Goal: Task Accomplishment & Management: Complete application form

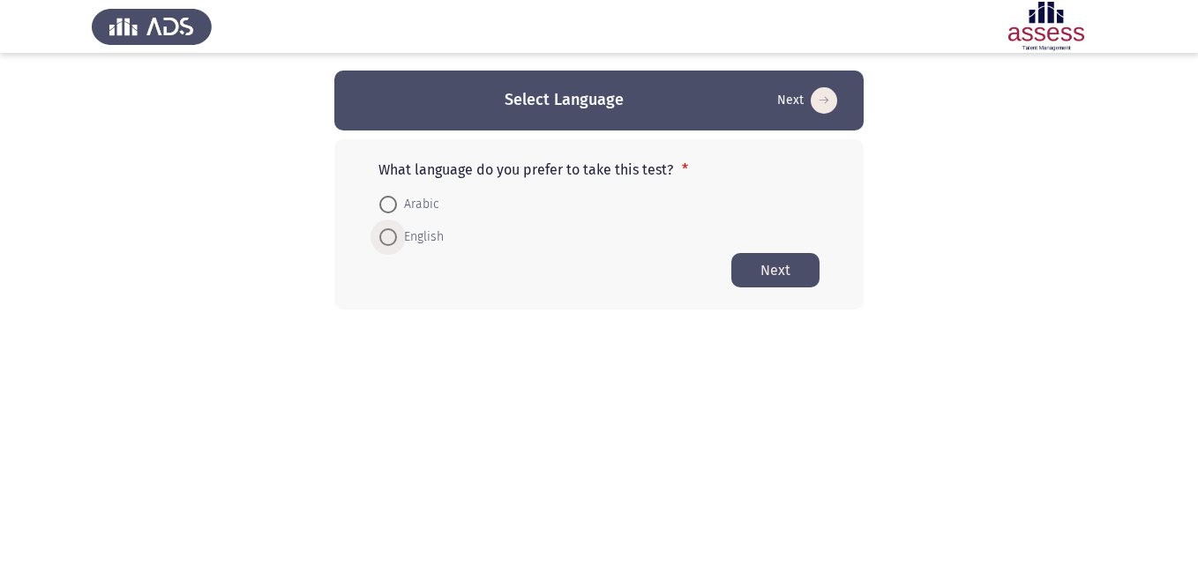
click at [388, 233] on span at bounding box center [388, 237] width 18 height 18
click at [388, 233] on input "English" at bounding box center [388, 237] width 18 height 18
radio input "true"
click at [752, 269] on button "Next" at bounding box center [775, 269] width 88 height 34
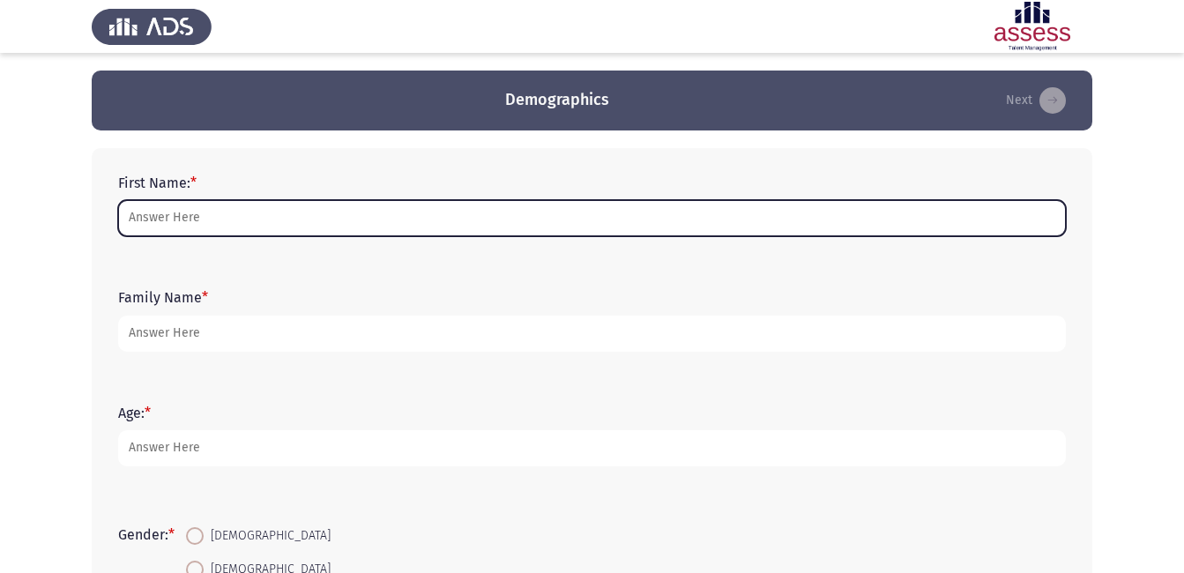
click at [407, 224] on input "First Name: *" at bounding box center [592, 218] width 948 height 36
type input "[PERSON_NAME]"
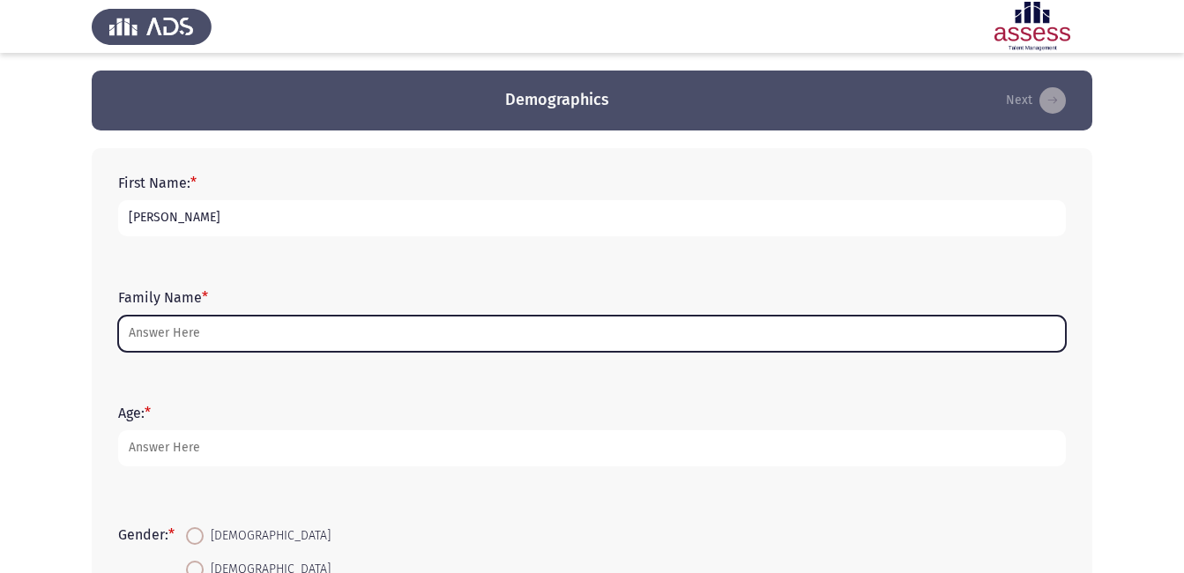
click at [213, 330] on input "Family Name *" at bounding box center [592, 334] width 948 height 36
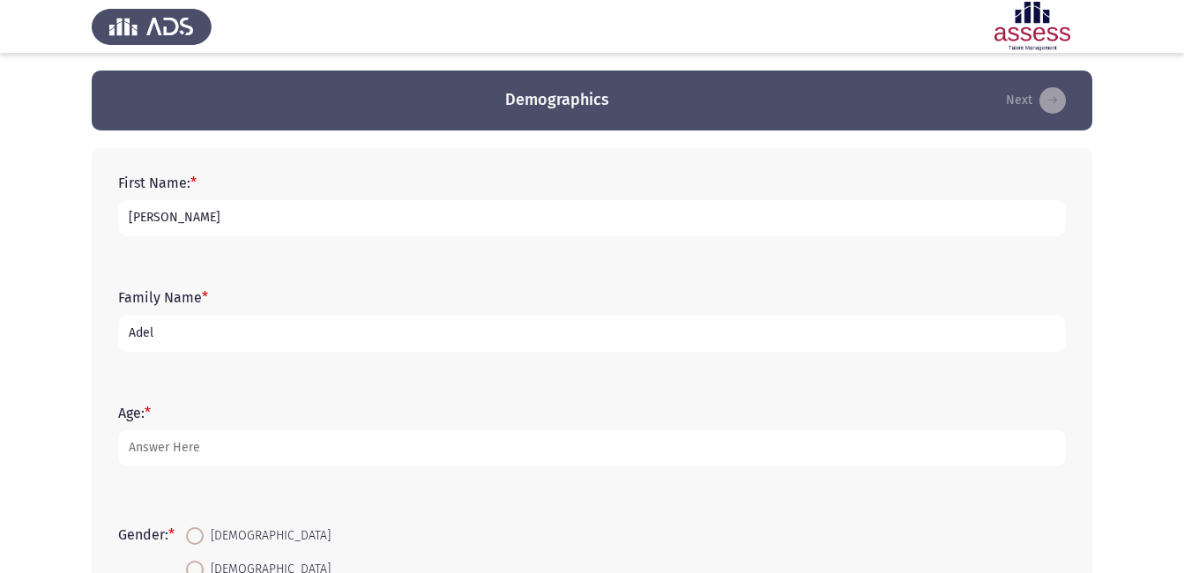
type input "Adel"
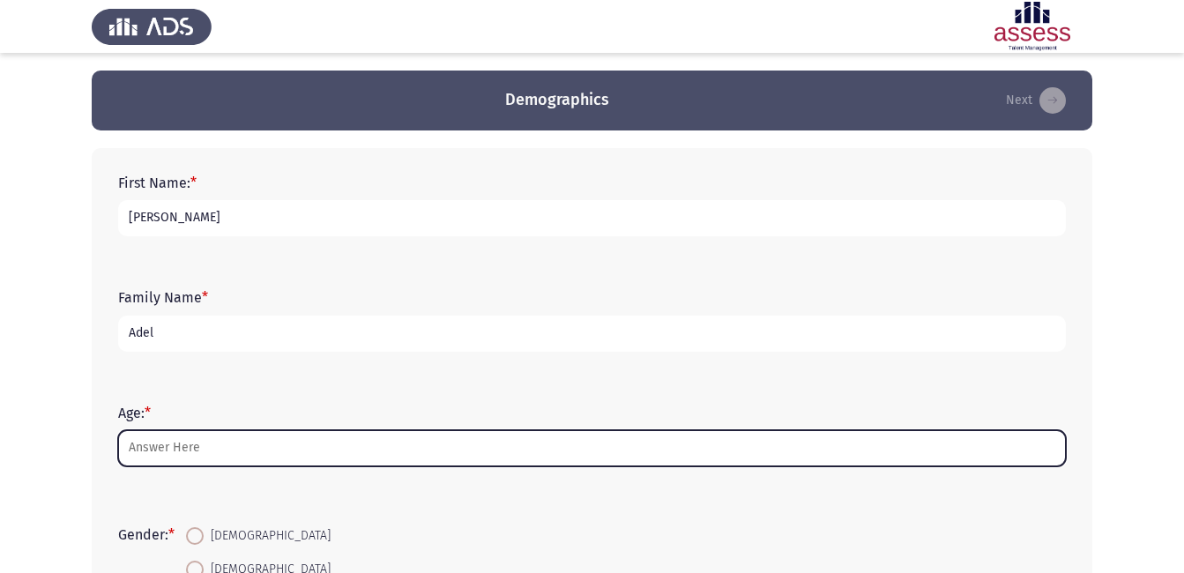
click at [220, 459] on input "Age: *" at bounding box center [592, 448] width 948 height 36
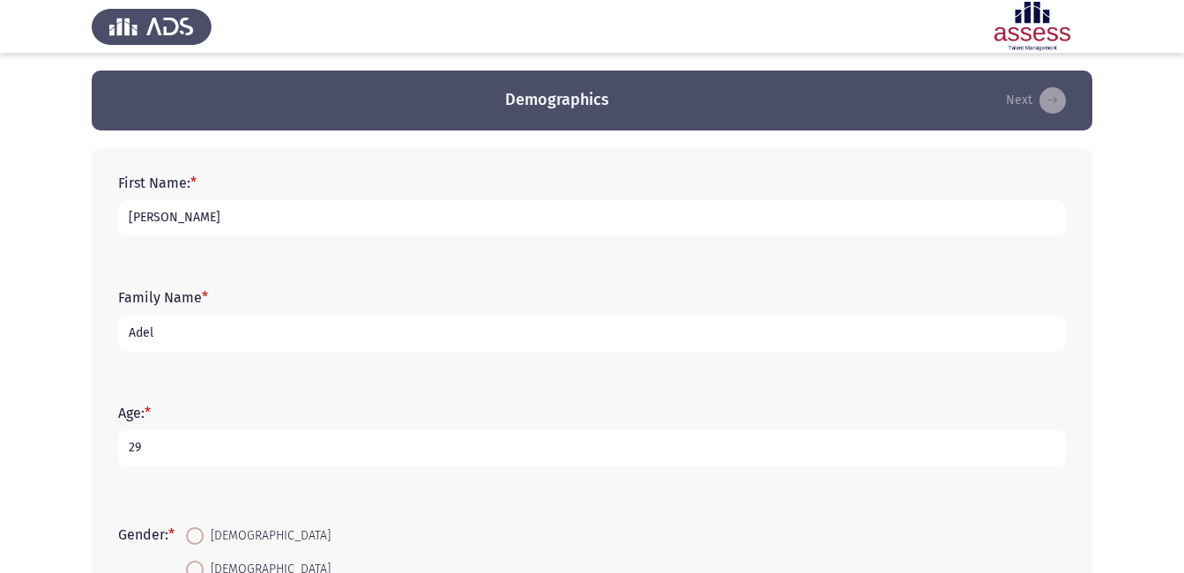
click at [220, 458] on input "29" at bounding box center [592, 448] width 948 height 36
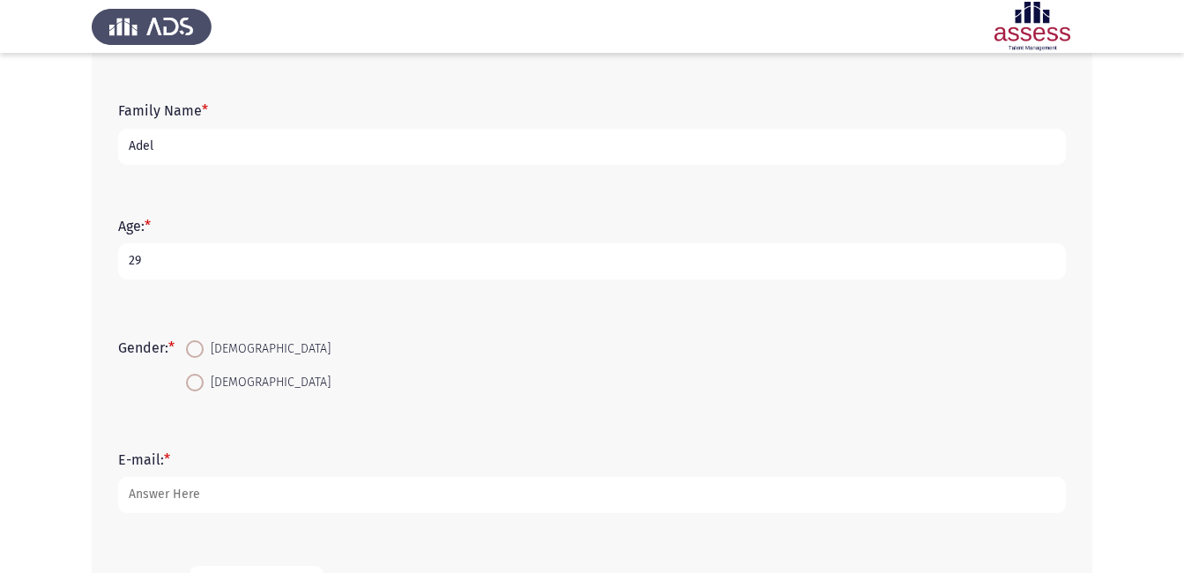
scroll to position [286, 0]
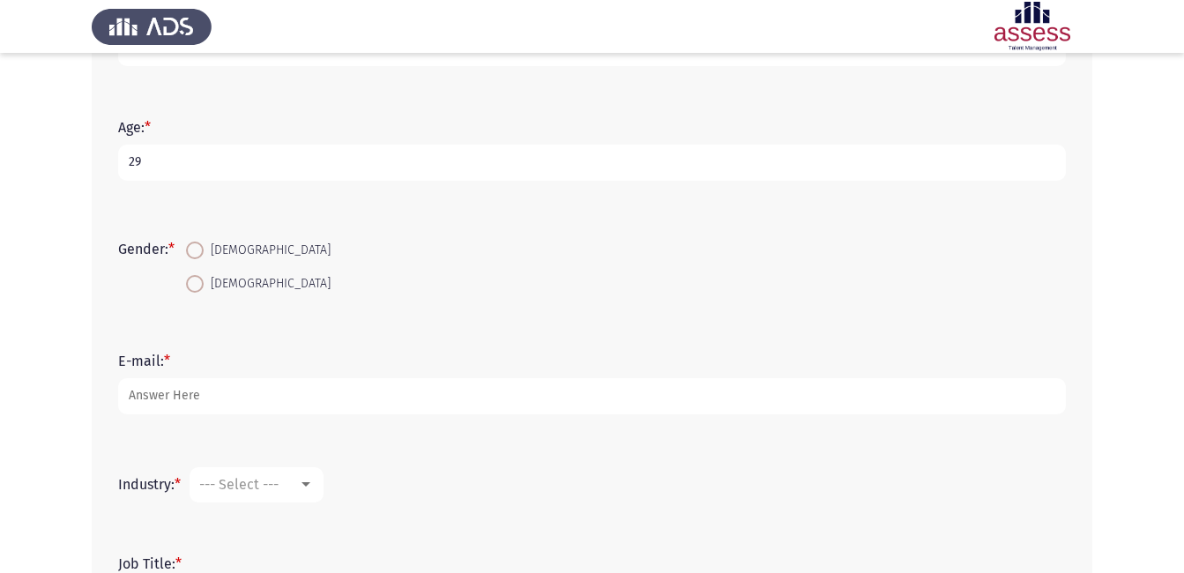
type input "29"
click at [193, 248] on span at bounding box center [195, 251] width 18 height 18
click at [193, 248] on input "[DEMOGRAPHIC_DATA]" at bounding box center [195, 251] width 18 height 18
radio input "true"
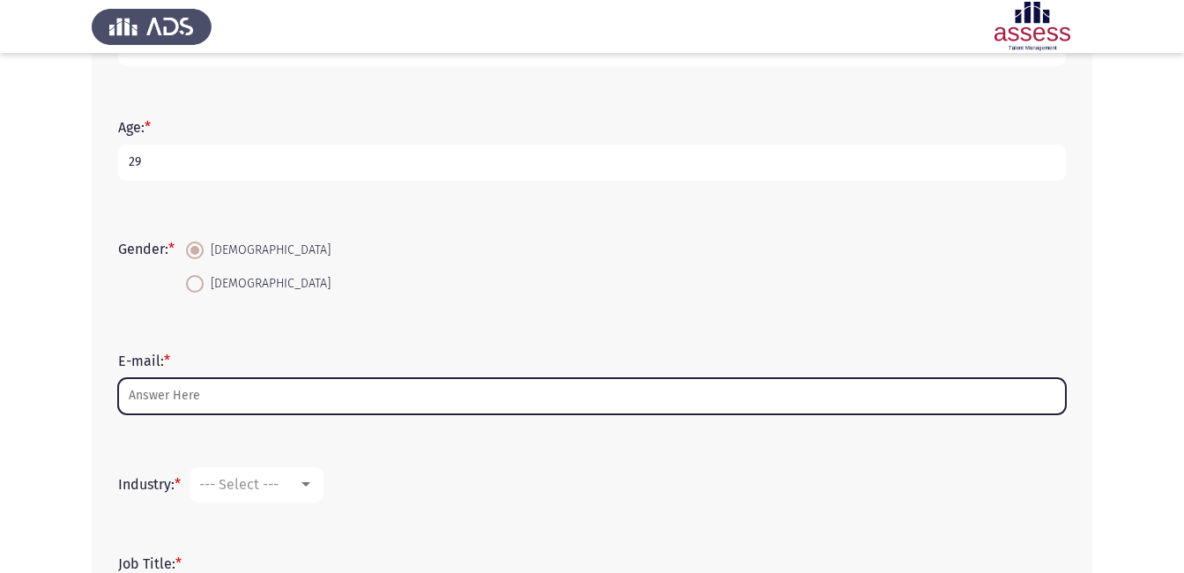
click at [234, 392] on input "E-mail: *" at bounding box center [592, 396] width 948 height 36
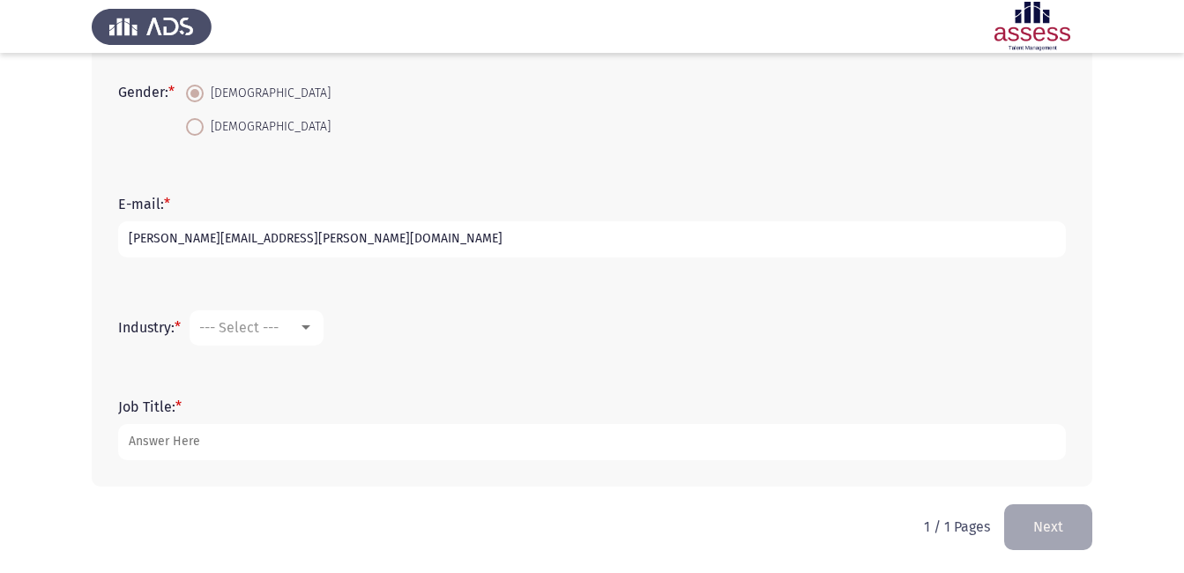
scroll to position [444, 0]
type input "[PERSON_NAME][EMAIL_ADDRESS][PERSON_NAME][DOMAIN_NAME]"
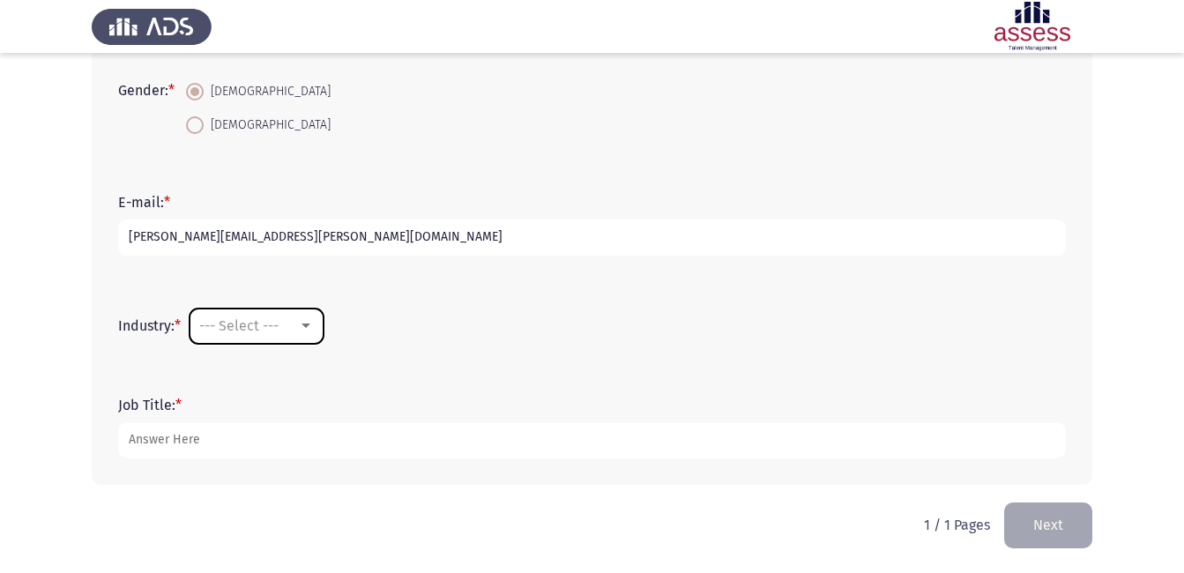
click at [299, 315] on mat-select "--- Select ---" at bounding box center [257, 326] width 134 height 35
click at [310, 325] on div at bounding box center [306, 326] width 9 height 4
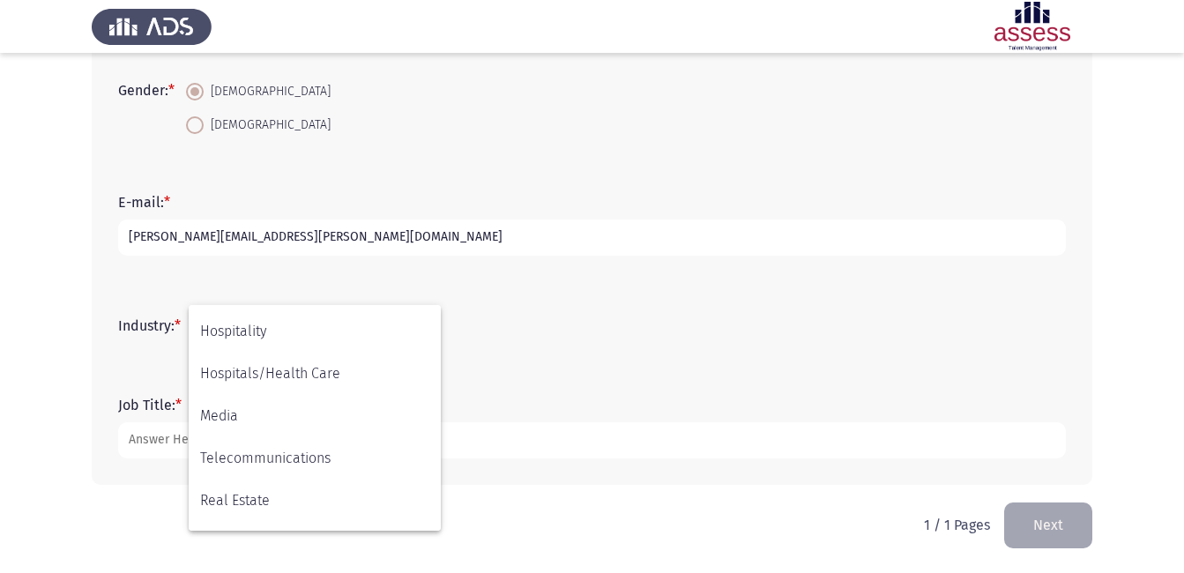
scroll to position [410, 0]
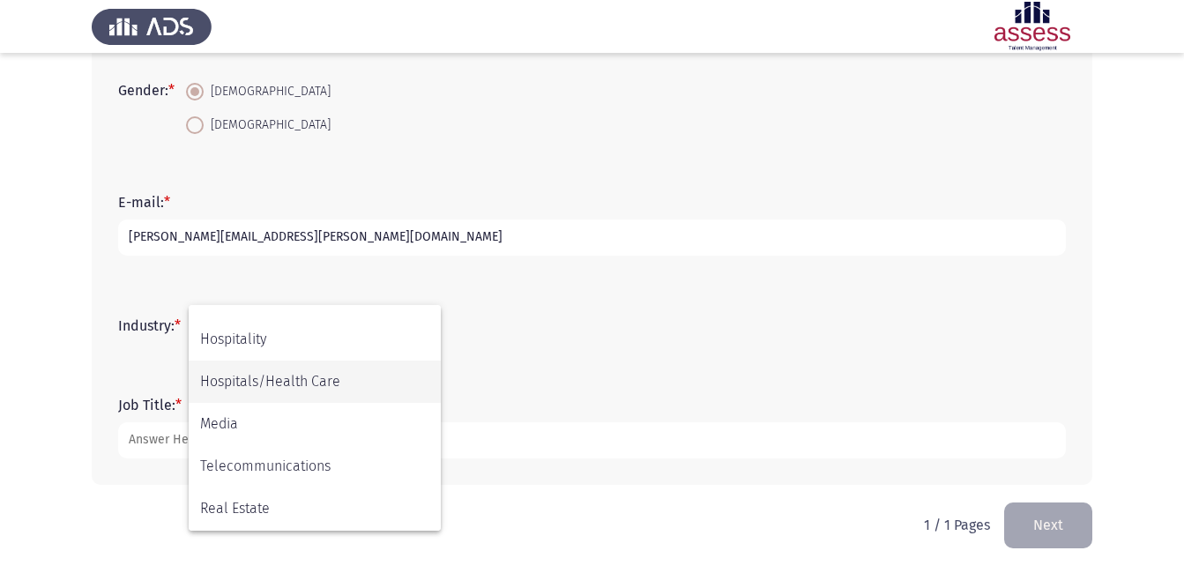
click at [288, 384] on span "Hospitals/Health Care" at bounding box center [314, 382] width 229 height 42
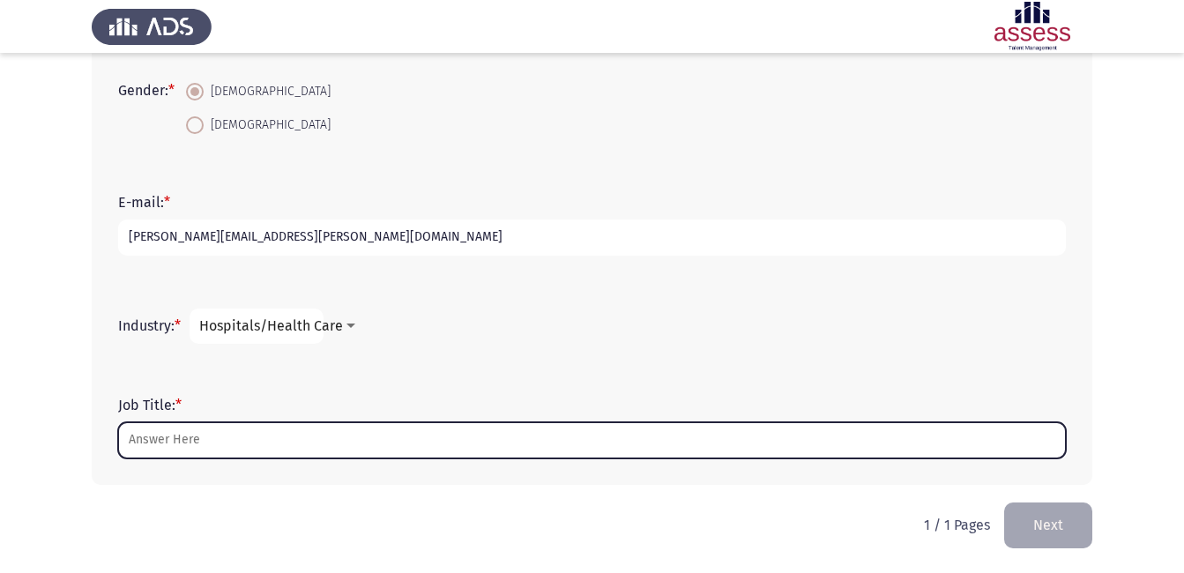
click at [256, 425] on input "Job Title: *" at bounding box center [592, 440] width 948 height 36
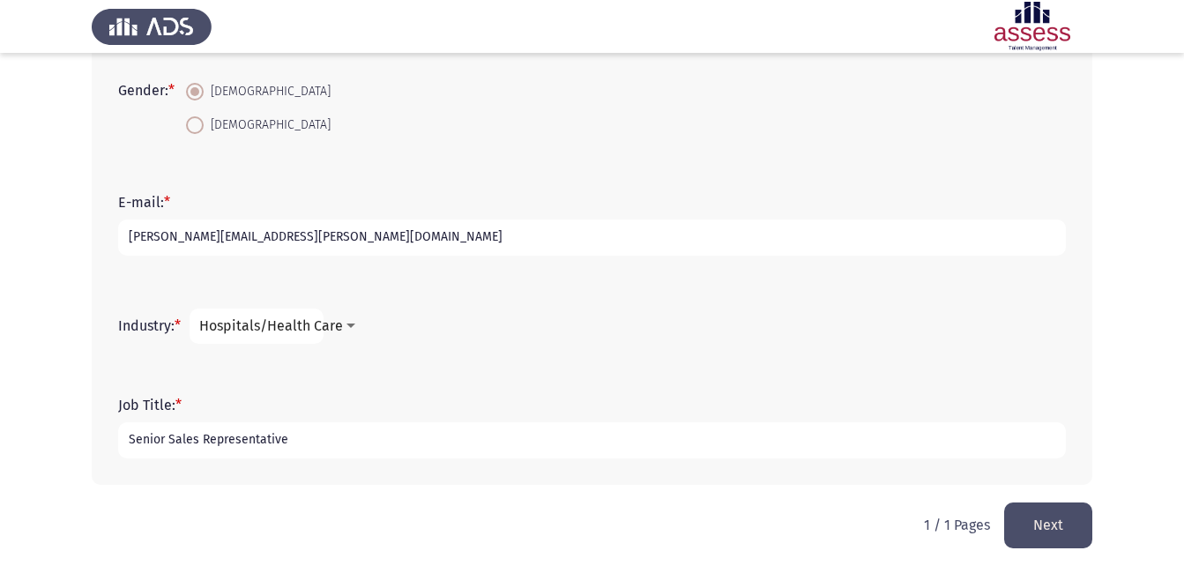
type input "Senior Sales Representative"
click at [1054, 525] on button "Next" at bounding box center [1048, 525] width 88 height 45
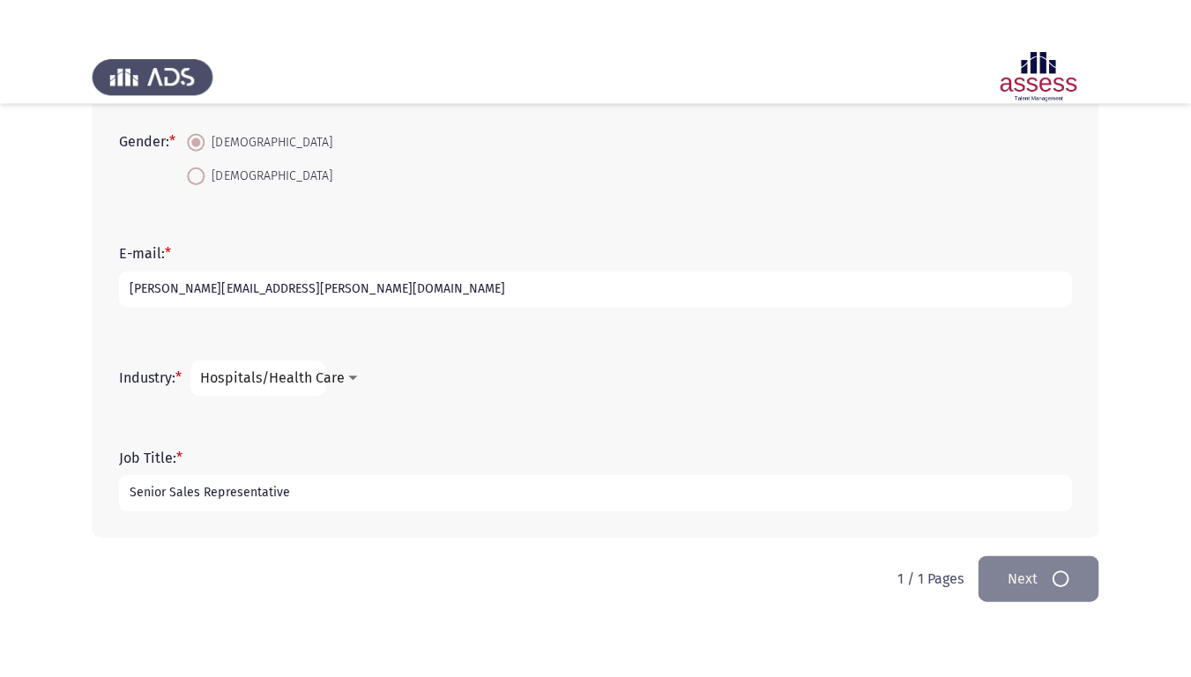
scroll to position [0, 0]
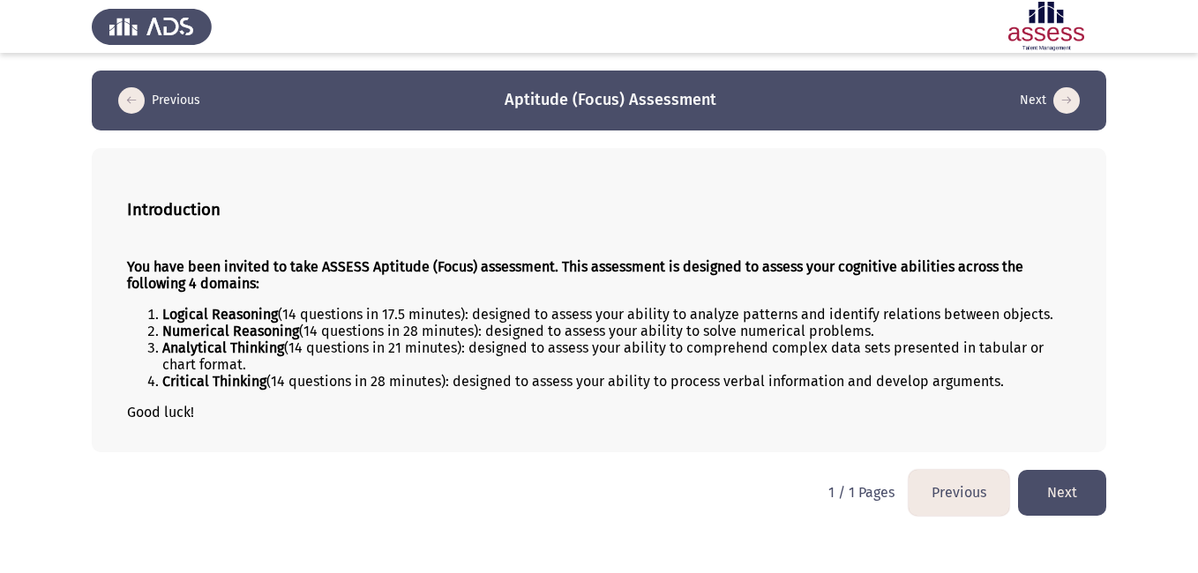
click at [1045, 494] on button "Next" at bounding box center [1062, 492] width 88 height 45
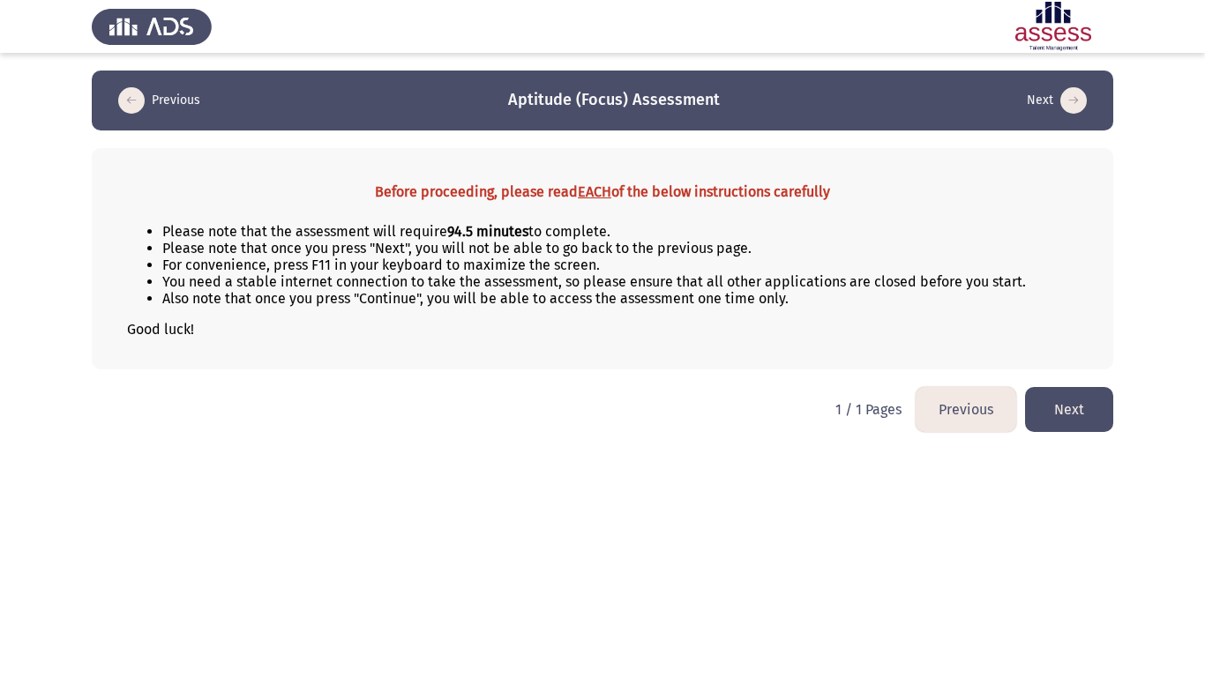
click at [1072, 412] on button "Next" at bounding box center [1069, 409] width 88 height 45
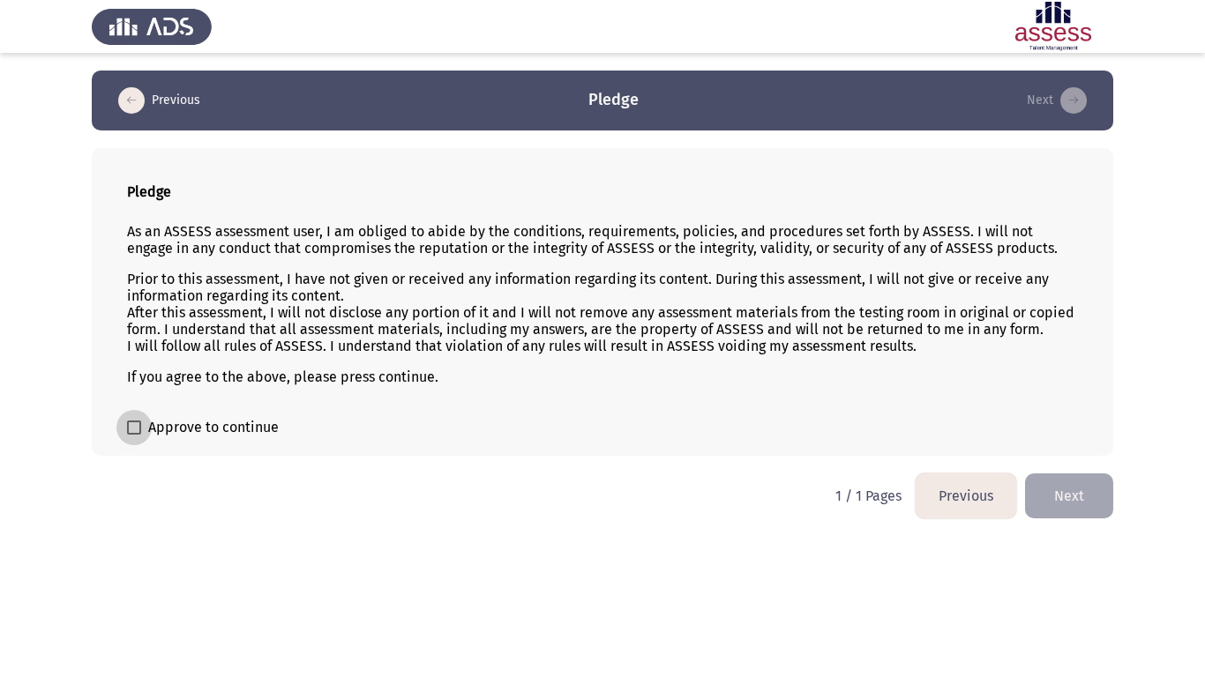
click at [158, 423] on span "Approve to continue" at bounding box center [213, 427] width 131 height 21
click at [134, 435] on input "Approve to continue" at bounding box center [133, 435] width 1 height 1
checkbox input "true"
click at [1053, 482] on button "Next" at bounding box center [1069, 496] width 88 height 45
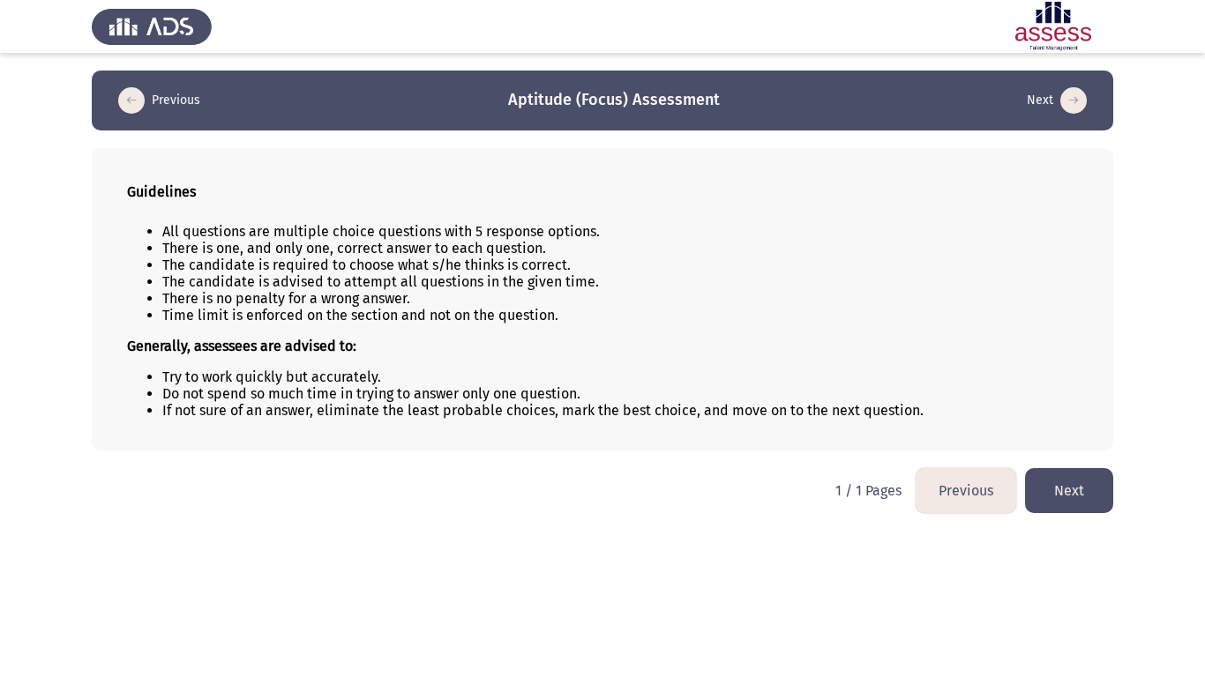
click at [1054, 484] on button "Next" at bounding box center [1069, 490] width 88 height 45
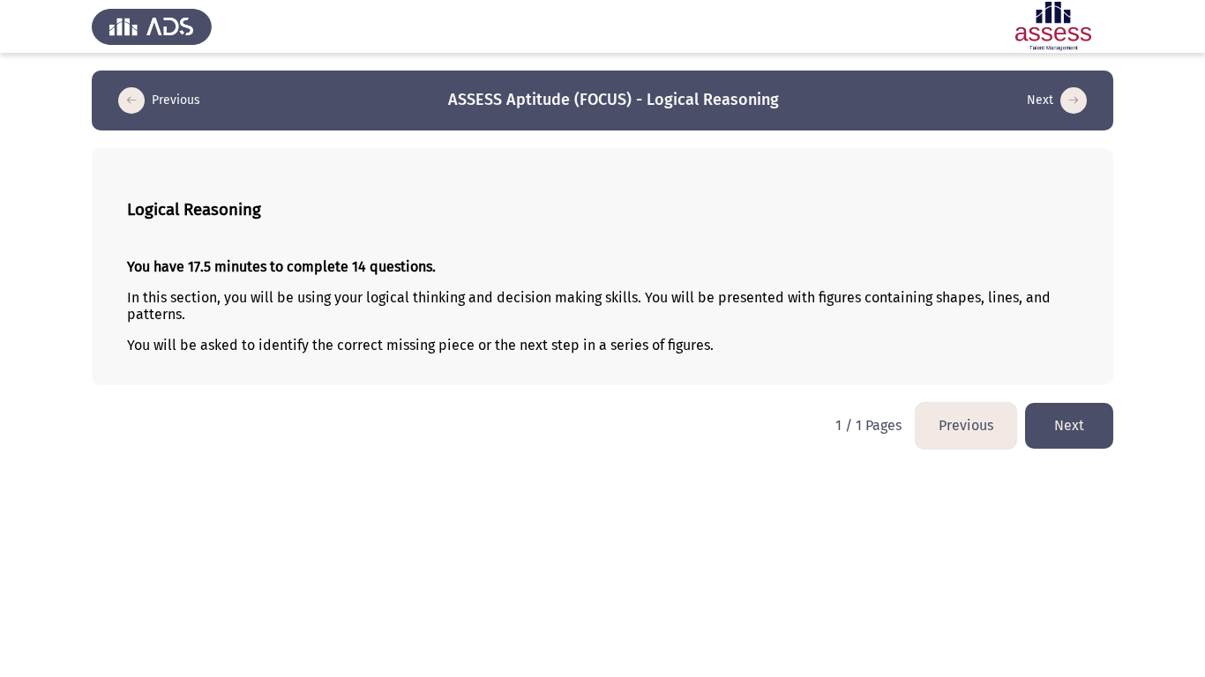
click at [1070, 422] on button "Next" at bounding box center [1069, 425] width 88 height 45
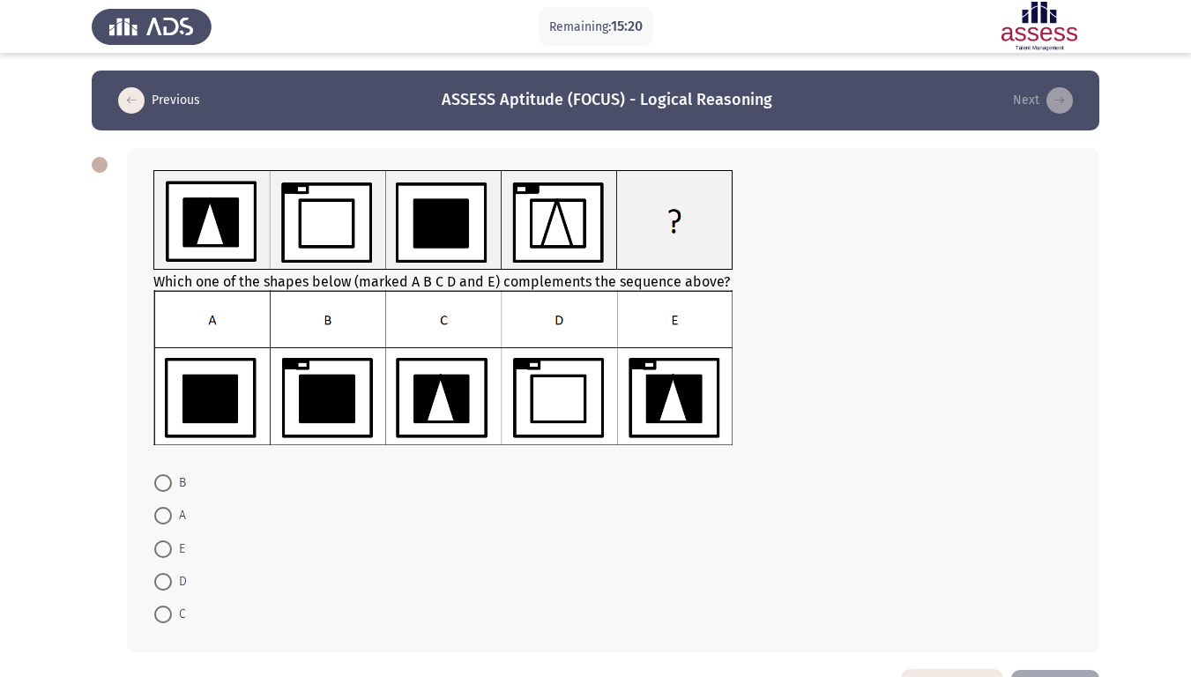
scroll to position [63, 0]
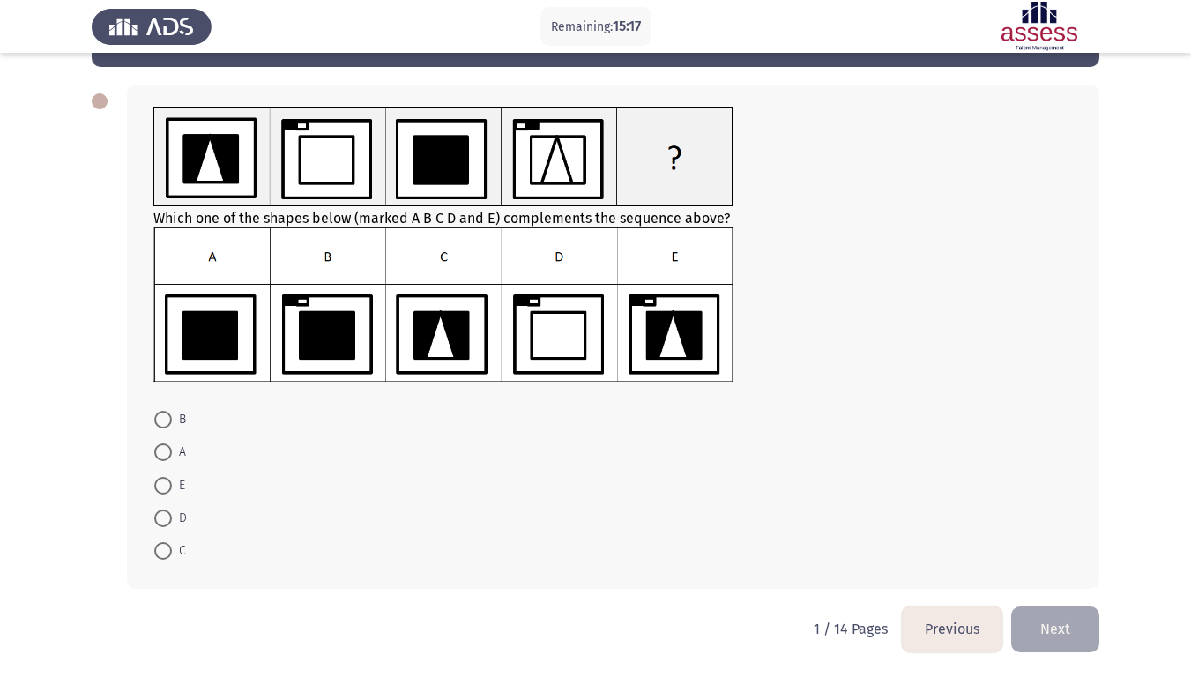
click at [162, 519] on span at bounding box center [163, 519] width 18 height 18
click at [162, 519] on input "D" at bounding box center [163, 519] width 18 height 18
radio input "true"
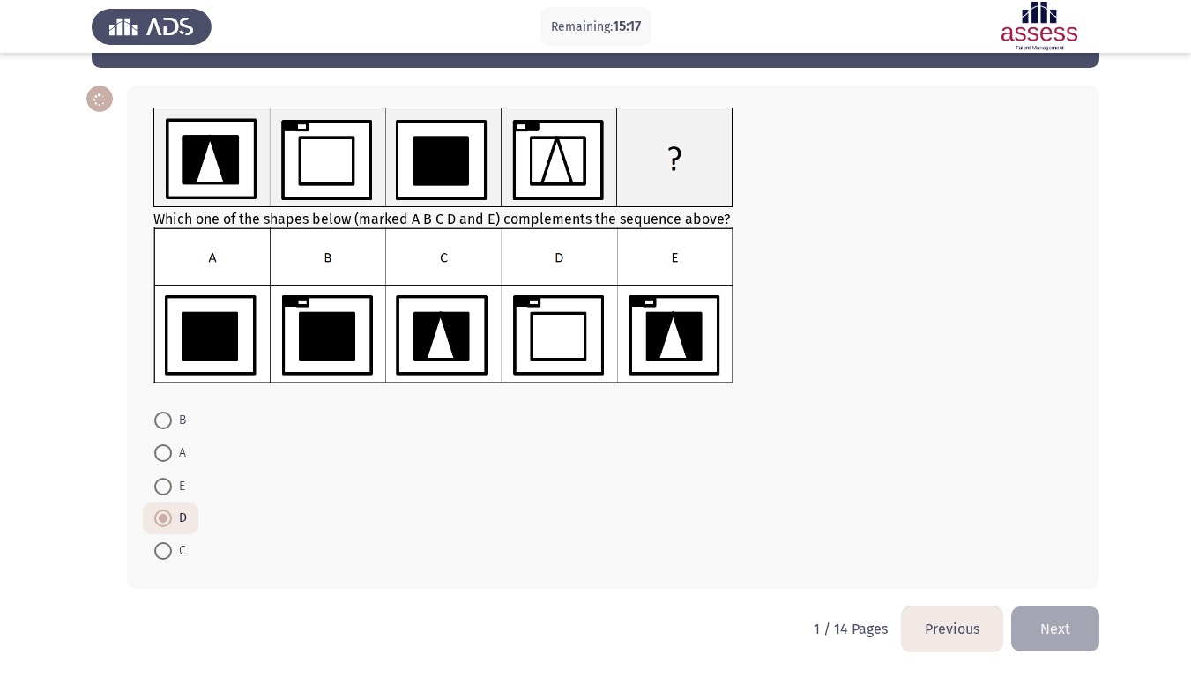
scroll to position [63, 0]
click at [161, 489] on span at bounding box center [163, 487] width 18 height 18
click at [161, 489] on input "E" at bounding box center [163, 487] width 18 height 18
radio input "true"
click at [1056, 572] on button "Next" at bounding box center [1056, 629] width 88 height 45
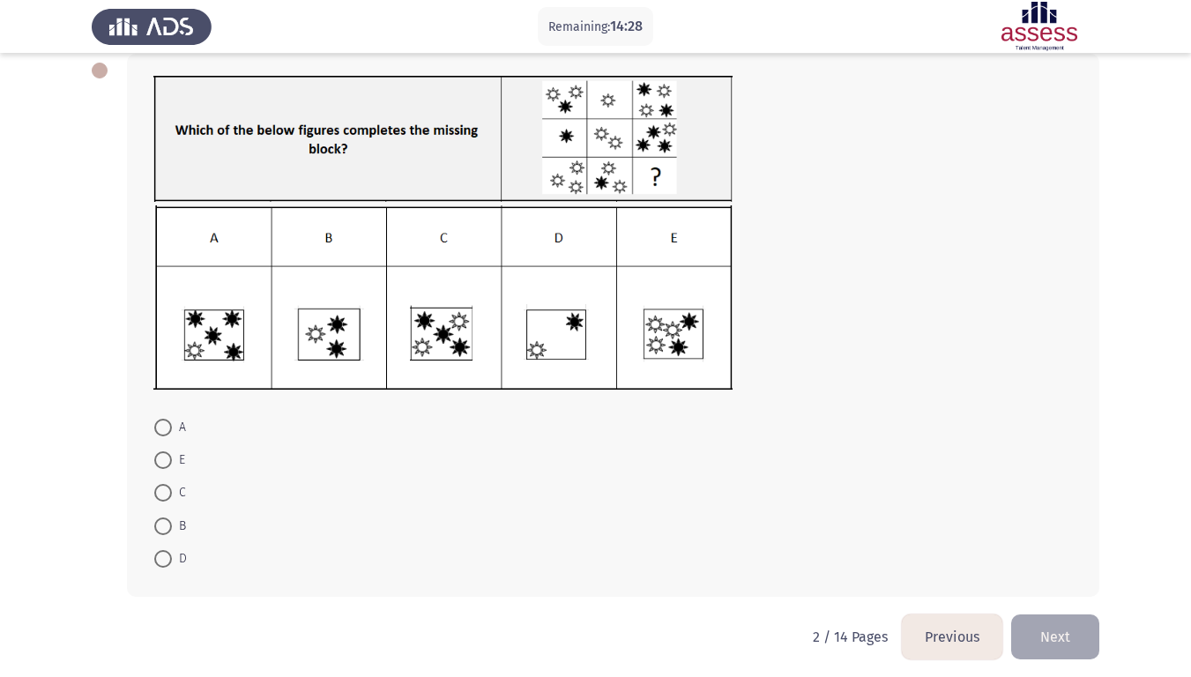
scroll to position [102, 0]
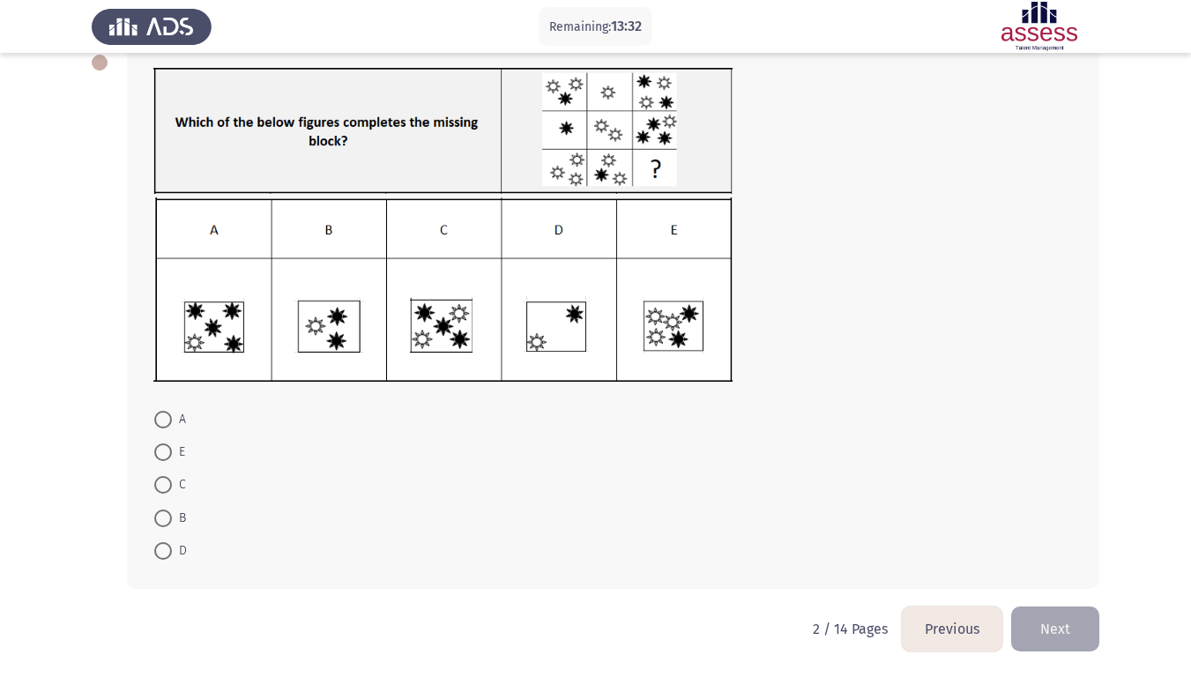
click at [164, 486] on span at bounding box center [163, 485] width 18 height 18
click at [164, 486] on input "C" at bounding box center [163, 485] width 18 height 18
radio input "true"
click at [1051, 572] on button "Next" at bounding box center [1056, 629] width 88 height 45
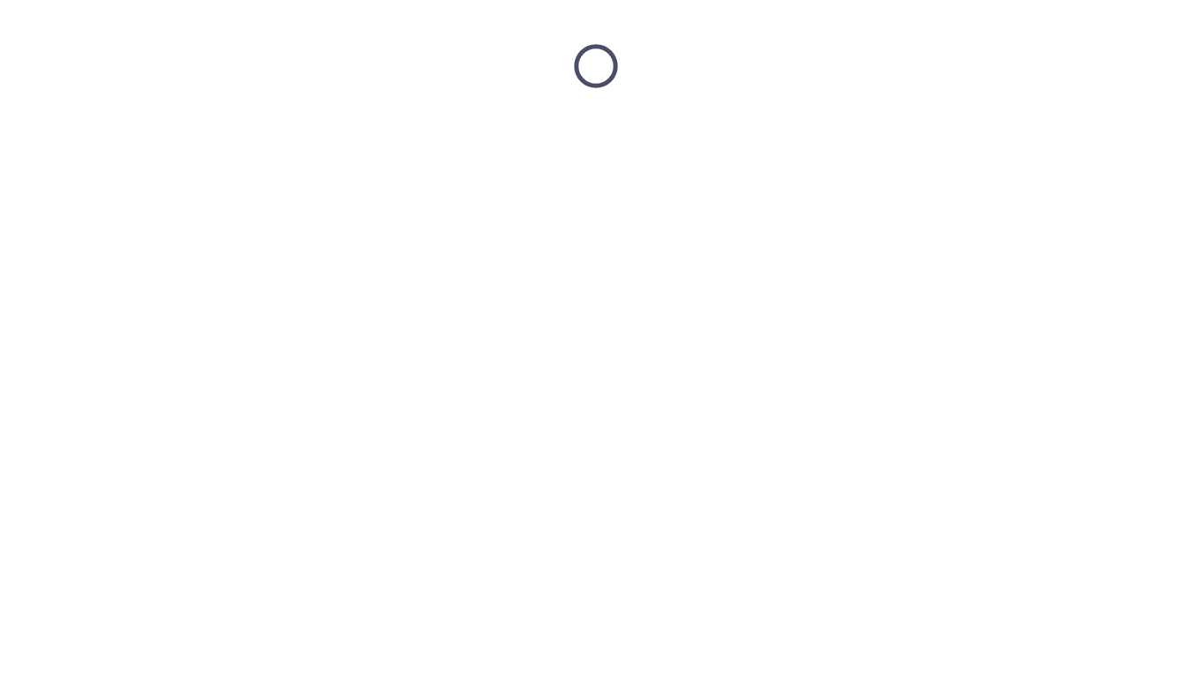
scroll to position [0, 0]
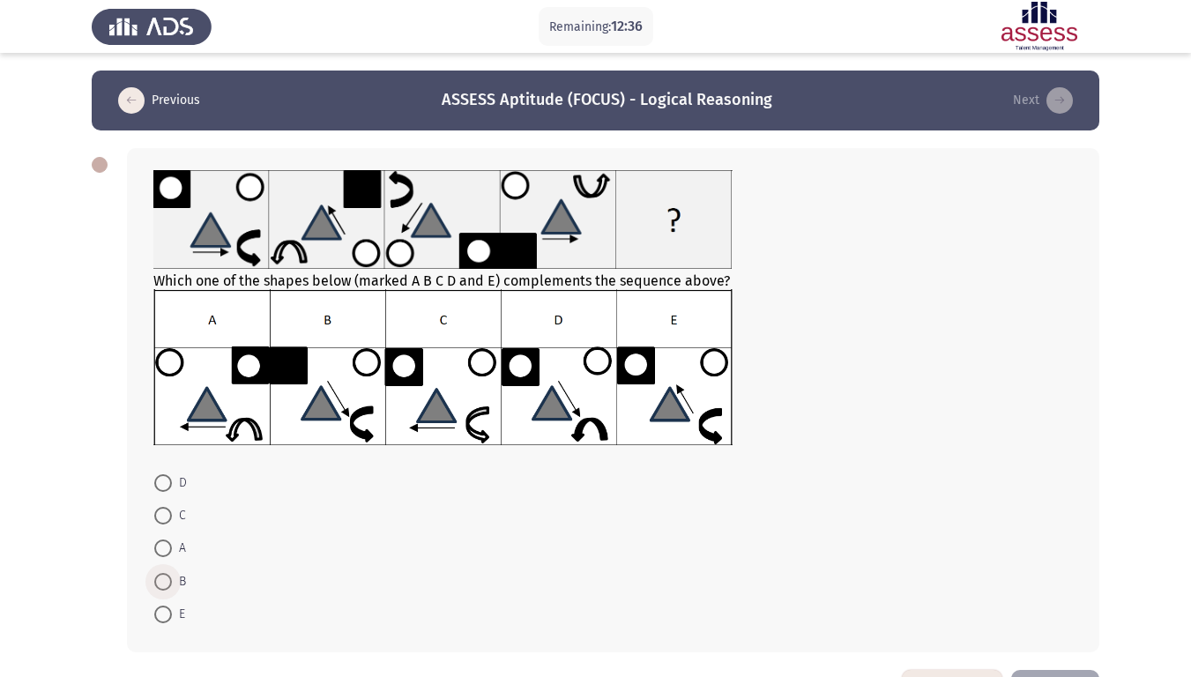
click at [167, 572] on span at bounding box center [163, 582] width 18 height 18
click at [167, 572] on input "B" at bounding box center [163, 582] width 18 height 18
radio input "true"
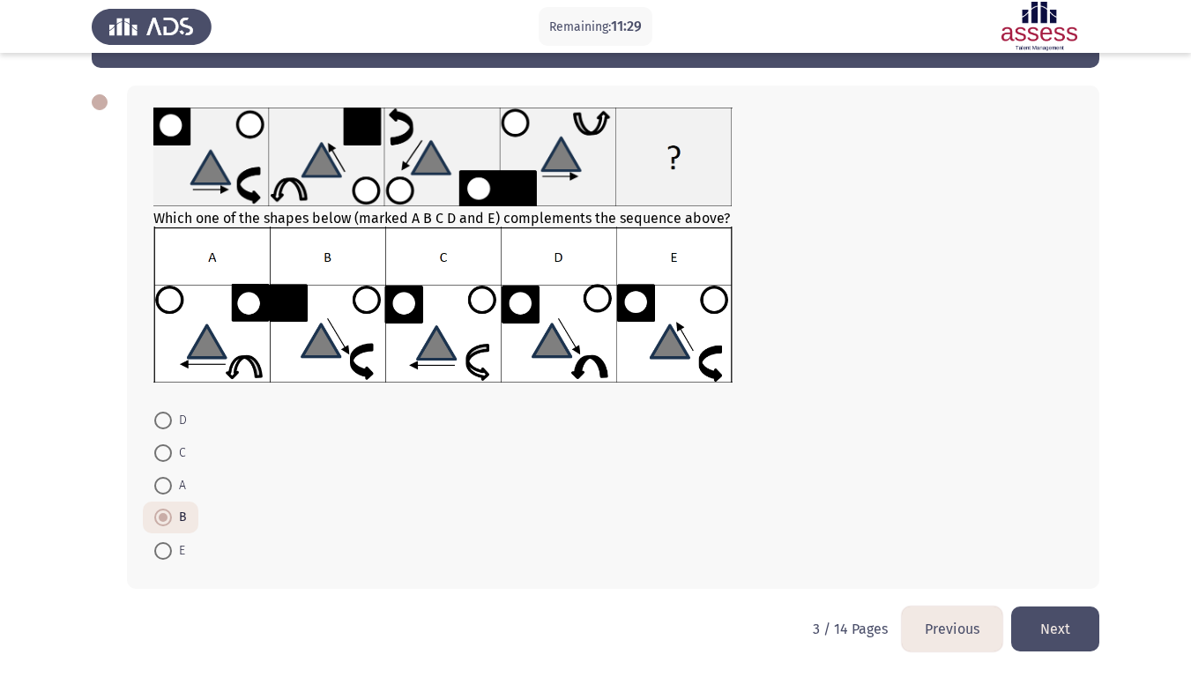
click at [1061, 572] on button "Next" at bounding box center [1056, 629] width 88 height 45
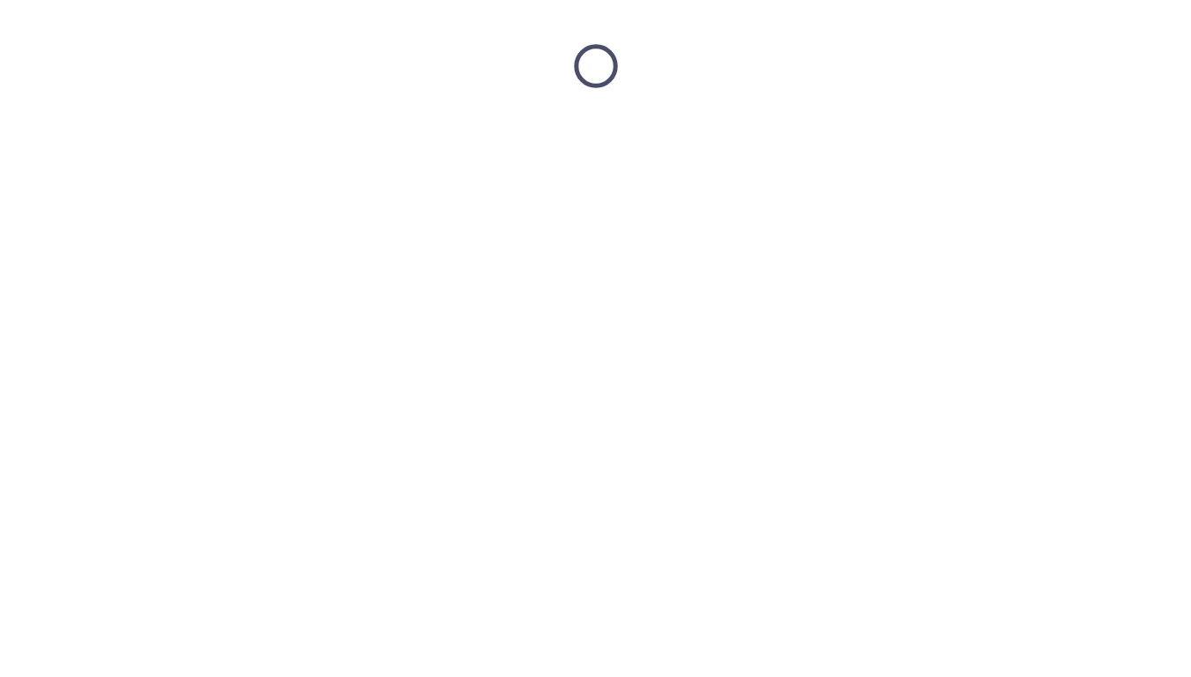
scroll to position [0, 0]
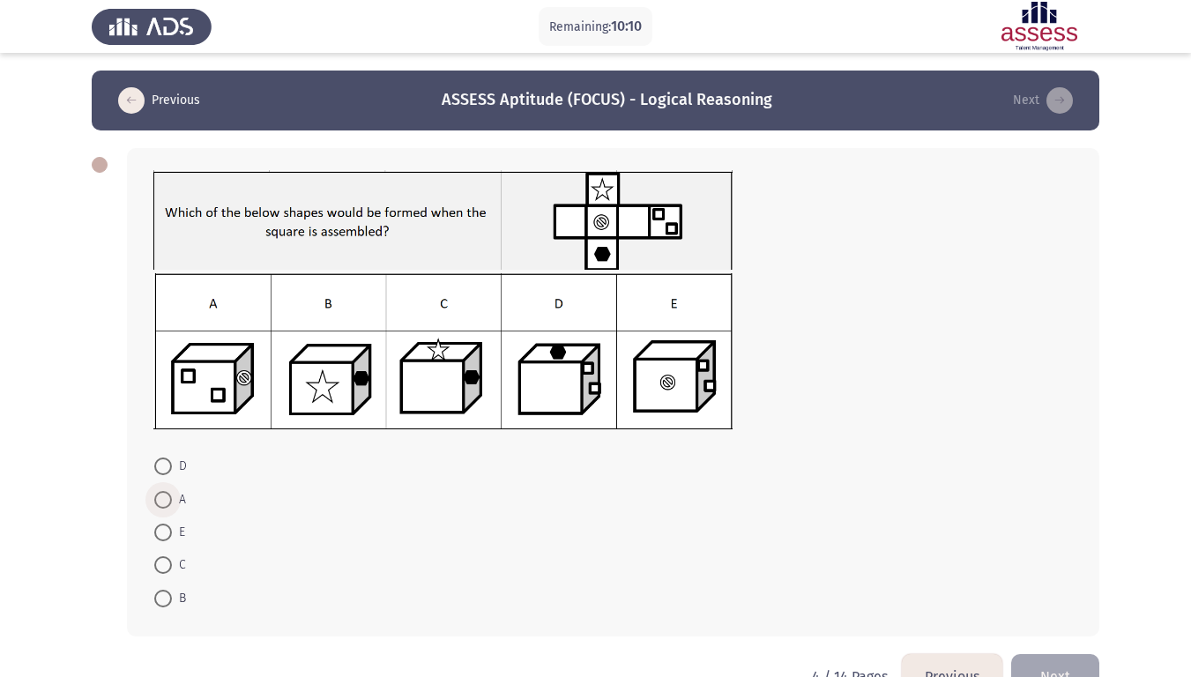
click at [167, 498] on span at bounding box center [163, 500] width 18 height 18
click at [167, 498] on input "A" at bounding box center [163, 500] width 18 height 18
radio input "true"
click at [167, 557] on span at bounding box center [163, 565] width 18 height 18
click at [167, 557] on input "C" at bounding box center [163, 565] width 18 height 18
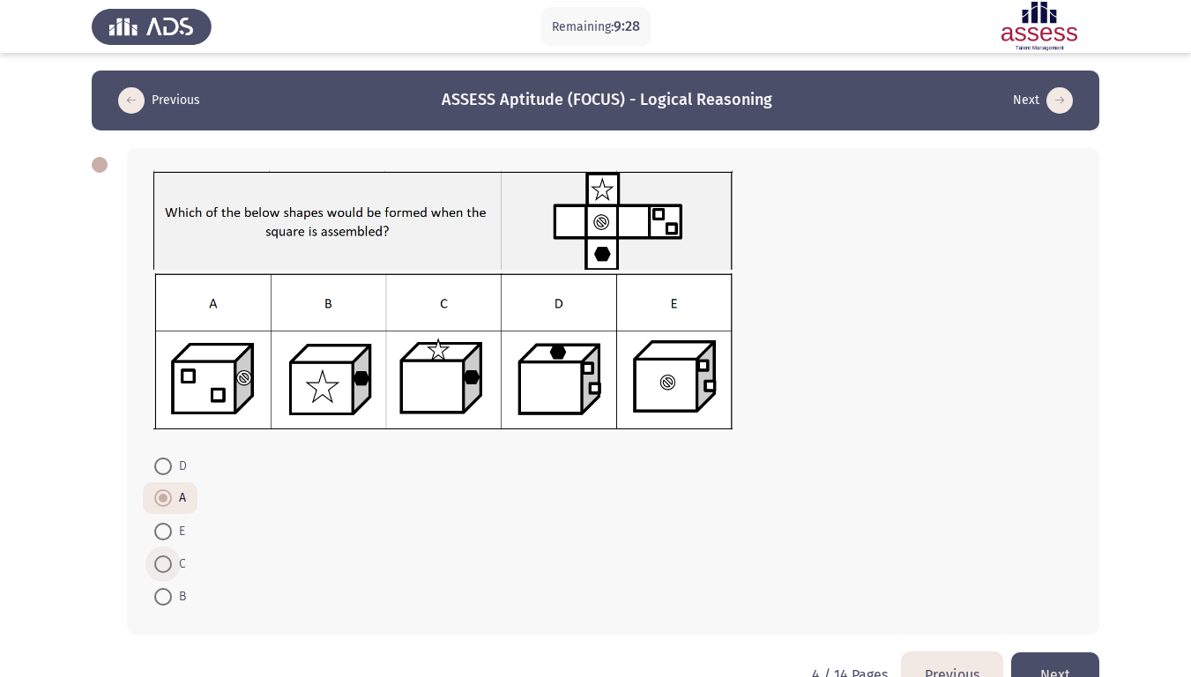
radio input "true"
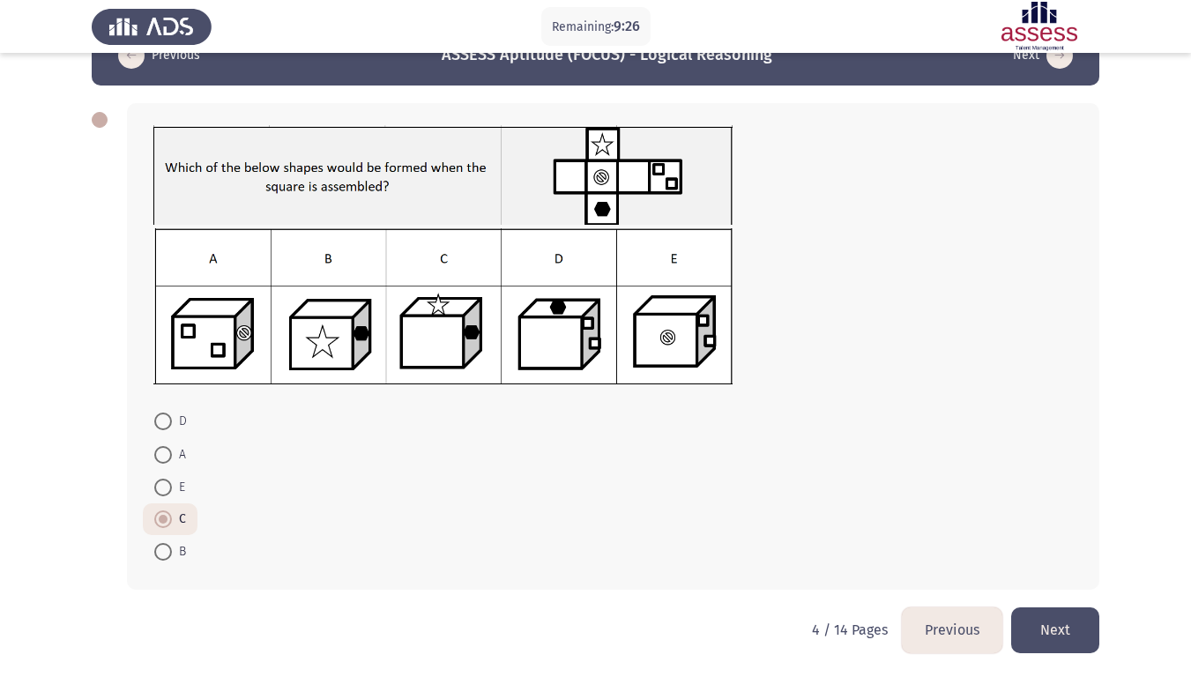
scroll to position [46, 0]
click at [168, 451] on span at bounding box center [163, 454] width 18 height 18
click at [168, 451] on input "A" at bounding box center [163, 454] width 18 height 18
radio input "true"
click at [161, 519] on span at bounding box center [163, 519] width 18 height 18
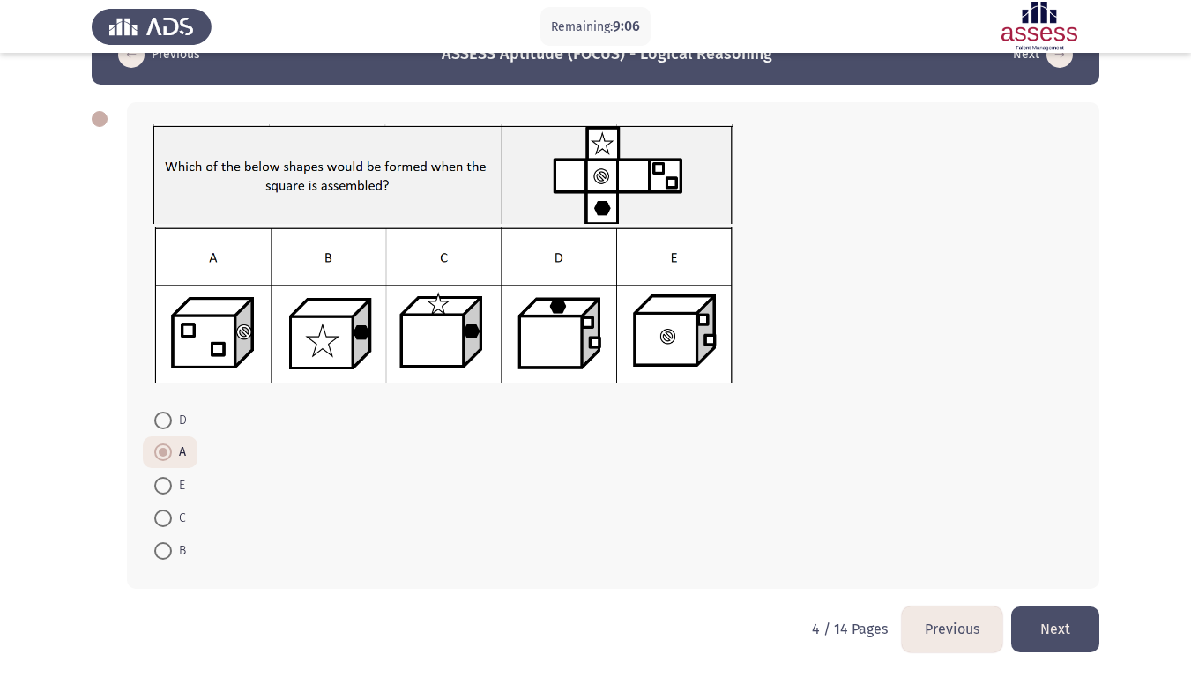
click at [161, 519] on input "C" at bounding box center [163, 519] width 18 height 18
radio input "true"
click at [1084, 572] on button "Next" at bounding box center [1056, 629] width 88 height 45
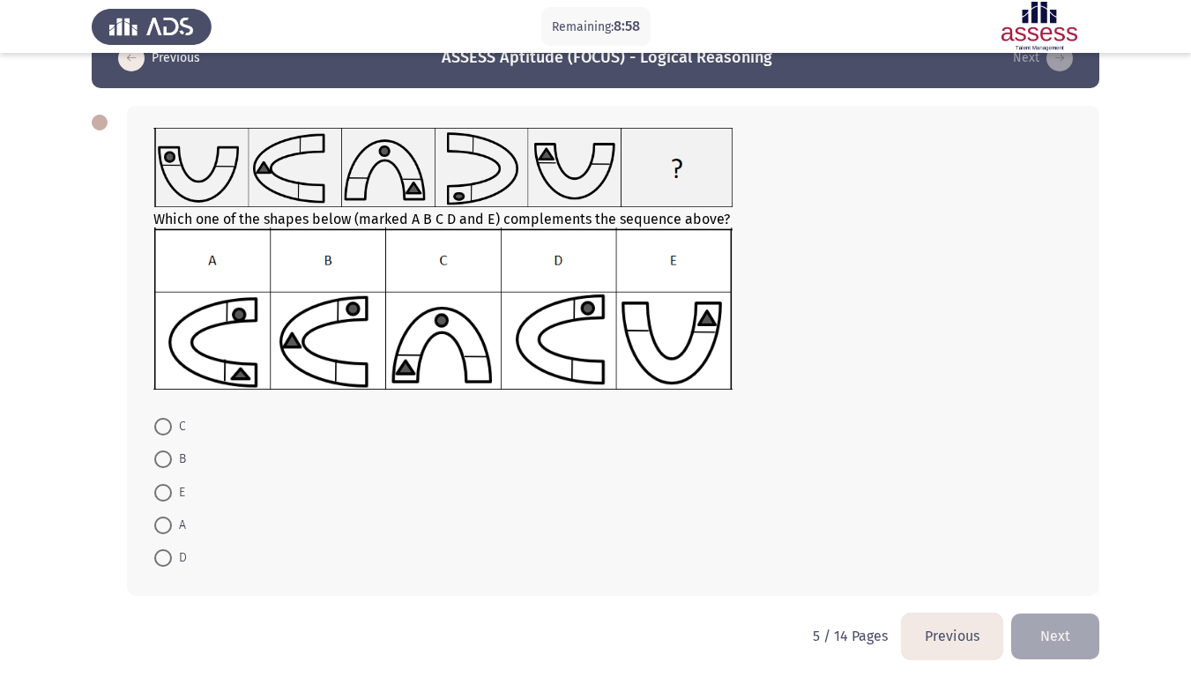
scroll to position [43, 0]
click at [164, 451] on span at bounding box center [163, 459] width 18 height 18
click at [164, 451] on input "B" at bounding box center [163, 459] width 18 height 18
radio input "true"
click at [1057, 572] on button "Next" at bounding box center [1056, 634] width 88 height 45
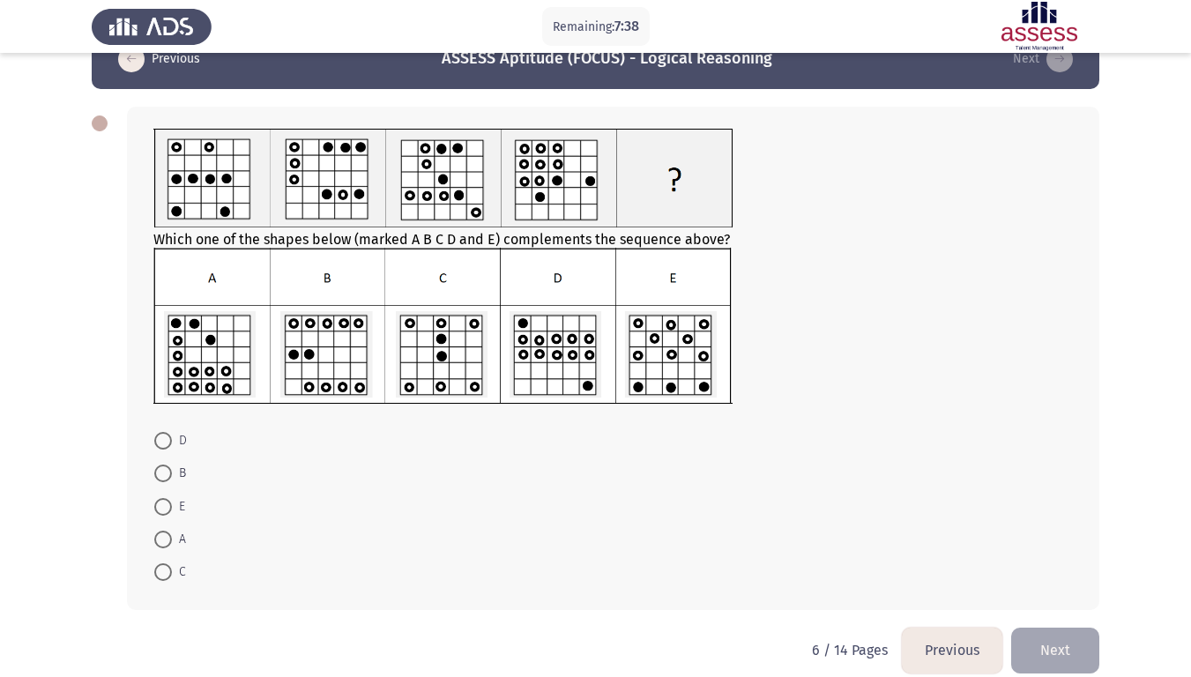
scroll to position [63, 0]
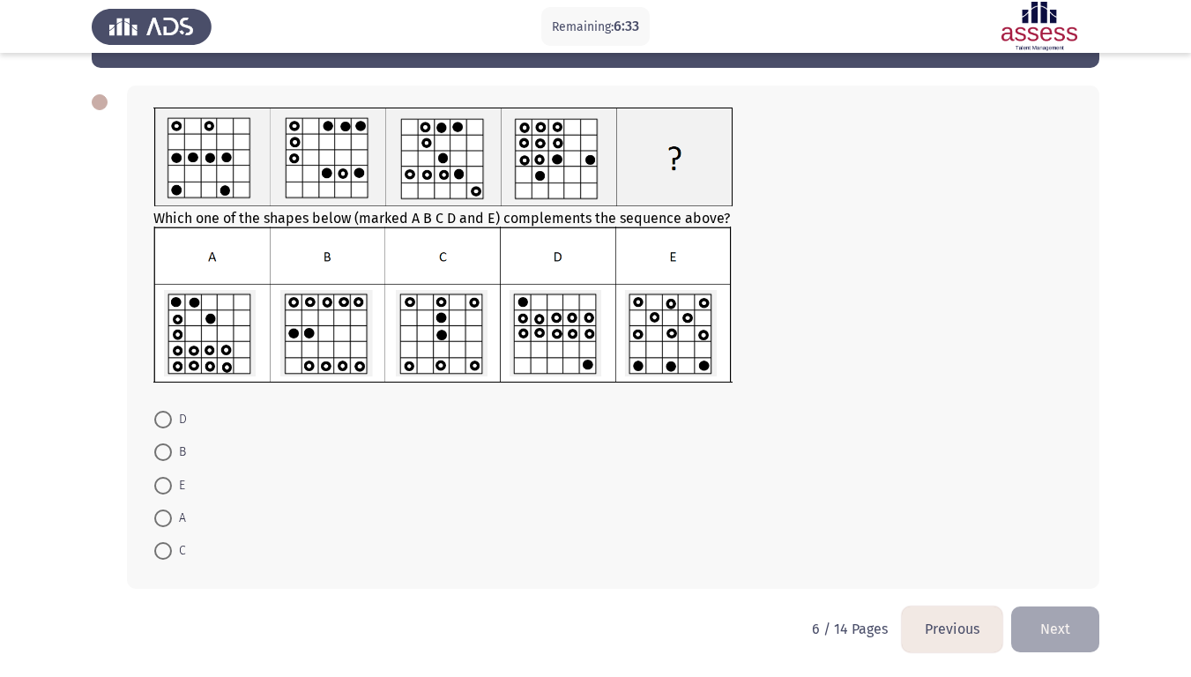
click at [156, 418] on span at bounding box center [163, 420] width 18 height 18
click at [156, 418] on input "D" at bounding box center [163, 420] width 18 height 18
radio input "true"
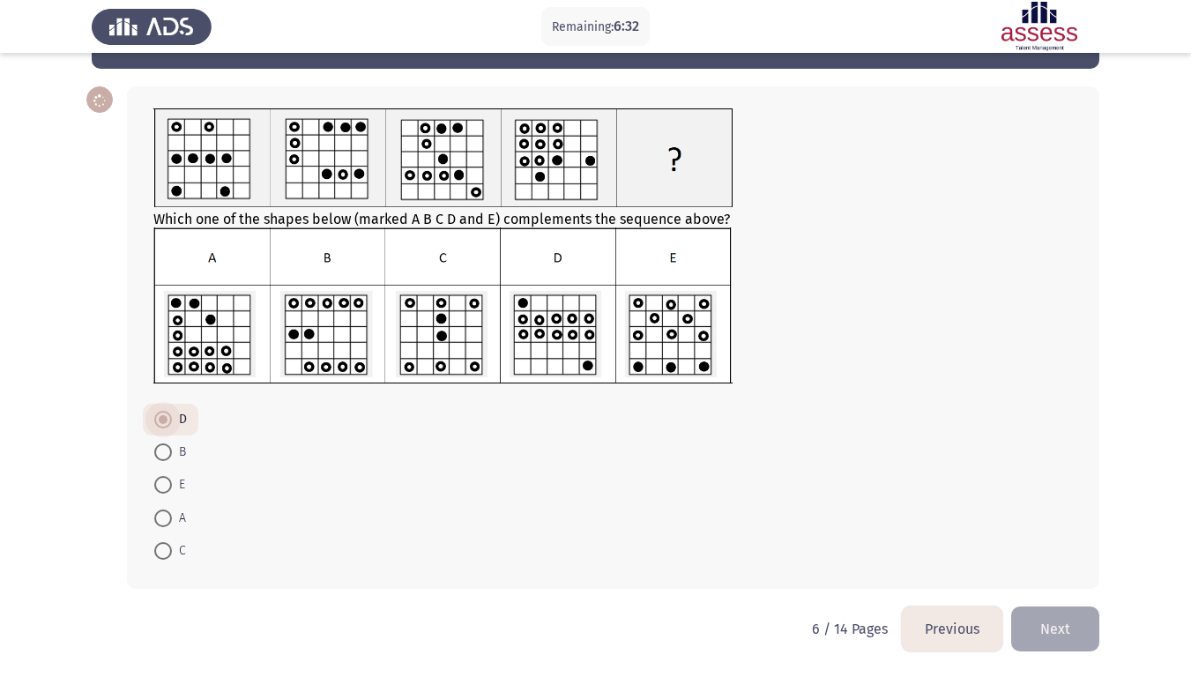
scroll to position [62, 0]
click at [1049, 572] on button "Next" at bounding box center [1056, 629] width 88 height 45
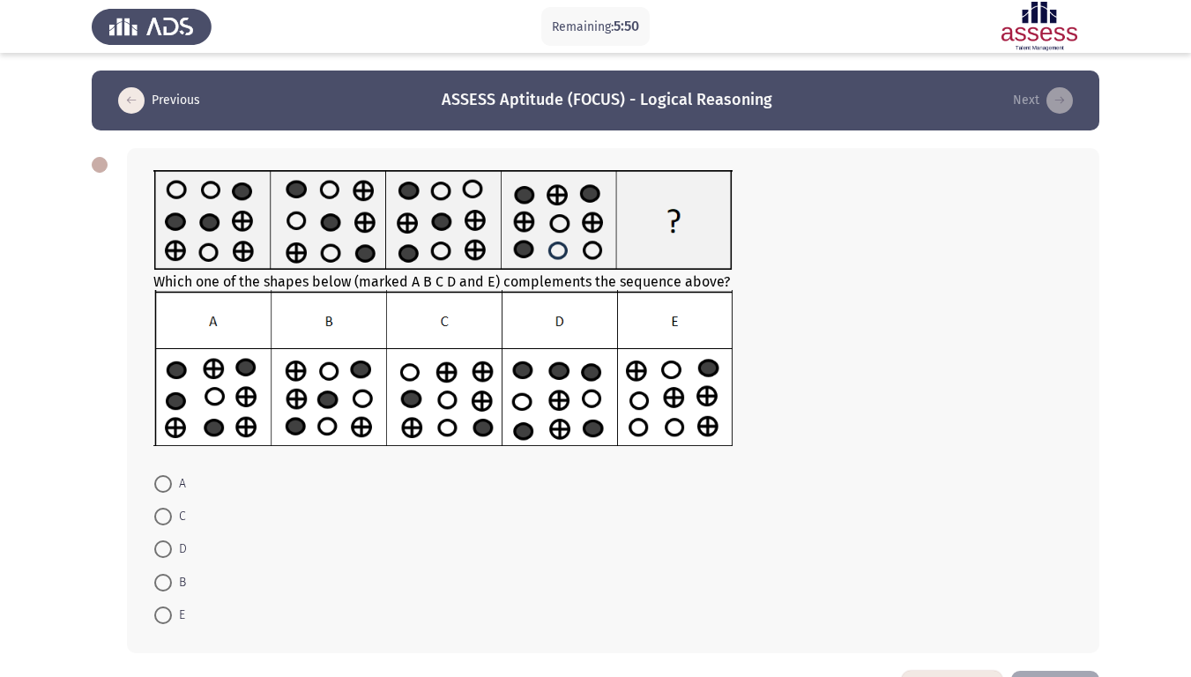
click at [163, 572] on span at bounding box center [163, 583] width 0 height 0
click at [163, 572] on input "B" at bounding box center [163, 583] width 18 height 18
radio input "true"
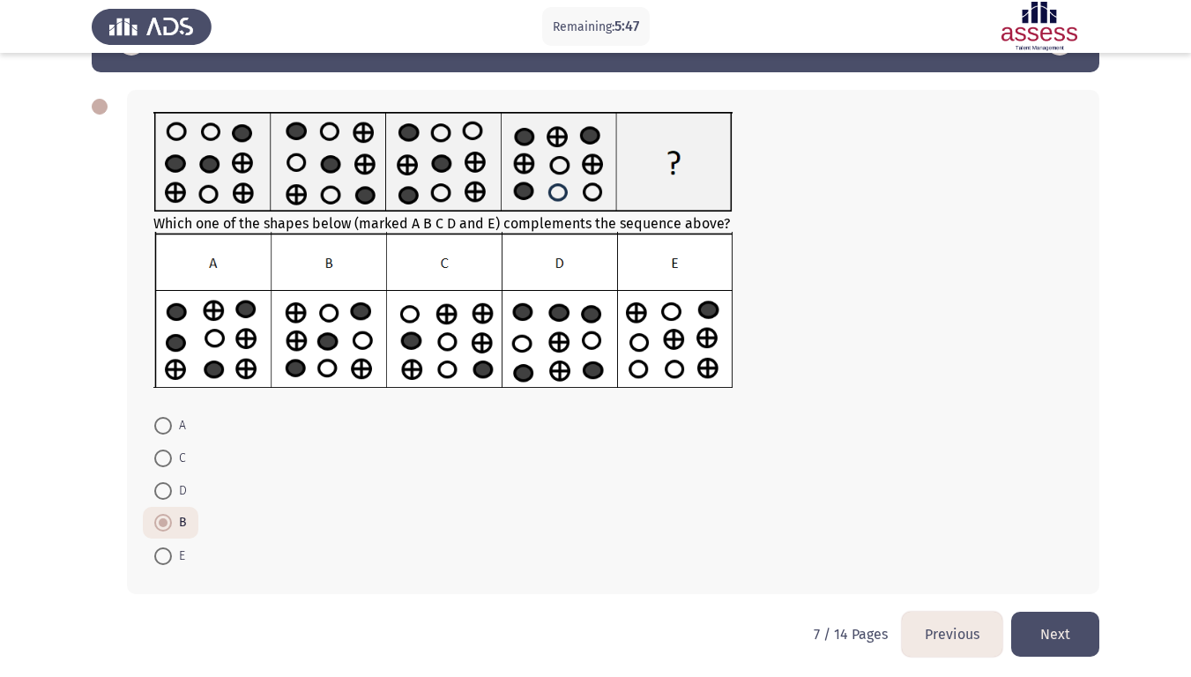
scroll to position [63, 0]
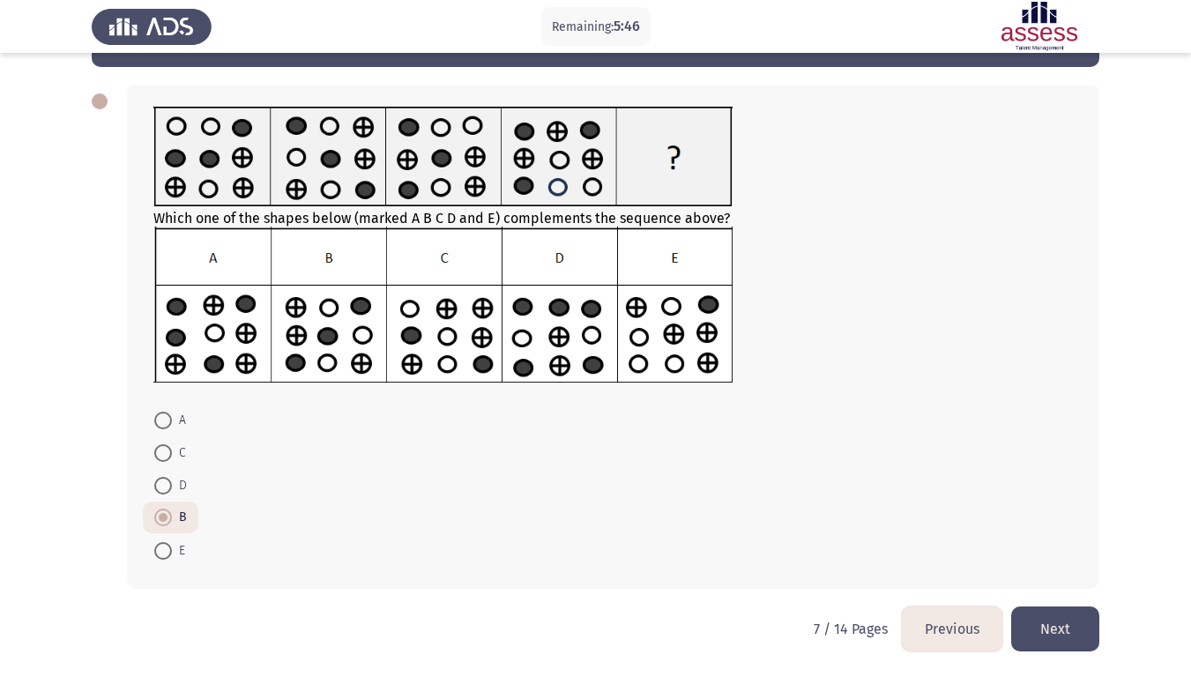
click at [1064, 572] on button "Next" at bounding box center [1056, 629] width 88 height 45
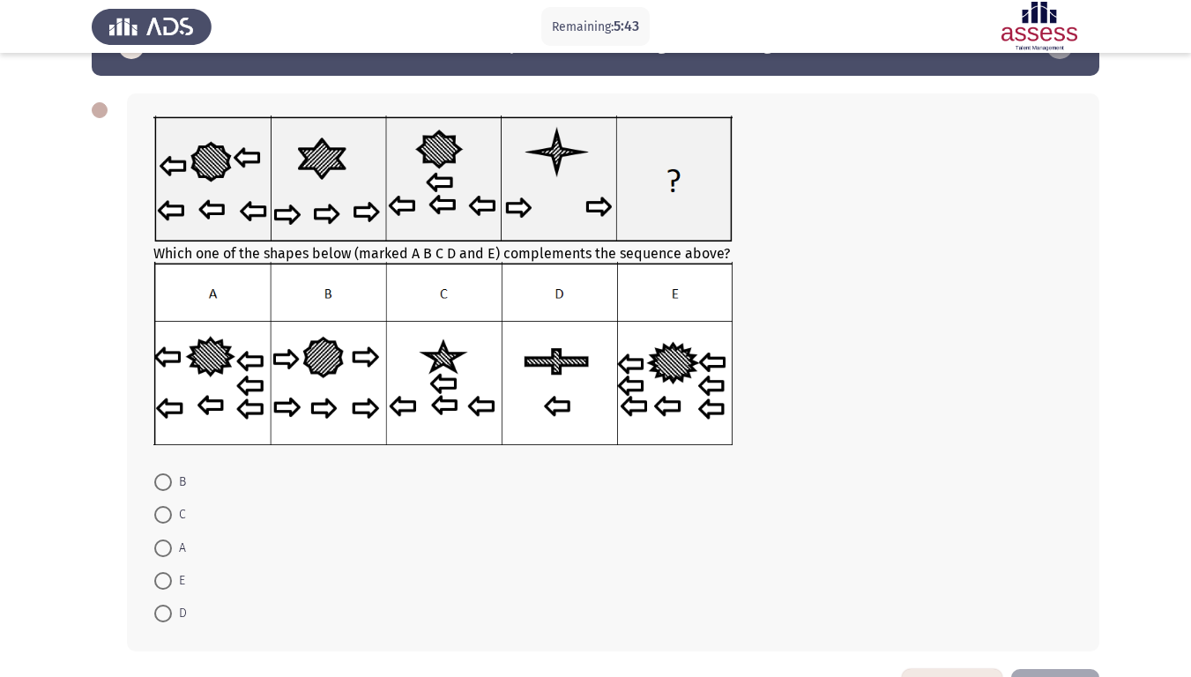
scroll to position [58, 0]
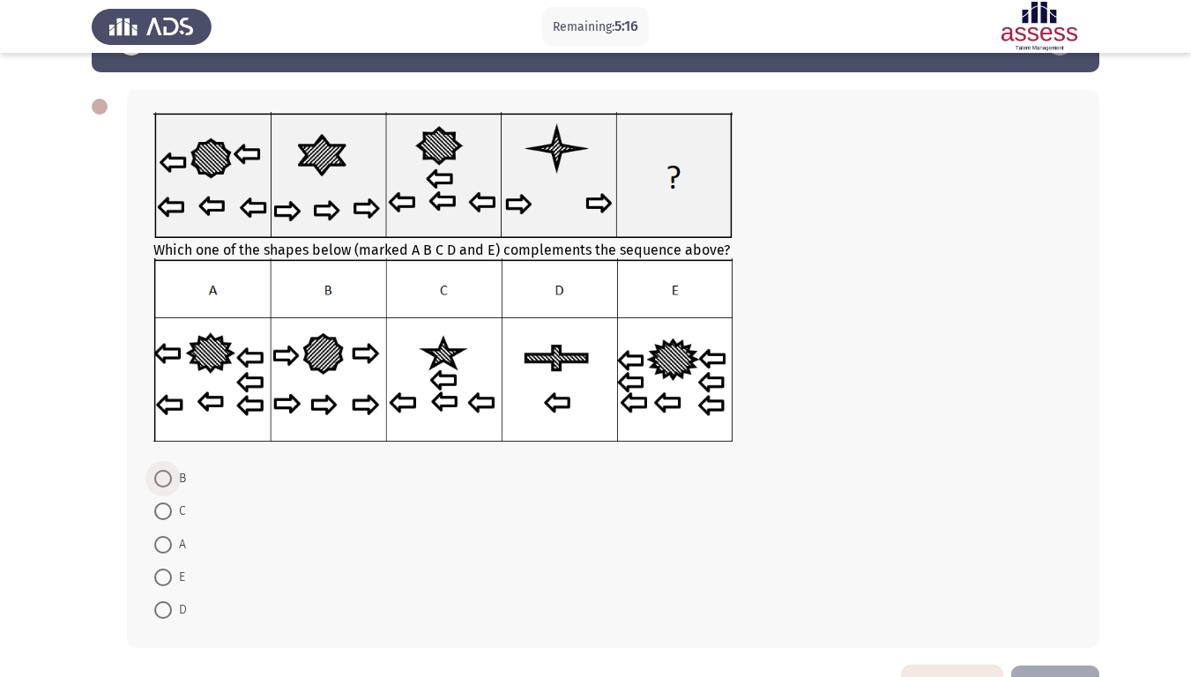
click at [166, 482] on span at bounding box center [163, 479] width 18 height 18
click at [166, 482] on input "B" at bounding box center [163, 479] width 18 height 18
radio input "true"
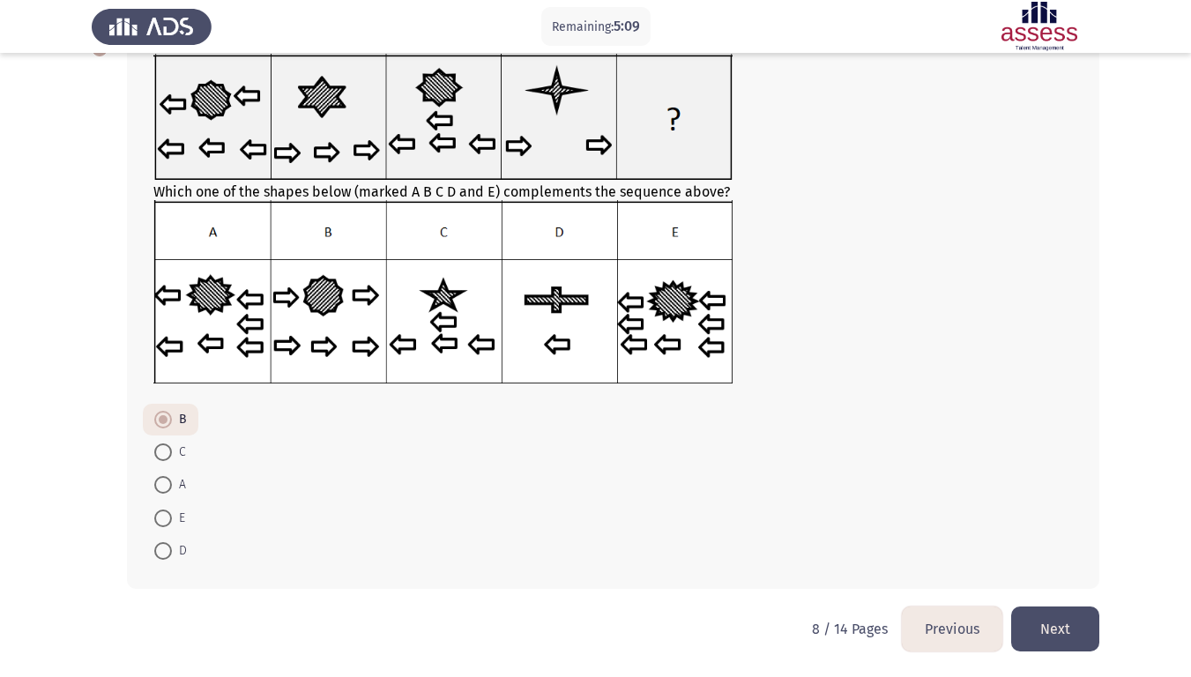
click at [1055, 572] on button "Next" at bounding box center [1056, 629] width 88 height 45
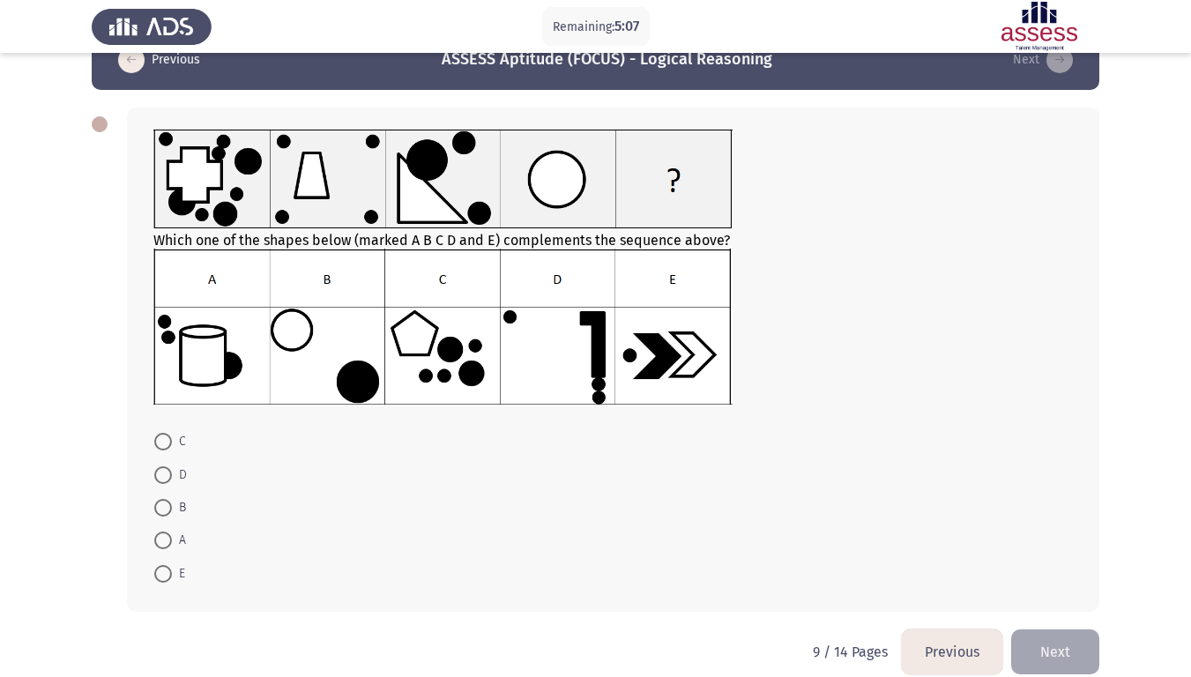
scroll to position [41, 0]
click at [161, 505] on span at bounding box center [163, 507] width 18 height 18
click at [161, 505] on input "B" at bounding box center [163, 507] width 18 height 18
radio input "true"
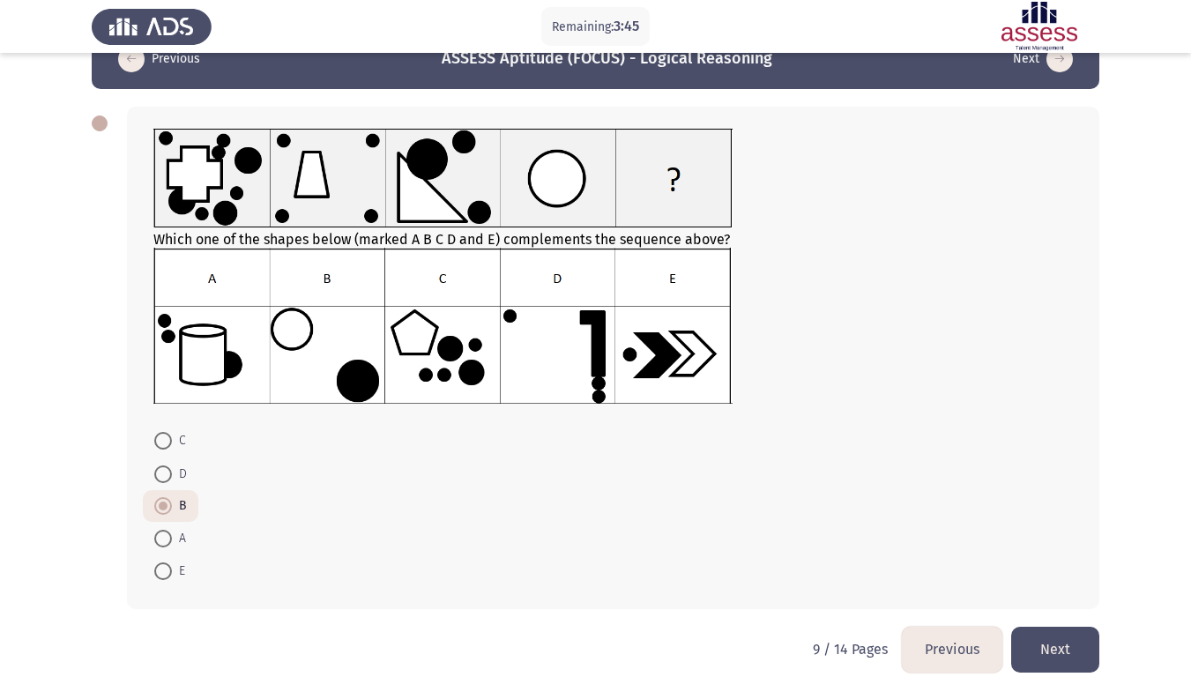
click at [1060, 572] on button "Next" at bounding box center [1056, 649] width 88 height 45
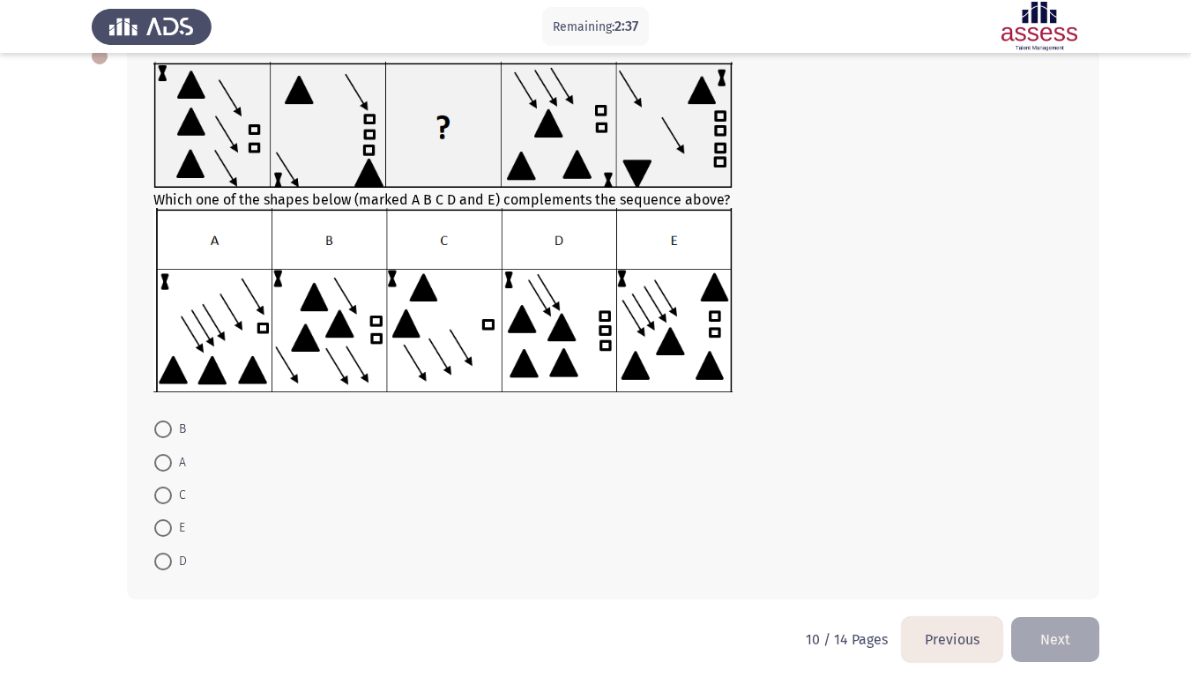
scroll to position [113, 0]
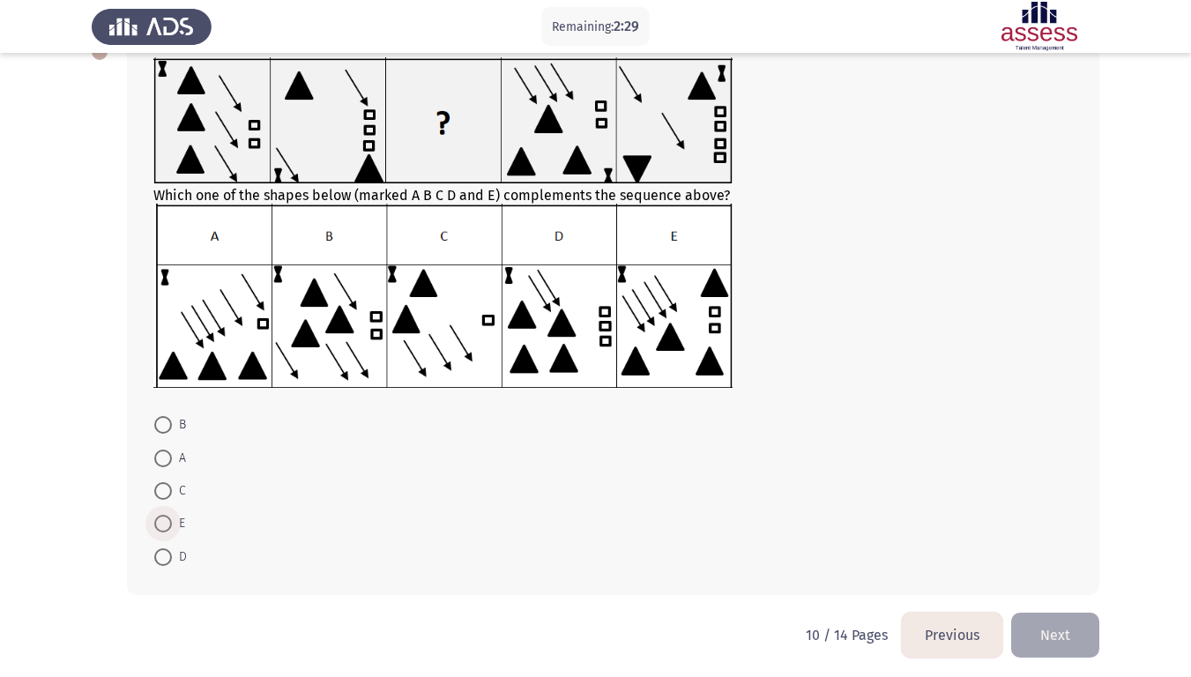
click at [168, 521] on span at bounding box center [163, 524] width 18 height 18
click at [168, 521] on input "E" at bounding box center [163, 524] width 18 height 18
radio input "true"
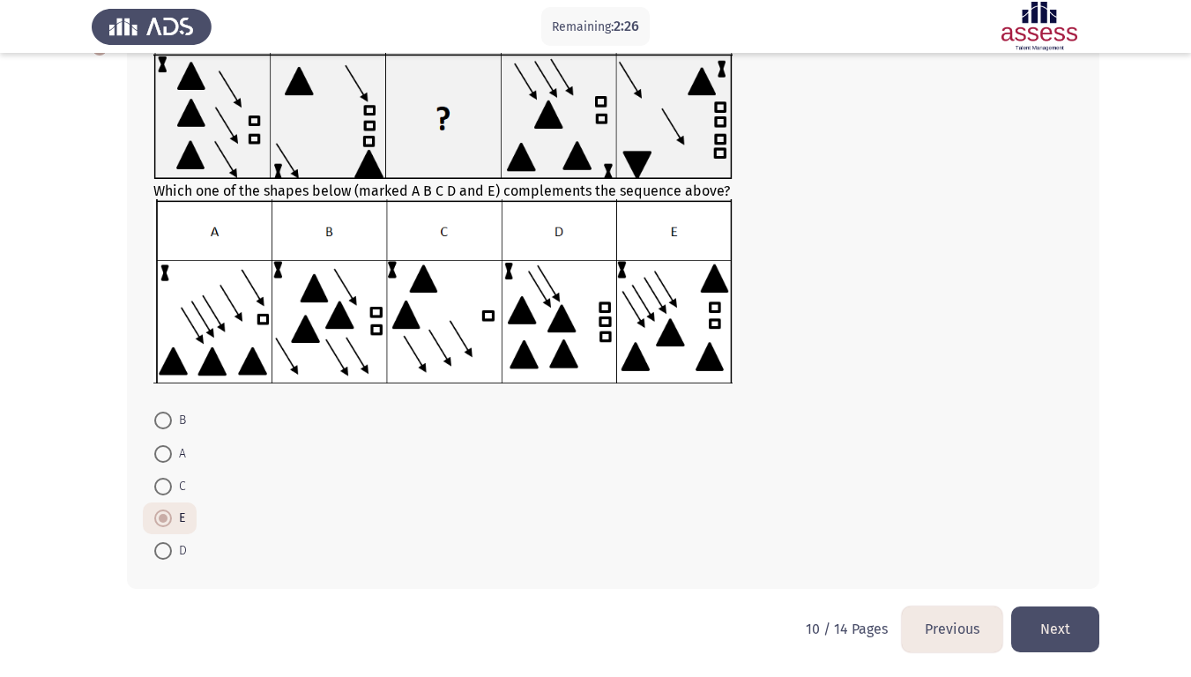
click at [1080, 572] on button "Next" at bounding box center [1056, 629] width 88 height 45
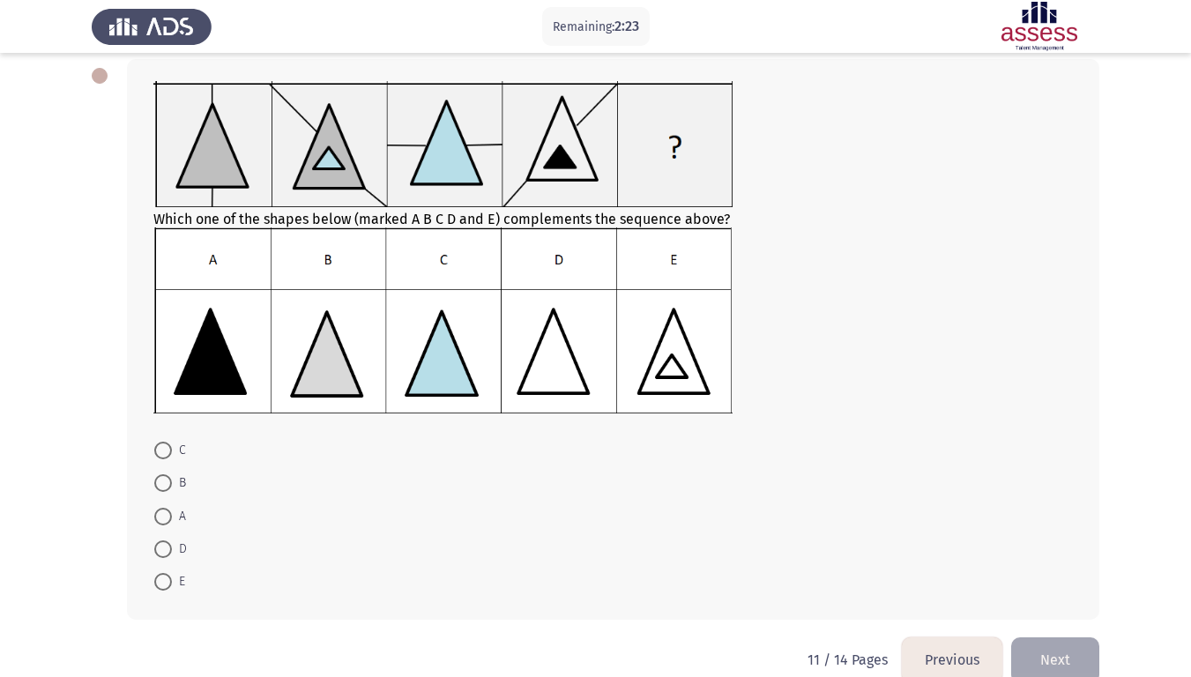
scroll to position [88, 0]
click at [167, 546] on span at bounding box center [163, 550] width 18 height 18
click at [167, 546] on input "D" at bounding box center [163, 550] width 18 height 18
radio input "true"
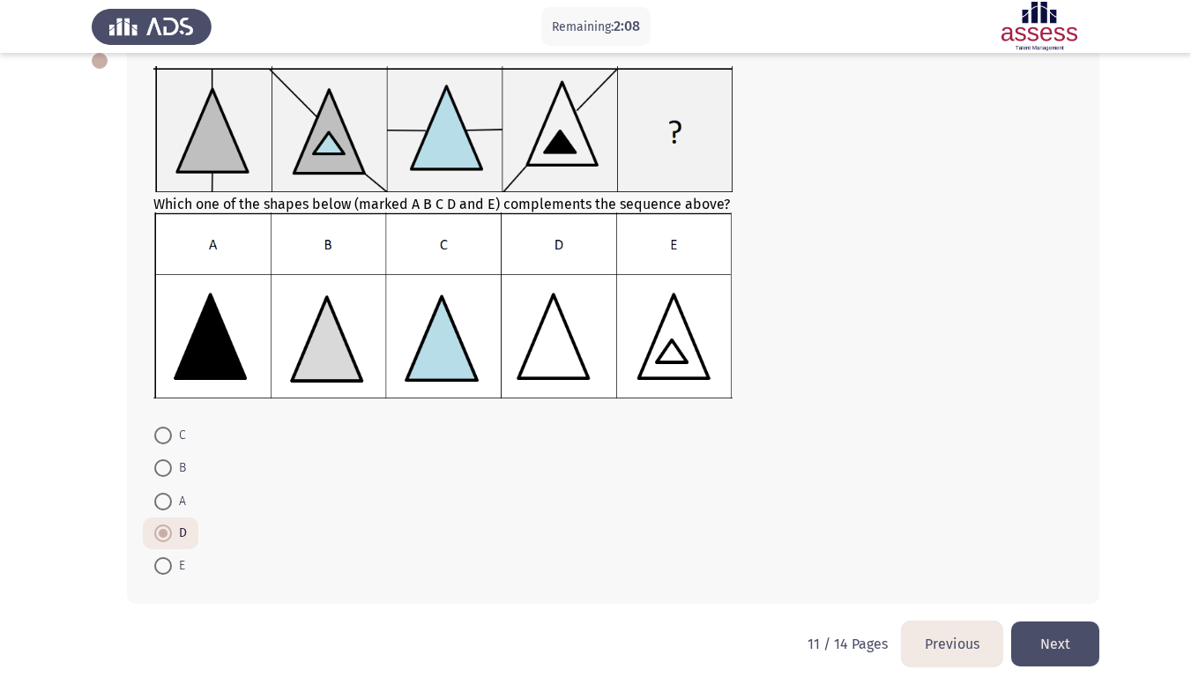
scroll to position [119, 0]
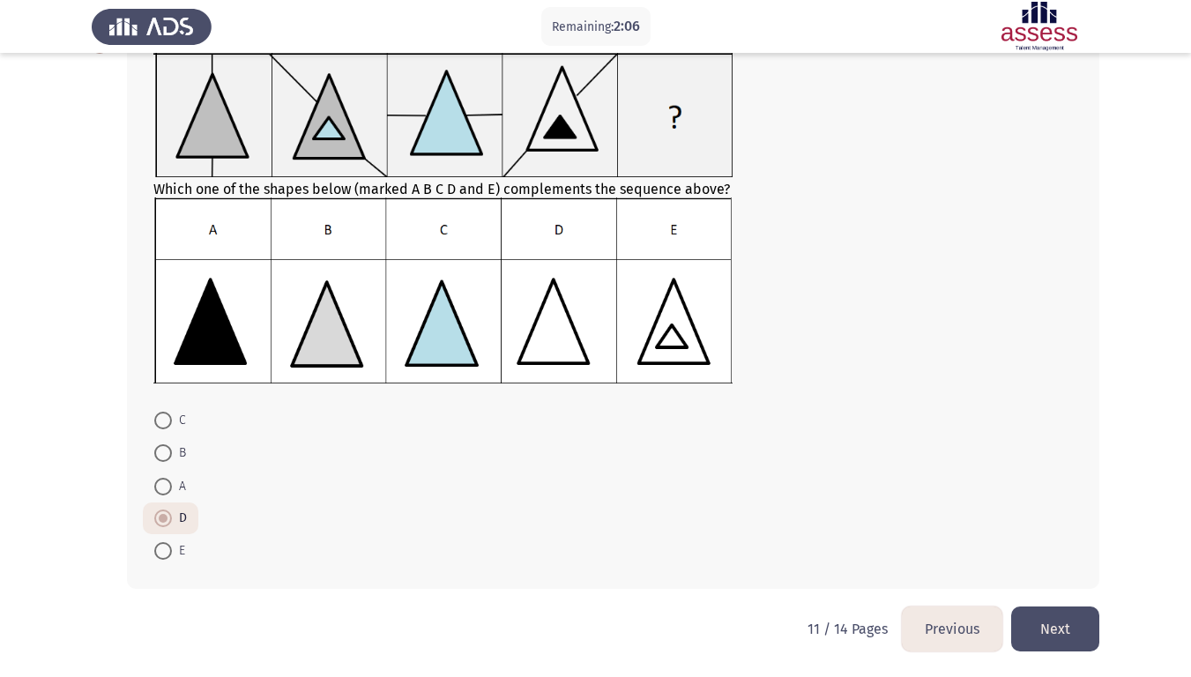
click at [1069, 572] on button "Next" at bounding box center [1056, 629] width 88 height 45
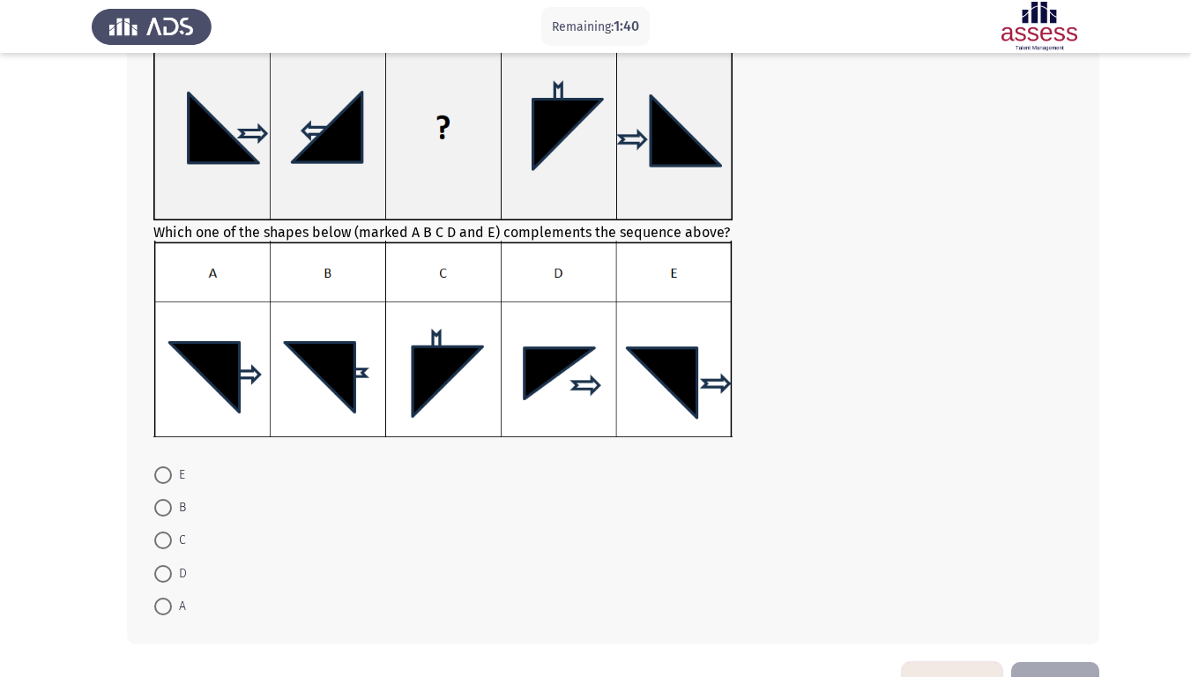
scroll to position [153, 0]
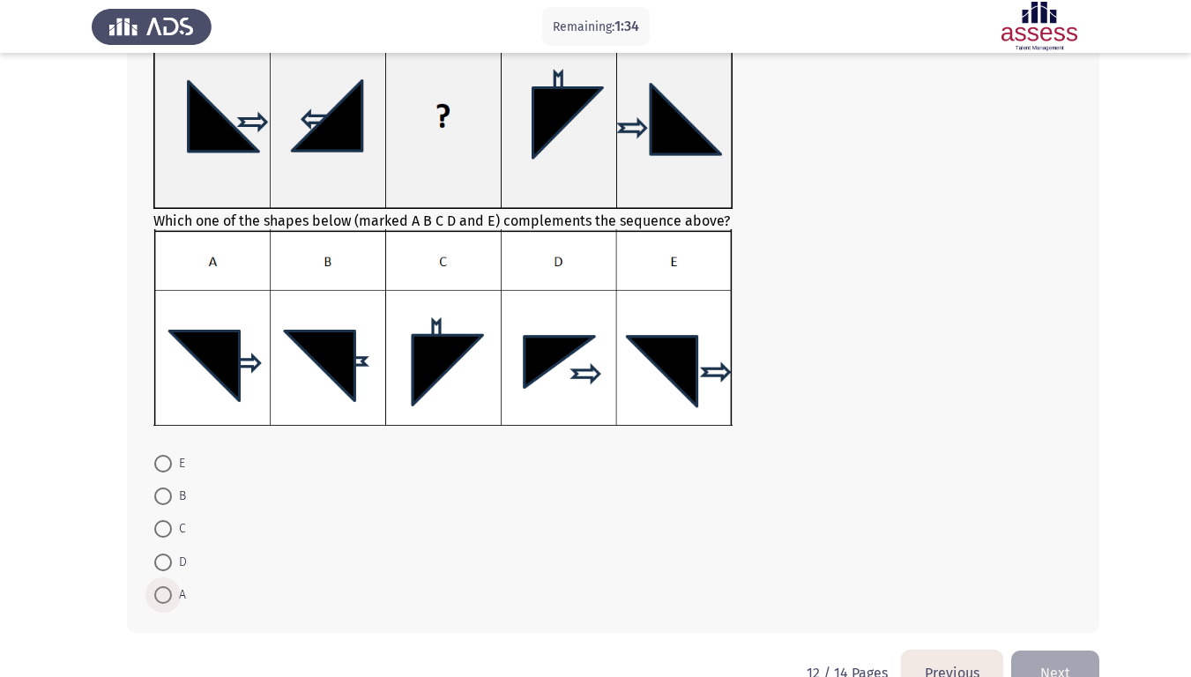
click at [163, 572] on span at bounding box center [163, 595] width 0 height 0
click at [162, 572] on input "A" at bounding box center [163, 595] width 18 height 18
radio input "true"
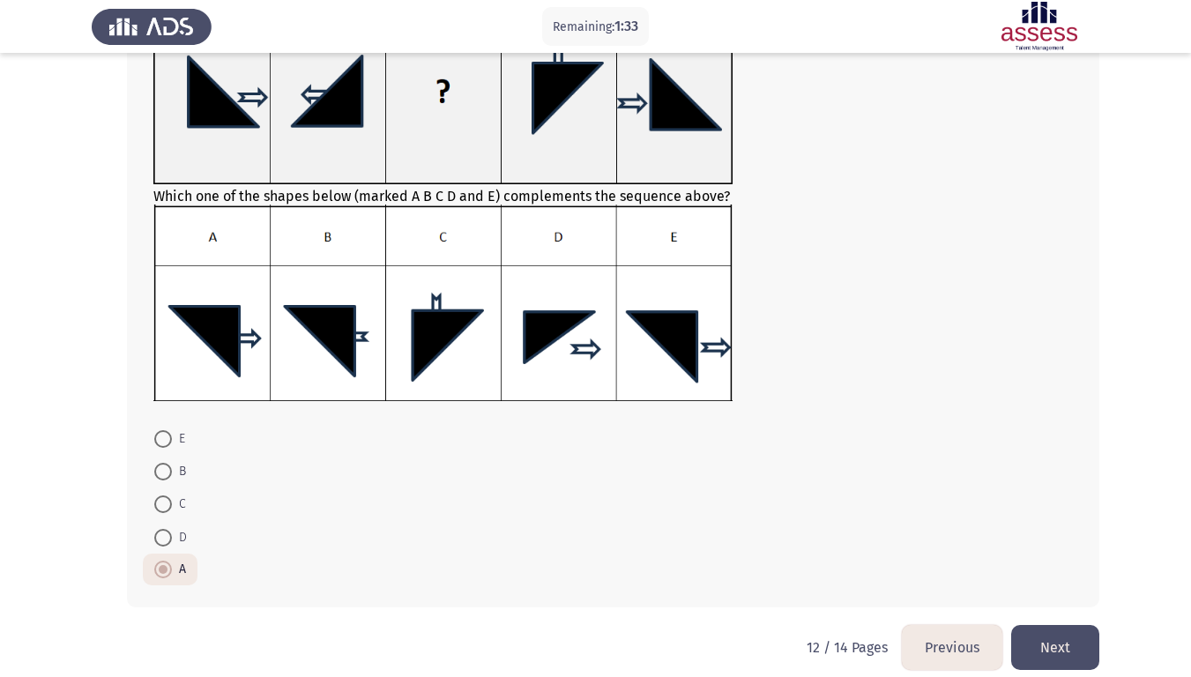
scroll to position [196, 0]
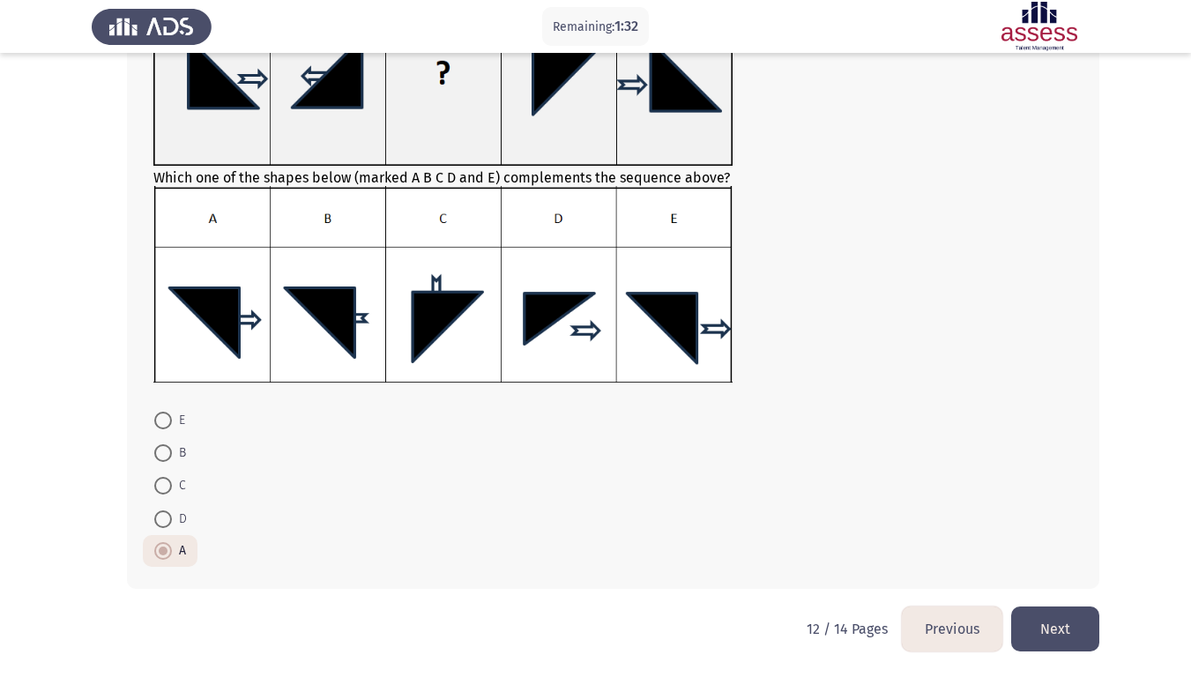
click at [1065, 572] on button "Next" at bounding box center [1056, 629] width 88 height 45
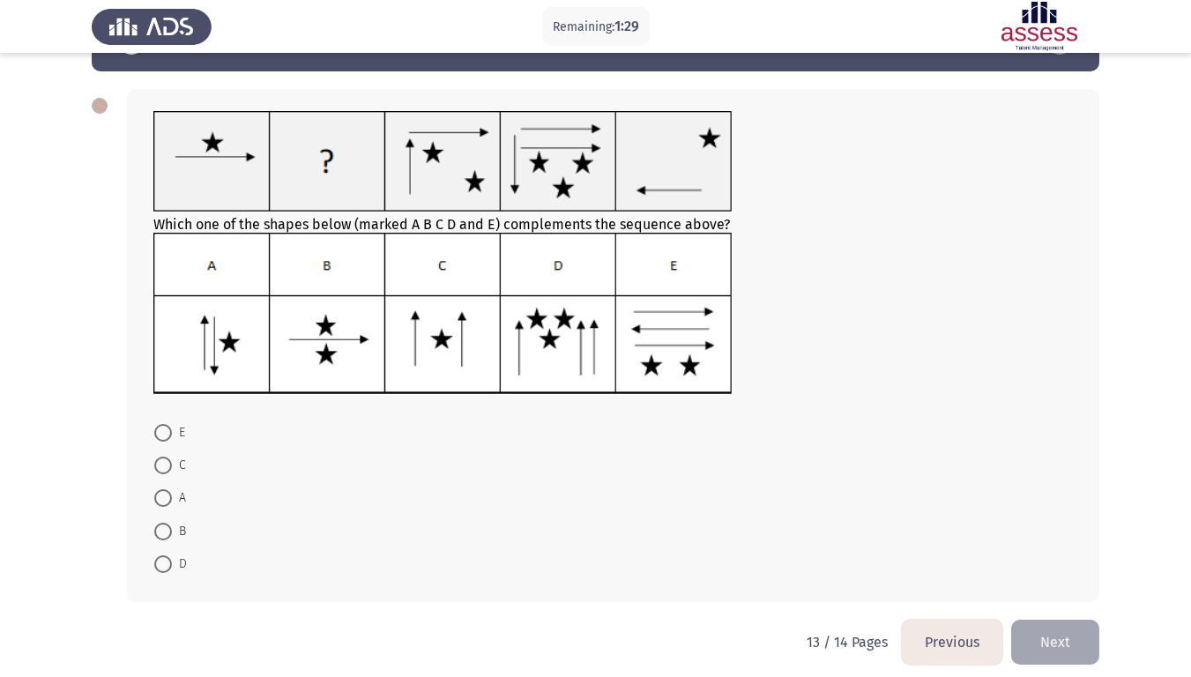
scroll to position [60, 0]
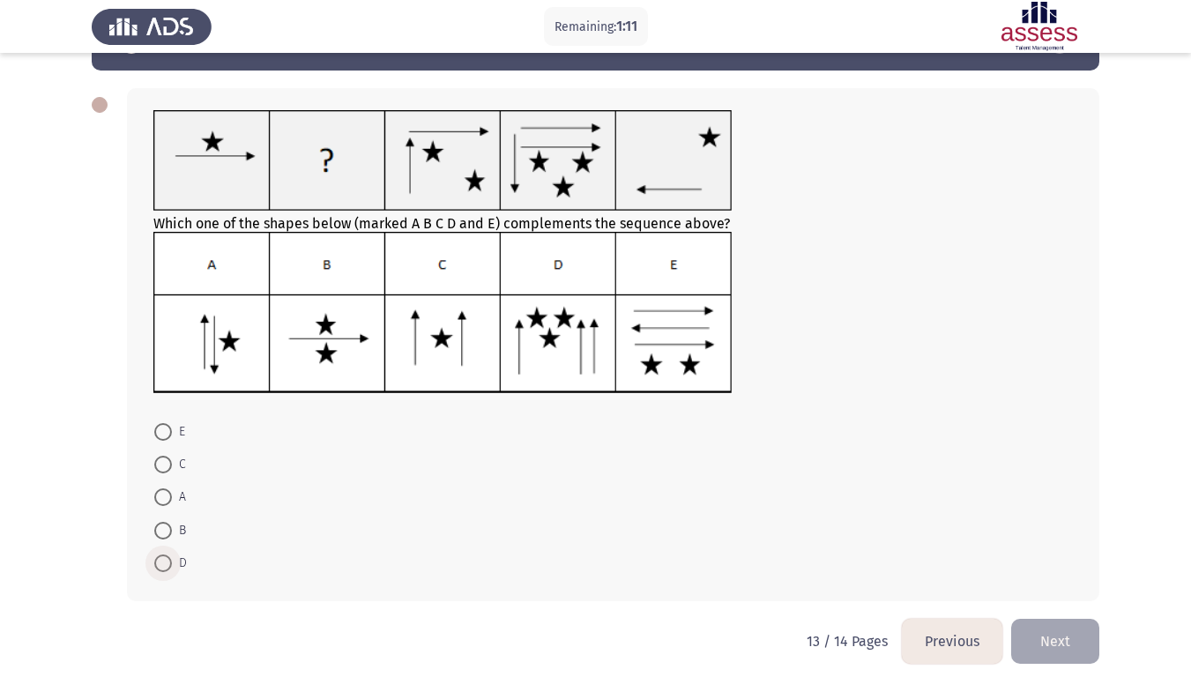
click at [163, 566] on span at bounding box center [163, 564] width 18 height 18
click at [163, 566] on input "D" at bounding box center [163, 564] width 18 height 18
radio input "true"
click at [1063, 572] on button "Next" at bounding box center [1056, 640] width 88 height 45
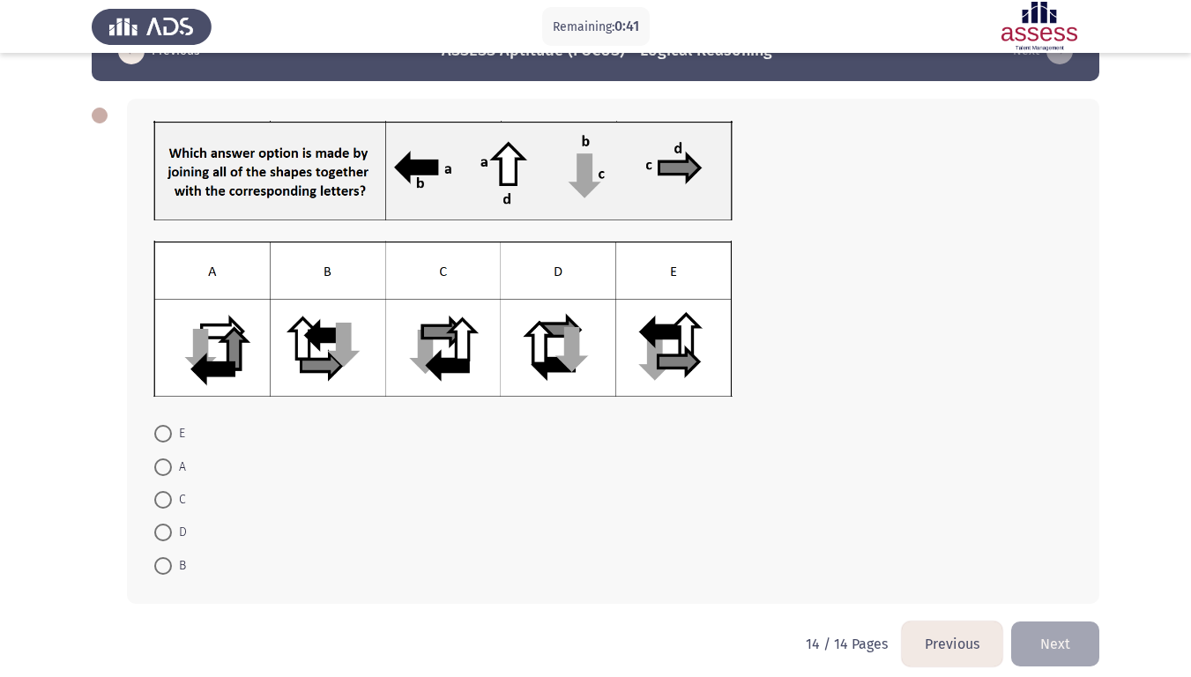
scroll to position [52, 0]
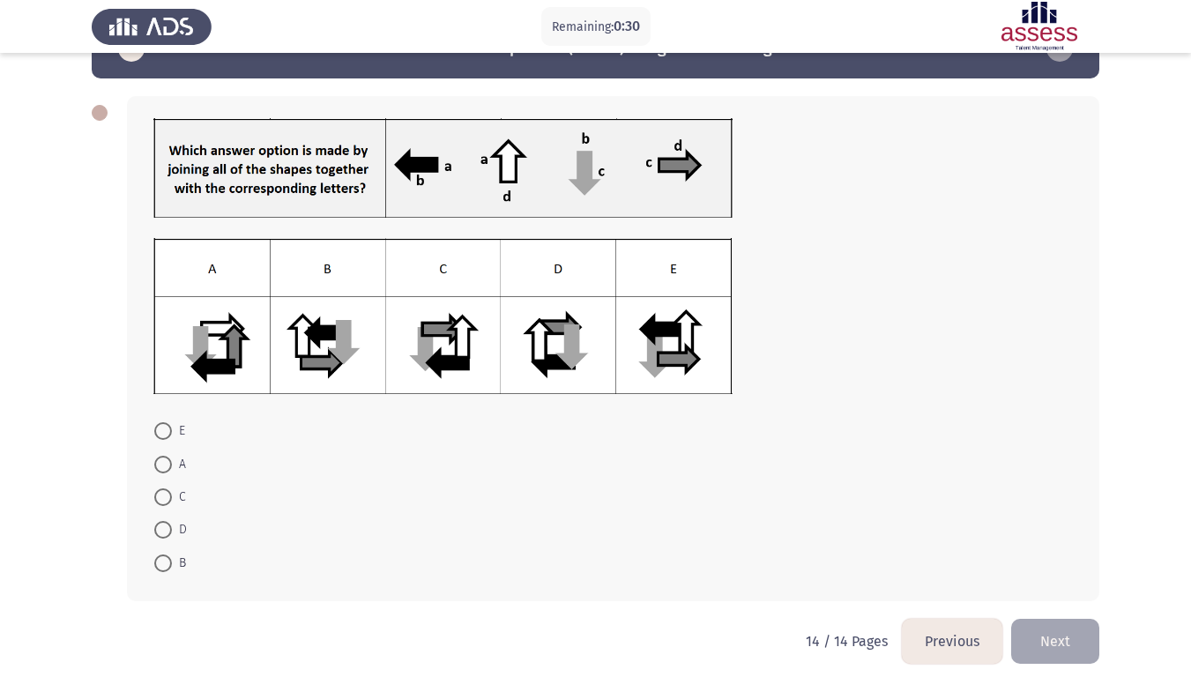
click at [166, 428] on span at bounding box center [163, 431] width 18 height 18
click at [166, 428] on input "E" at bounding box center [163, 431] width 18 height 18
radio input "true"
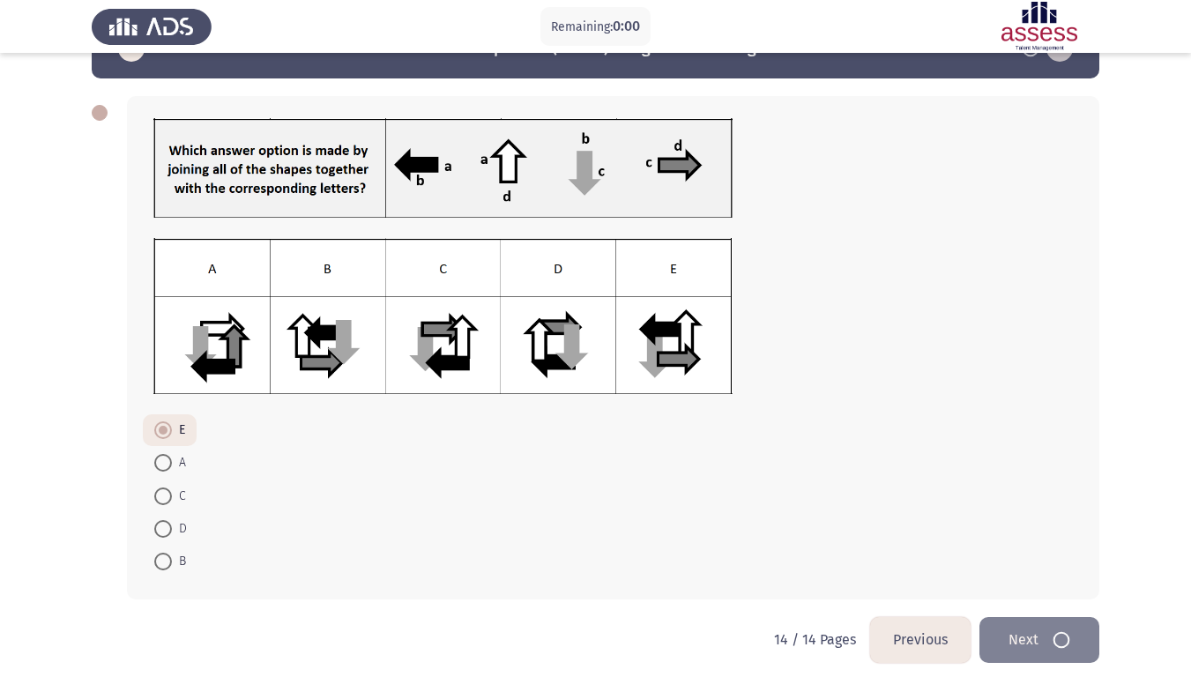
scroll to position [0, 0]
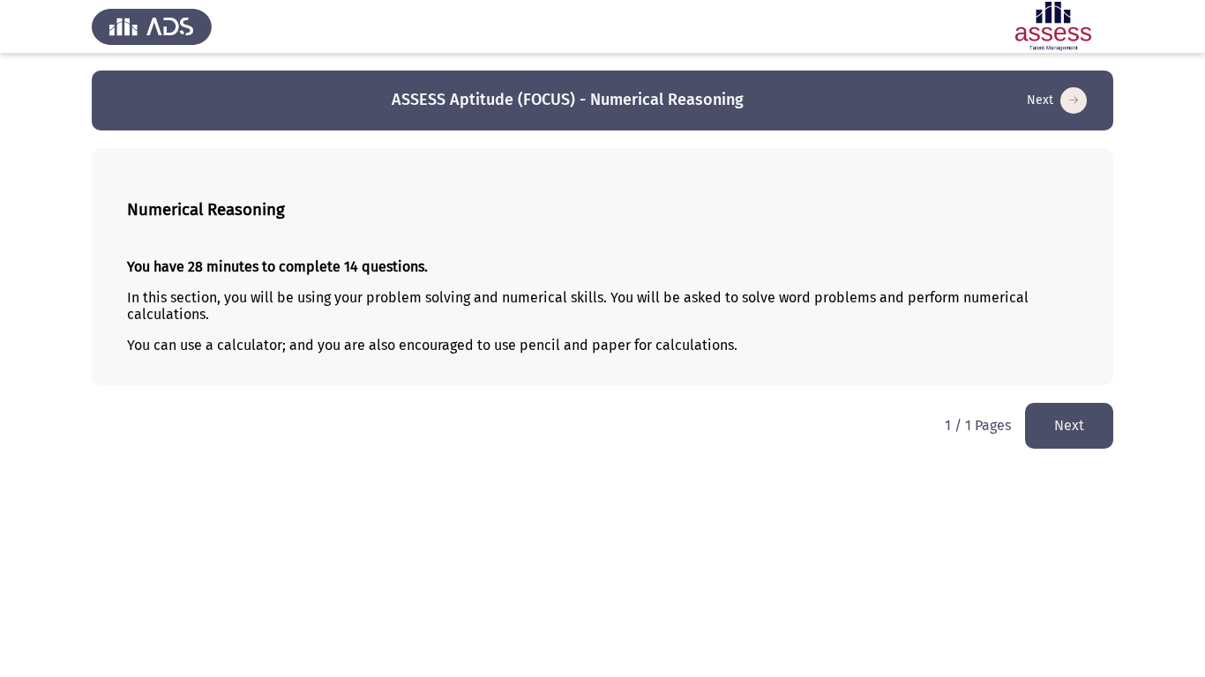
click at [1051, 418] on button "Next" at bounding box center [1069, 425] width 88 height 45
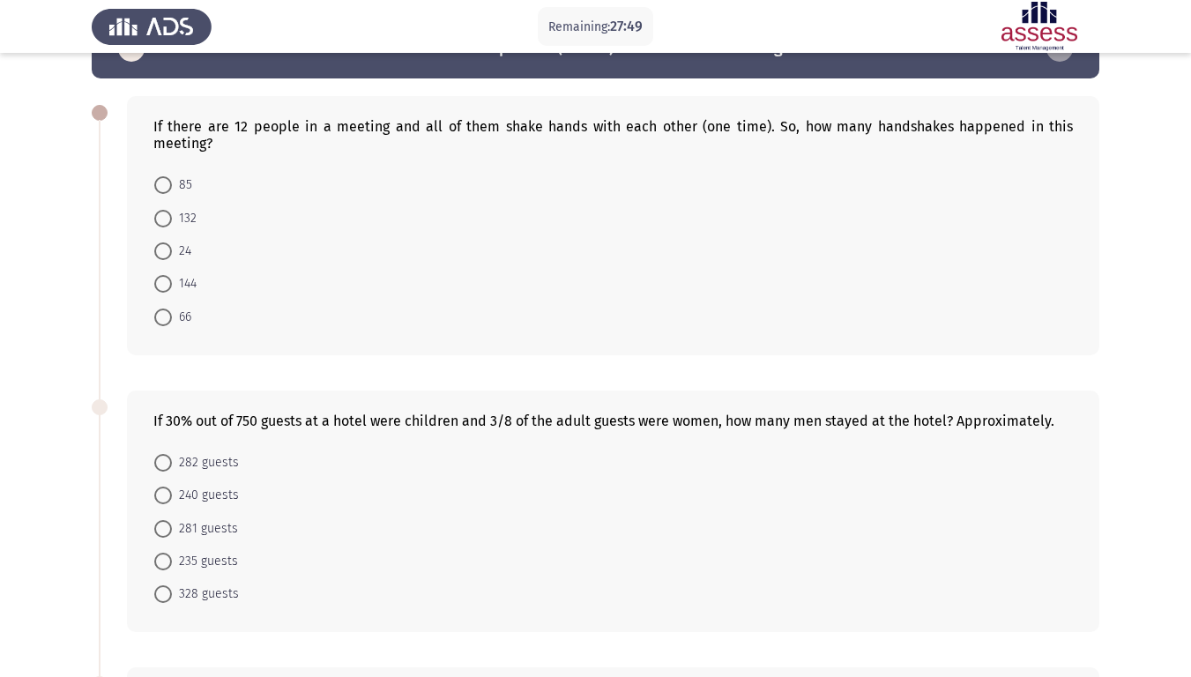
scroll to position [53, 0]
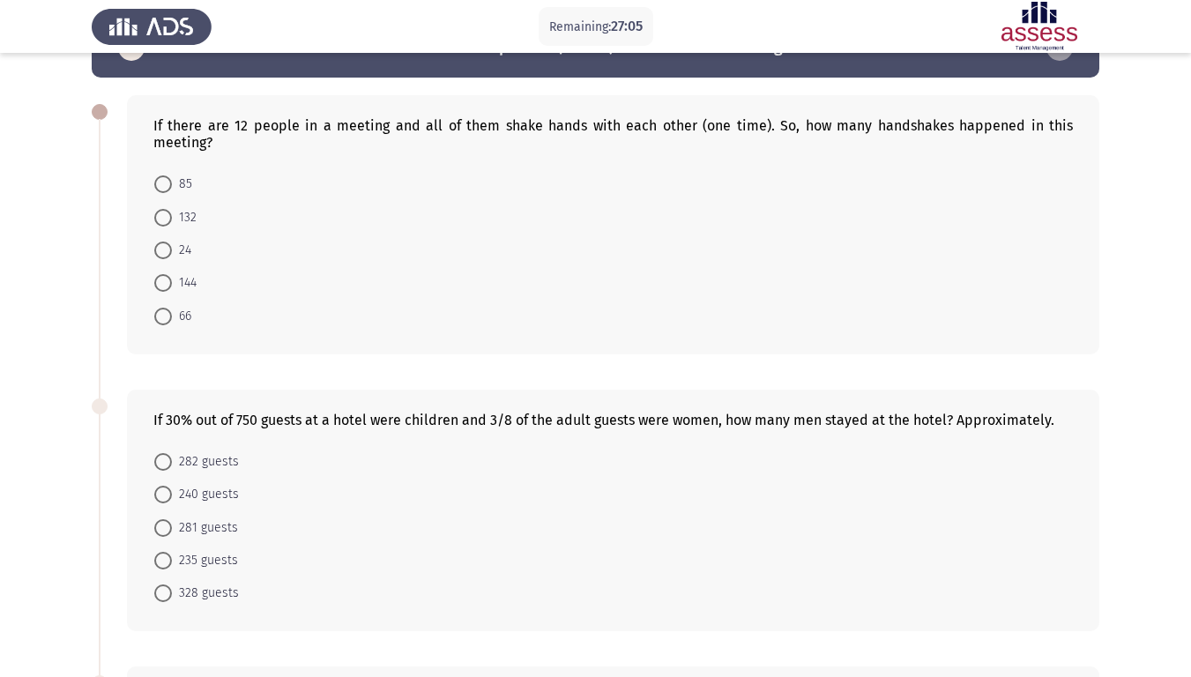
click at [163, 572] on span at bounding box center [163, 594] width 18 height 18
click at [163, 572] on input "328 guests" at bounding box center [163, 594] width 18 height 18
radio input "true"
click at [165, 320] on span at bounding box center [163, 317] width 18 height 18
click at [165, 320] on input "66" at bounding box center [163, 317] width 18 height 18
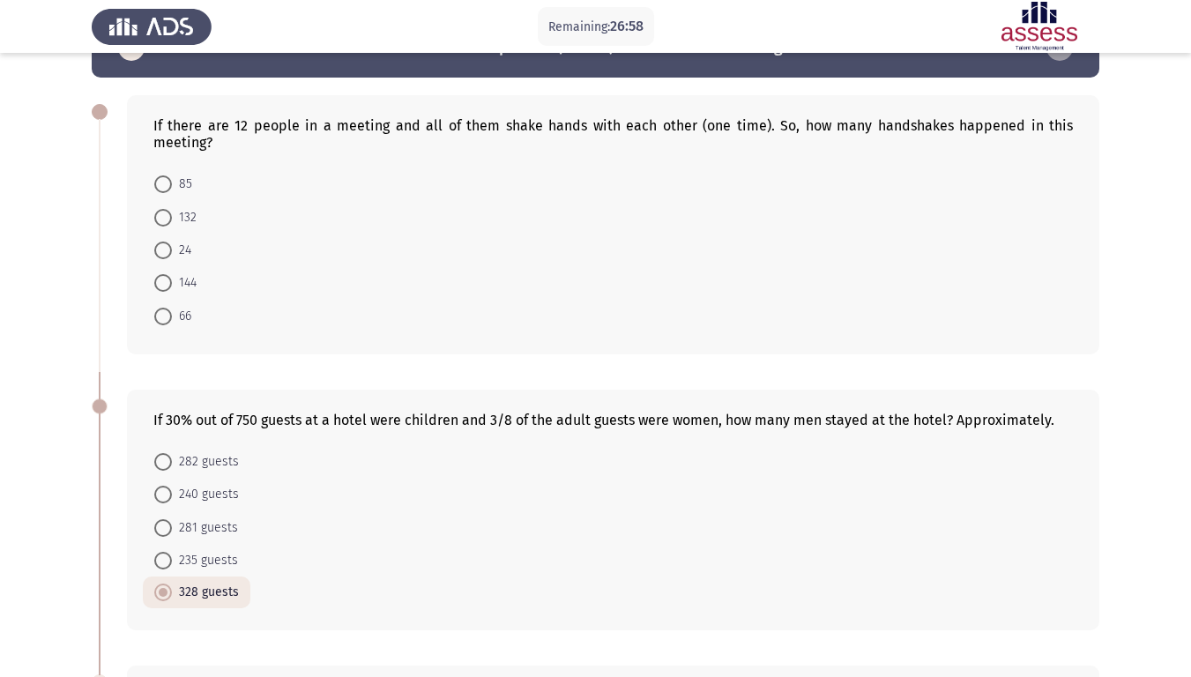
radio input "true"
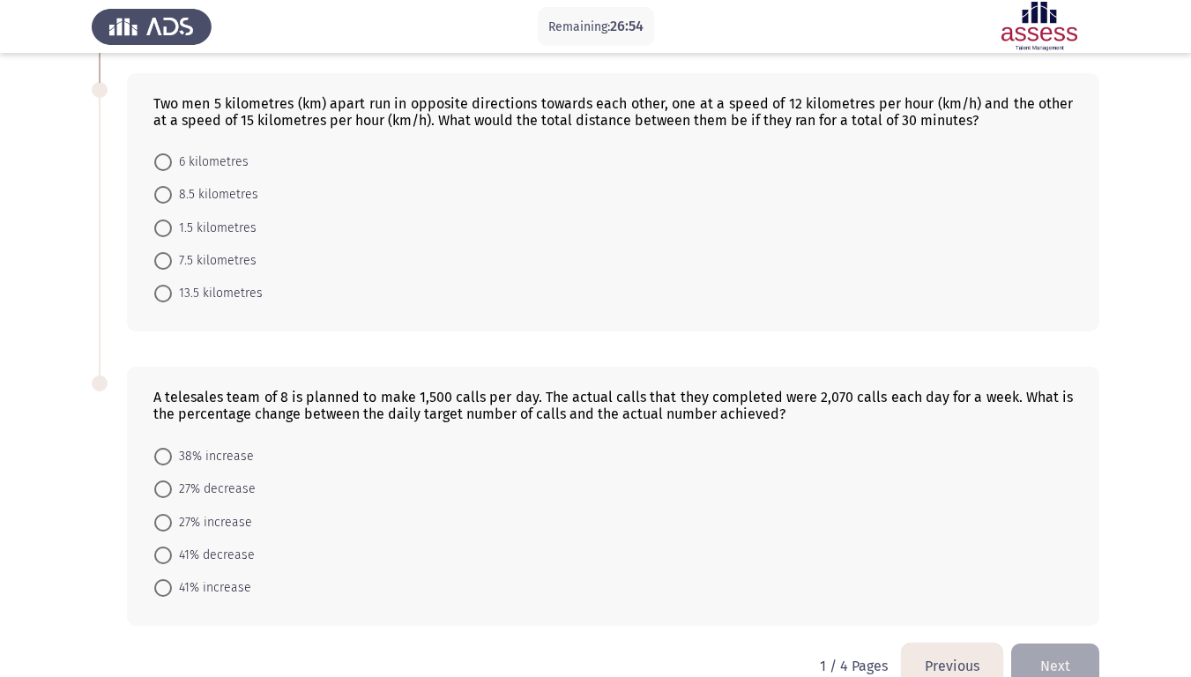
scroll to position [644, 0]
click at [160, 458] on span at bounding box center [163, 458] width 18 height 18
click at [160, 458] on input "38% increase" at bounding box center [163, 458] width 18 height 18
radio input "true"
click at [170, 193] on span at bounding box center [163, 196] width 18 height 18
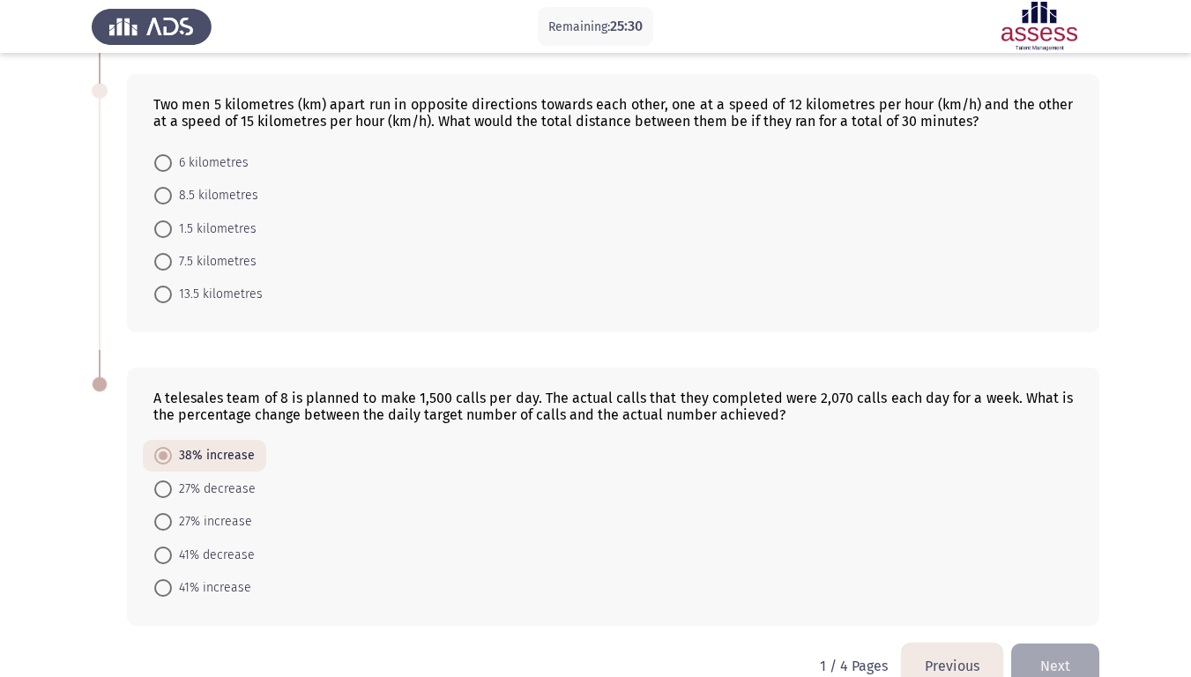
click at [170, 193] on input "8.5 kilometres" at bounding box center [163, 196] width 18 height 18
radio input "true"
click at [1058, 572] on button "Next" at bounding box center [1056, 665] width 88 height 45
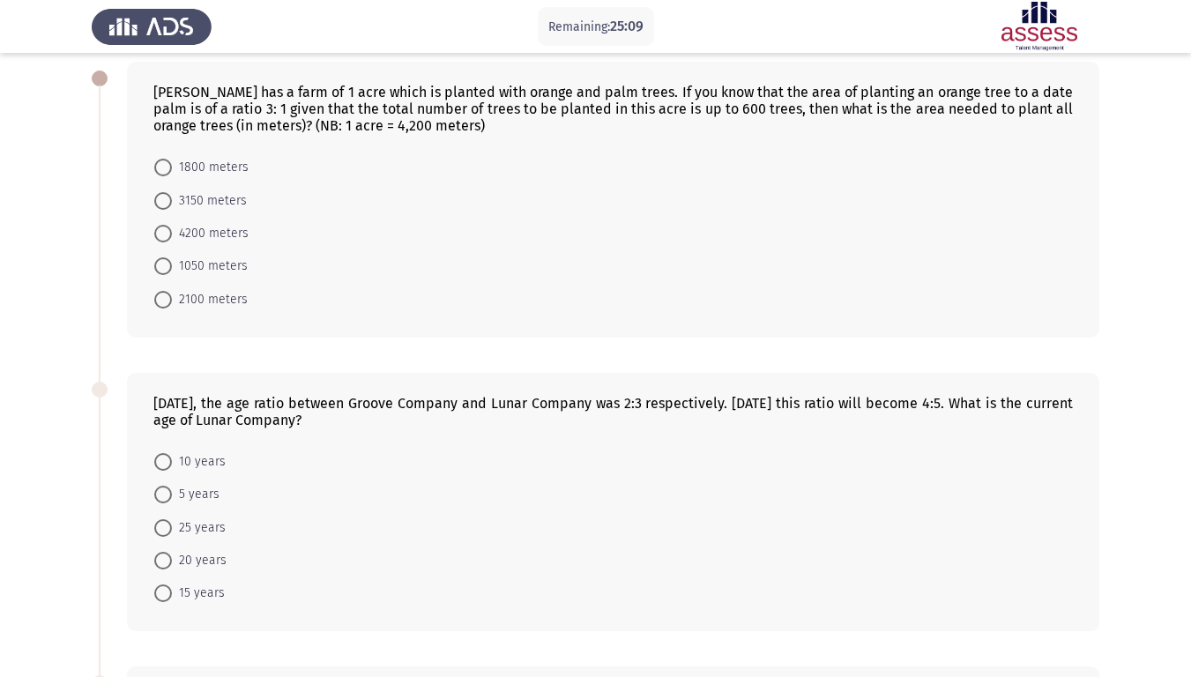
scroll to position [87, 0]
click at [160, 453] on span at bounding box center [163, 461] width 18 height 18
click at [160, 453] on input "10 years" at bounding box center [163, 461] width 18 height 18
radio input "true"
click at [166, 200] on span at bounding box center [163, 200] width 18 height 18
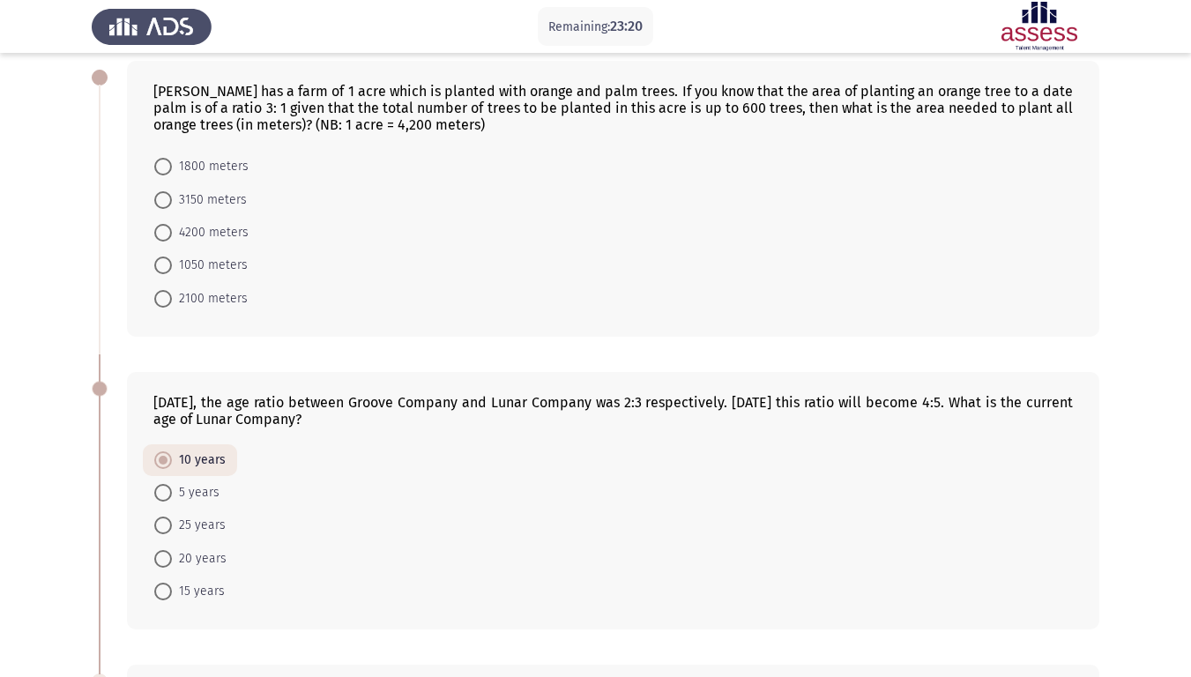
click at [166, 200] on input "3150 meters" at bounding box center [163, 200] width 18 height 18
radio input "true"
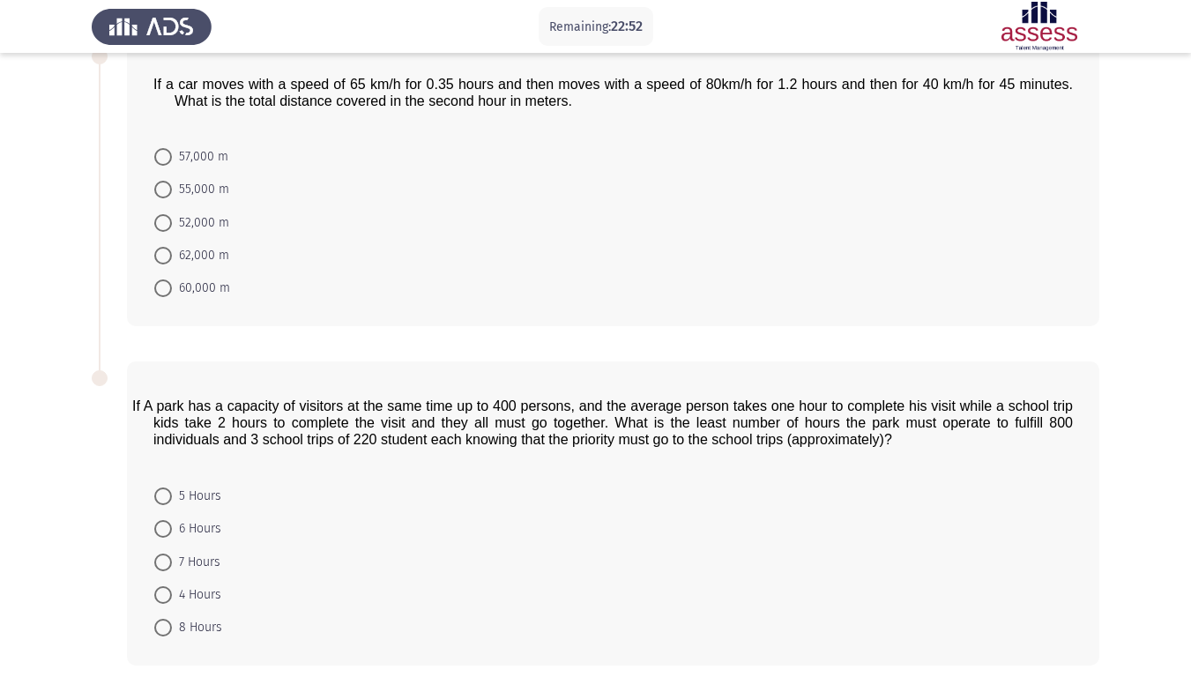
scroll to position [709, 0]
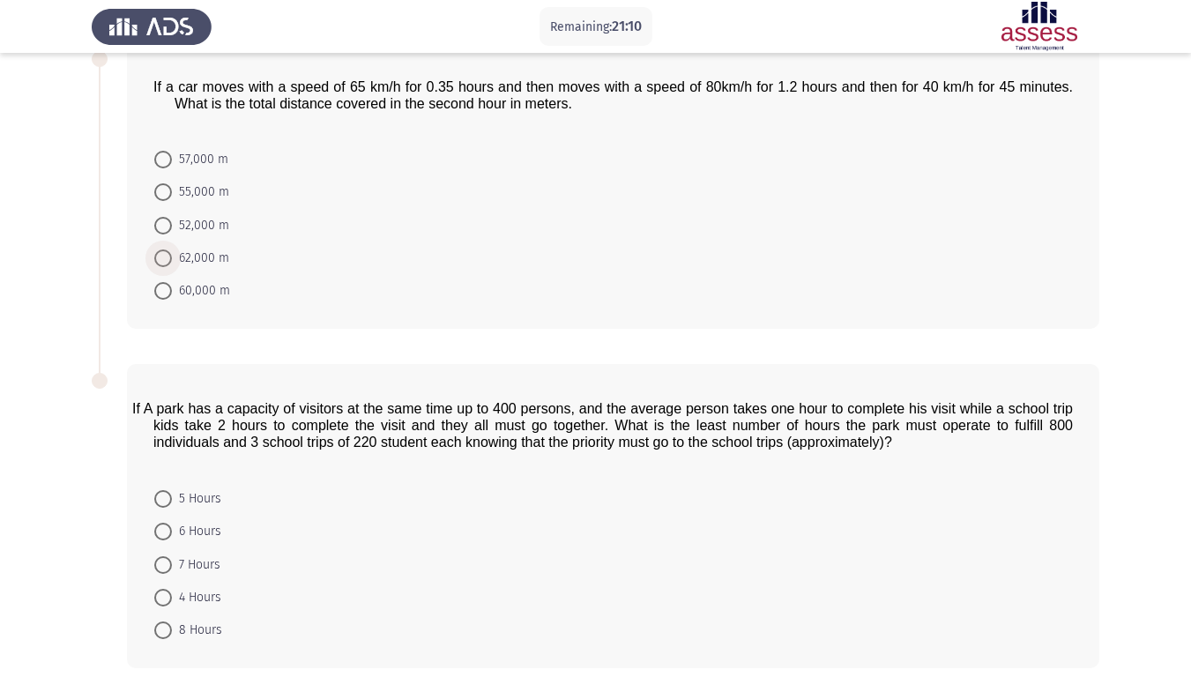
click at [160, 261] on span at bounding box center [163, 259] width 18 height 18
click at [160, 261] on input "62,000 m" at bounding box center [163, 259] width 18 height 18
radio input "true"
click at [162, 566] on span at bounding box center [163, 564] width 18 height 18
click at [162, 566] on input "7 Hours" at bounding box center [163, 564] width 18 height 18
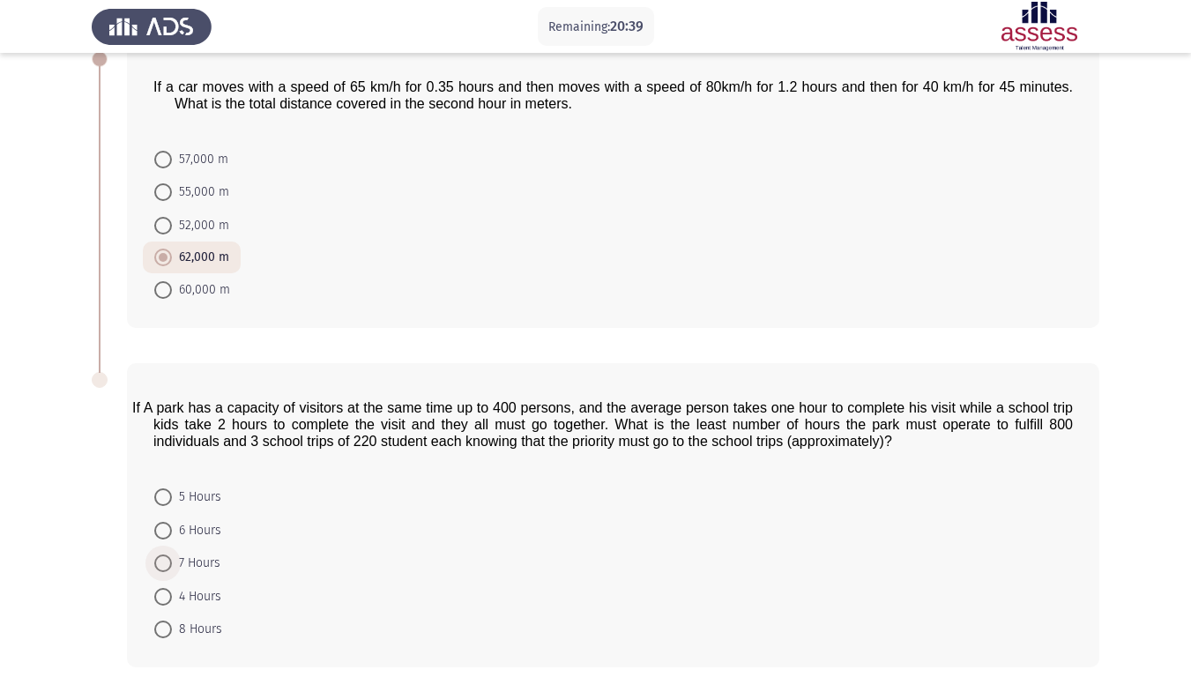
radio input "true"
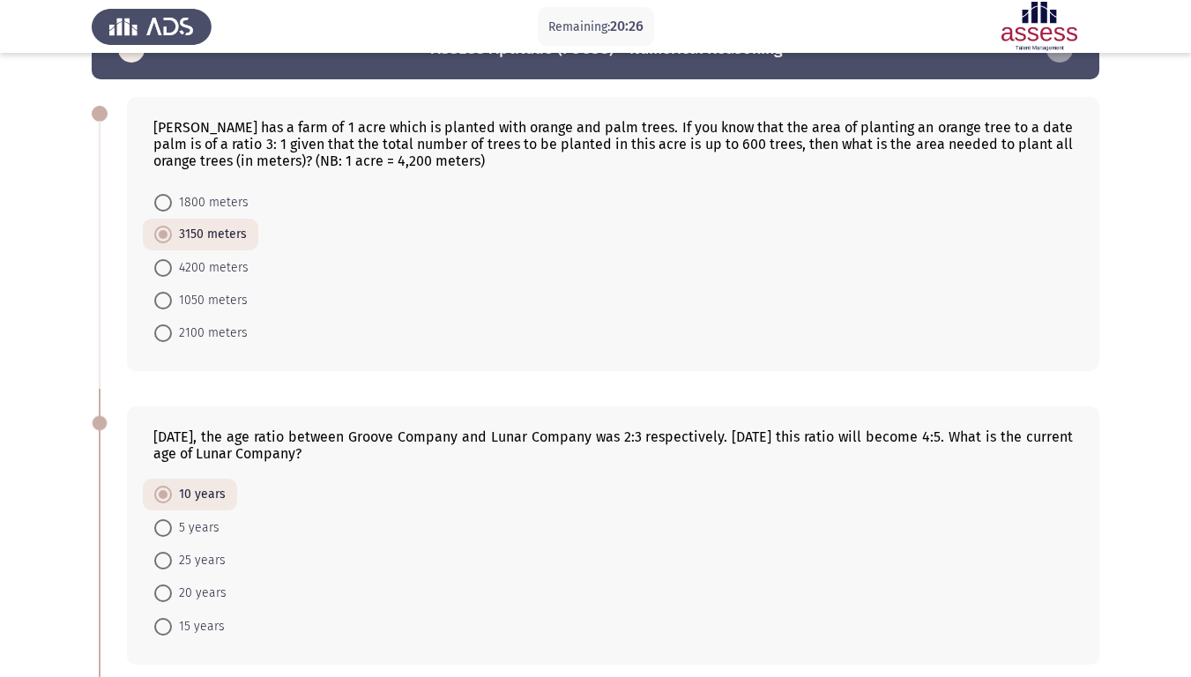
scroll to position [50, 0]
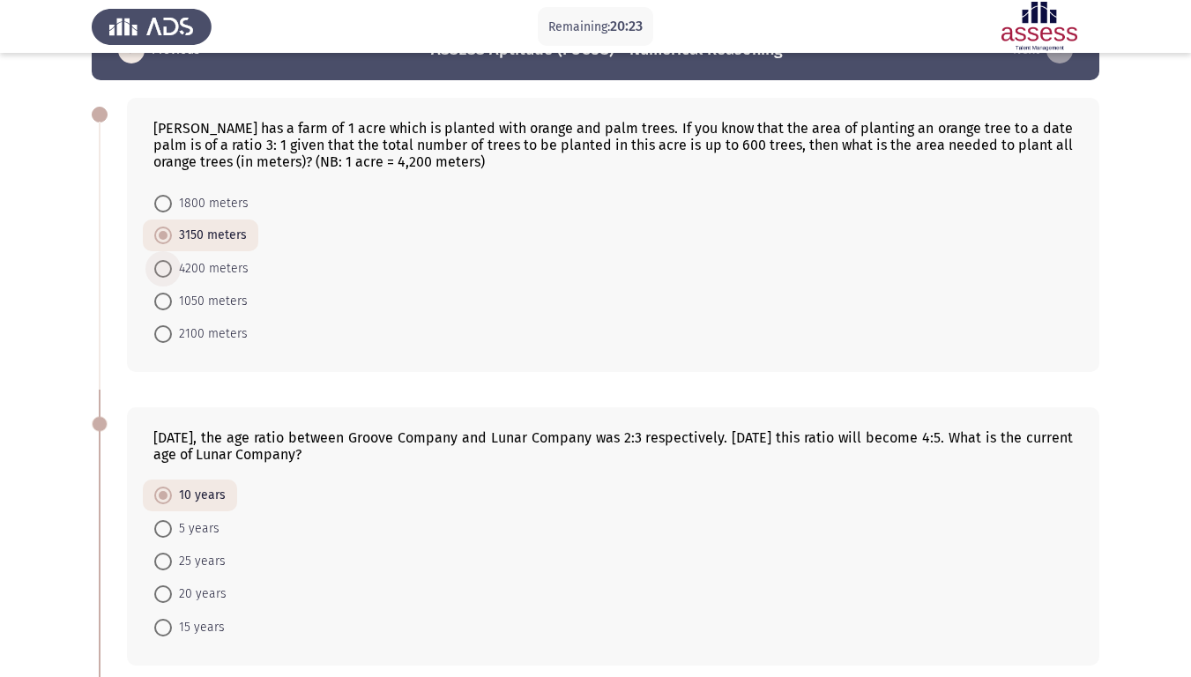
click at [168, 265] on span at bounding box center [163, 269] width 18 height 18
click at [168, 265] on input "4200 meters" at bounding box center [163, 269] width 18 height 18
radio input "true"
click at [168, 238] on span at bounding box center [163, 237] width 18 height 18
click at [168, 238] on input "3150 meters" at bounding box center [163, 237] width 18 height 18
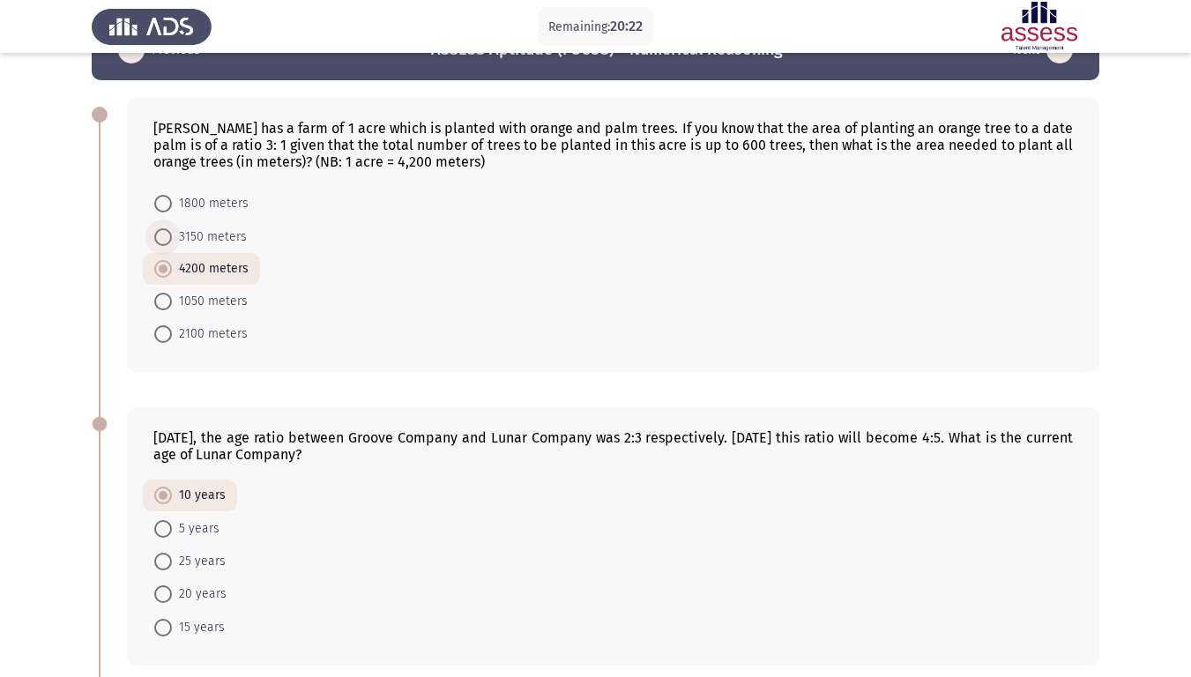
radio input "true"
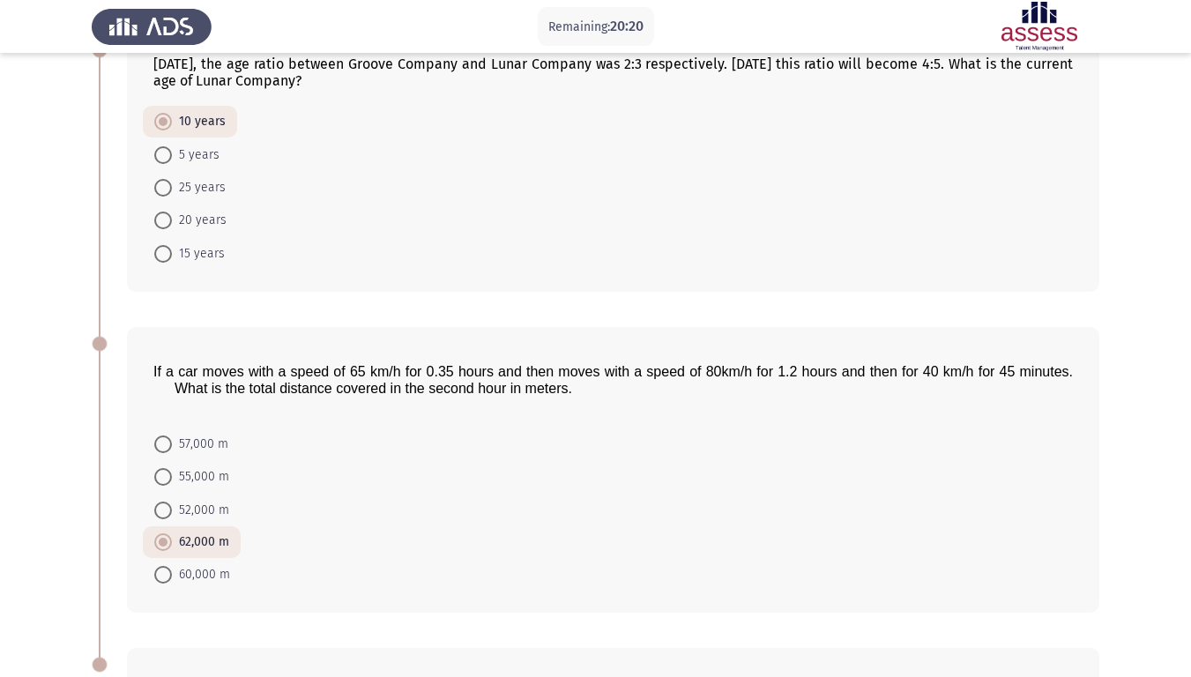
scroll to position [452, 0]
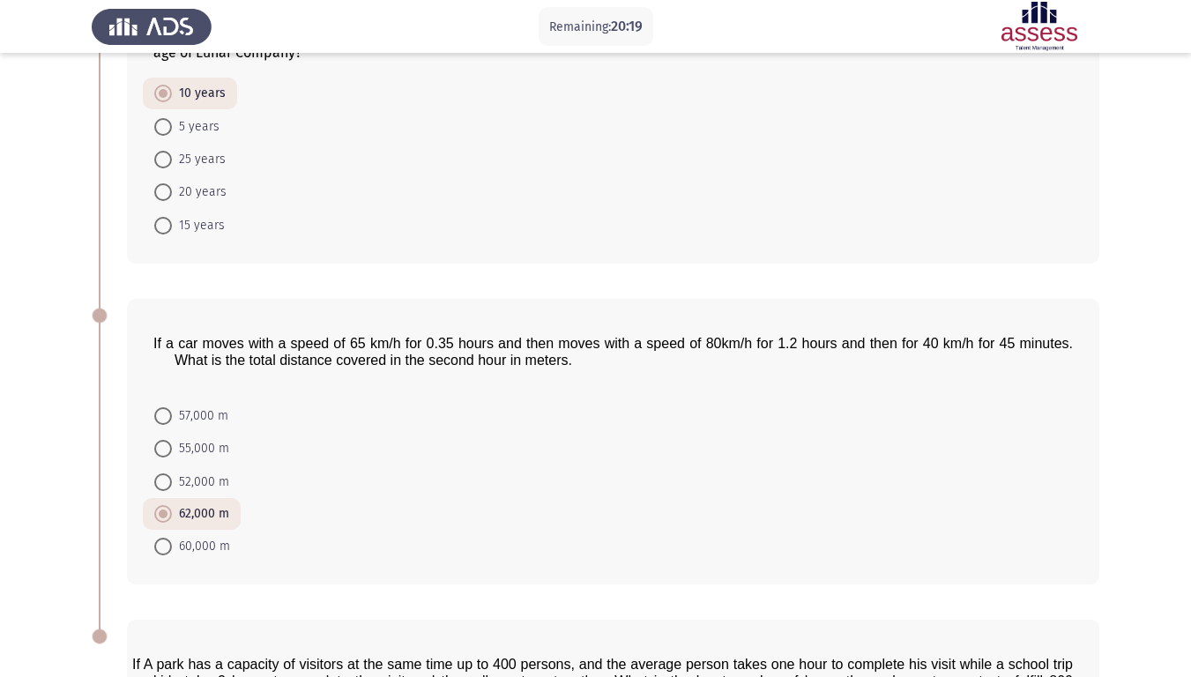
click at [161, 130] on span at bounding box center [163, 127] width 18 height 18
click at [161, 130] on input "5 years" at bounding box center [163, 127] width 18 height 18
radio input "true"
click at [163, 95] on span at bounding box center [163, 95] width 0 height 0
click at [162, 95] on input "10 years" at bounding box center [163, 95] width 18 height 18
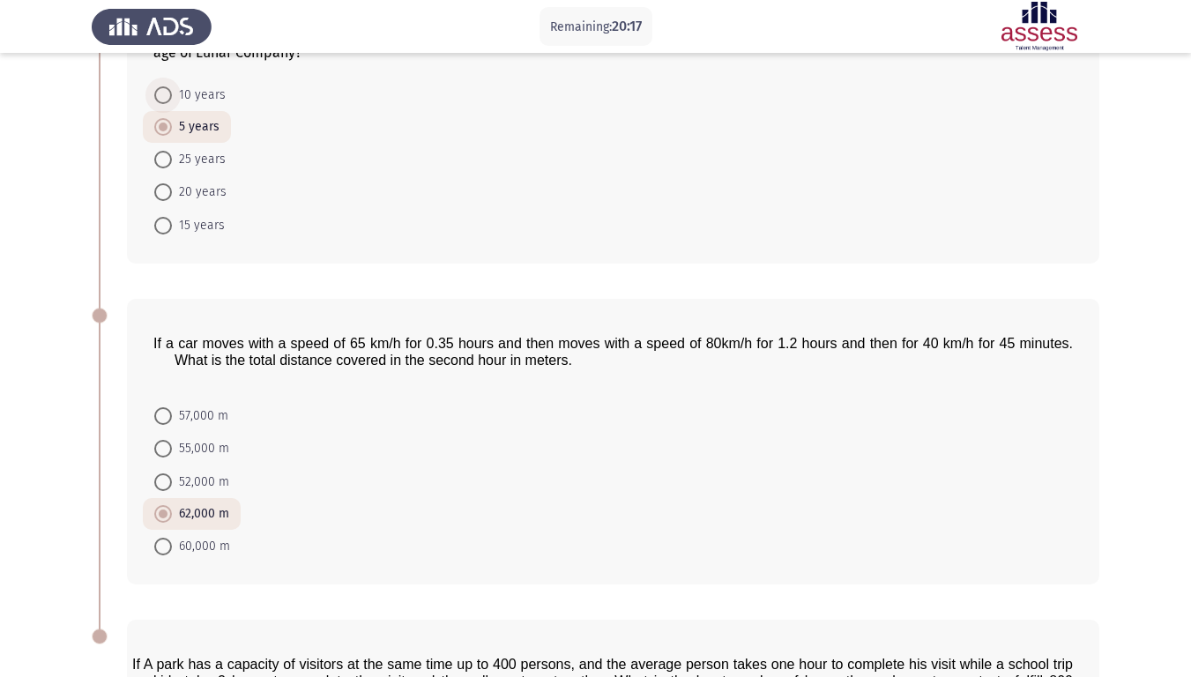
radio input "true"
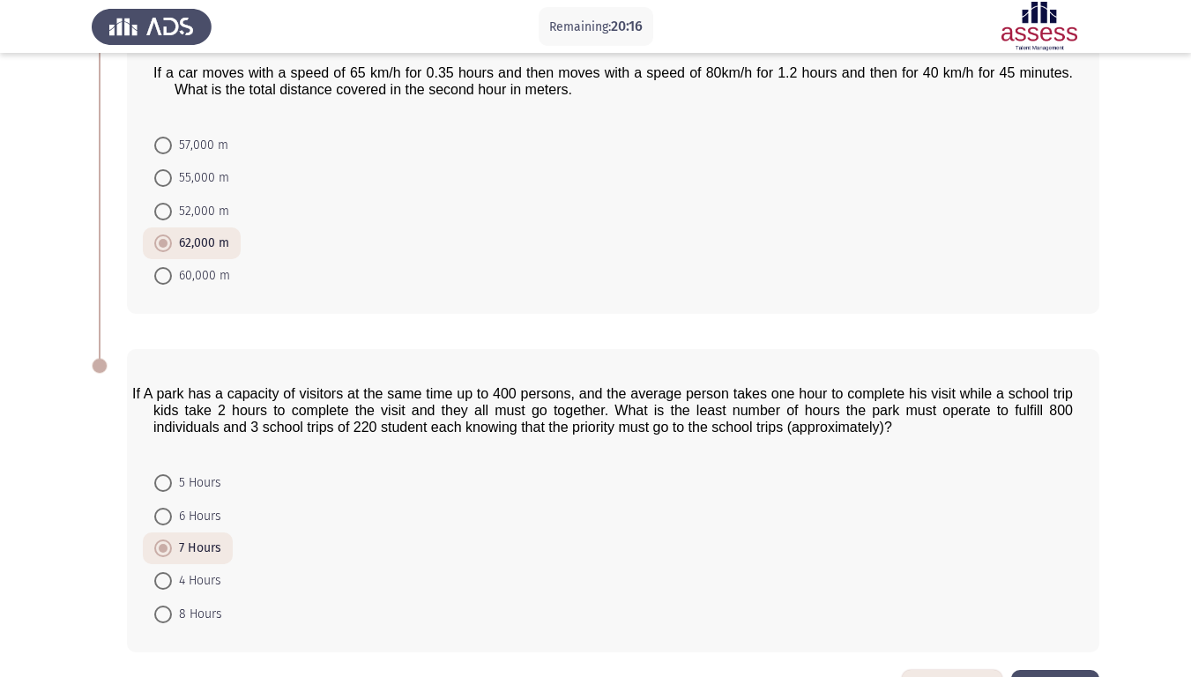
scroll to position [787, 0]
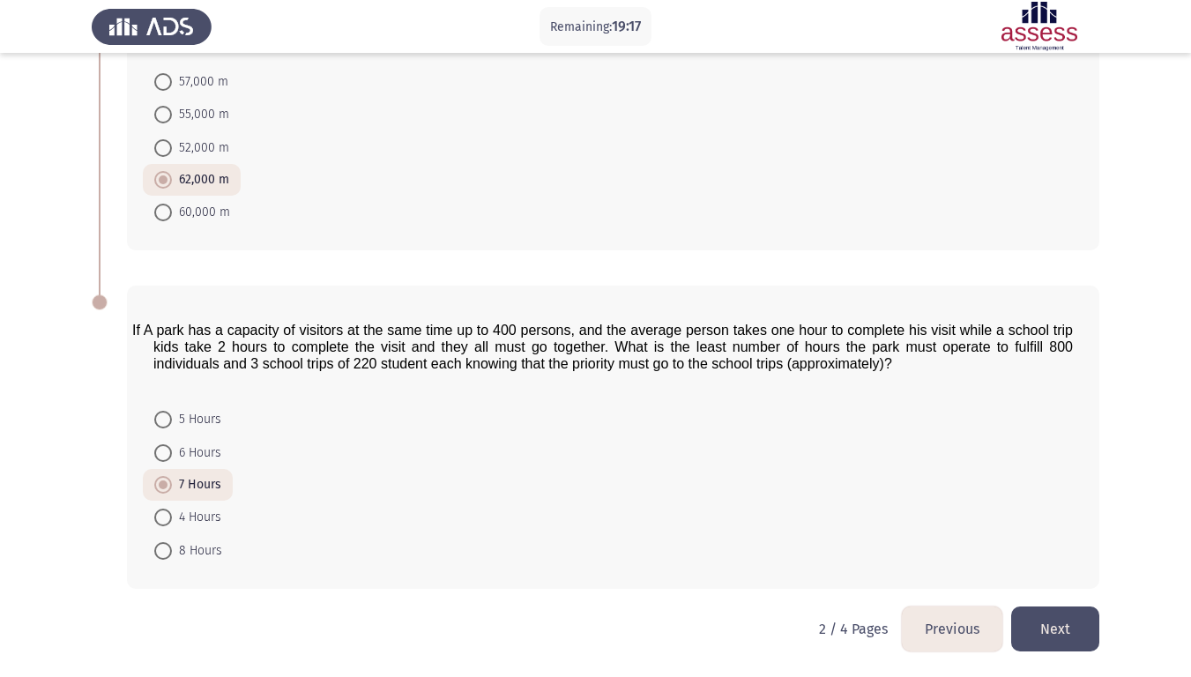
click at [1063, 572] on button "Next" at bounding box center [1056, 629] width 88 height 45
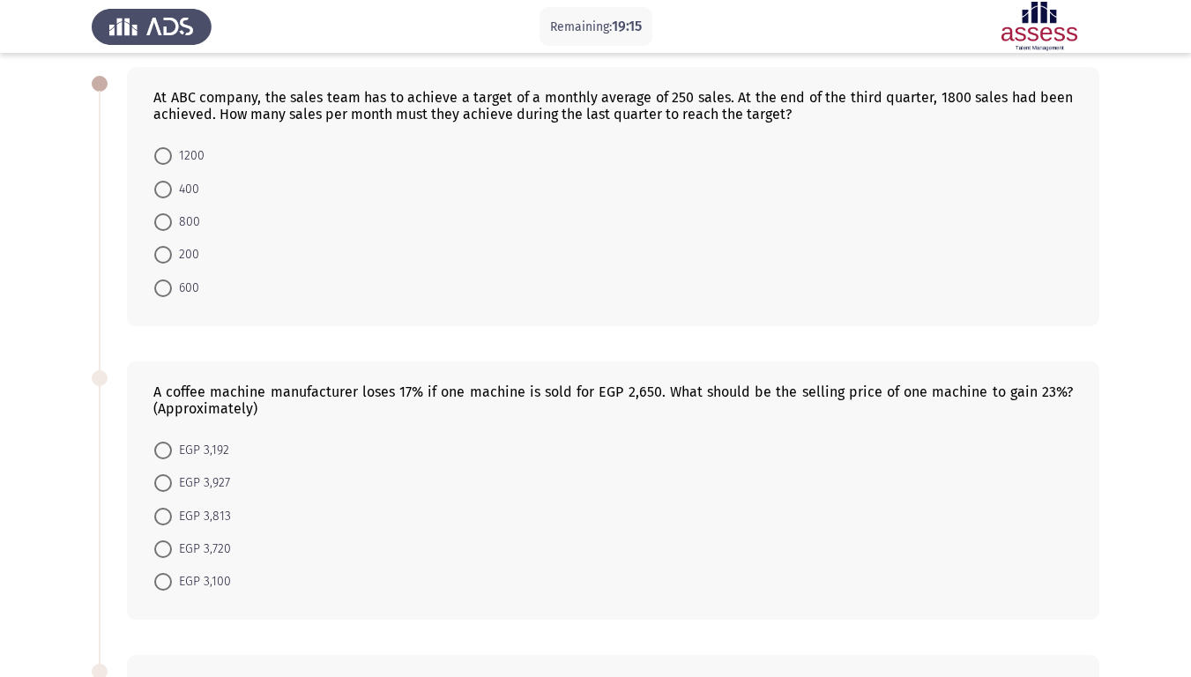
scroll to position [82, 0]
click at [163, 482] on span at bounding box center [163, 482] width 0 height 0
click at [163, 482] on input "EGP 3,927" at bounding box center [163, 483] width 18 height 18
radio input "true"
click at [161, 192] on span at bounding box center [163, 189] width 18 height 18
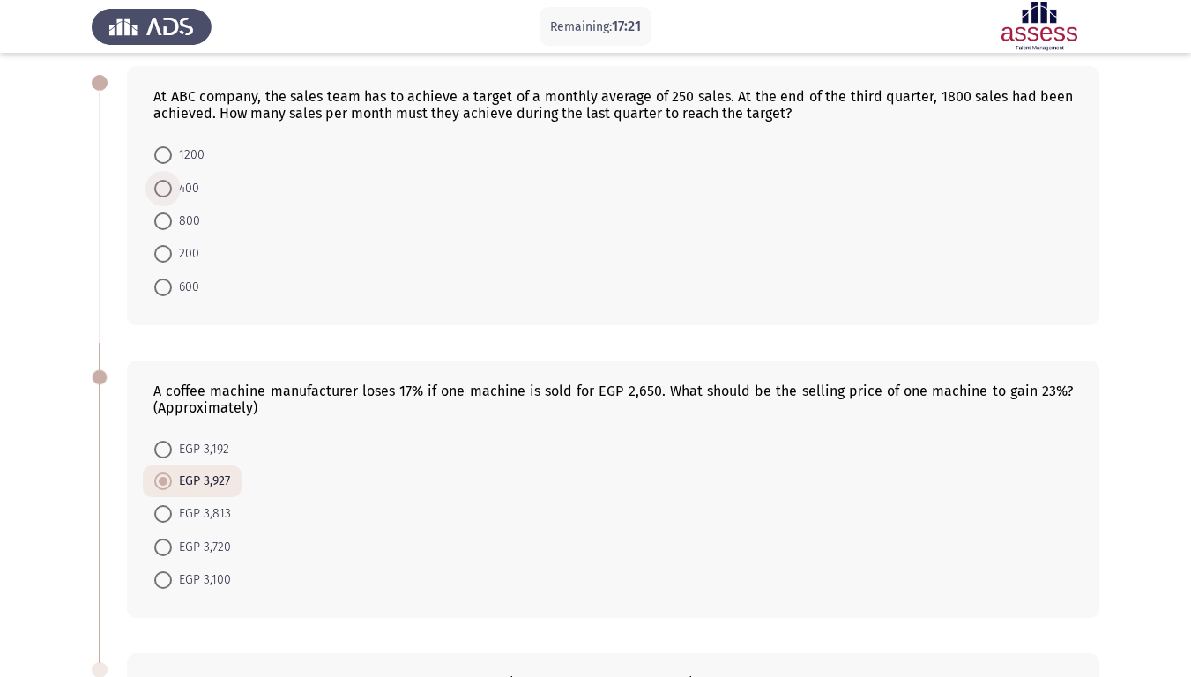
click at [161, 192] on input "400" at bounding box center [163, 189] width 18 height 18
radio input "true"
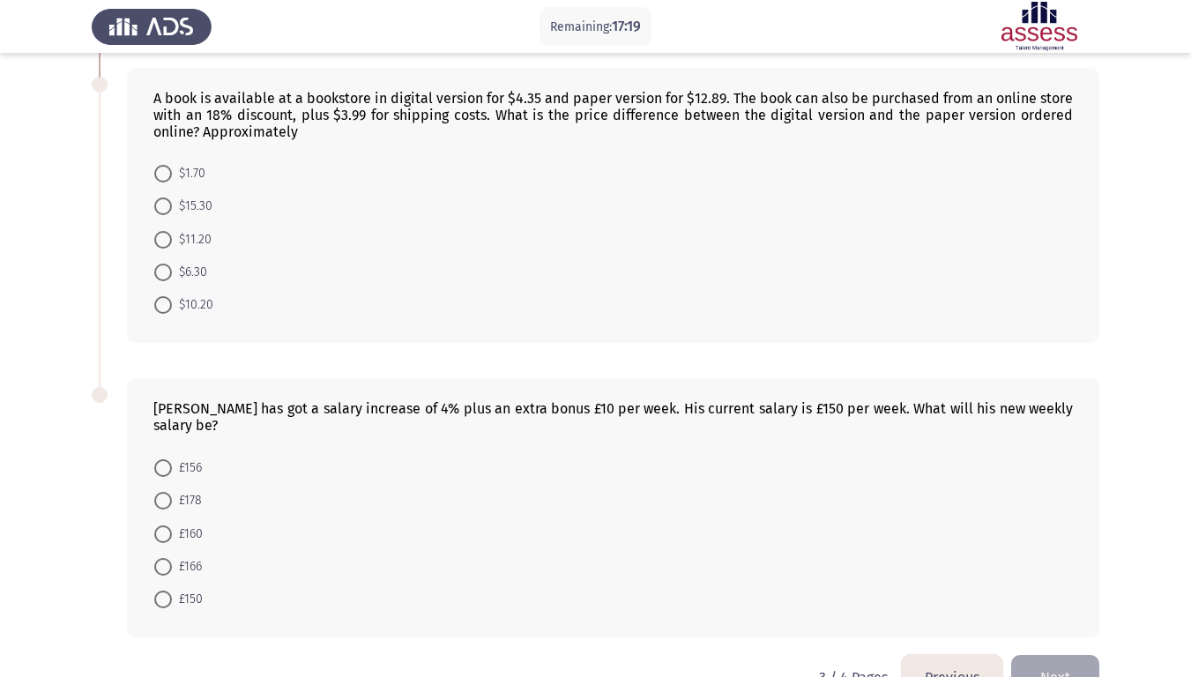
scroll to position [668, 0]
click at [163, 304] on span at bounding box center [163, 304] width 0 height 0
click at [162, 304] on input "$10.20" at bounding box center [163, 304] width 18 height 18
radio input "true"
click at [163, 568] on span at bounding box center [163, 565] width 18 height 18
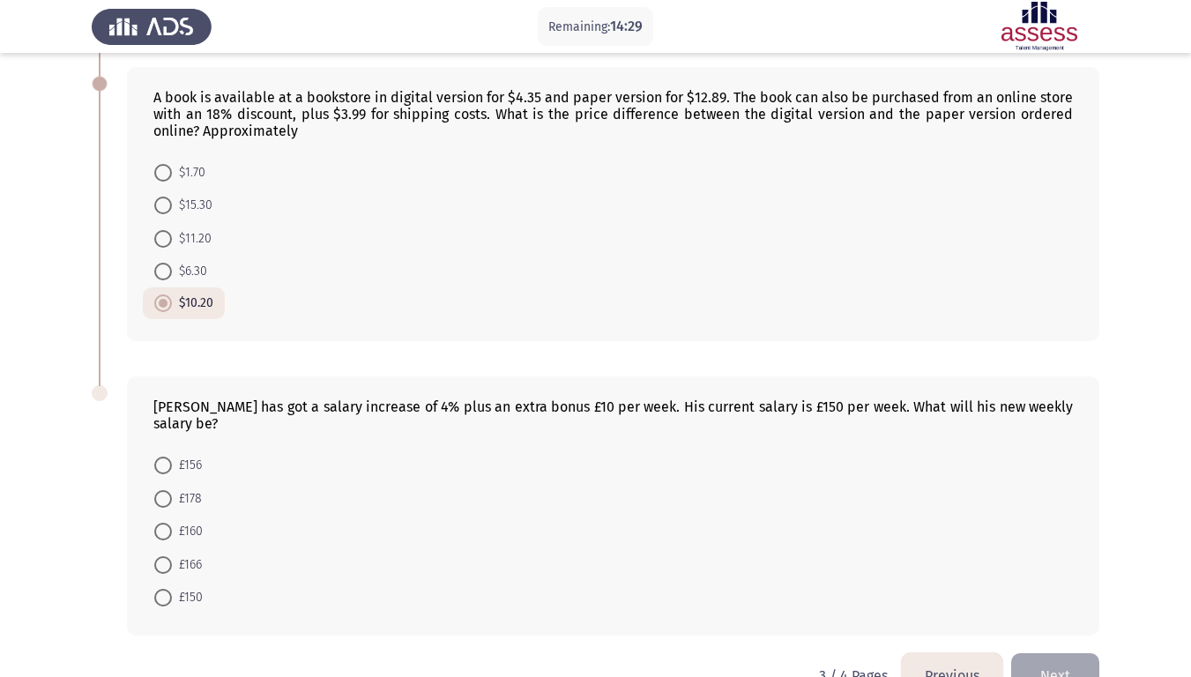
click at [163, 568] on input "£166" at bounding box center [163, 565] width 18 height 18
radio input "true"
click at [1048, 572] on button "Next" at bounding box center [1056, 675] width 88 height 45
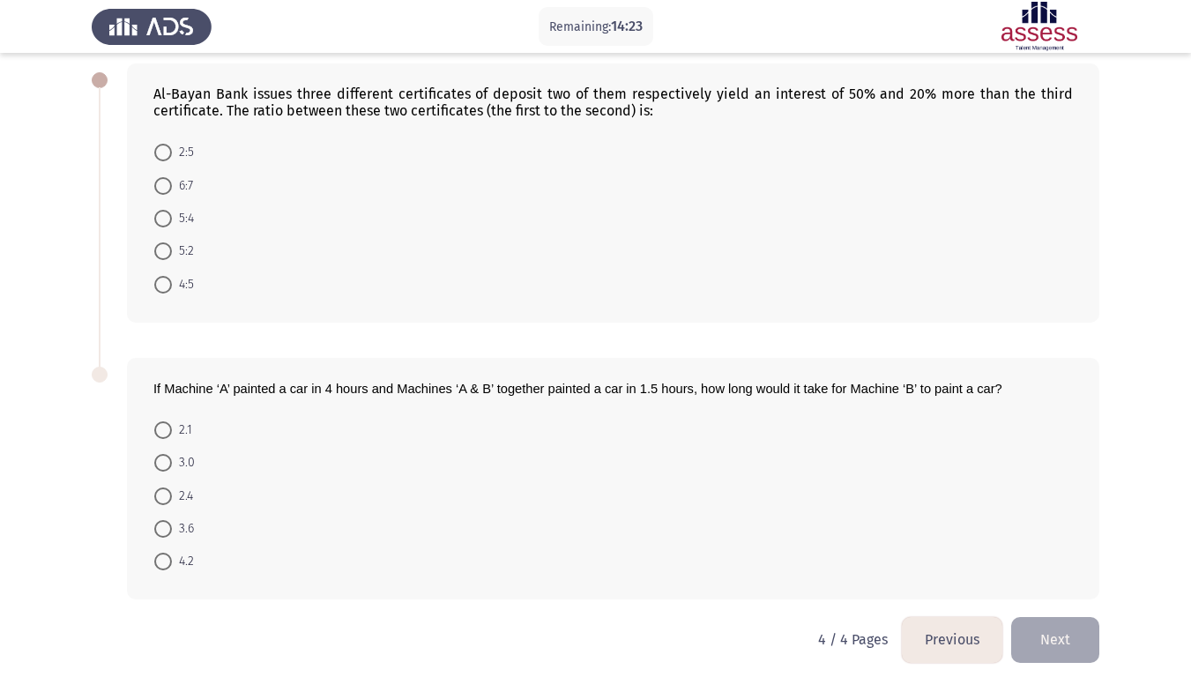
scroll to position [86, 0]
click at [161, 495] on span at bounding box center [163, 495] width 18 height 18
click at [161, 495] on input "2.4" at bounding box center [163, 495] width 18 height 18
radio input "true"
click at [166, 221] on span at bounding box center [163, 217] width 18 height 18
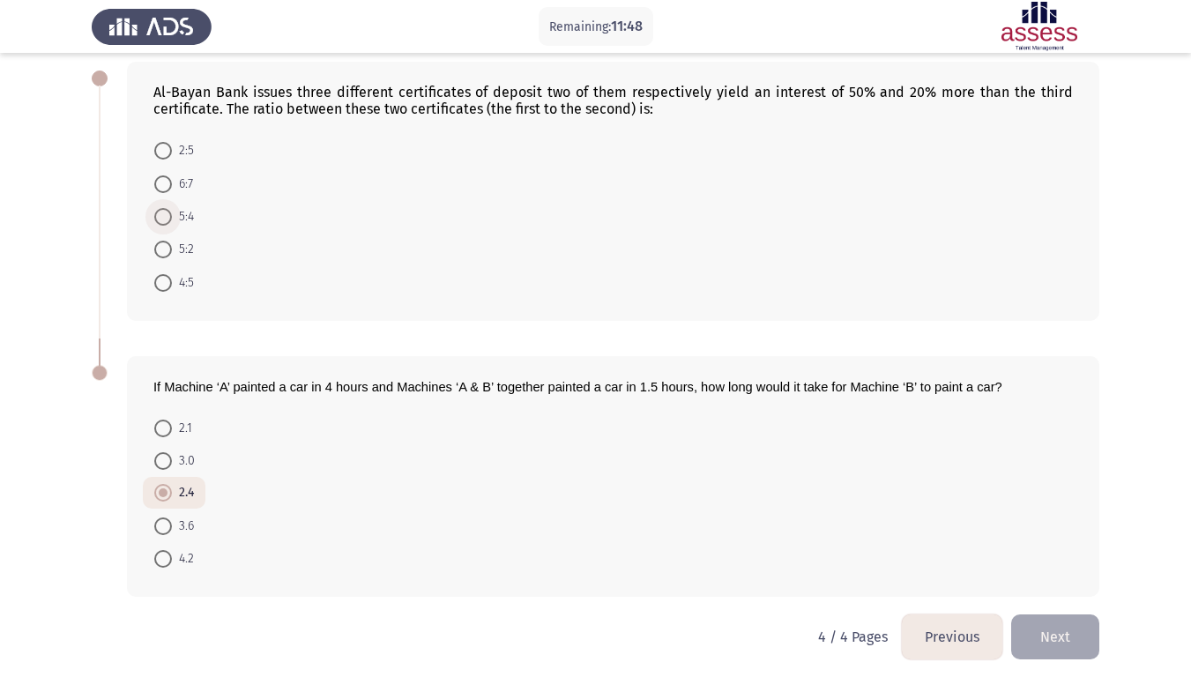
click at [166, 221] on input "5:4" at bounding box center [163, 217] width 18 height 18
radio input "true"
click at [946, 572] on button "Previous" at bounding box center [952, 636] width 101 height 45
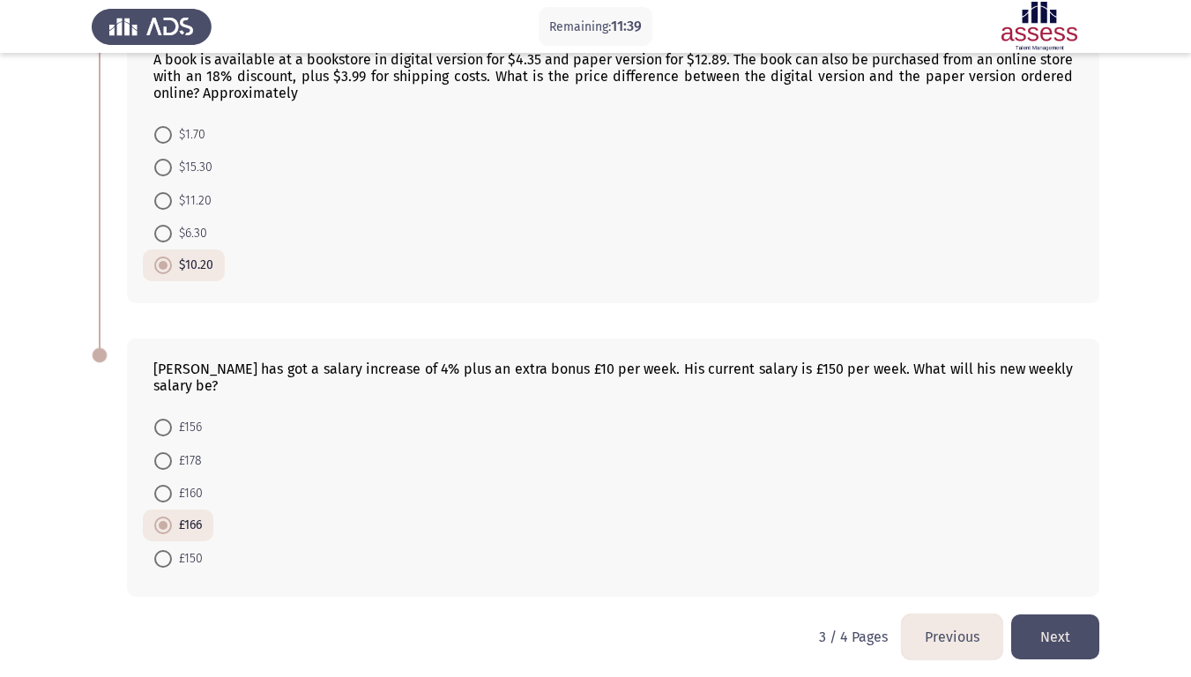
scroll to position [713, 0]
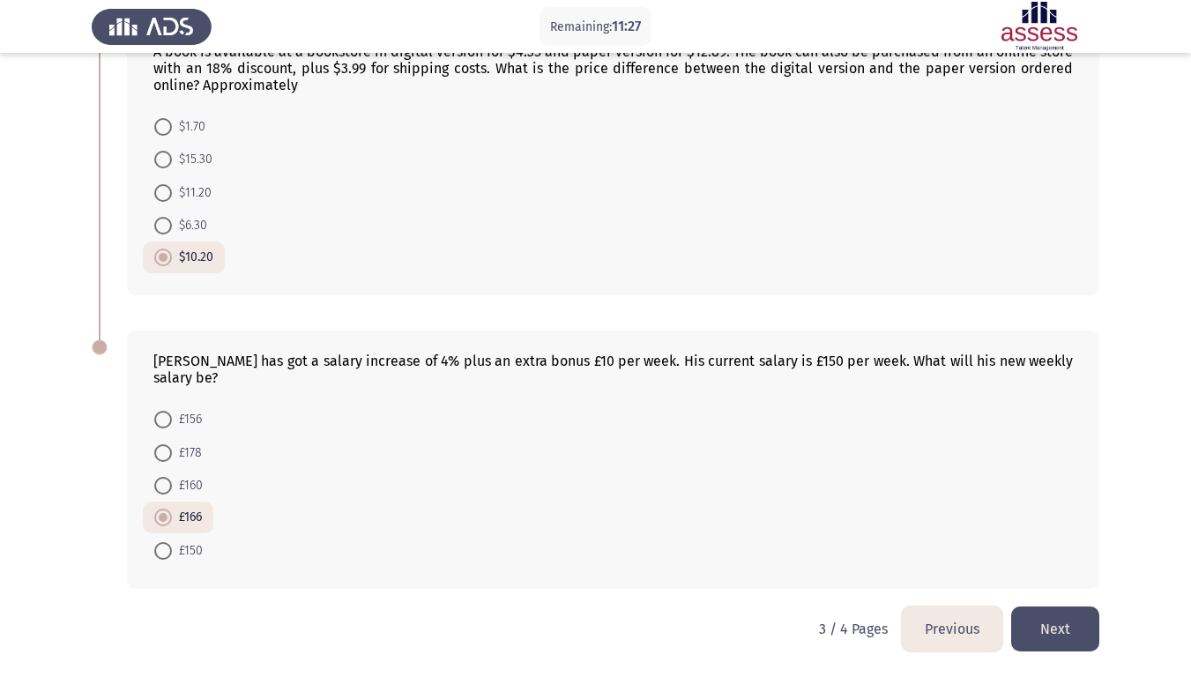
click at [934, 572] on button "Previous" at bounding box center [952, 629] width 101 height 45
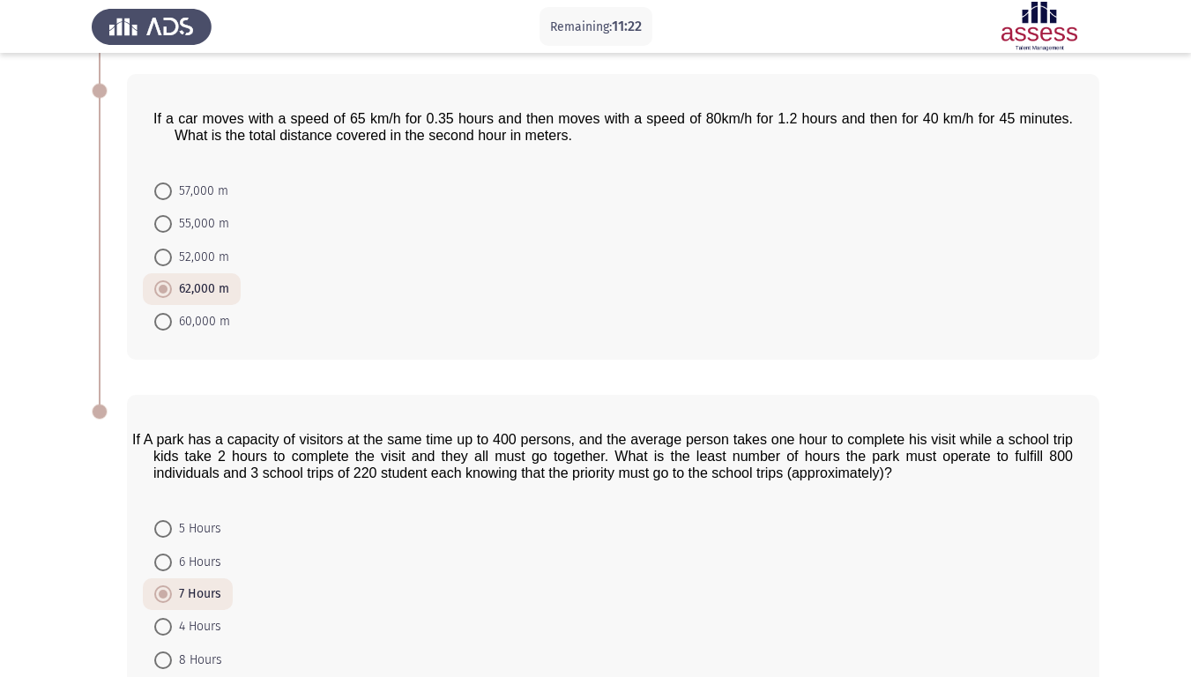
scroll to position [787, 0]
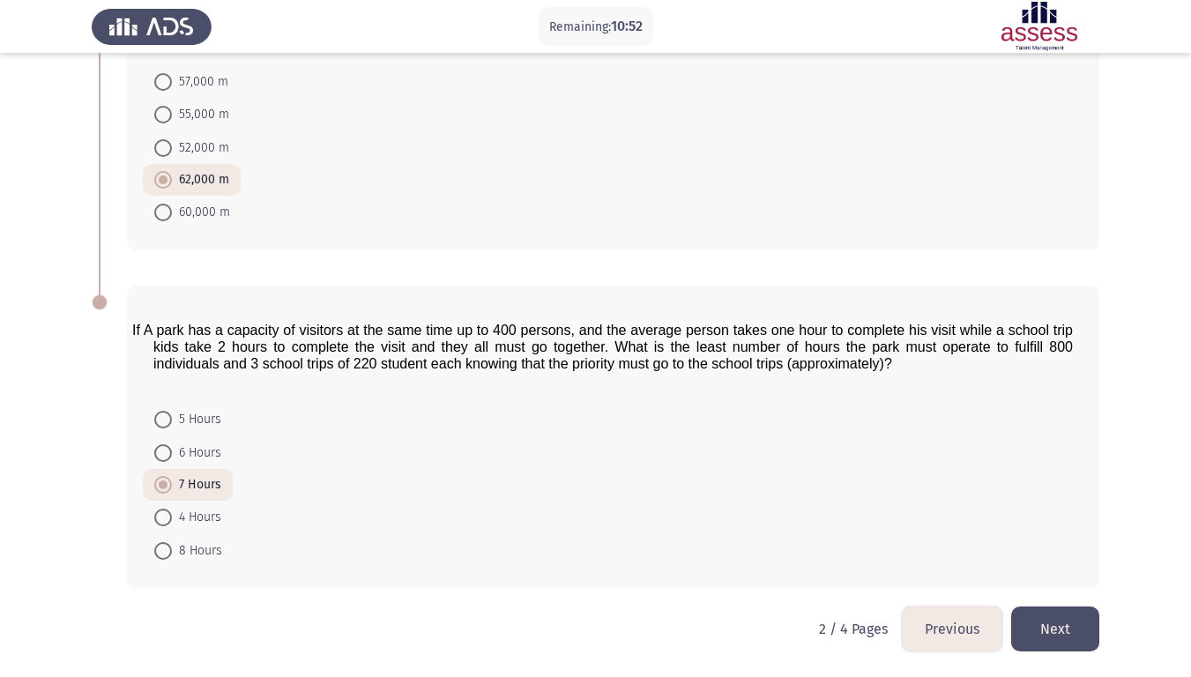
click at [957, 572] on button "Previous" at bounding box center [952, 629] width 101 height 45
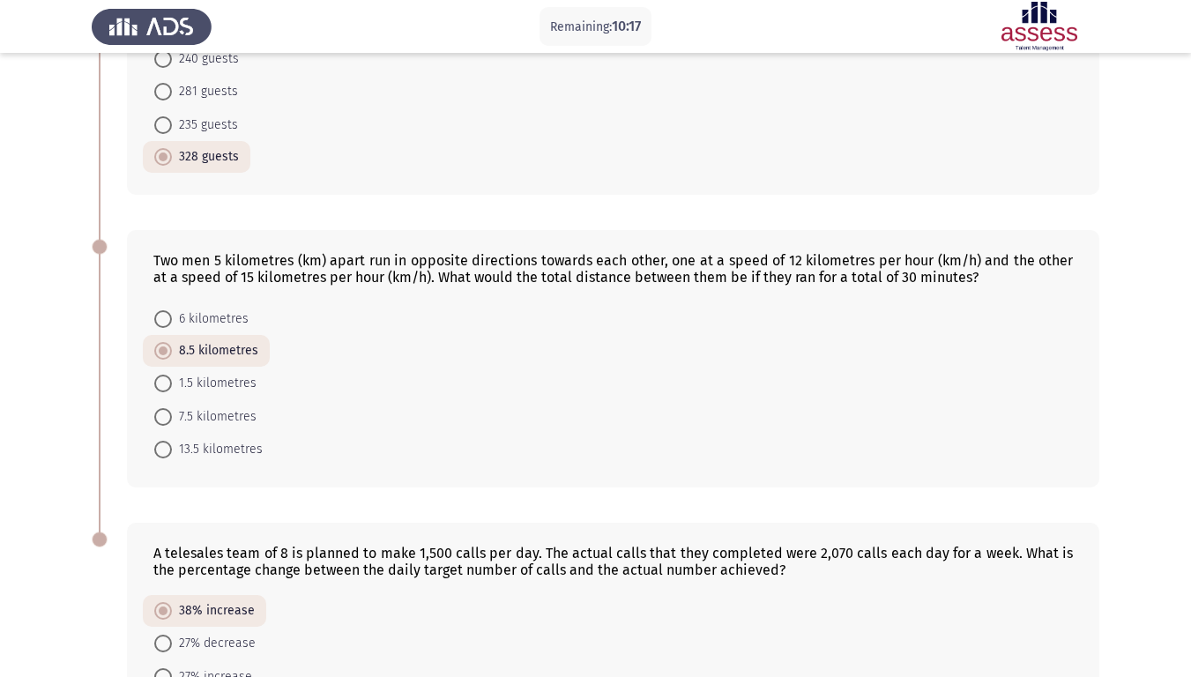
scroll to position [680, 0]
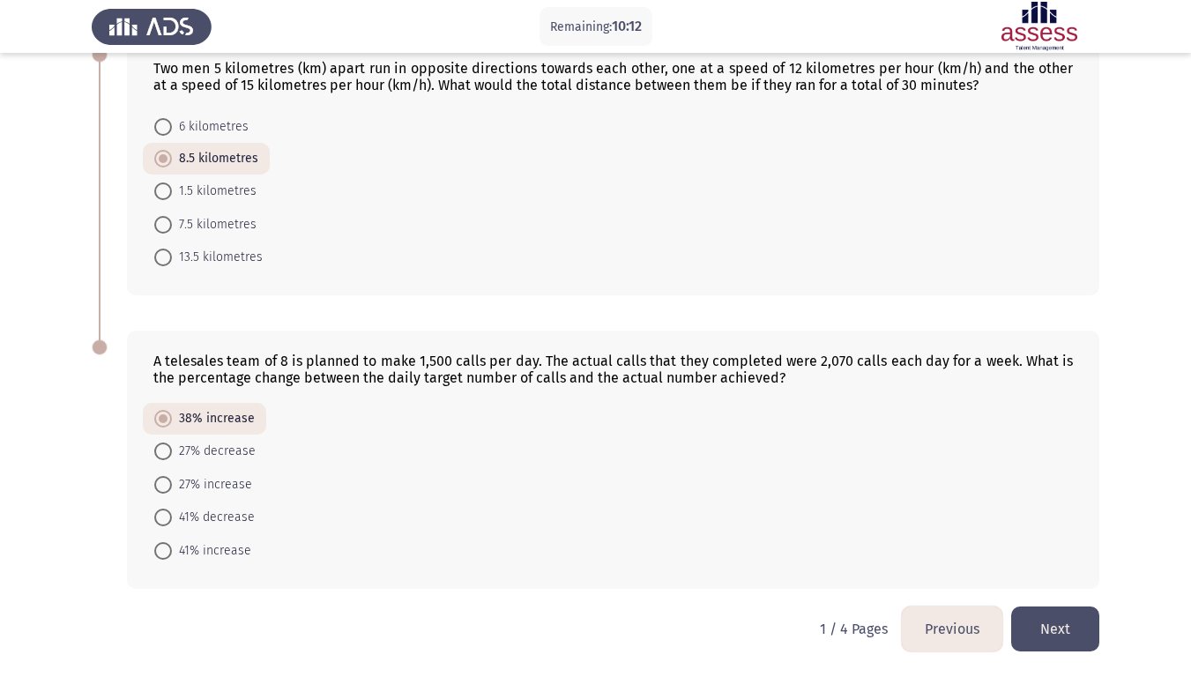
click at [1056, 572] on button "Next" at bounding box center [1056, 629] width 88 height 45
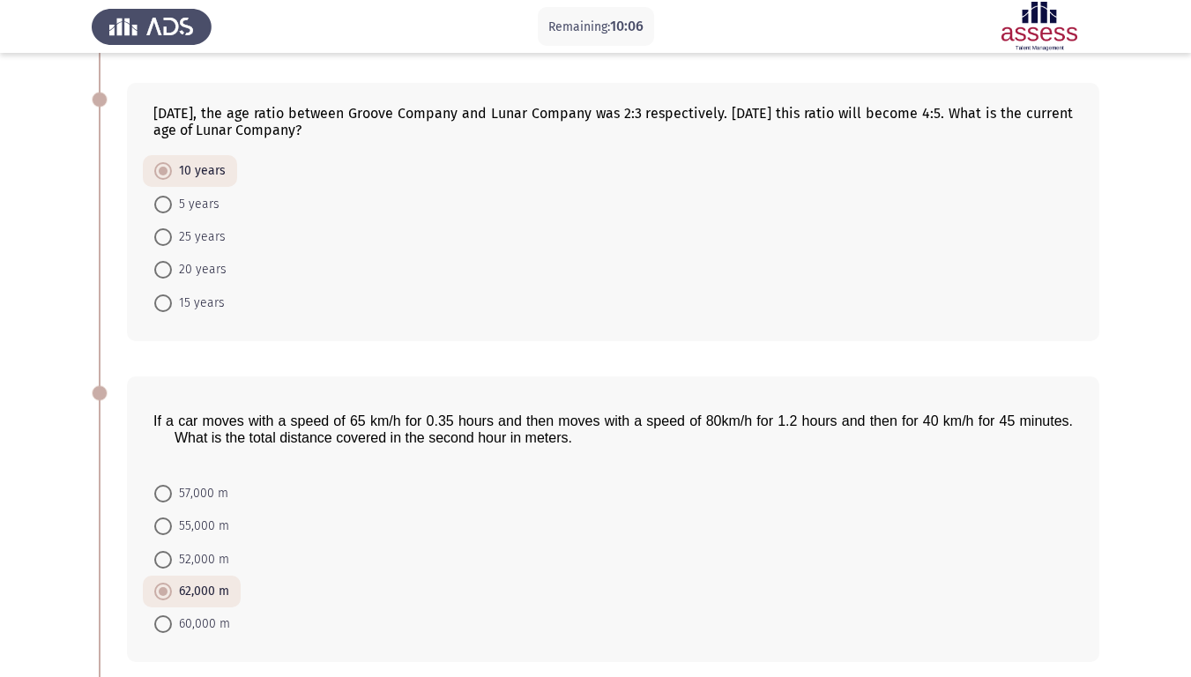
scroll to position [787, 0]
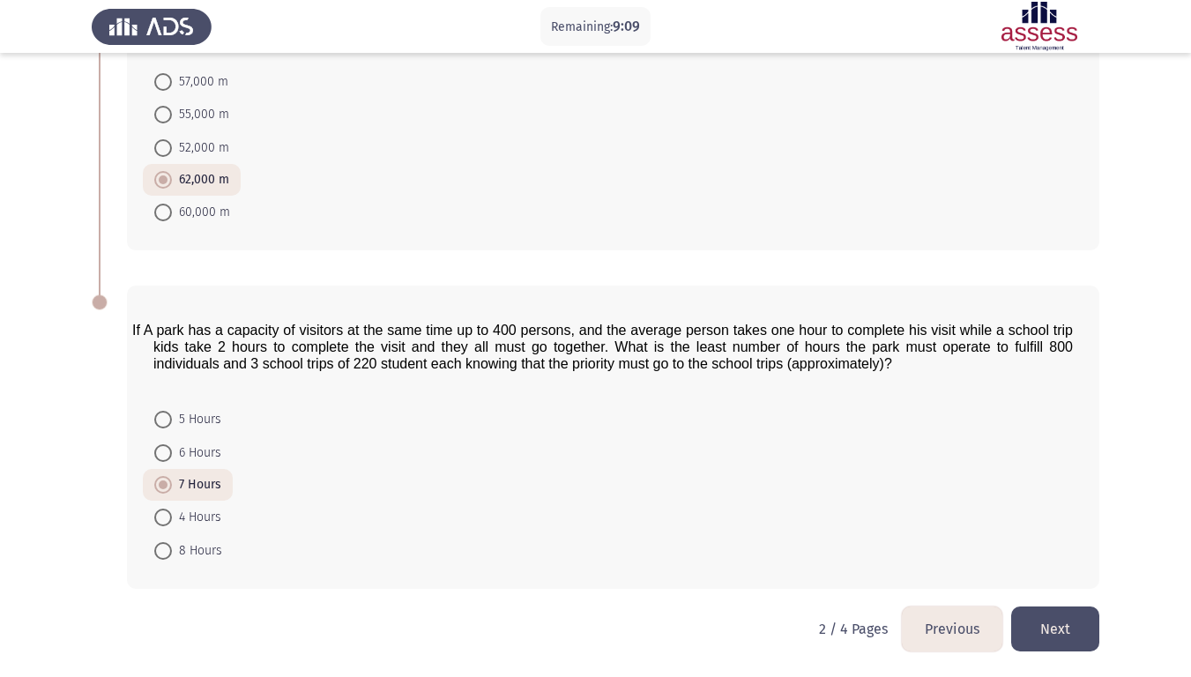
click at [1078, 572] on button "Next" at bounding box center [1056, 629] width 88 height 45
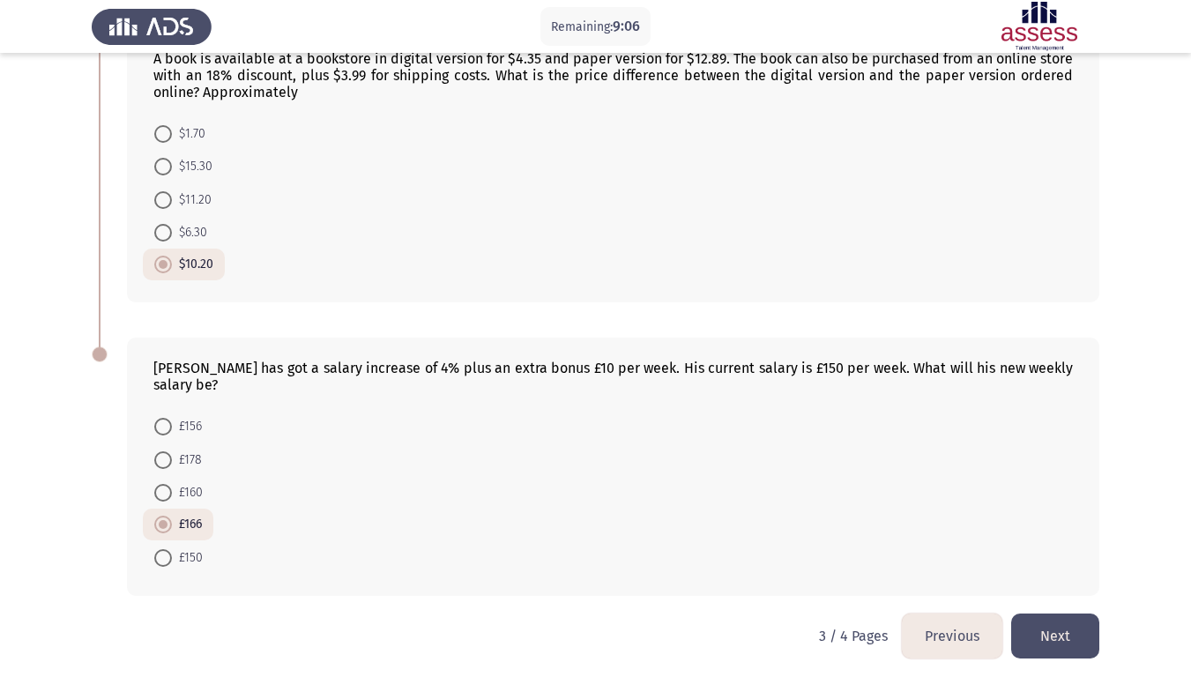
scroll to position [713, 0]
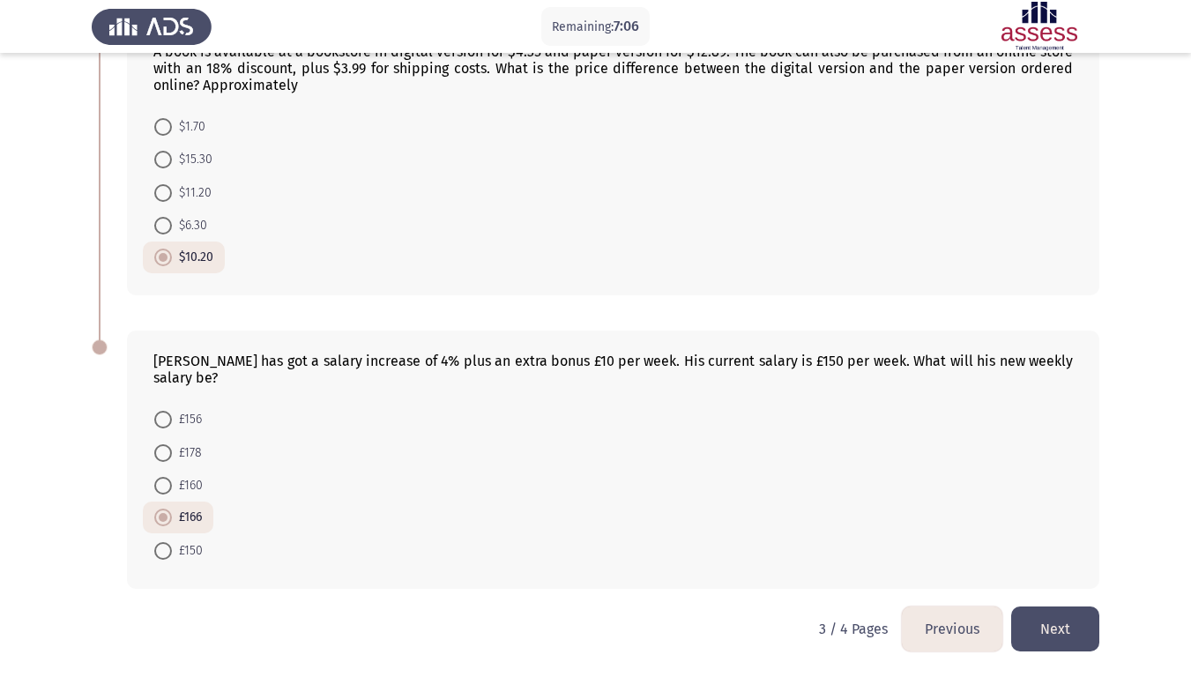
click at [958, 572] on button "Previous" at bounding box center [952, 629] width 101 height 45
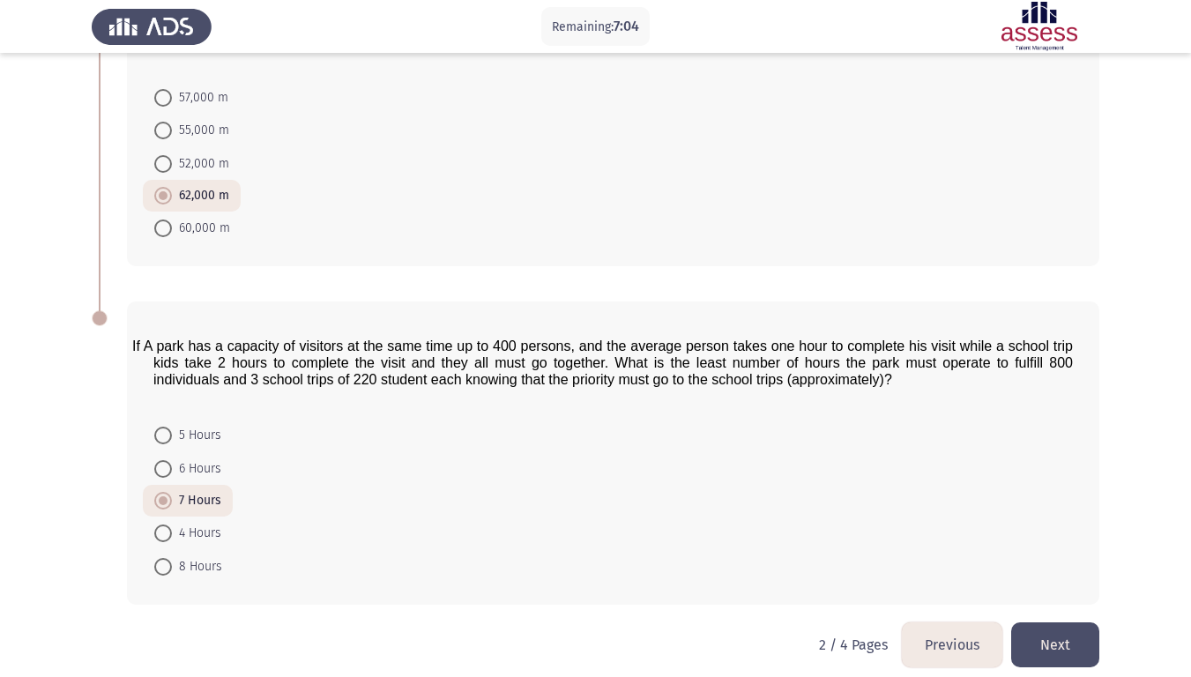
scroll to position [787, 0]
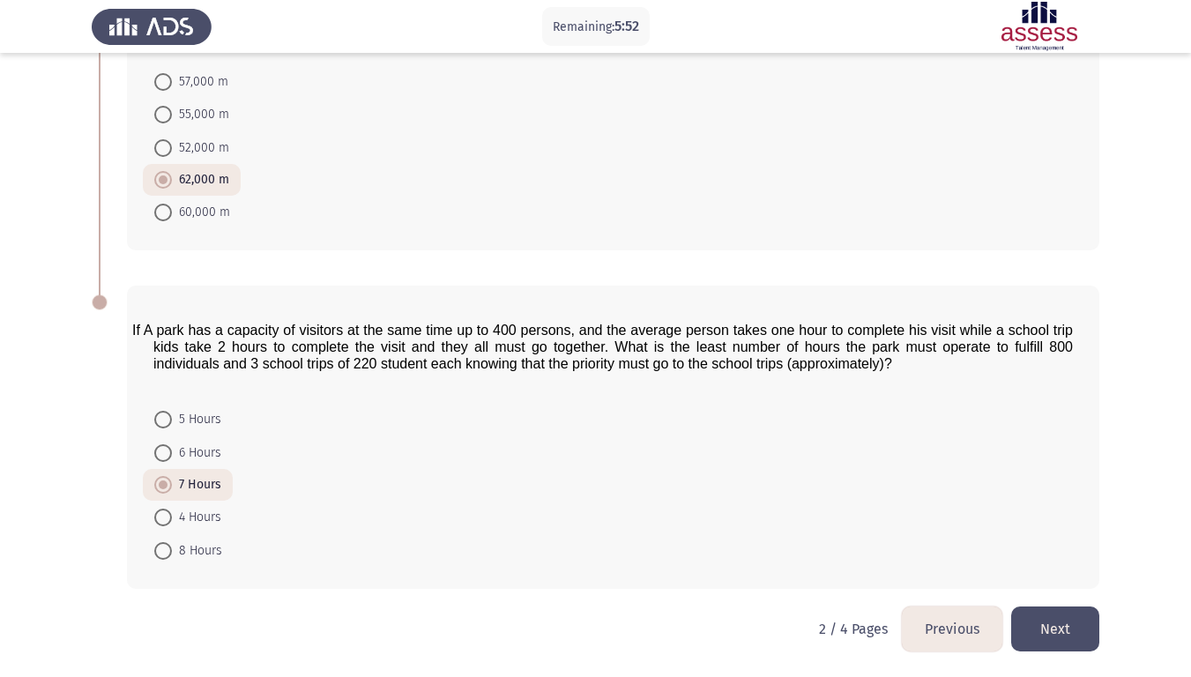
click at [168, 454] on span at bounding box center [163, 453] width 18 height 18
click at [168, 454] on input "6 Hours" at bounding box center [163, 453] width 18 height 18
radio input "true"
click at [1049, 572] on button "Next" at bounding box center [1056, 629] width 88 height 45
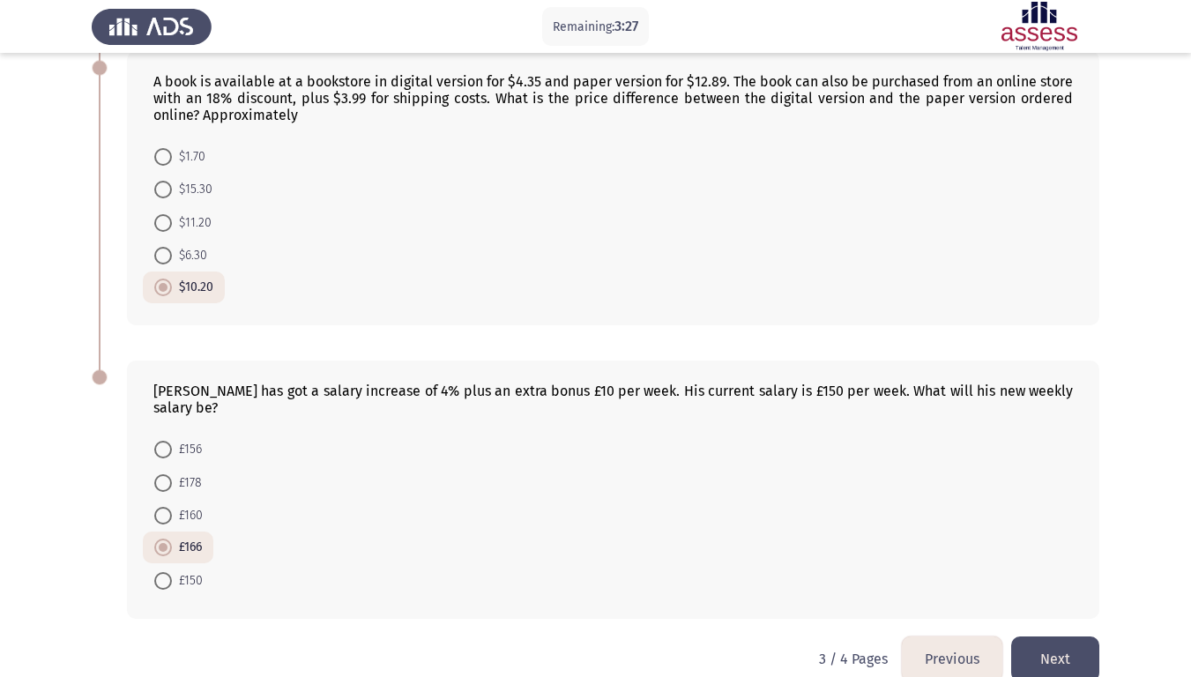
scroll to position [713, 0]
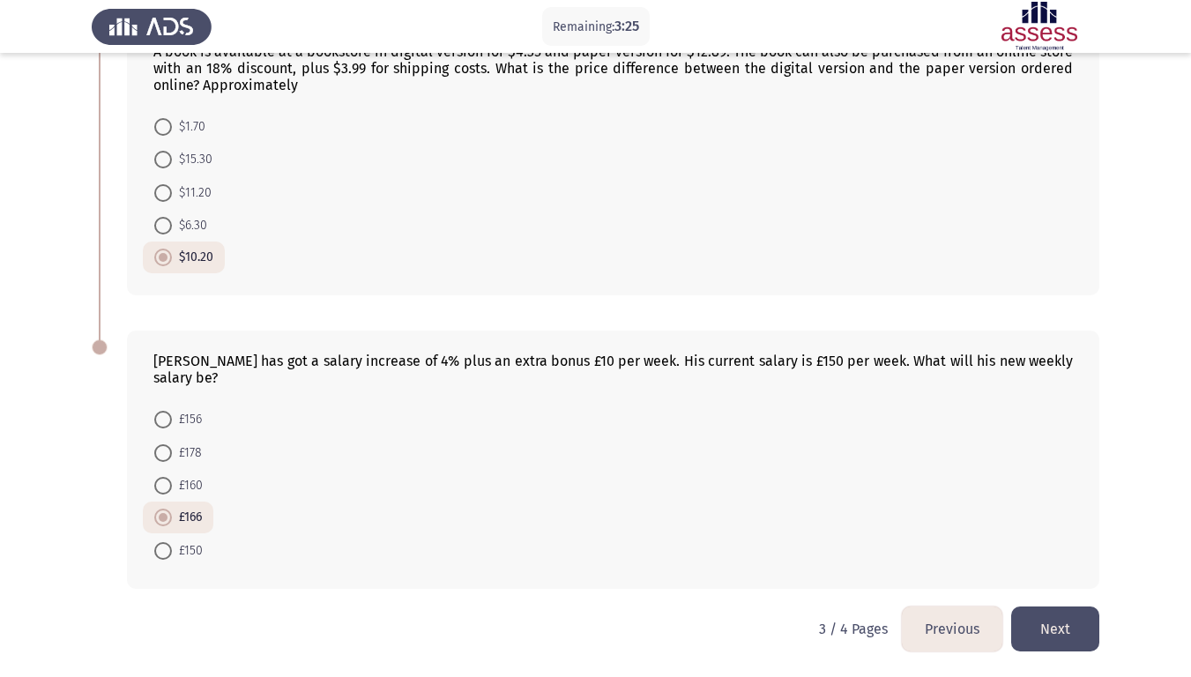
click at [1072, 572] on button "Next" at bounding box center [1056, 629] width 88 height 45
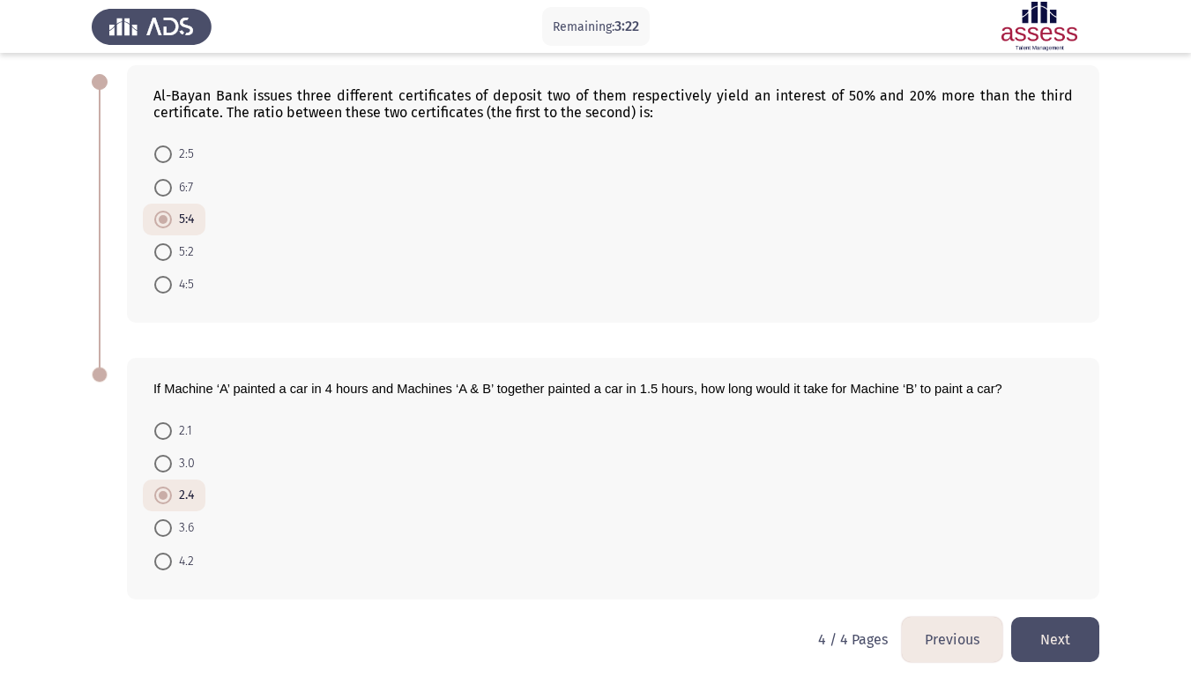
scroll to position [82, 0]
click at [1069, 572] on button "Next" at bounding box center [1056, 640] width 88 height 45
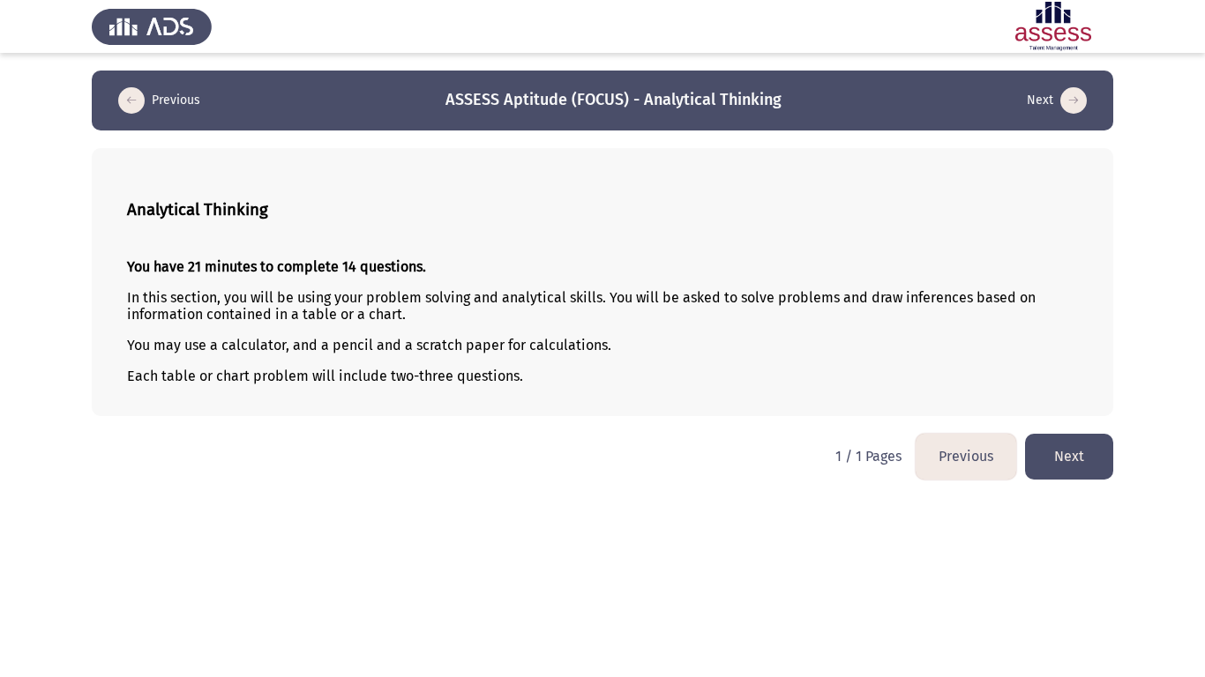
click at [1081, 451] on button "Next" at bounding box center [1069, 456] width 88 height 45
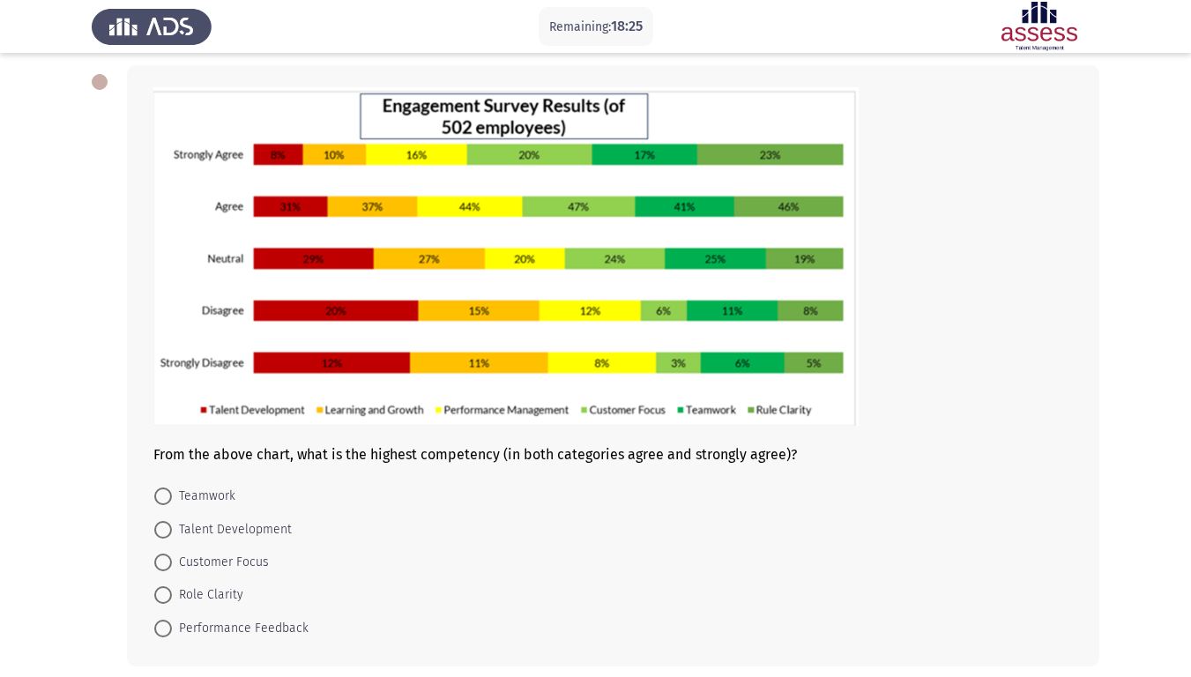
scroll to position [85, 0]
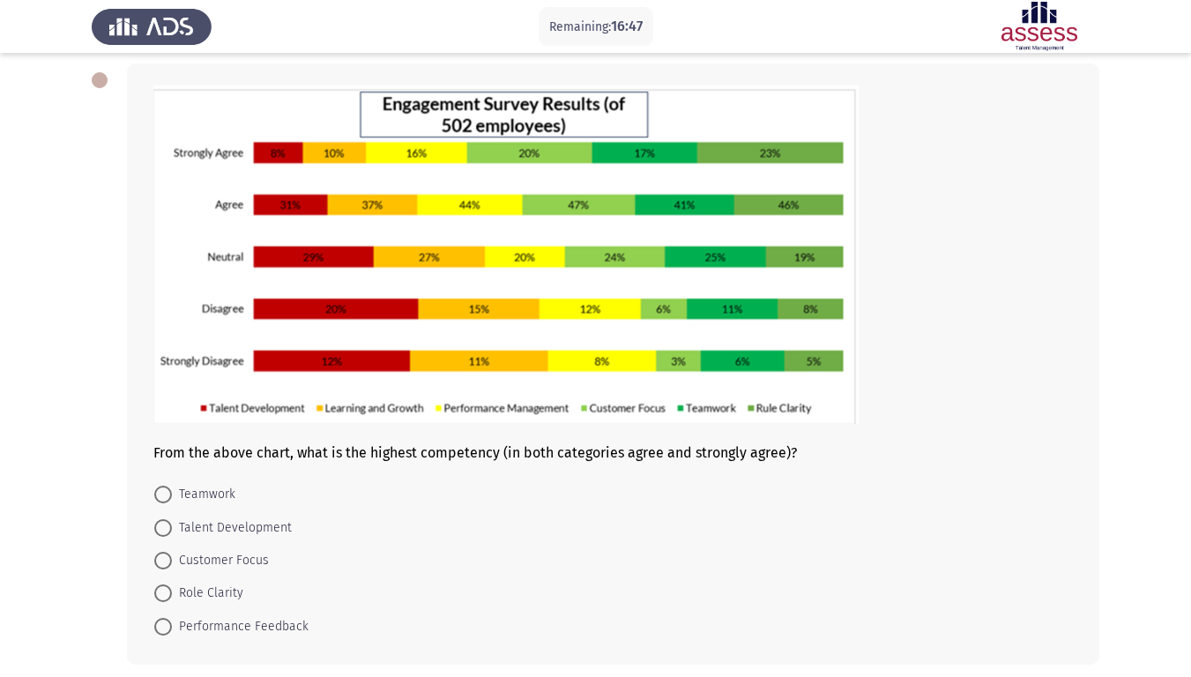
click at [166, 572] on span at bounding box center [163, 594] width 18 height 18
click at [166, 572] on input "Role Clarity" at bounding box center [163, 594] width 18 height 18
radio input "true"
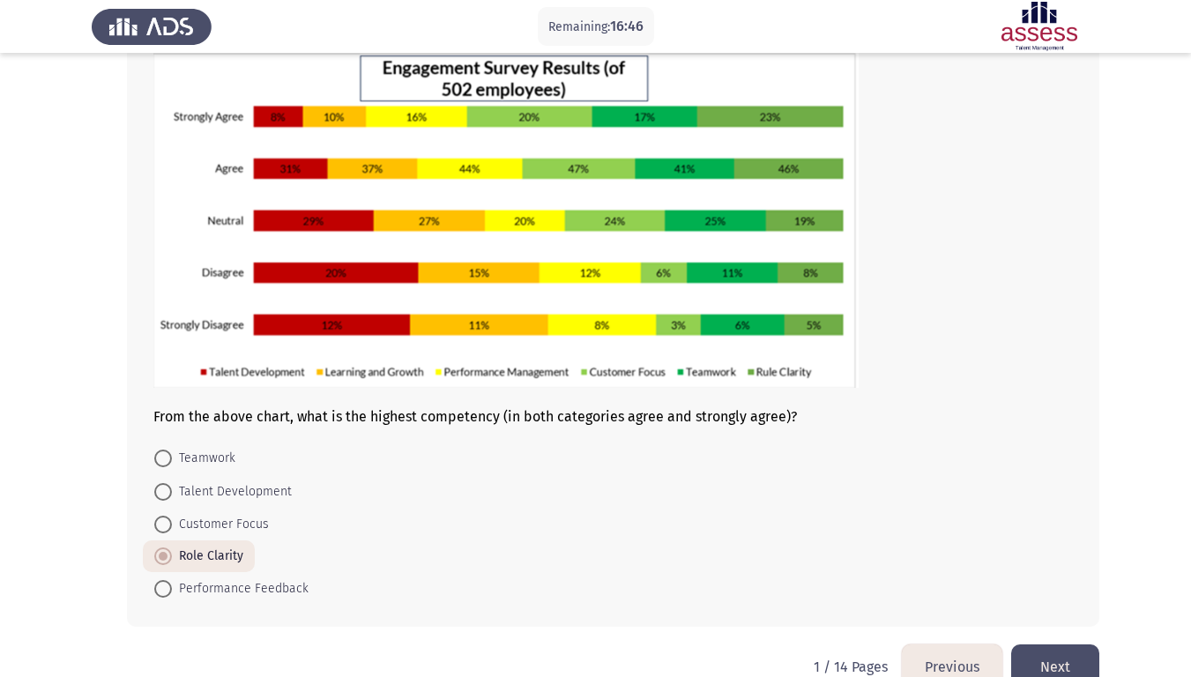
scroll to position [159, 0]
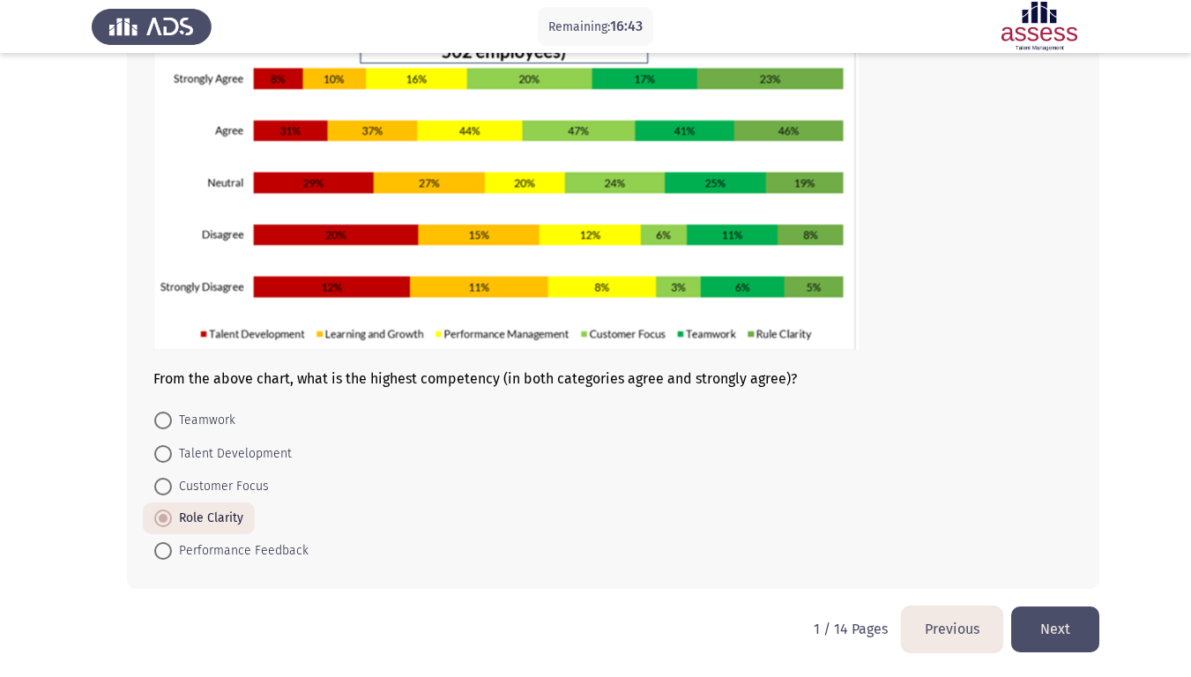
click at [1048, 572] on button "Next" at bounding box center [1056, 629] width 88 height 45
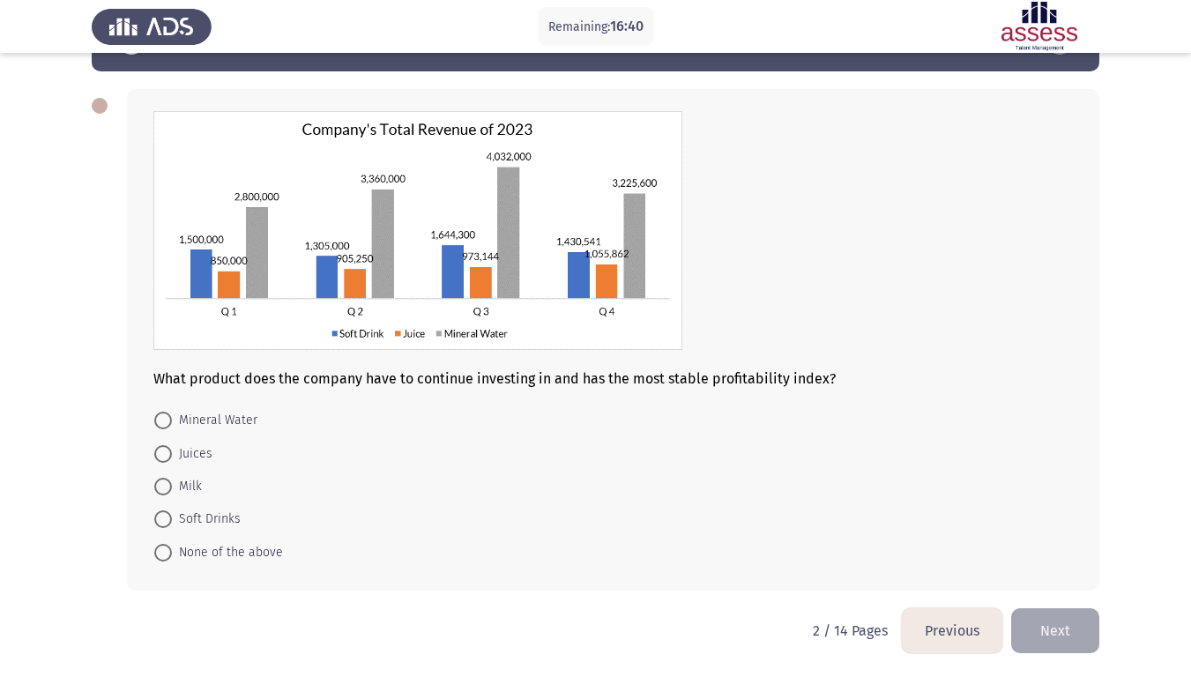
scroll to position [56, 0]
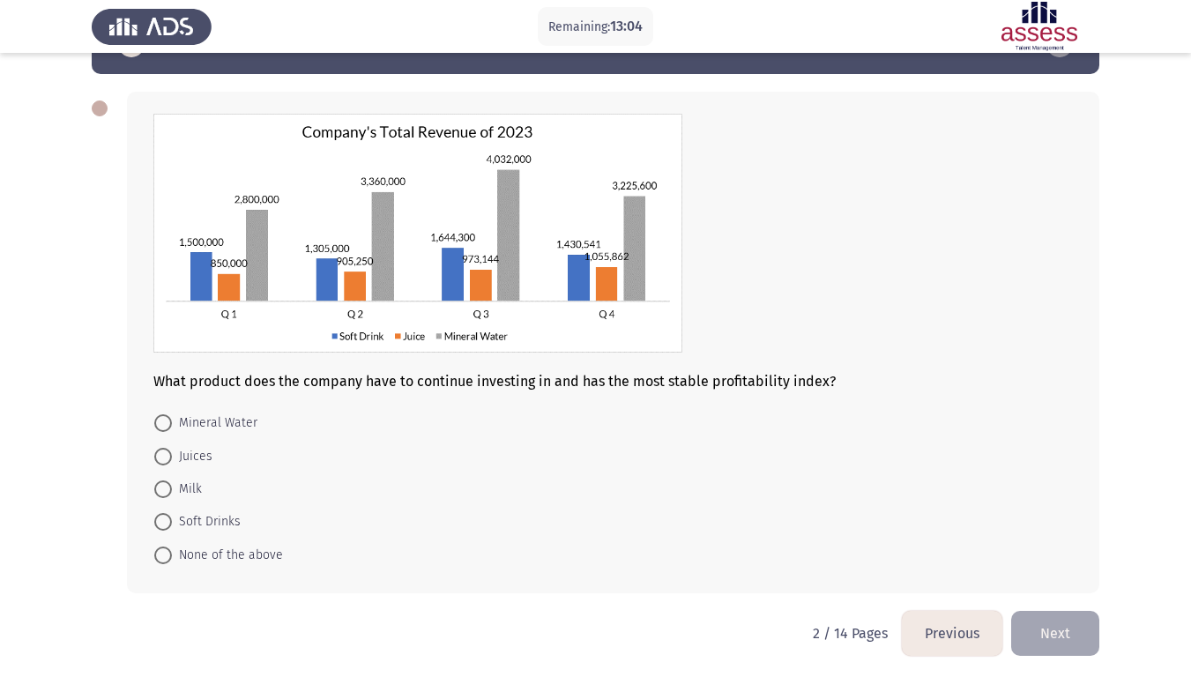
click at [162, 553] on span at bounding box center [163, 556] width 18 height 18
click at [162, 553] on input "None of the above" at bounding box center [163, 556] width 18 height 18
radio input "true"
click at [1055, 572] on button "Next" at bounding box center [1056, 631] width 88 height 45
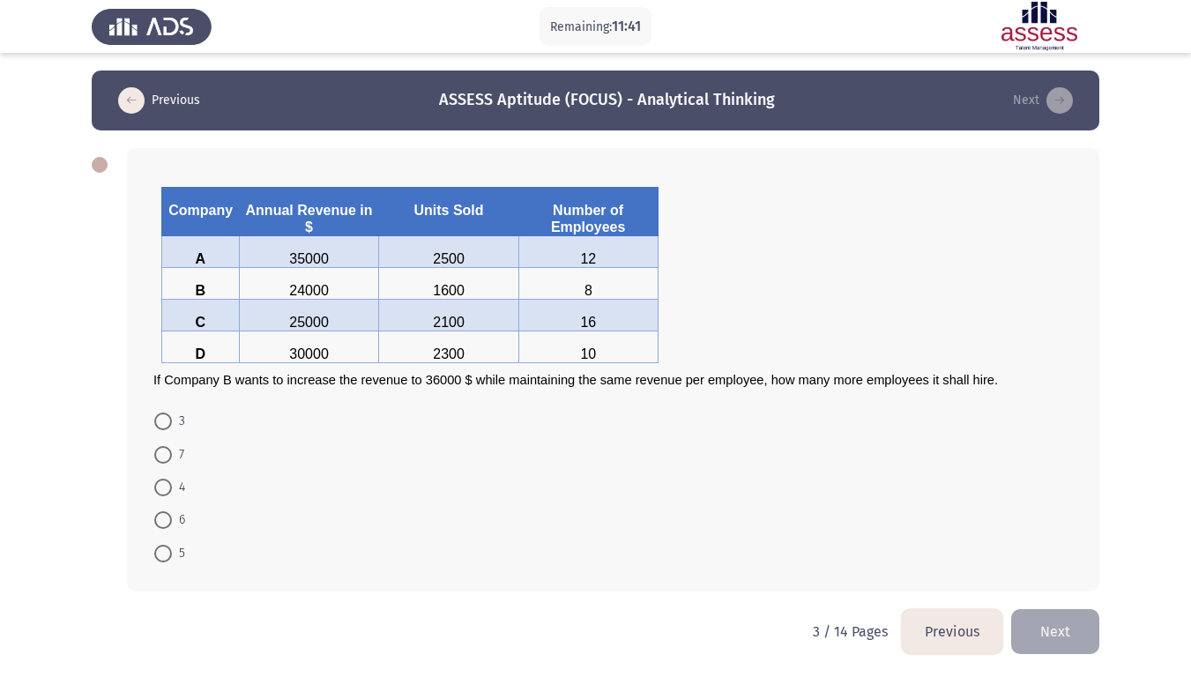
scroll to position [3, 0]
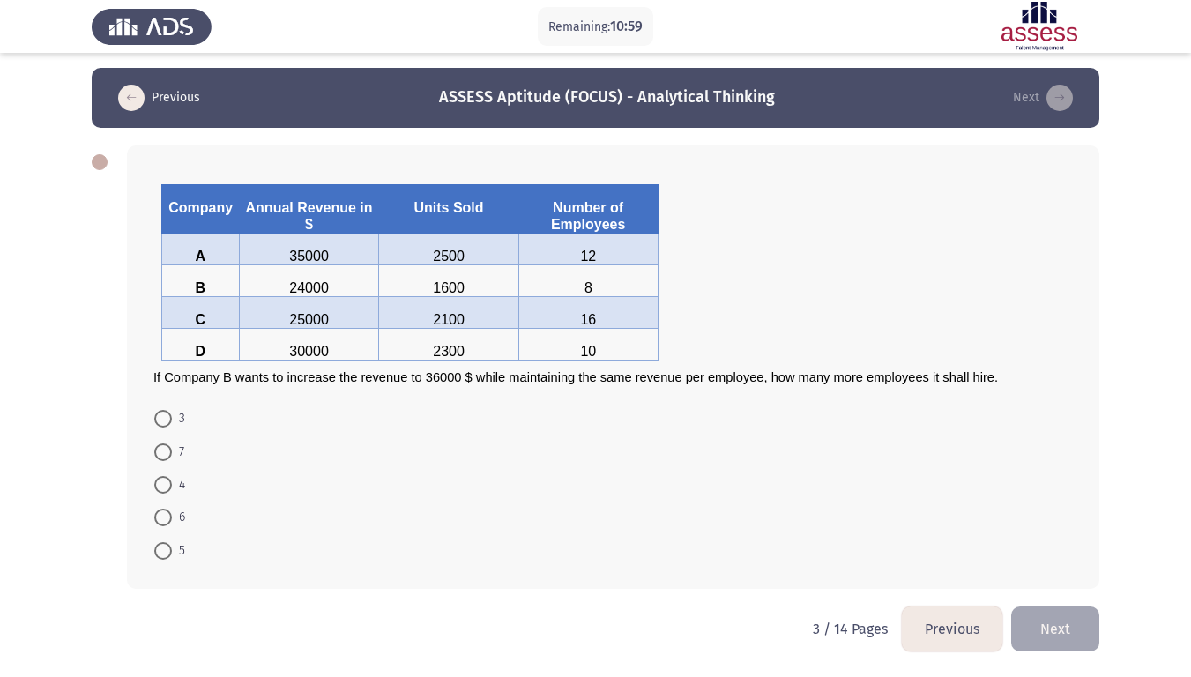
click at [161, 484] on span at bounding box center [163, 485] width 18 height 18
click at [161, 484] on input "4" at bounding box center [163, 485] width 18 height 18
radio input "true"
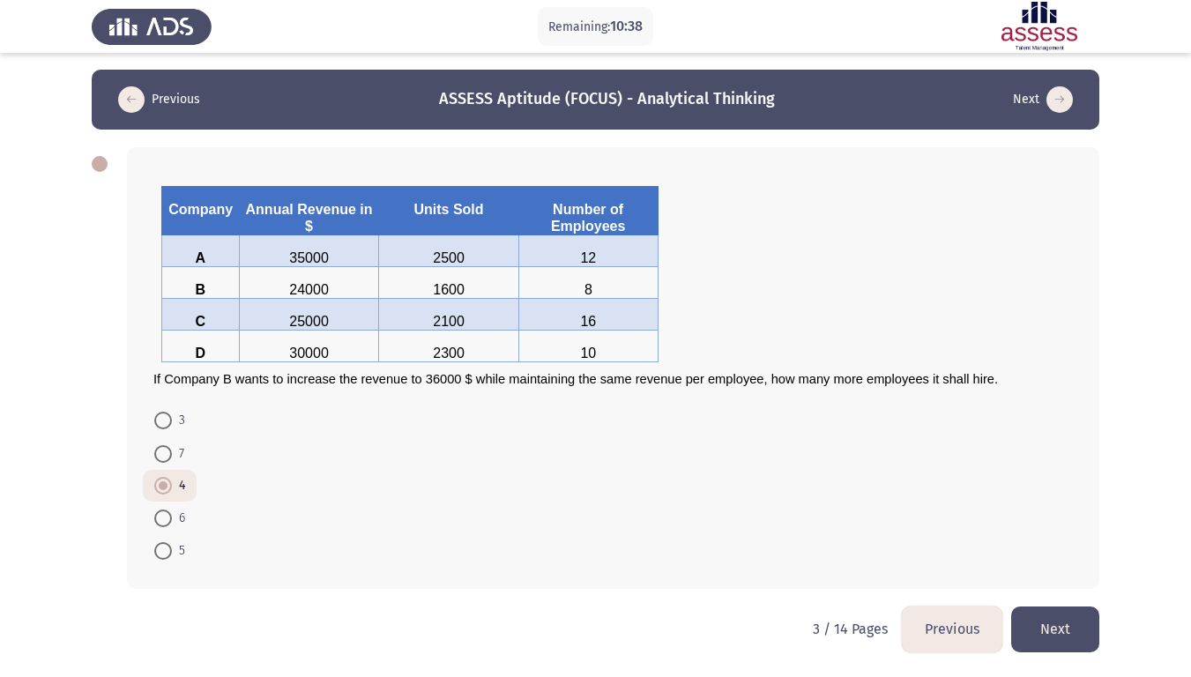
click at [937, 572] on button "Previous" at bounding box center [952, 629] width 101 height 45
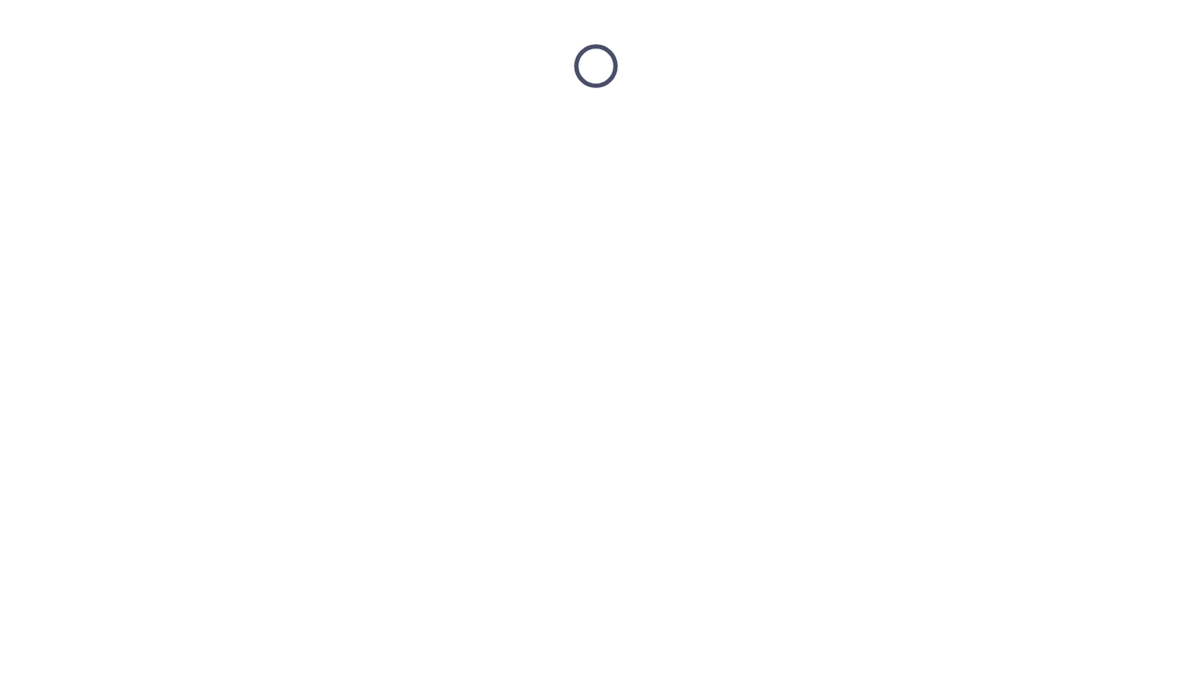
scroll to position [0, 0]
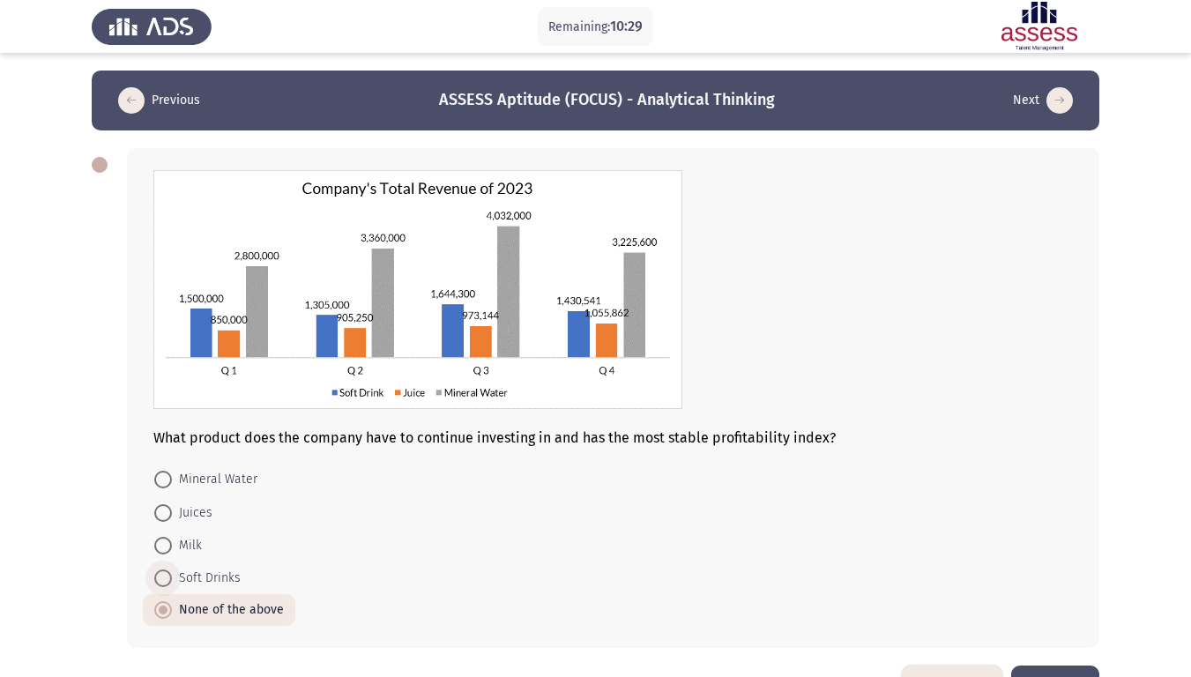
click at [165, 572] on span at bounding box center [163, 579] width 18 height 18
click at [165, 572] on input "Soft Drinks" at bounding box center [163, 579] width 18 height 18
radio input "true"
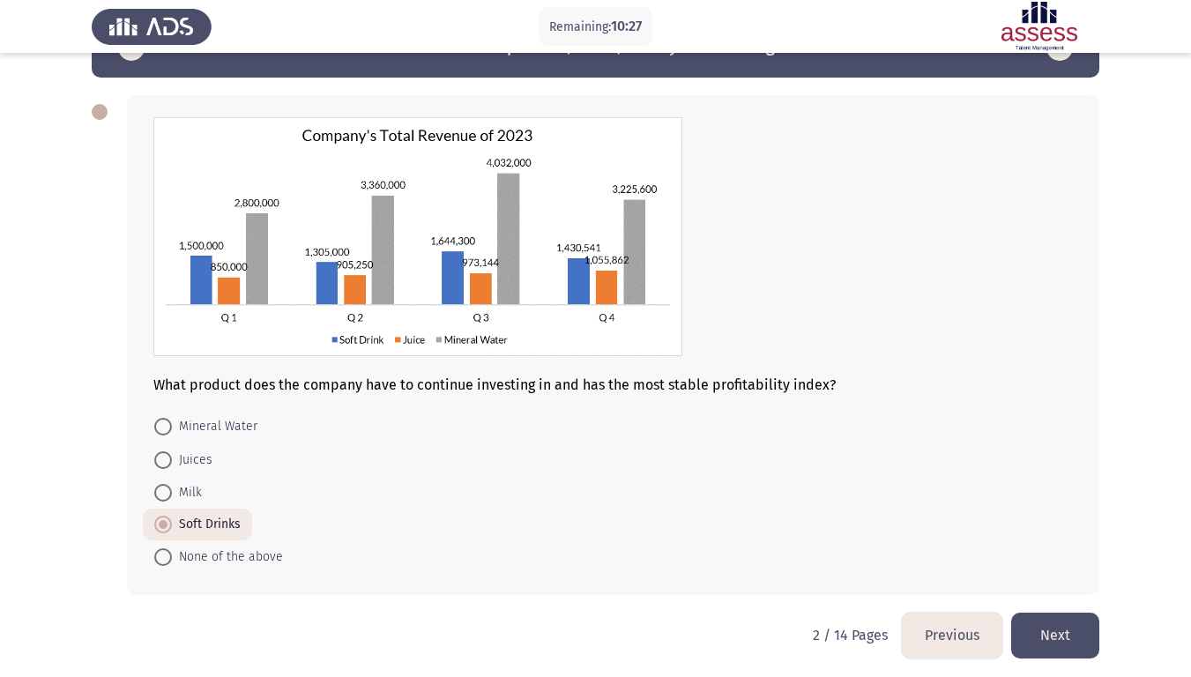
scroll to position [52, 0]
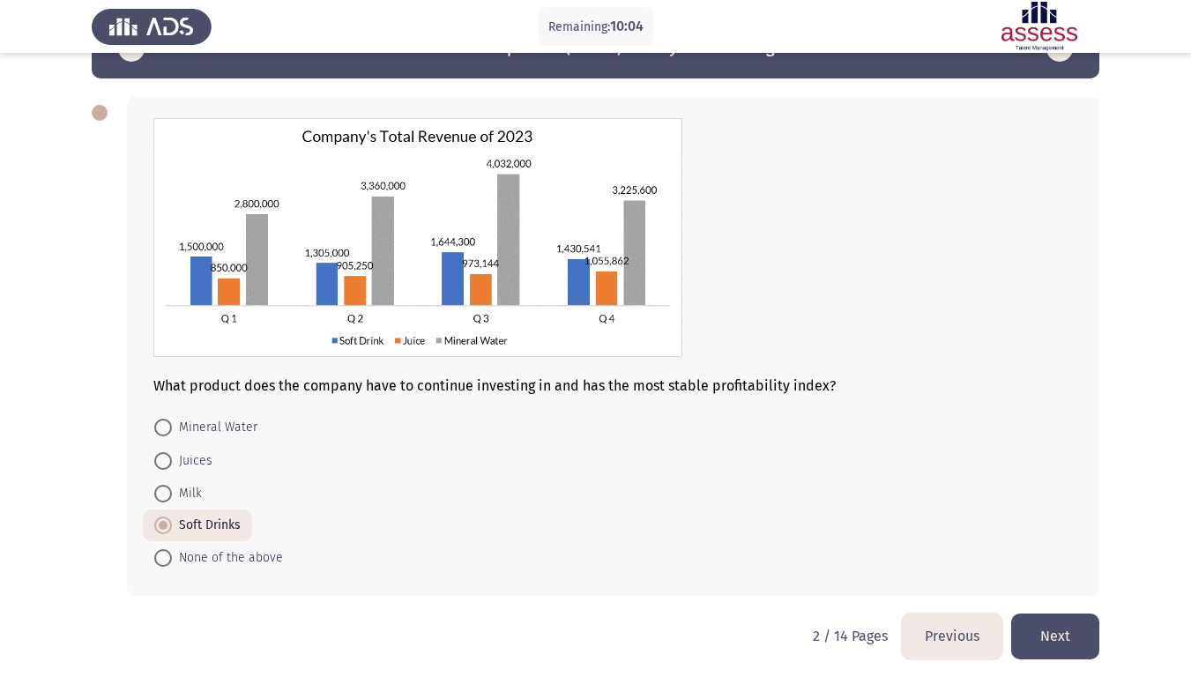
click at [1044, 572] on button "Next" at bounding box center [1056, 636] width 88 height 45
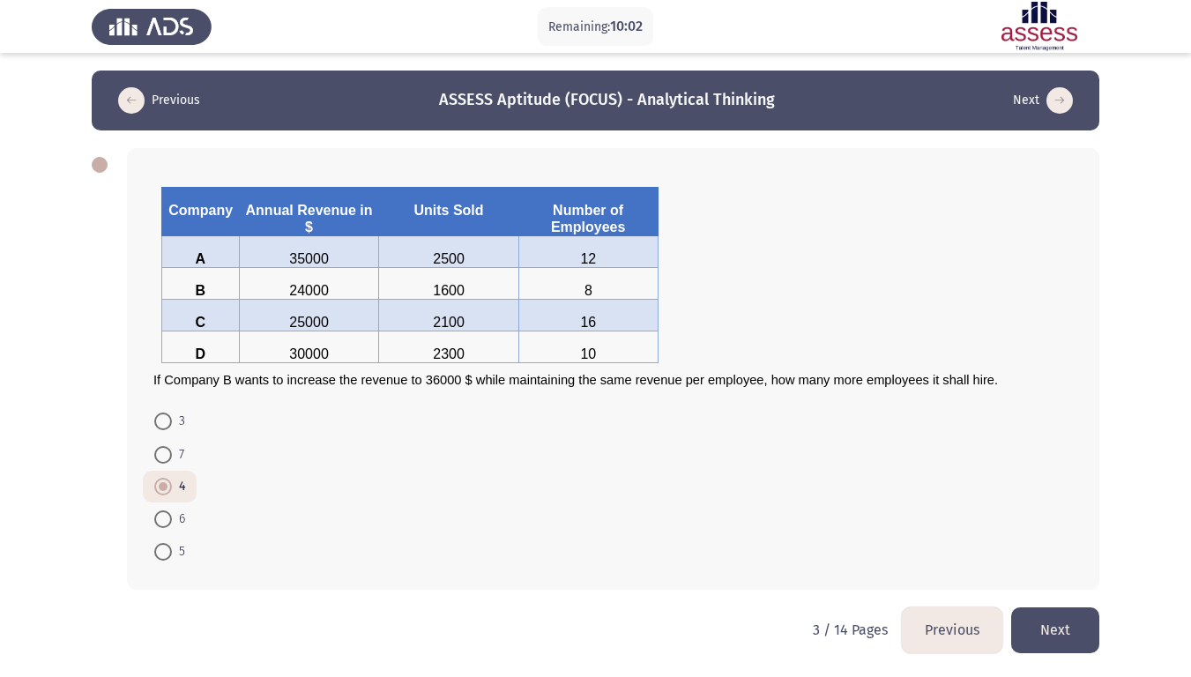
click at [1044, 572] on button "Next" at bounding box center [1056, 630] width 88 height 45
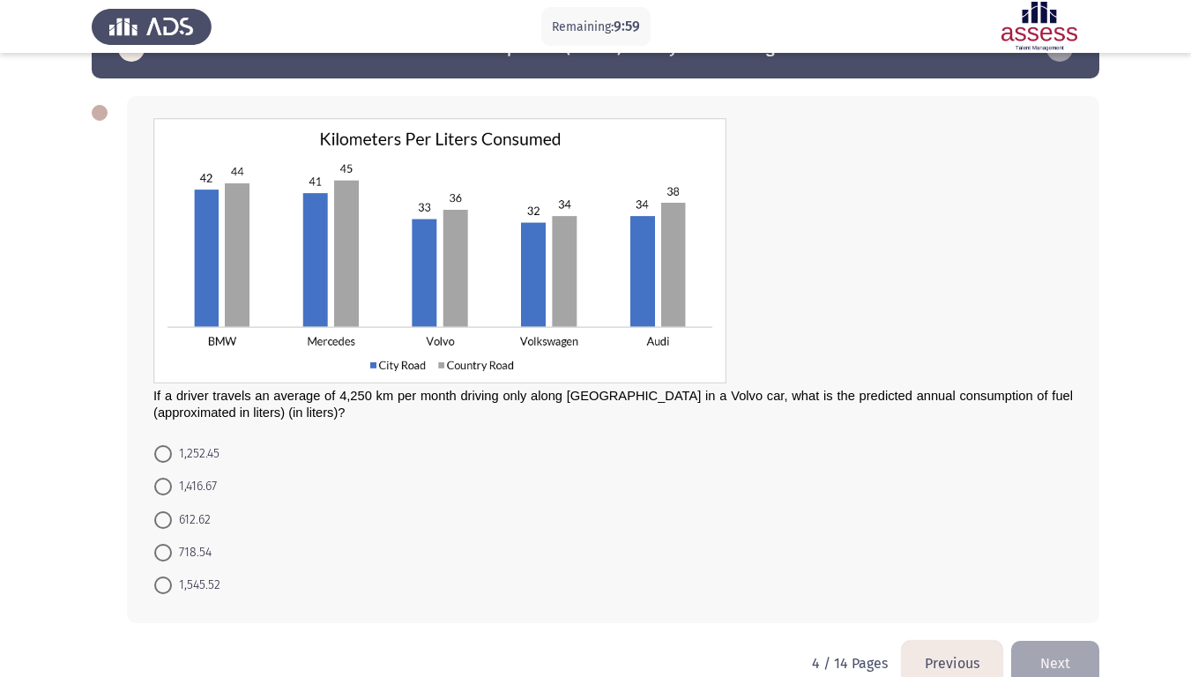
scroll to position [53, 0]
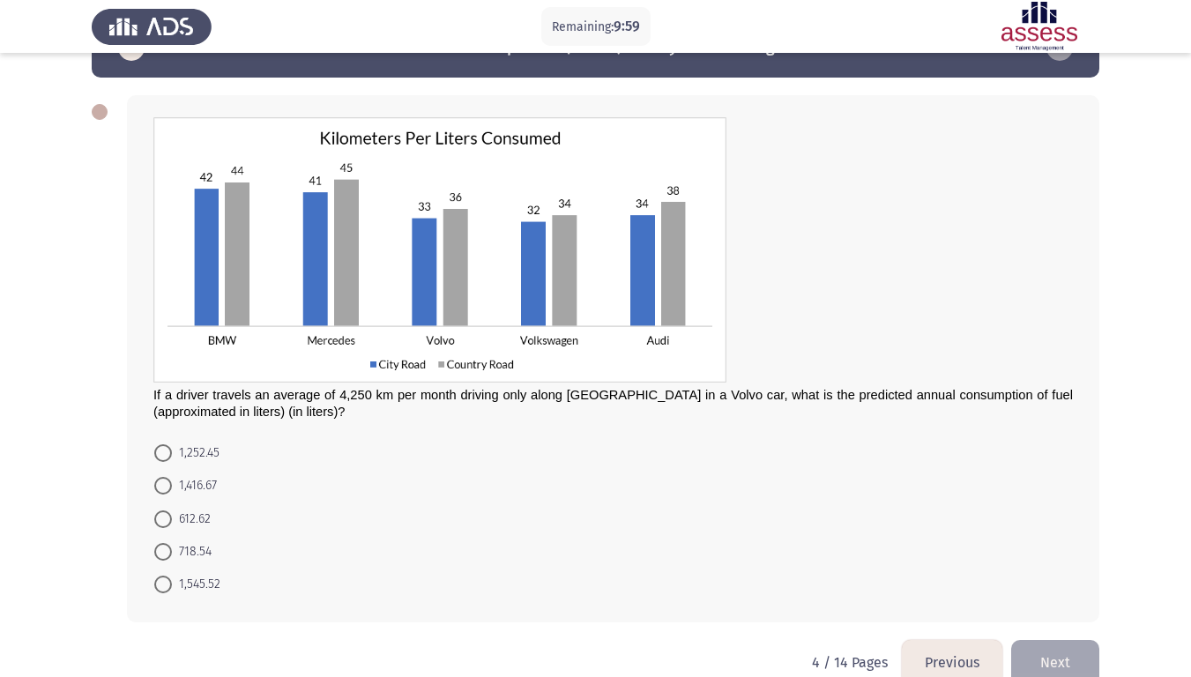
click at [920, 375] on div "If a driver travels an average of 4,250 km per month driving only along [GEOGRA…" at bounding box center [613, 268] width 920 height 302
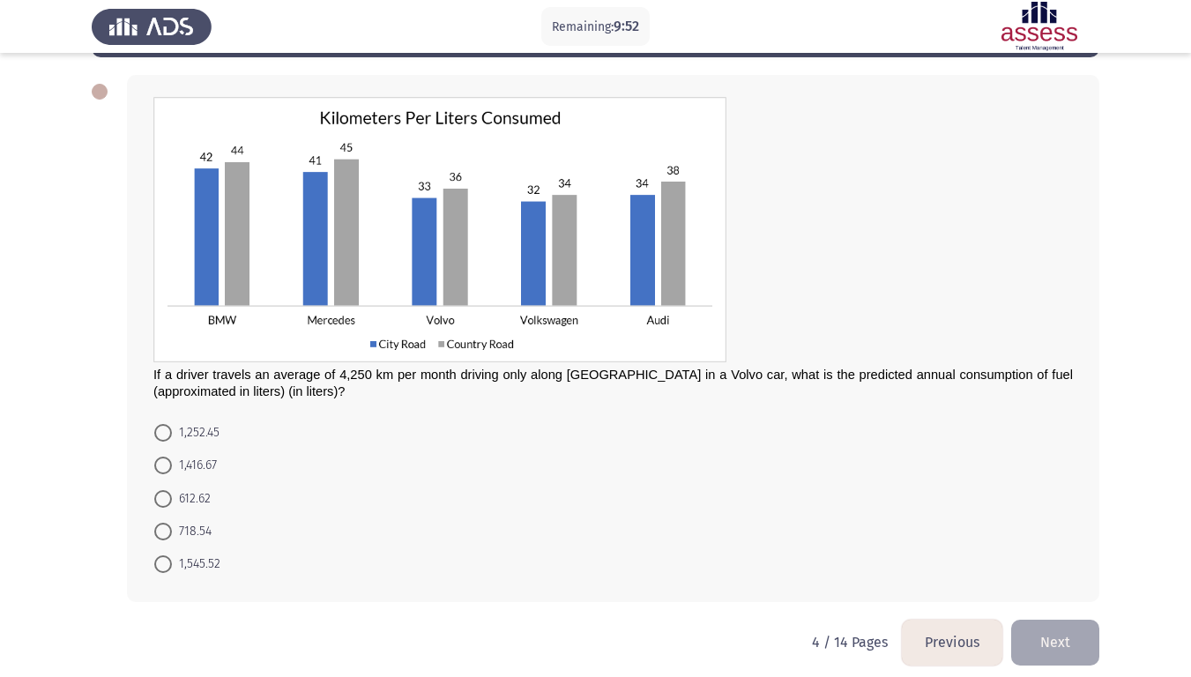
scroll to position [75, 0]
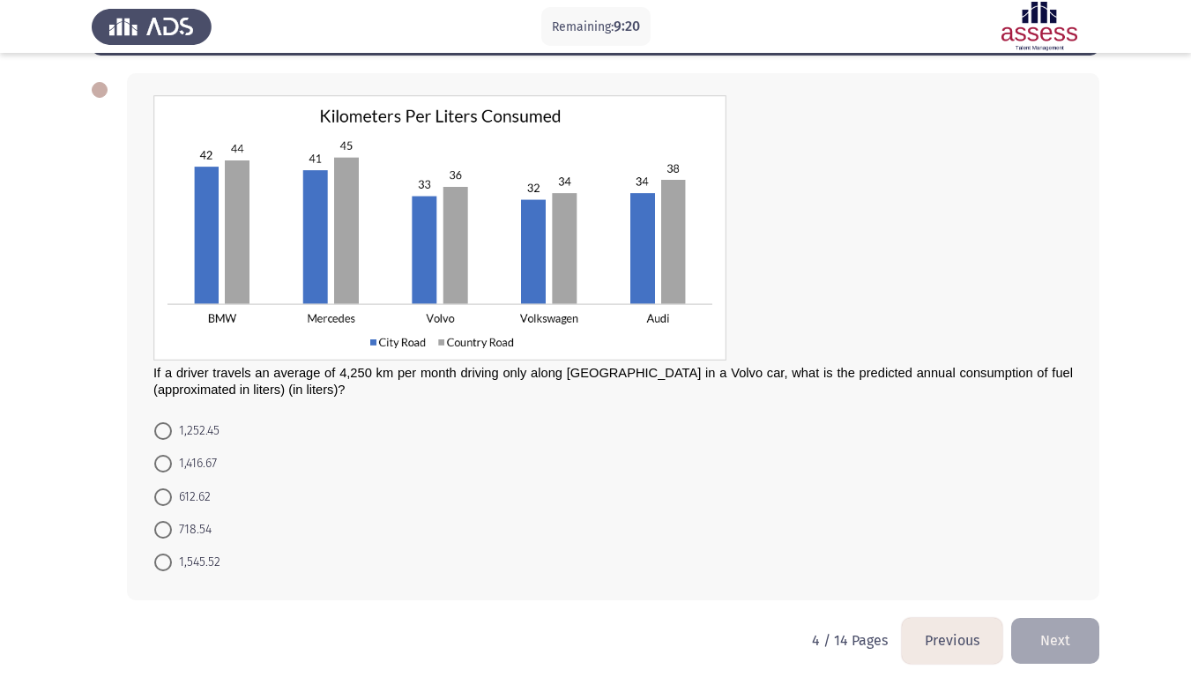
click at [936, 572] on button "Previous" at bounding box center [952, 640] width 101 height 45
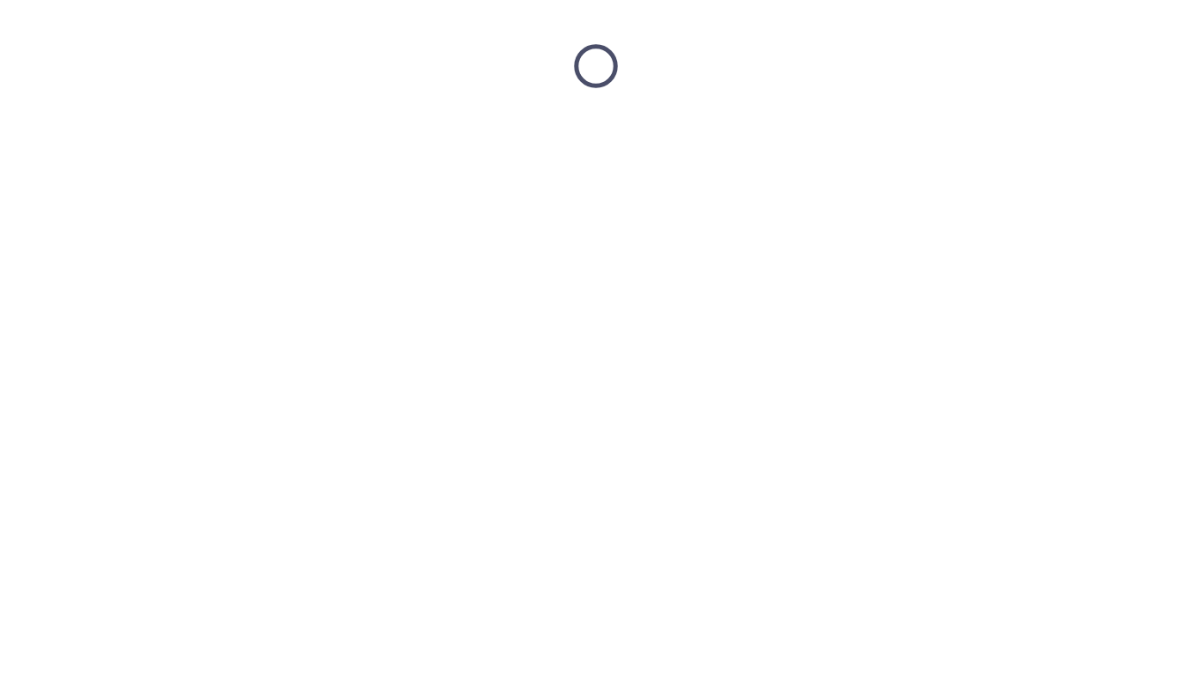
scroll to position [0, 0]
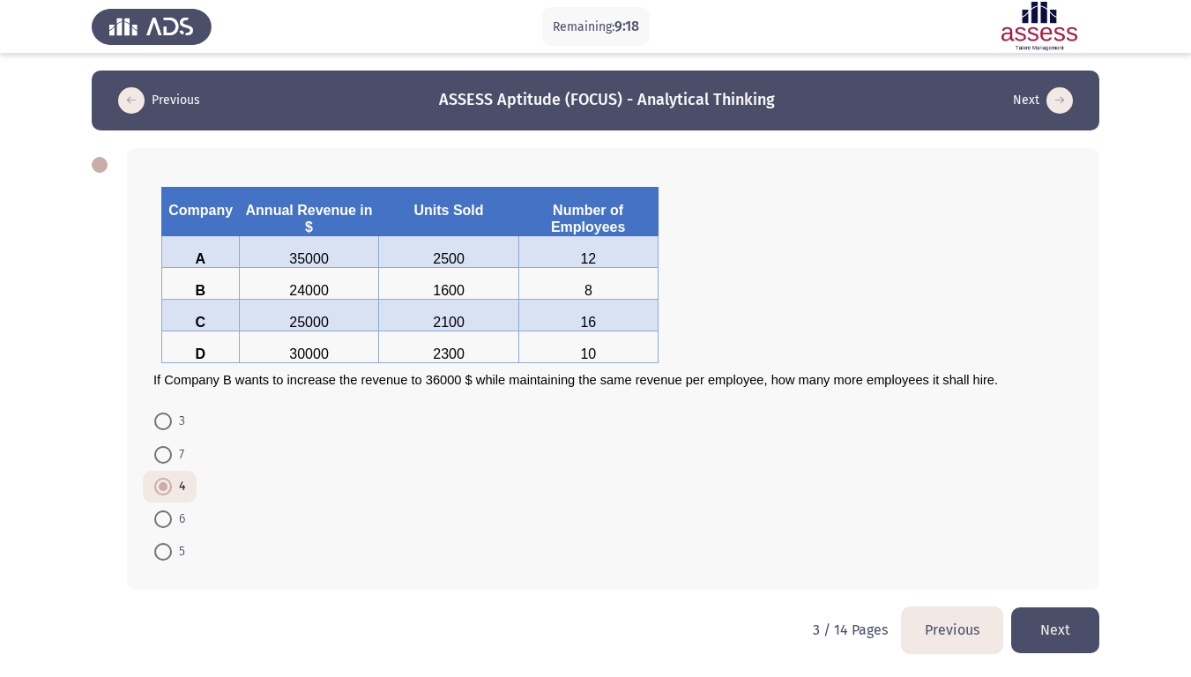
click at [936, 572] on button "Previous" at bounding box center [952, 630] width 101 height 45
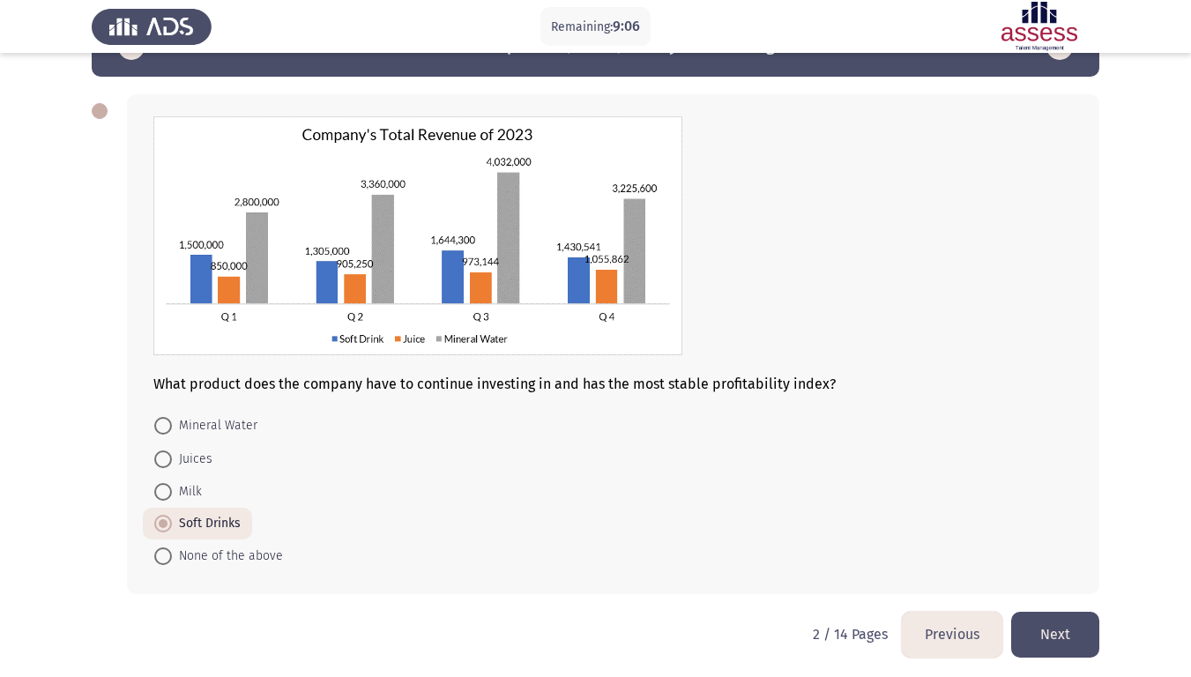
scroll to position [59, 0]
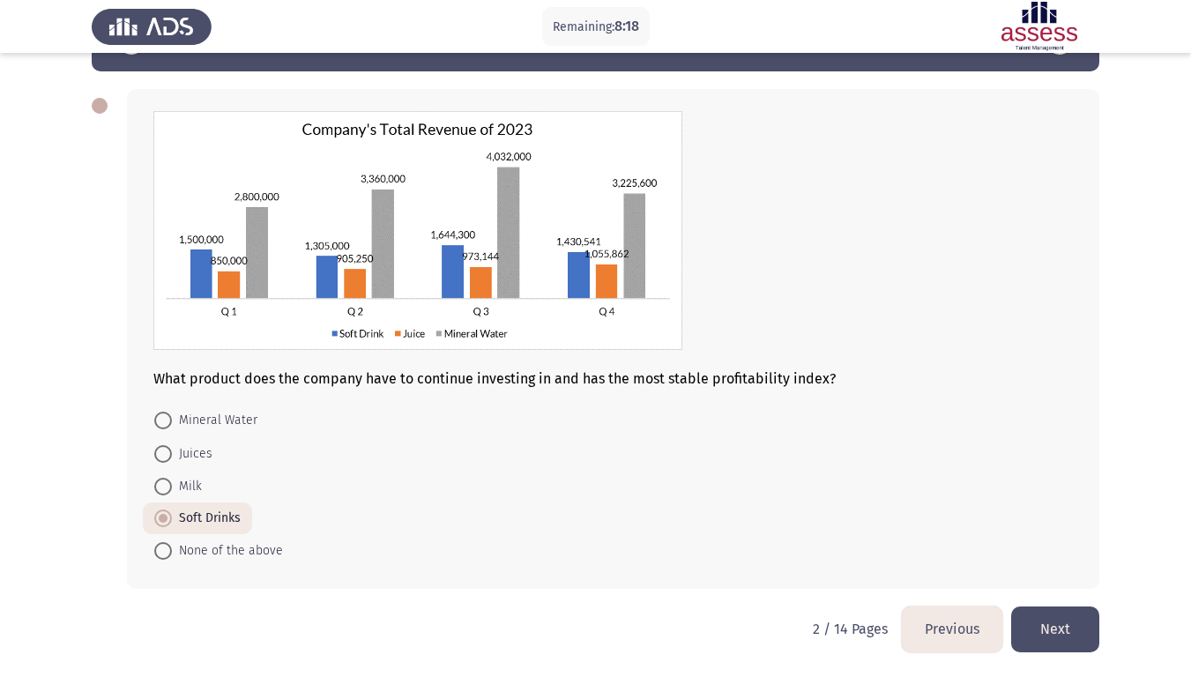
click at [167, 452] on span at bounding box center [163, 454] width 18 height 18
click at [167, 452] on input "Juices" at bounding box center [163, 454] width 18 height 18
radio input "true"
click at [1037, 572] on button "Next" at bounding box center [1056, 629] width 88 height 45
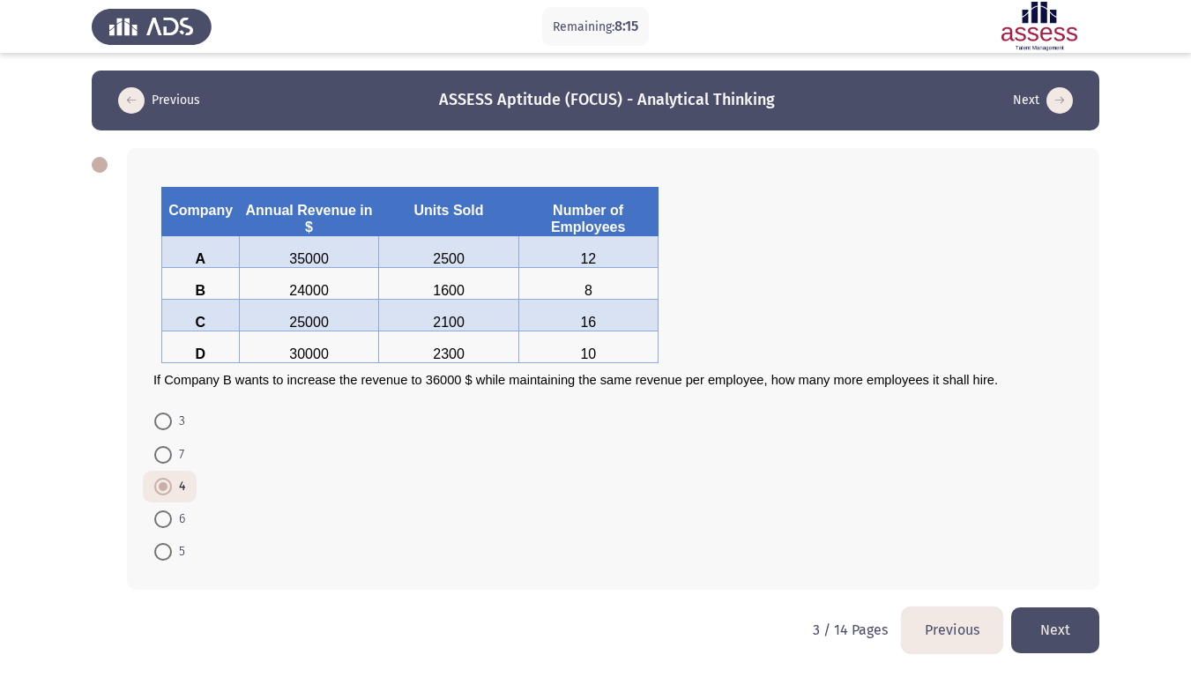
click at [1037, 572] on button "Next" at bounding box center [1056, 630] width 88 height 45
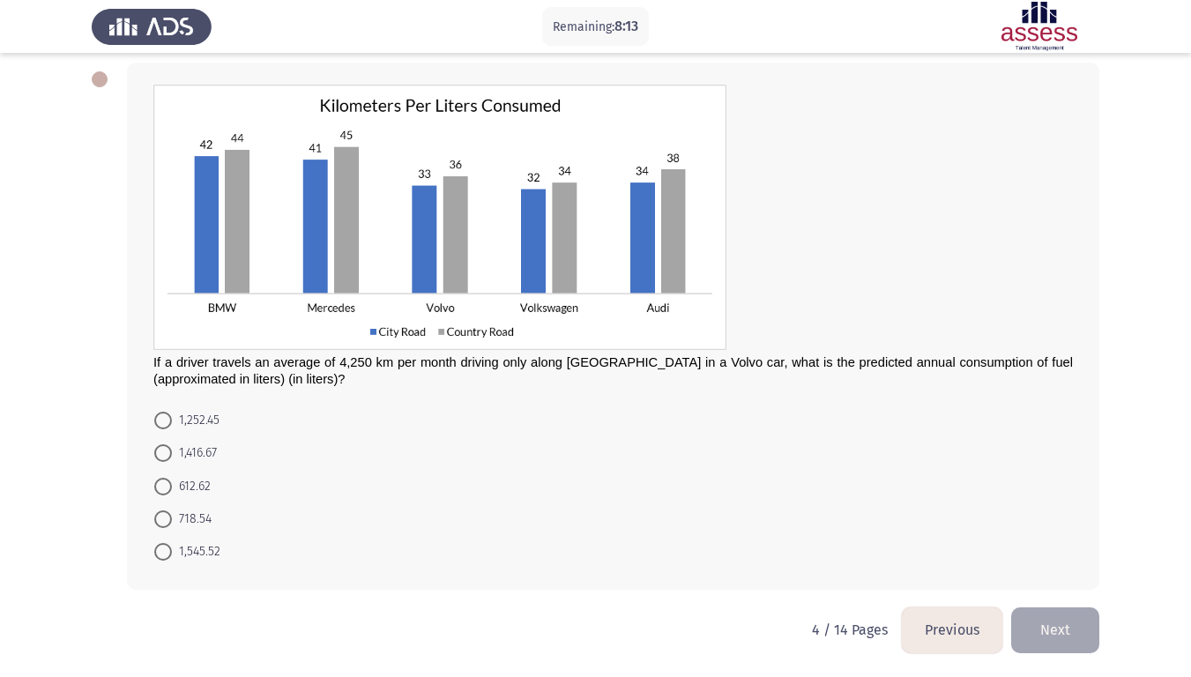
scroll to position [86, 0]
click at [163, 452] on span at bounding box center [163, 452] width 0 height 0
click at [163, 452] on input "1,416.67" at bounding box center [163, 453] width 18 height 18
radio input "true"
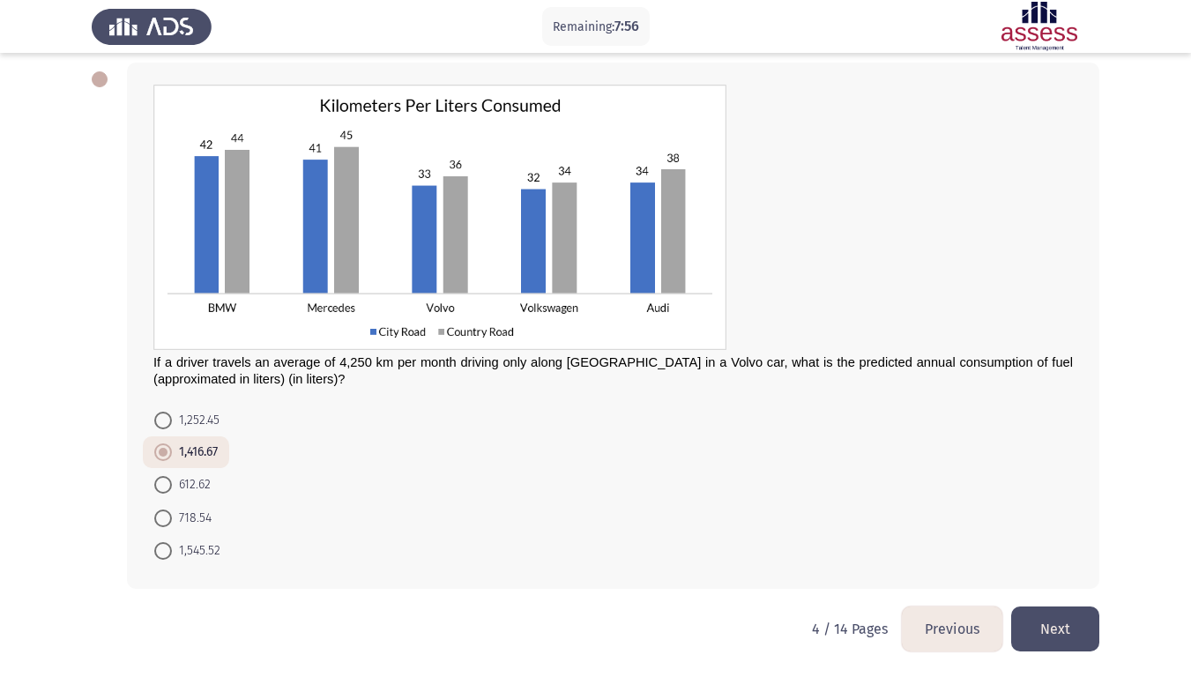
click at [1037, 572] on button "Next" at bounding box center [1056, 629] width 88 height 45
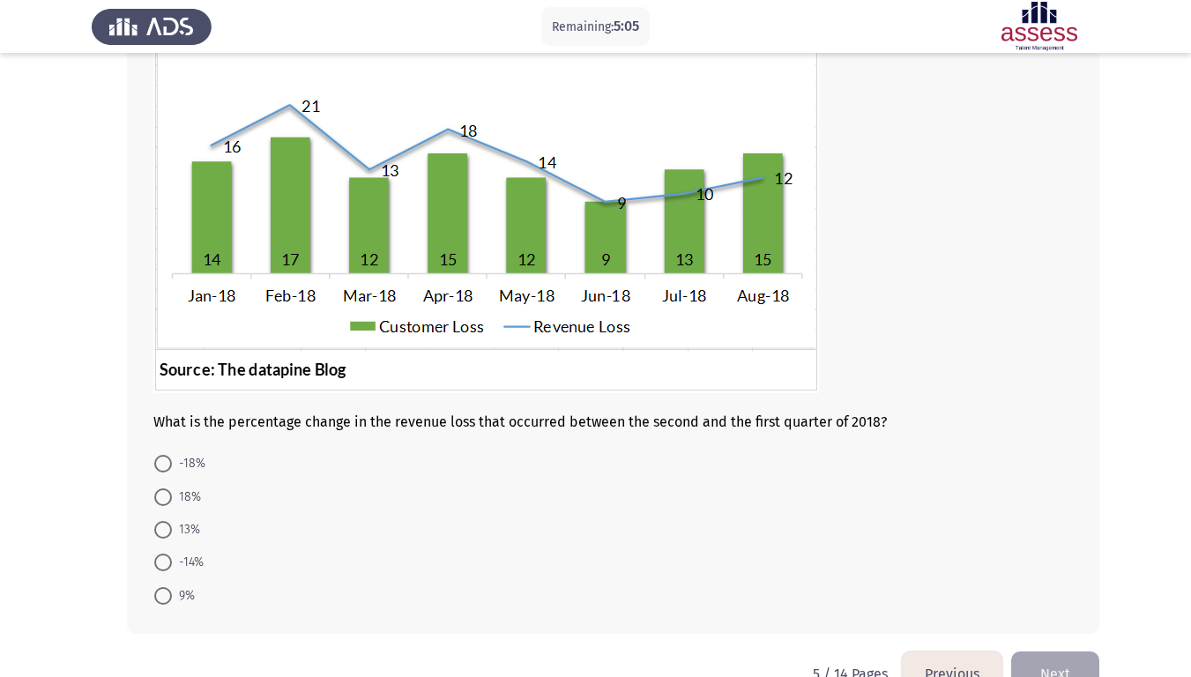
scroll to position [148, 0]
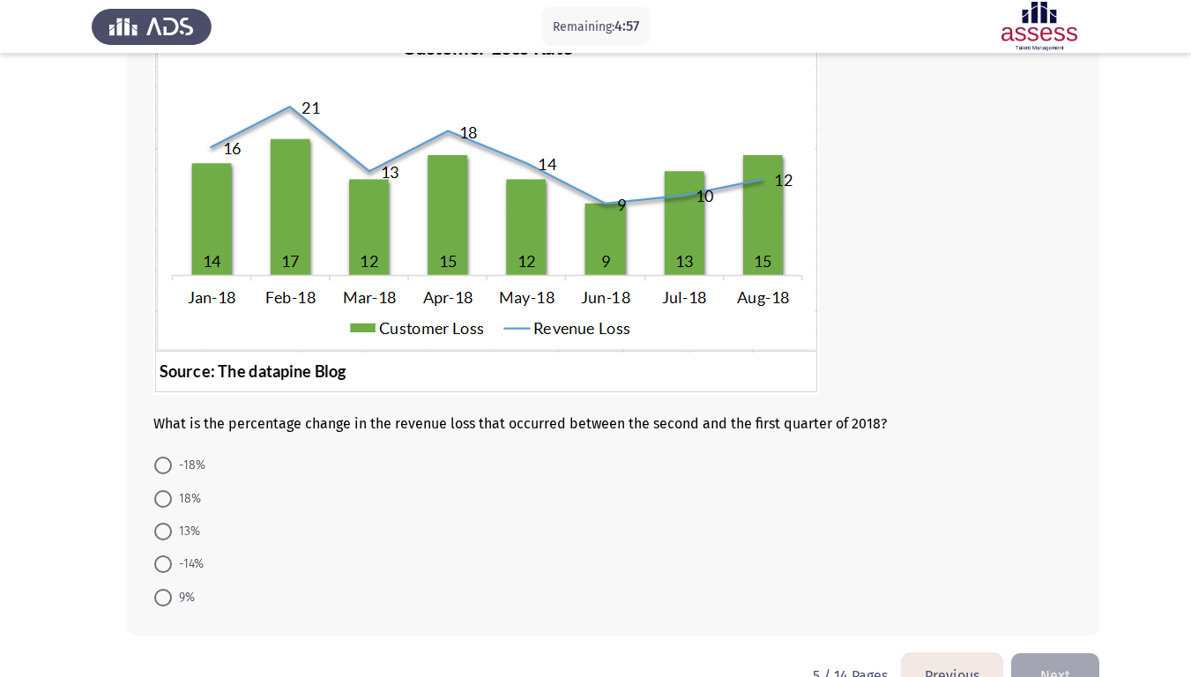
click at [165, 463] on span at bounding box center [163, 466] width 18 height 18
click at [165, 463] on input "-18%" at bounding box center [163, 466] width 18 height 18
radio input "true"
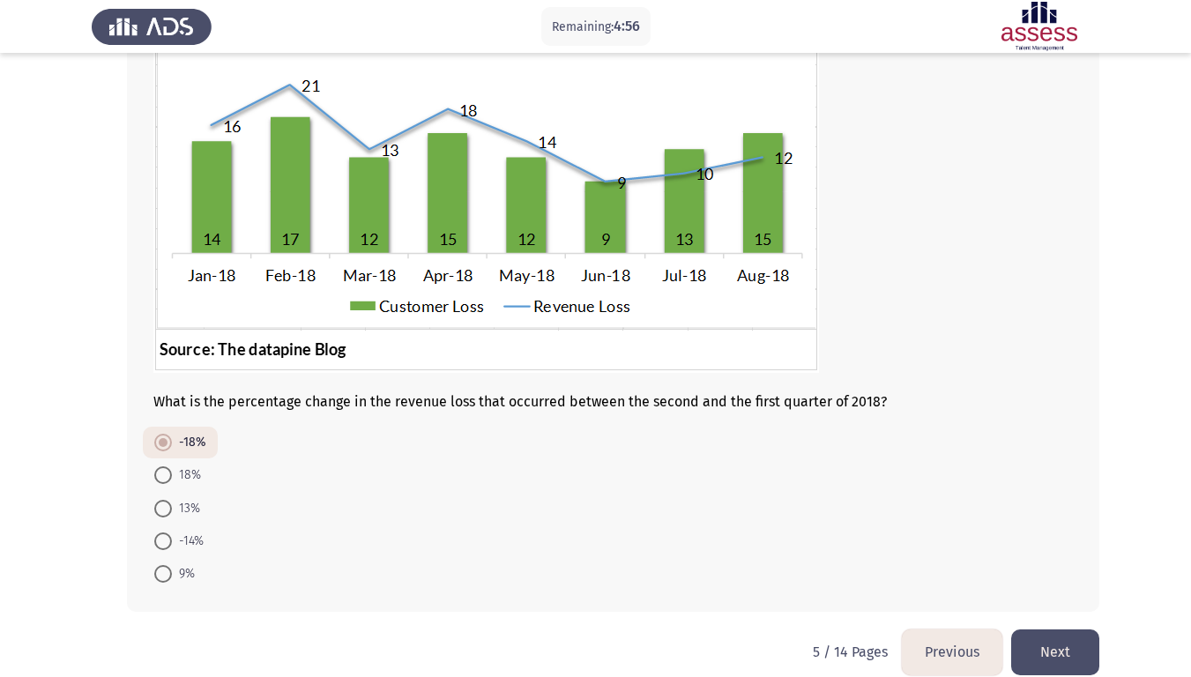
scroll to position [193, 0]
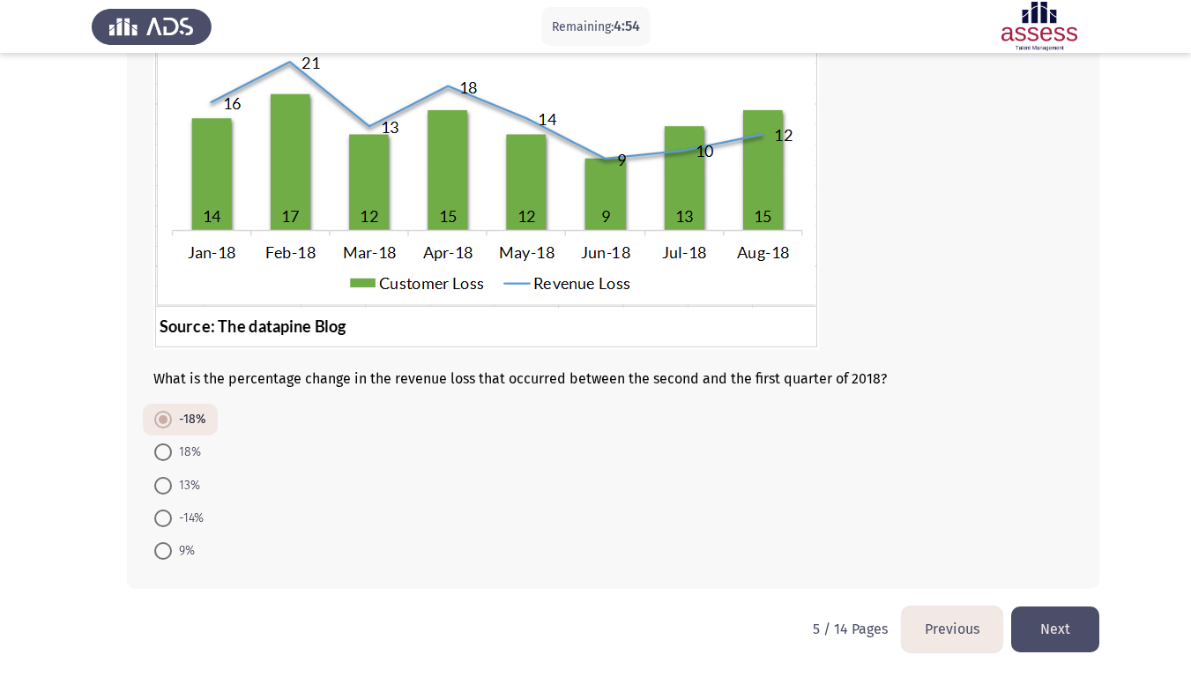
click at [1060, 572] on button "Next" at bounding box center [1056, 629] width 88 height 45
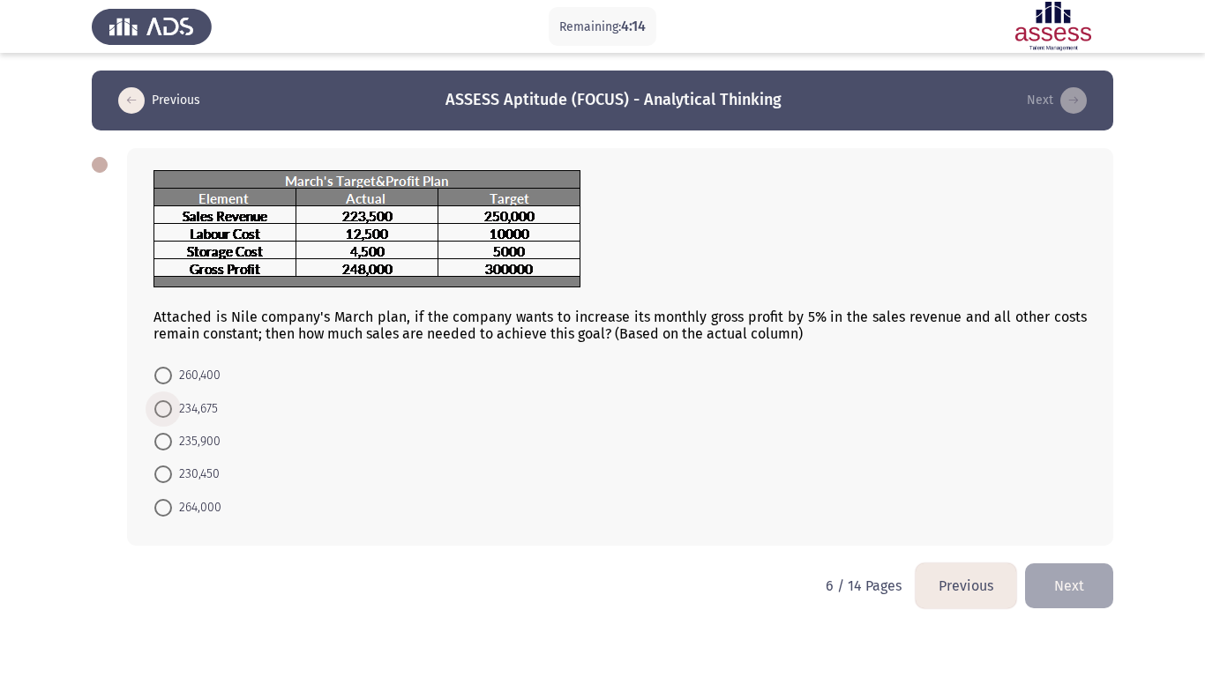
click at [162, 407] on span at bounding box center [163, 409] width 18 height 18
click at [162, 407] on input "234,675" at bounding box center [163, 409] width 18 height 18
radio input "true"
click at [1079, 572] on button "Next" at bounding box center [1069, 584] width 88 height 45
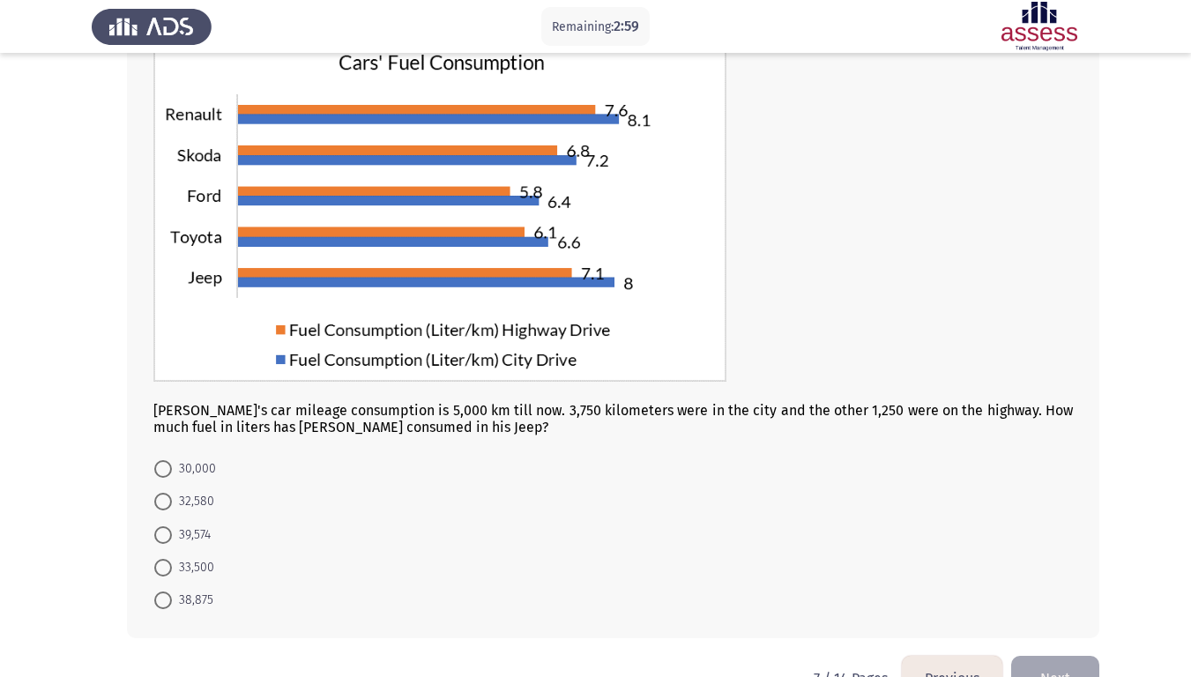
scroll to position [132, 0]
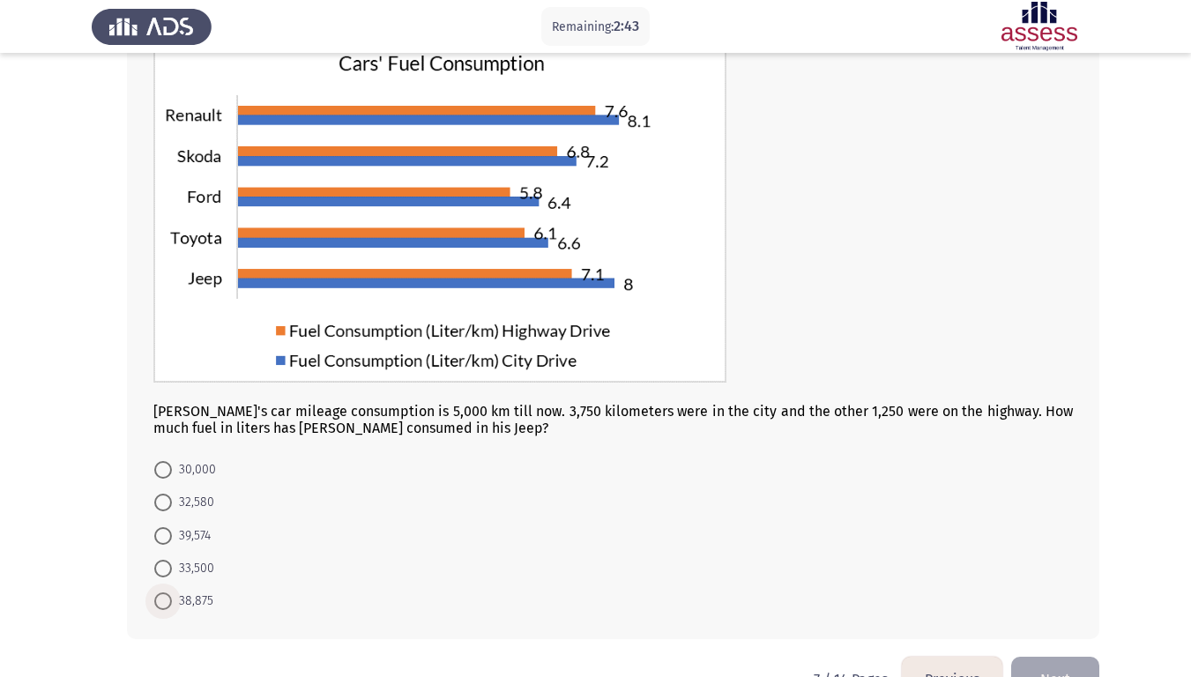
click at [161, 572] on span at bounding box center [163, 602] width 18 height 18
click at [161, 572] on input "38,875" at bounding box center [163, 602] width 18 height 18
radio input "true"
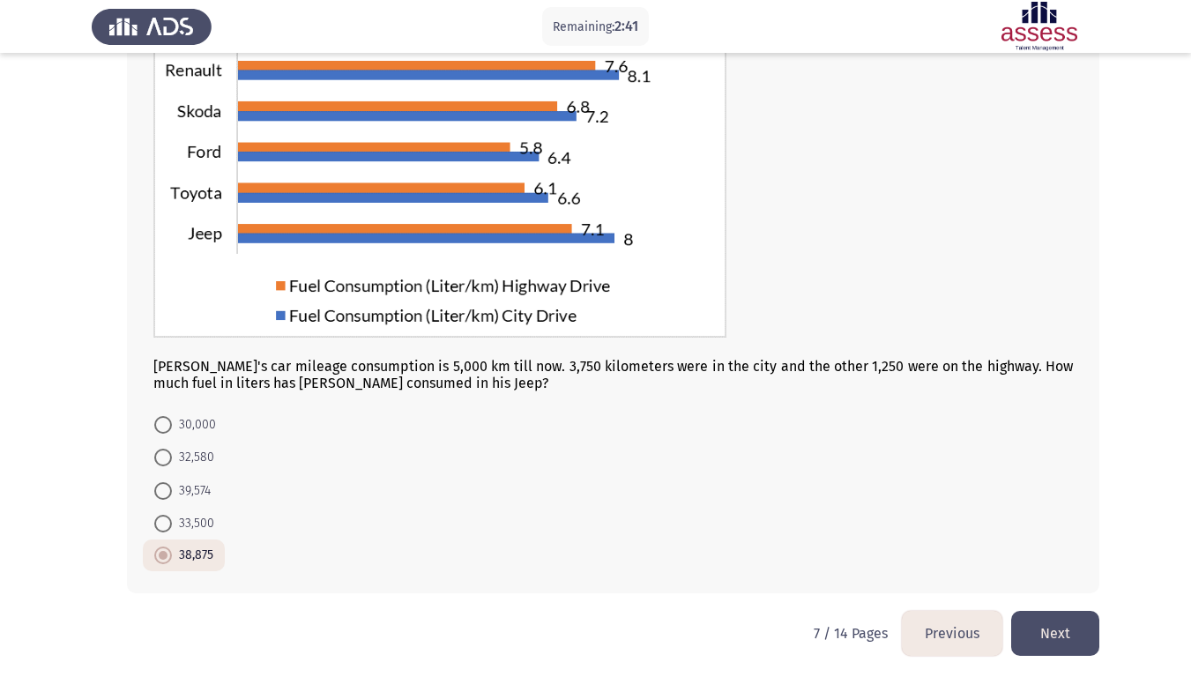
scroll to position [182, 0]
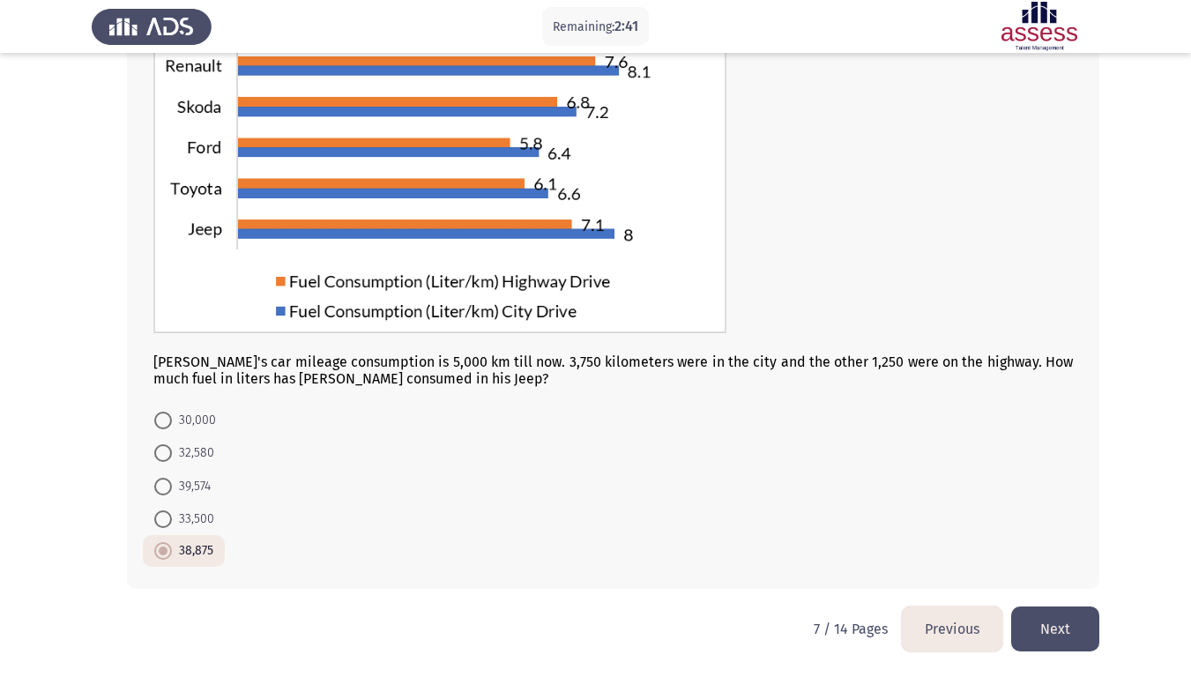
click at [1054, 572] on button "Next" at bounding box center [1056, 629] width 88 height 45
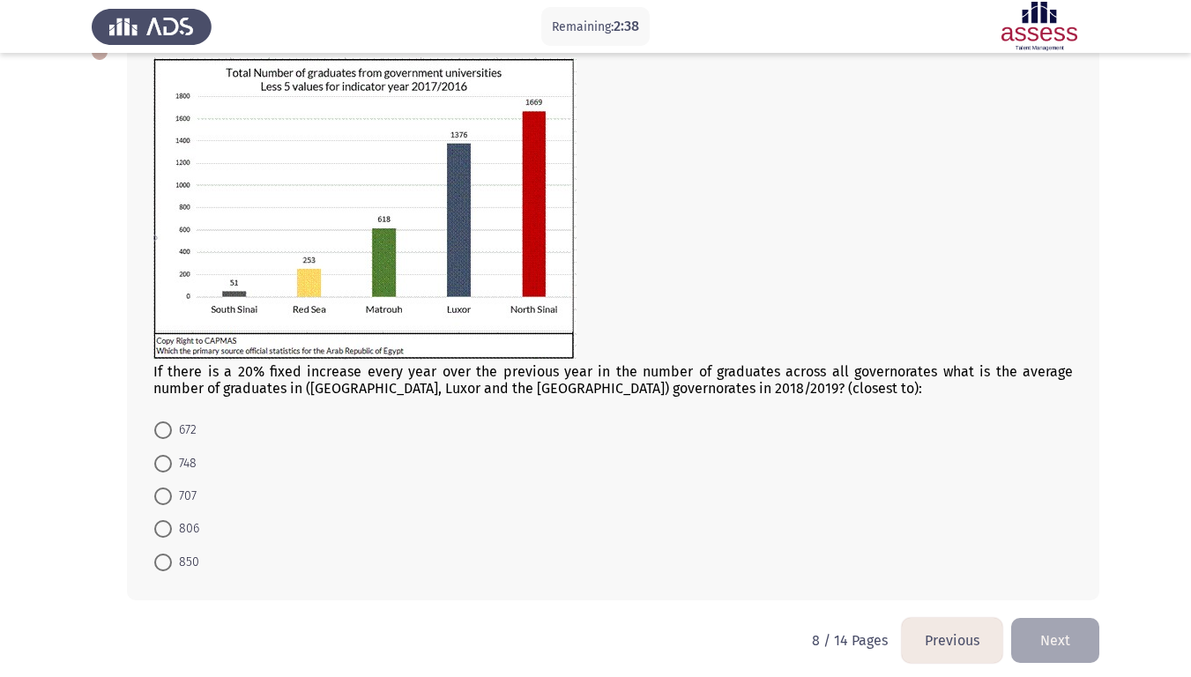
scroll to position [111, 0]
click at [162, 532] on span at bounding box center [163, 531] width 18 height 18
click at [162, 532] on input "806" at bounding box center [163, 531] width 18 height 18
radio input "true"
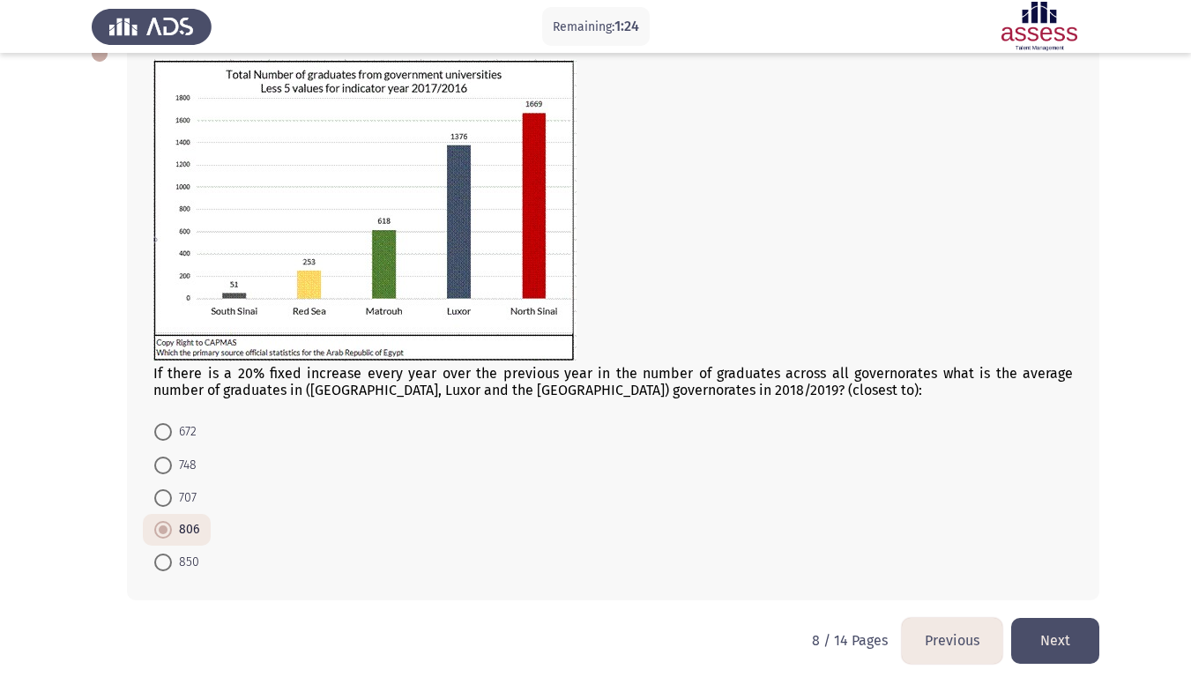
click at [1049, 572] on button "Next" at bounding box center [1056, 640] width 88 height 45
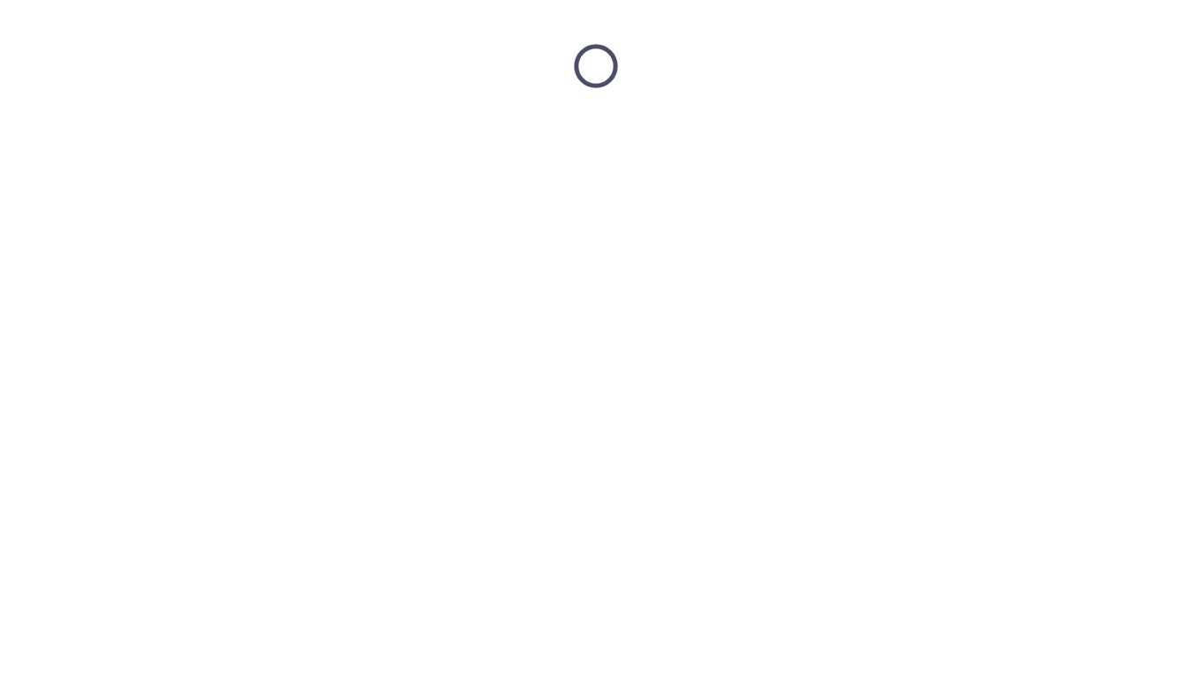
scroll to position [0, 0]
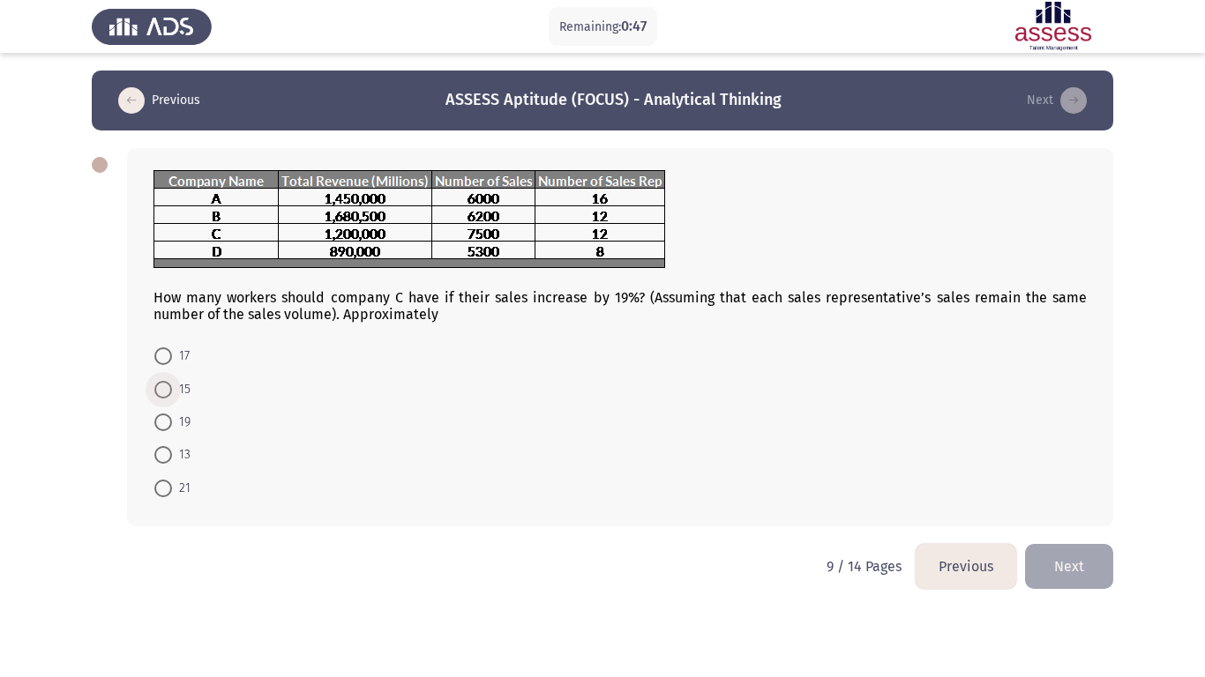
click at [166, 385] on span at bounding box center [163, 390] width 18 height 18
click at [166, 385] on input "15" at bounding box center [163, 390] width 18 height 18
radio input "true"
click at [1057, 564] on button "Next" at bounding box center [1069, 564] width 88 height 45
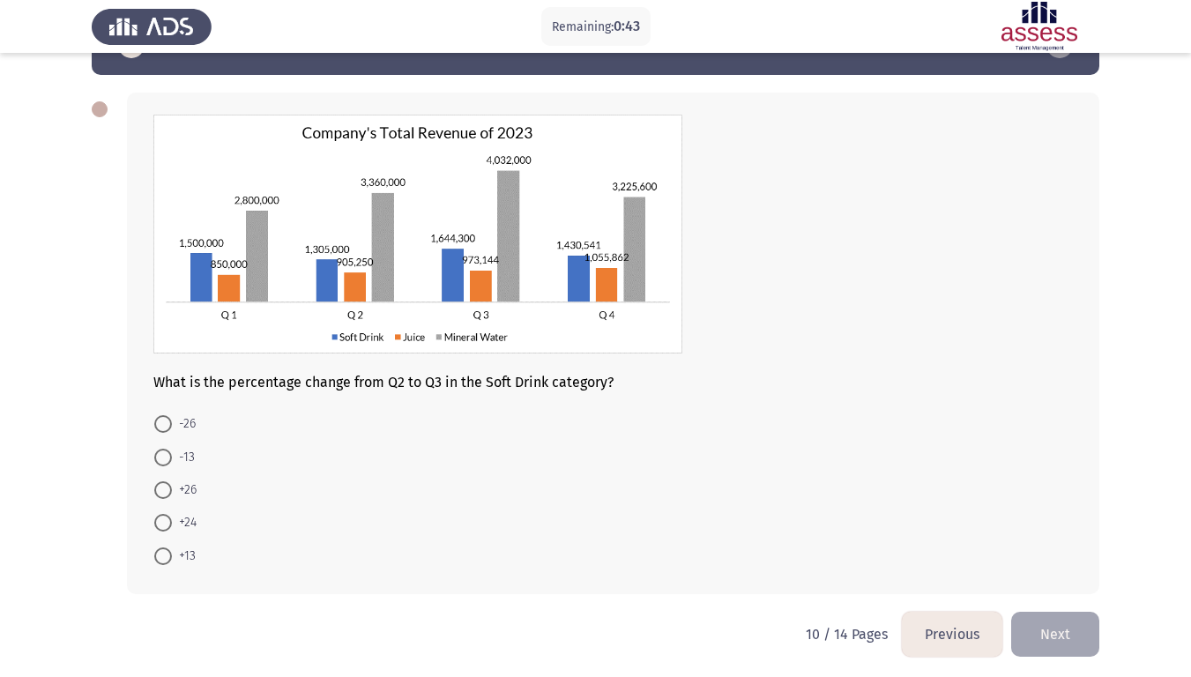
scroll to position [57, 0]
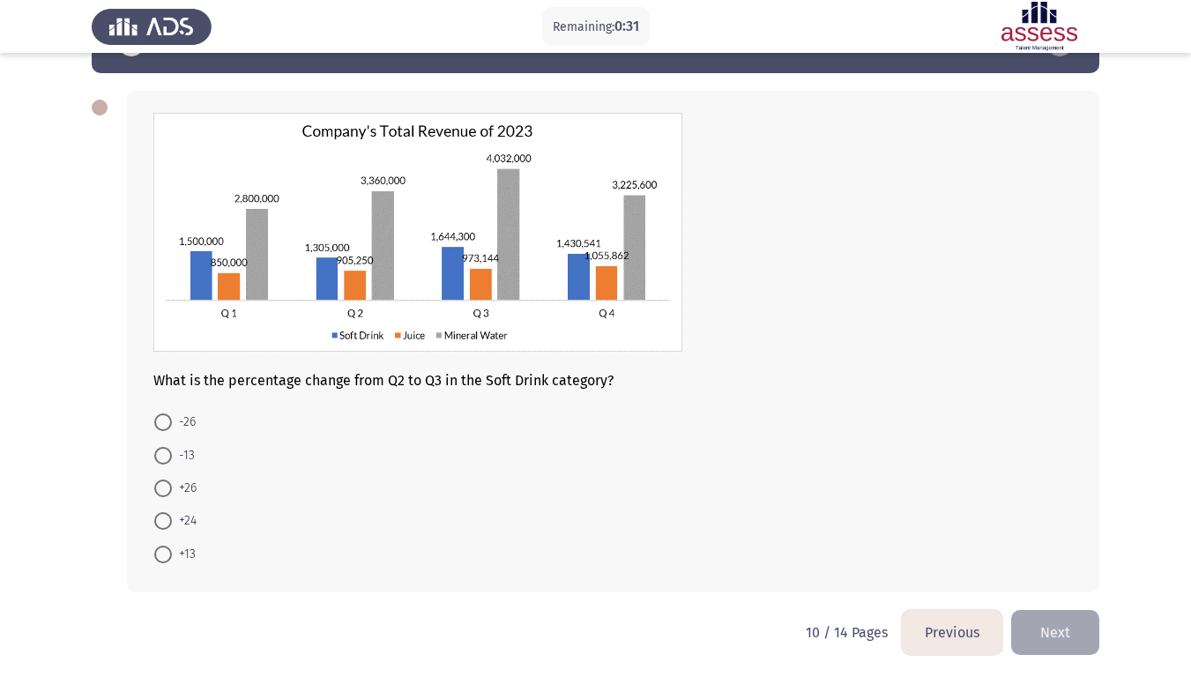
click at [163, 551] on span at bounding box center [163, 555] width 18 height 18
click at [163, 551] on input "+13" at bounding box center [163, 555] width 18 height 18
radio input "true"
click at [1070, 572] on button "Next" at bounding box center [1056, 631] width 88 height 45
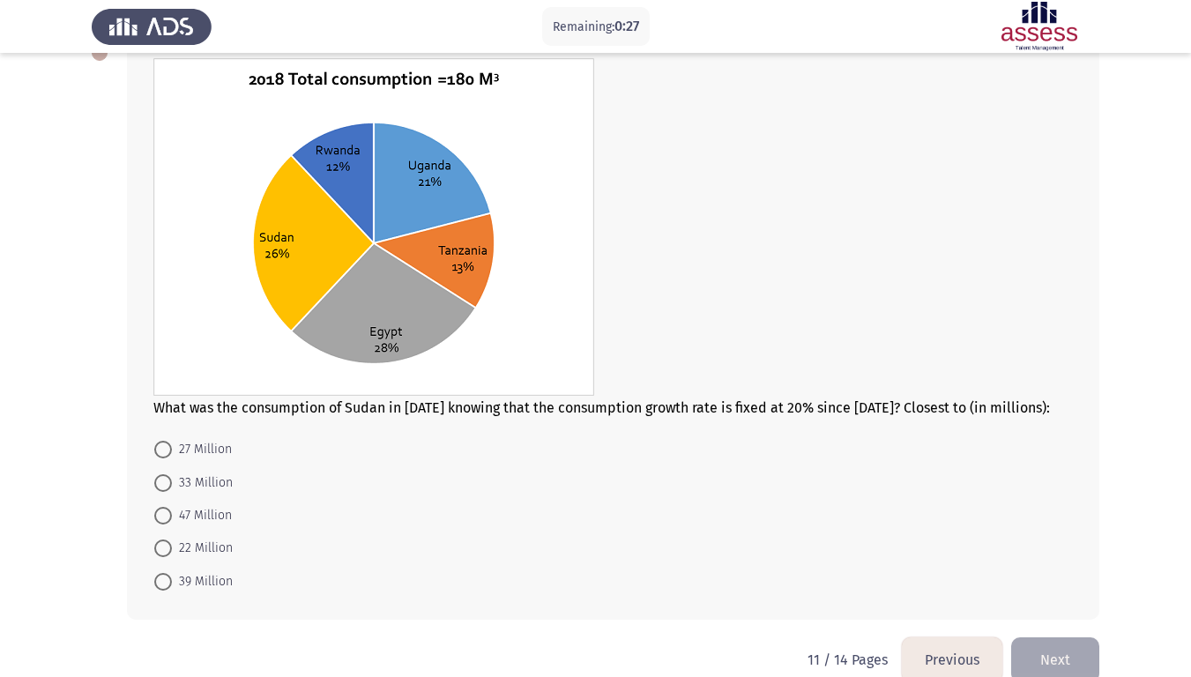
scroll to position [115, 0]
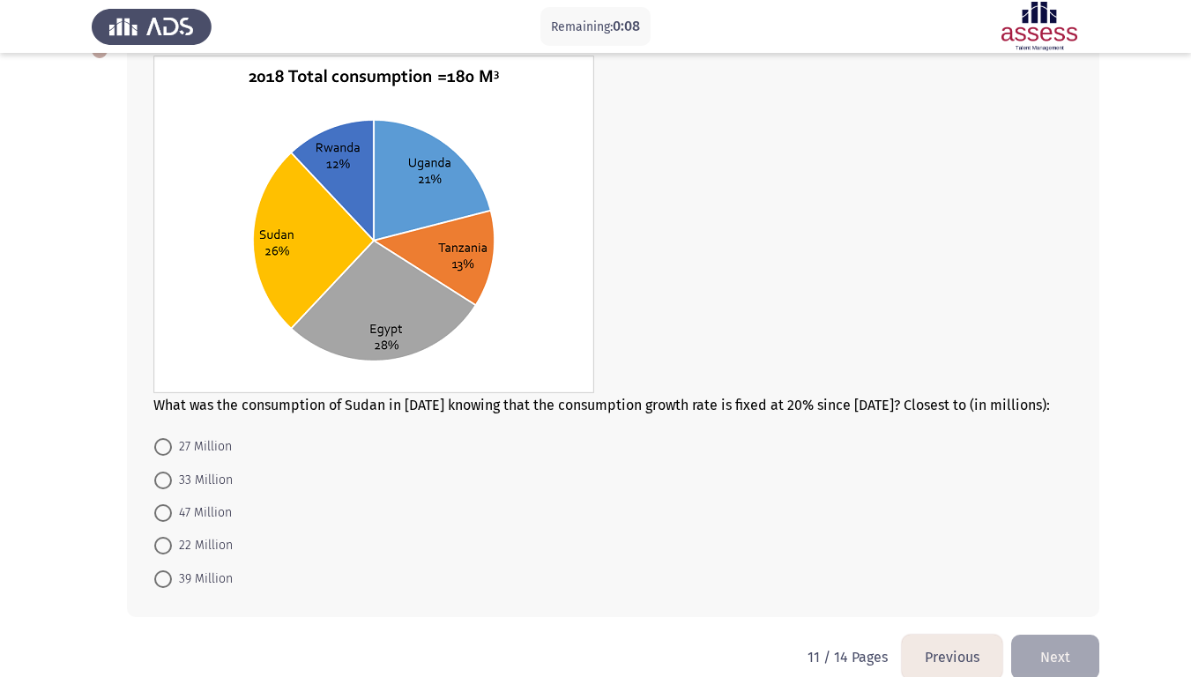
click at [1031, 572] on button "Next" at bounding box center [1056, 657] width 88 height 45
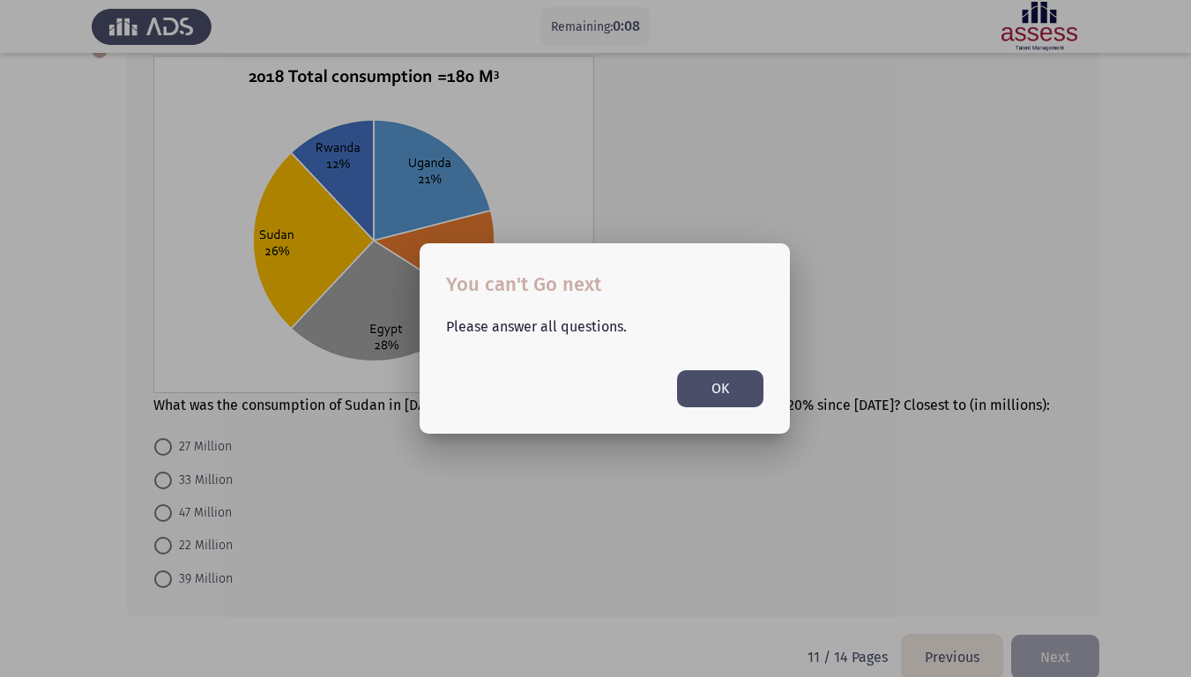
scroll to position [0, 0]
click at [702, 385] on button "OK" at bounding box center [720, 388] width 86 height 36
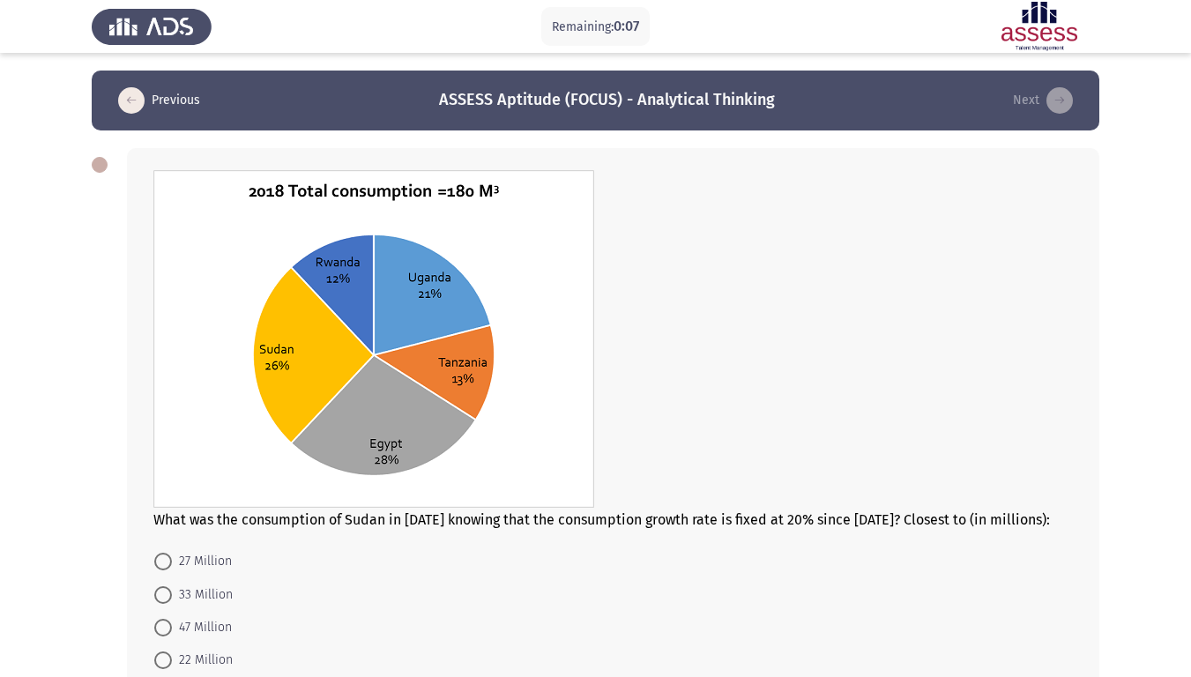
scroll to position [117, 0]
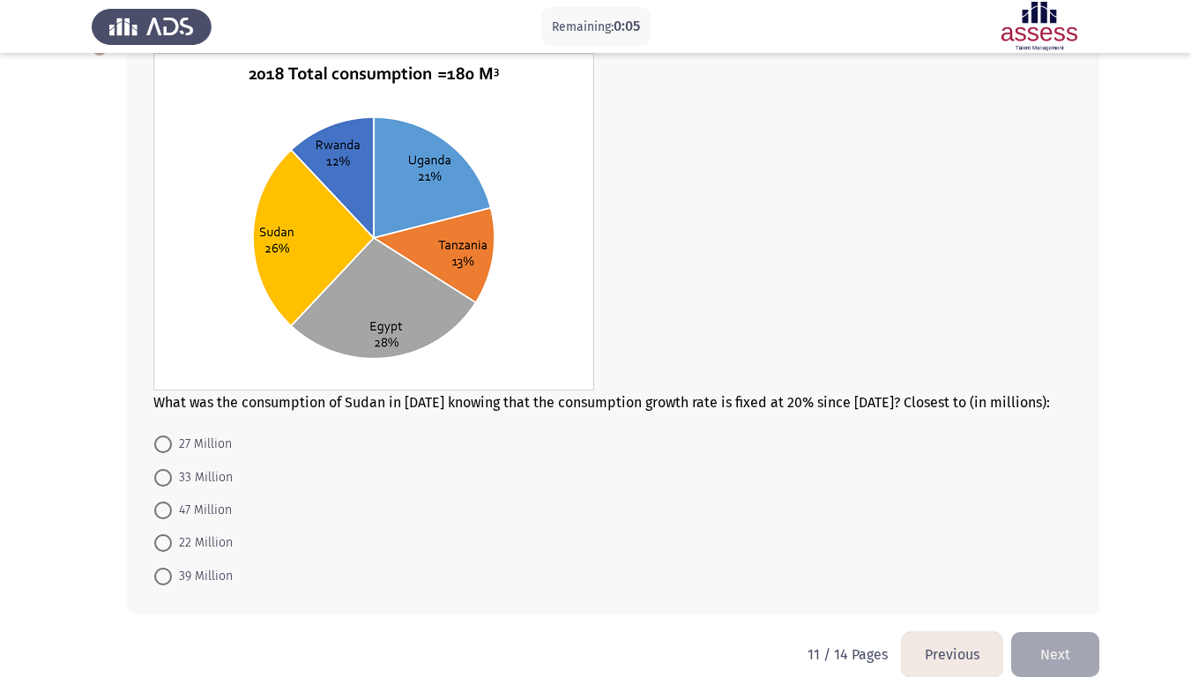
click at [161, 541] on span at bounding box center [163, 543] width 18 height 18
click at [161, 541] on input "22 Million" at bounding box center [163, 543] width 18 height 18
radio input "true"
click at [1066, 572] on button "Next" at bounding box center [1056, 653] width 88 height 45
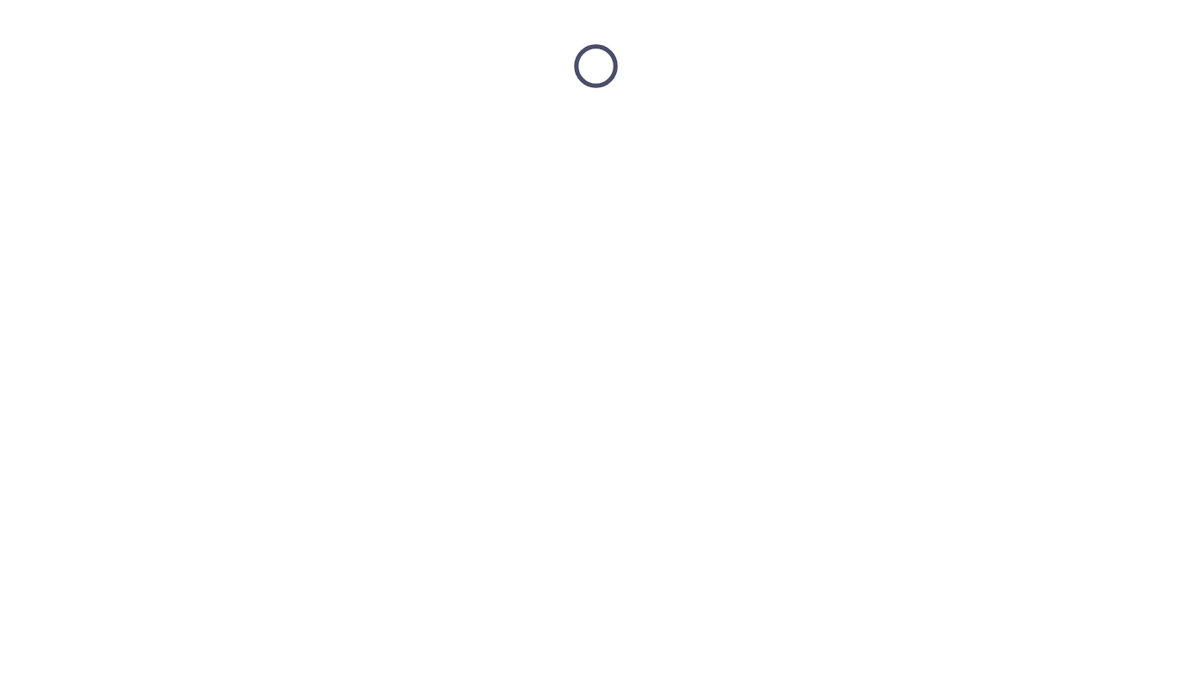
scroll to position [0, 0]
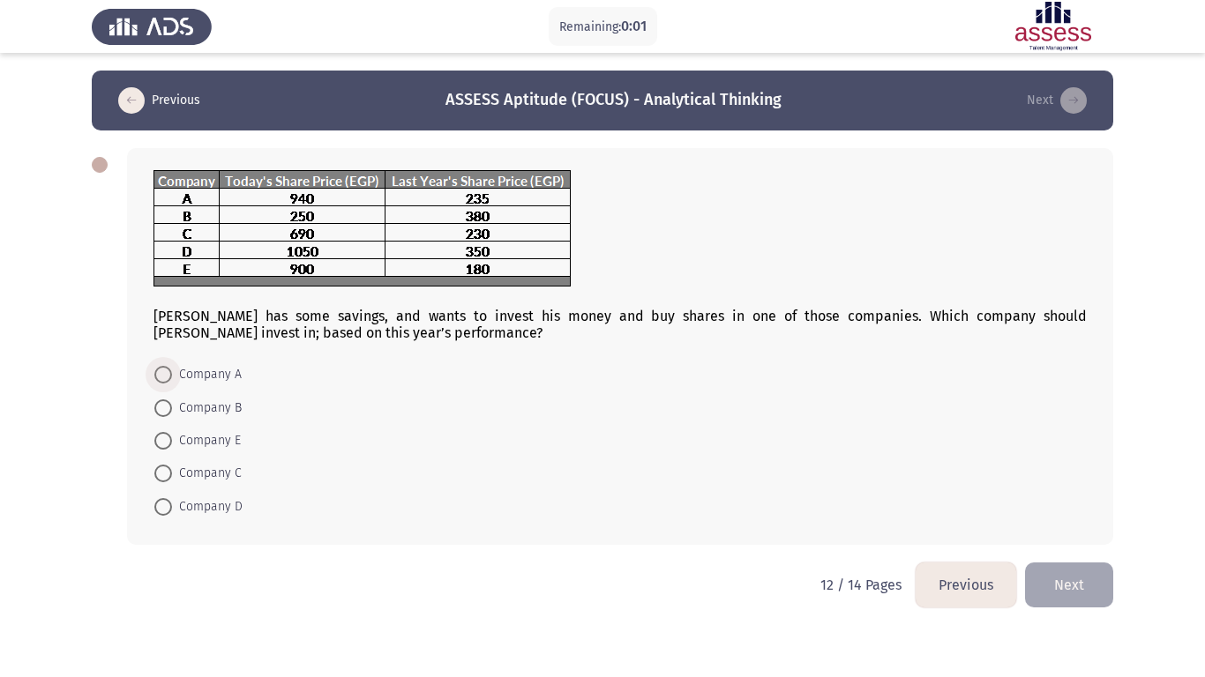
click at [167, 373] on span at bounding box center [163, 375] width 18 height 18
click at [167, 373] on input "Company A" at bounding box center [163, 375] width 18 height 18
radio input "true"
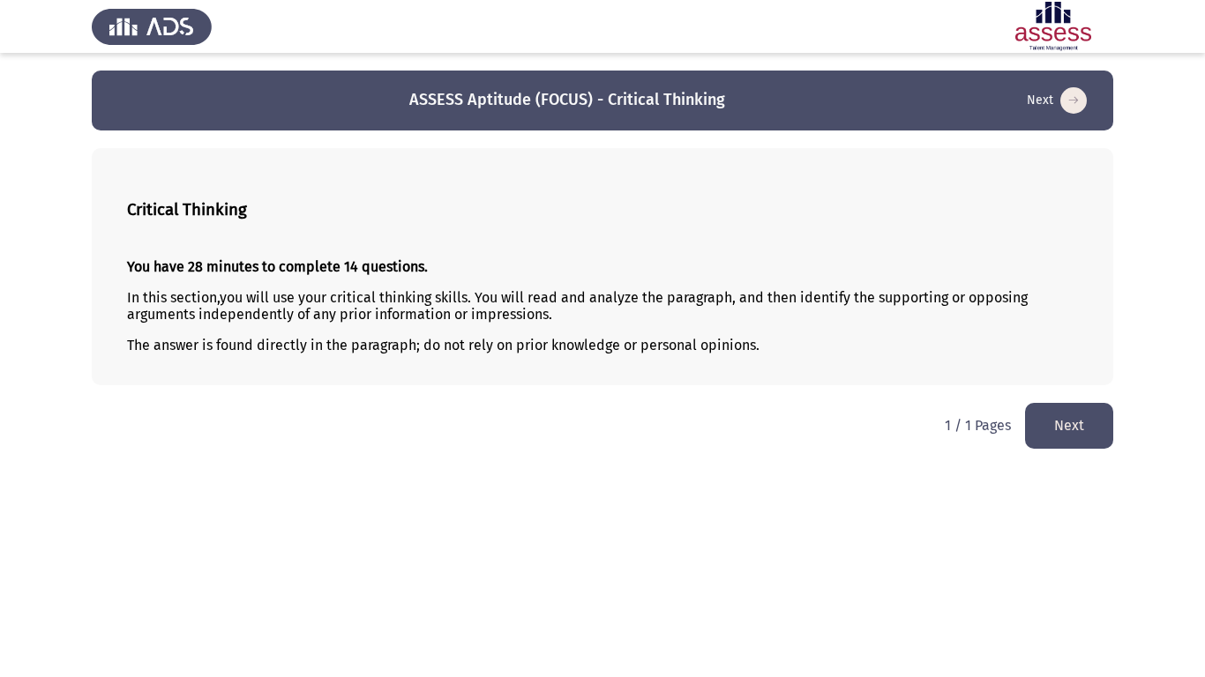
click at [1072, 422] on button "Next" at bounding box center [1069, 425] width 88 height 45
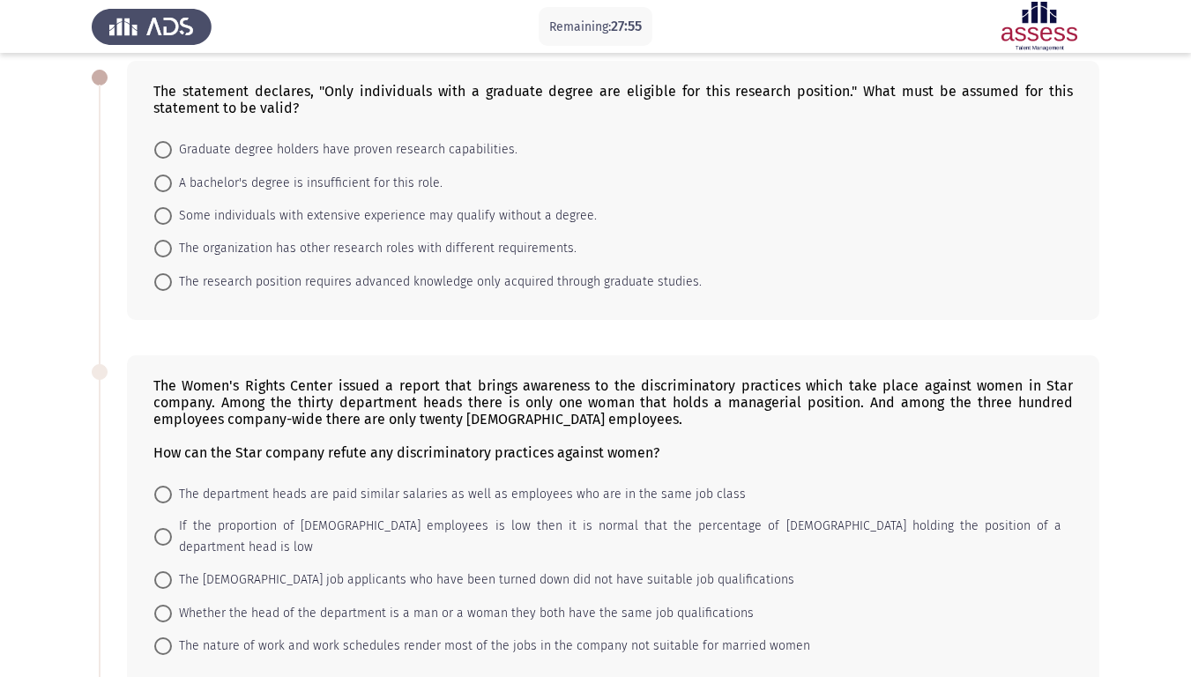
scroll to position [88, 0]
click at [203, 277] on span "The research position requires advanced knowledge only acquired through graduat…" at bounding box center [437, 281] width 530 height 21
click at [172, 277] on input "The research position requires advanced knowledge only acquired through graduat…" at bounding box center [163, 282] width 18 height 18
radio input "true"
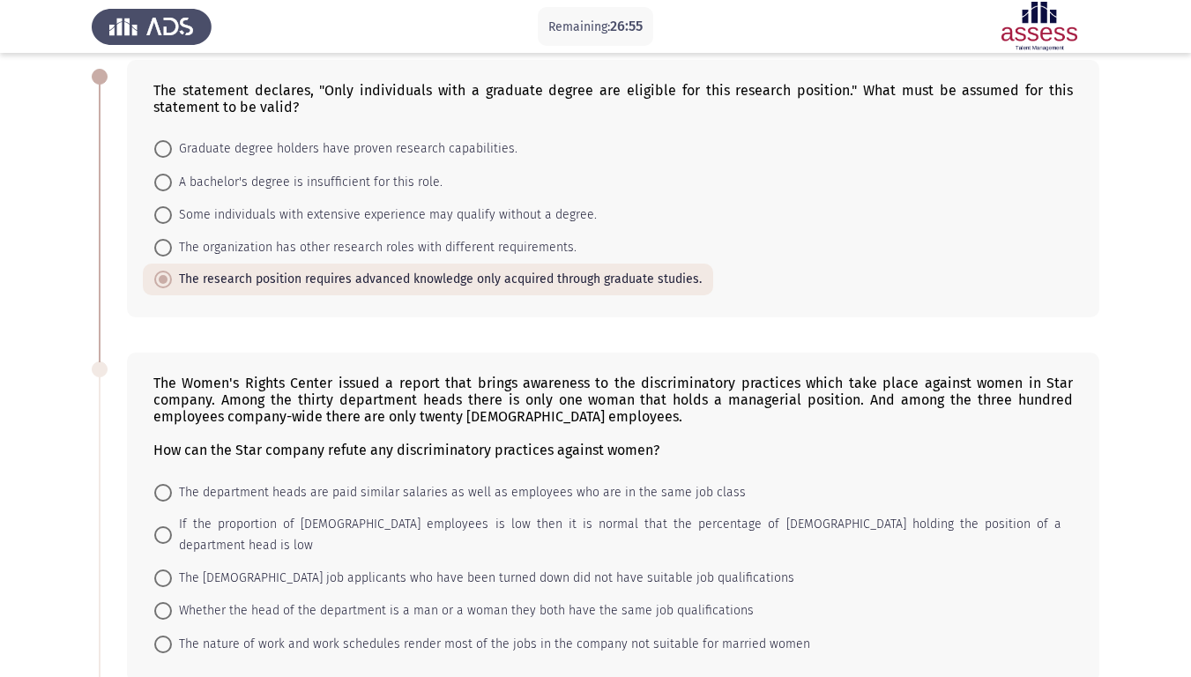
click at [235, 568] on span "The [DEMOGRAPHIC_DATA] job applicants who have been turned down did not have su…" at bounding box center [483, 578] width 623 height 21
click at [172, 570] on input "The [DEMOGRAPHIC_DATA] job applicants who have been turned down did not have su…" at bounding box center [163, 579] width 18 height 18
radio input "true"
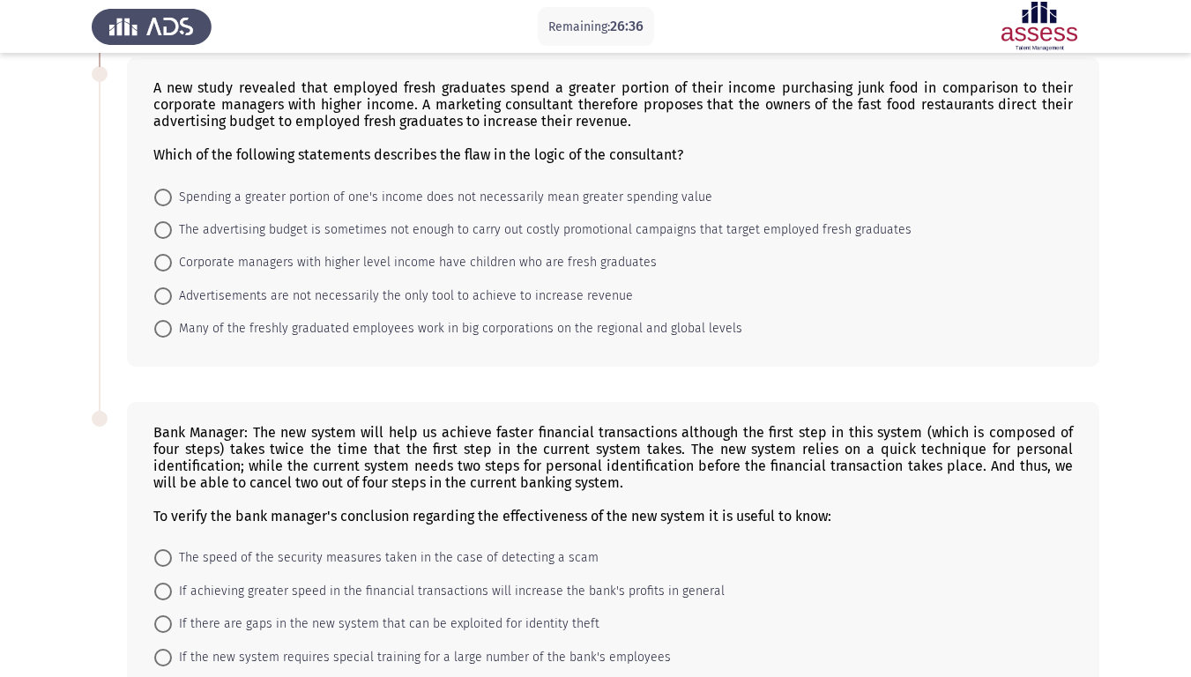
scroll to position [748, 0]
click at [161, 188] on span at bounding box center [163, 197] width 18 height 18
click at [161, 188] on input "Spending a greater portion of one's income does not necessarily mean greater sp…" at bounding box center [163, 197] width 18 height 18
radio input "true"
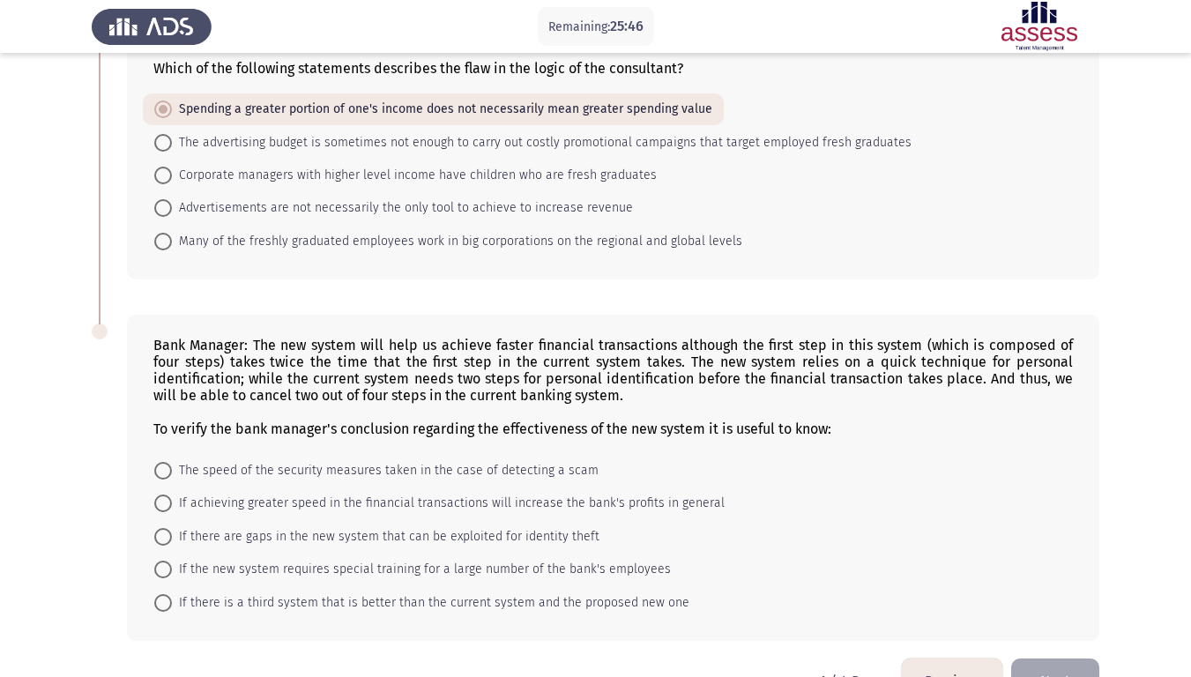
scroll to position [865, 0]
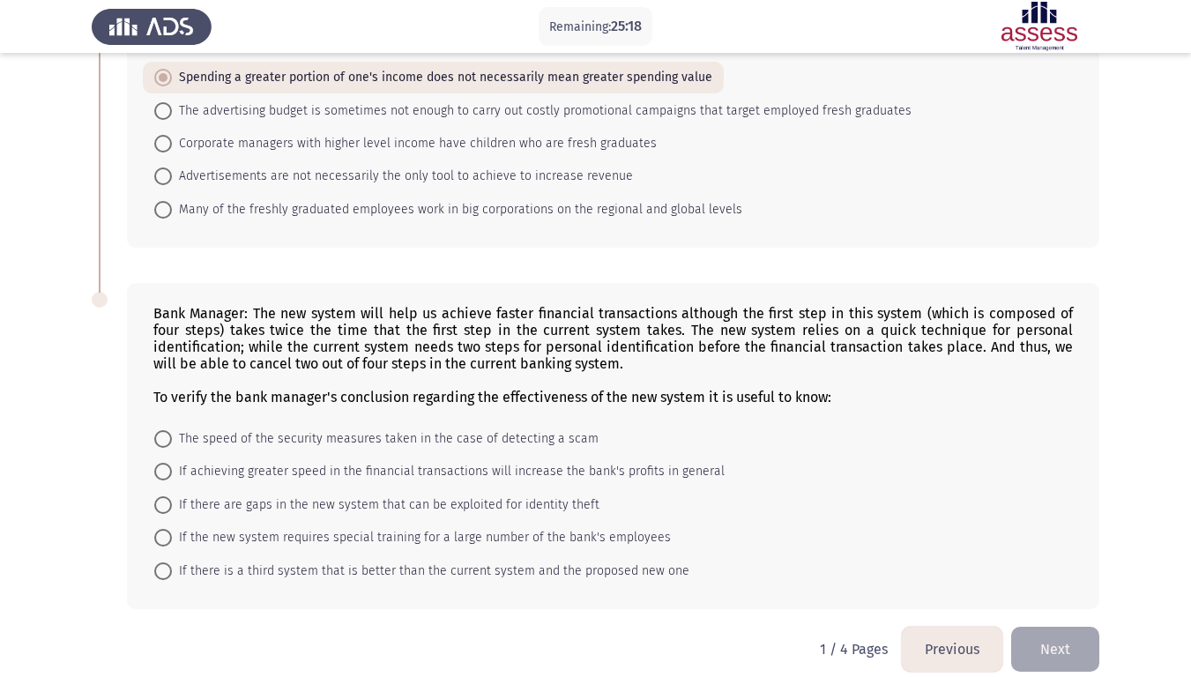
click at [163, 529] on span at bounding box center [163, 538] width 18 height 18
click at [163, 529] on input "If the new system requires special training for a large number of the bank's em…" at bounding box center [163, 538] width 18 height 18
radio input "true"
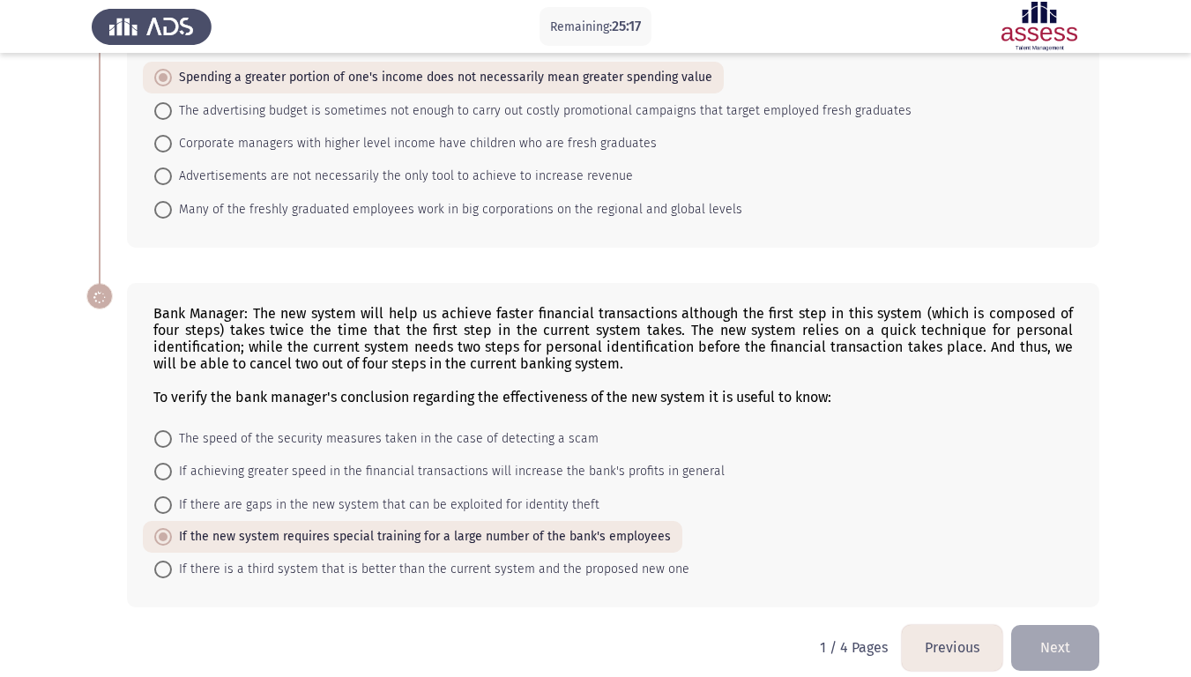
scroll to position [864, 0]
click at [1055, 572] on button "Next" at bounding box center [1056, 648] width 88 height 45
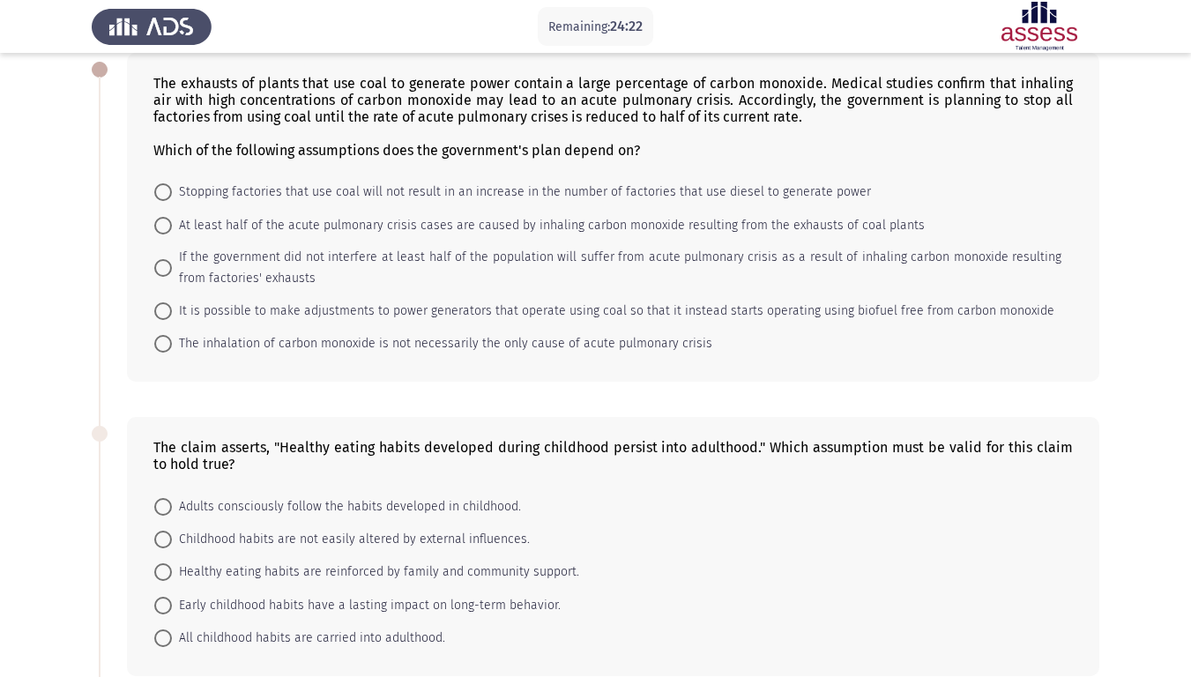
scroll to position [96, 0]
click at [159, 226] on span at bounding box center [163, 225] width 18 height 18
click at [159, 226] on input "At least half of the acute pulmonary crisis cases are caused by inhaling carbon…" at bounding box center [163, 225] width 18 height 18
radio input "true"
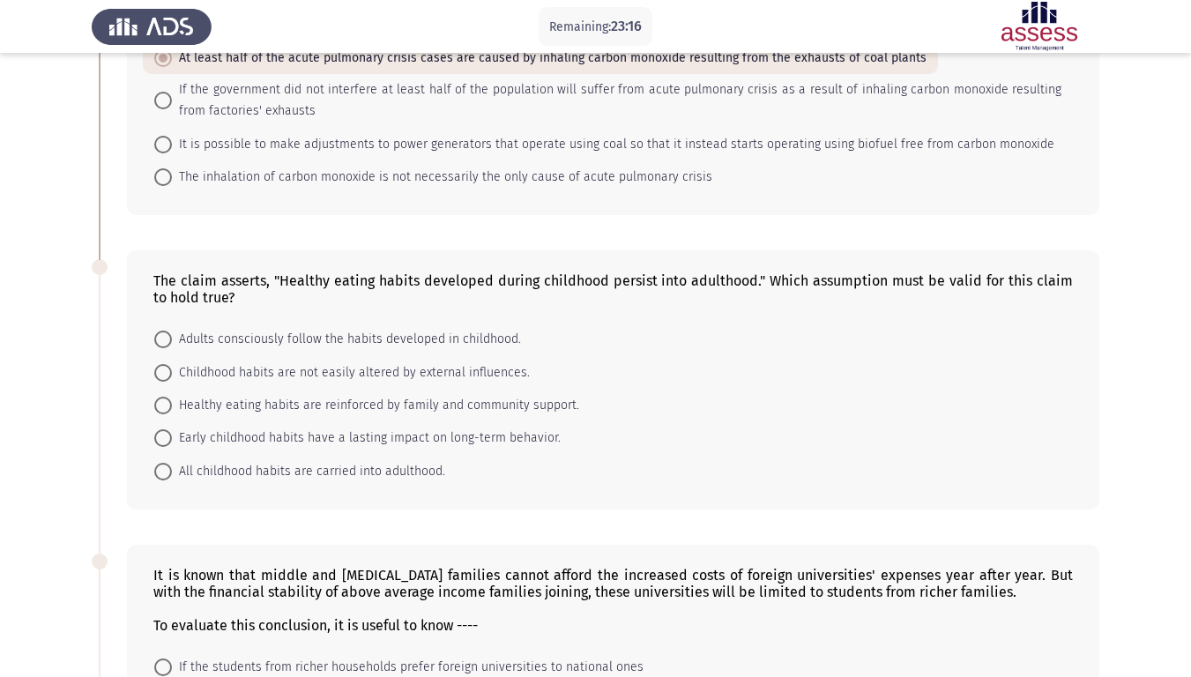
scroll to position [262, 0]
click at [229, 435] on span "Early childhood habits have a lasting impact on long-term behavior." at bounding box center [366, 437] width 389 height 21
click at [172, 435] on input "Early childhood habits have a lasting impact on long-term behavior." at bounding box center [163, 438] width 18 height 18
radio input "true"
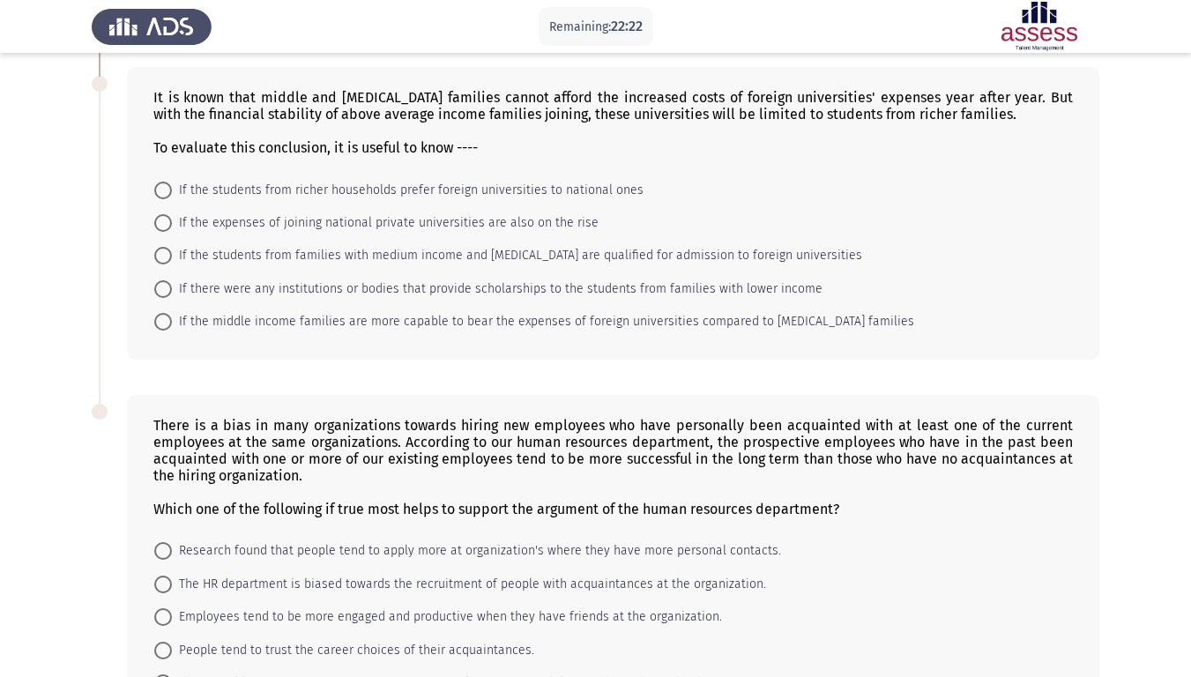
scroll to position [738, 0]
click at [162, 284] on span at bounding box center [163, 289] width 18 height 18
click at [162, 284] on input "If there were any institutions or bodies that provide scholarships to the stude…" at bounding box center [163, 289] width 18 height 18
radio input "true"
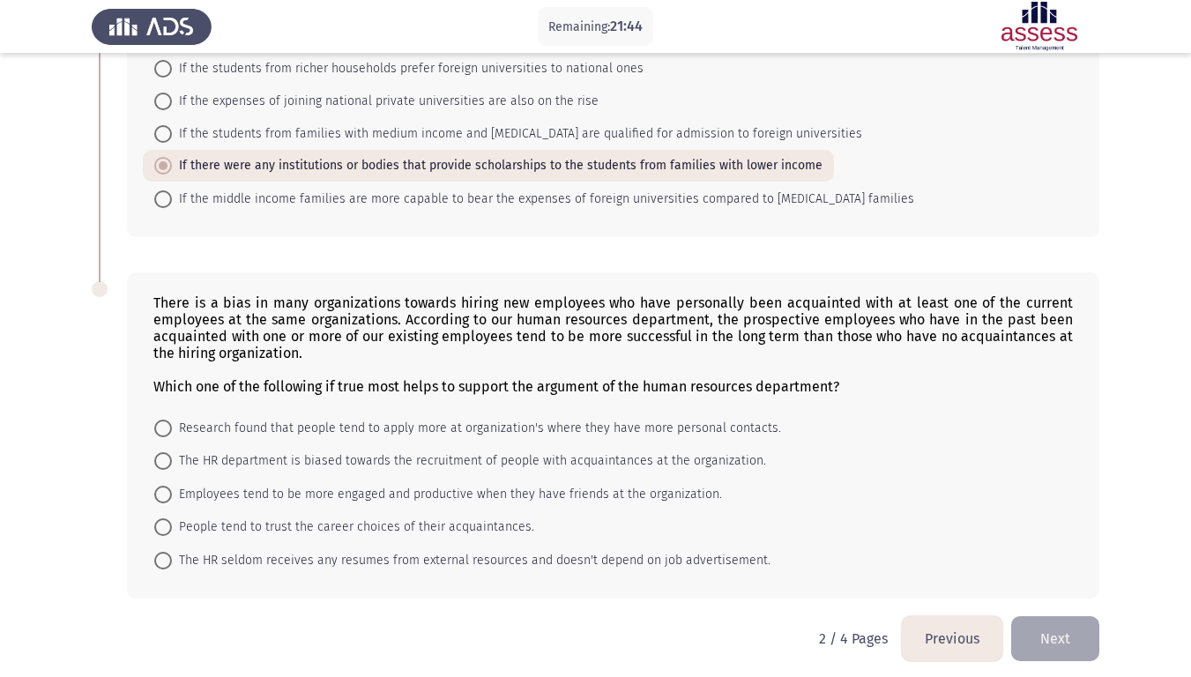
scroll to position [869, 0]
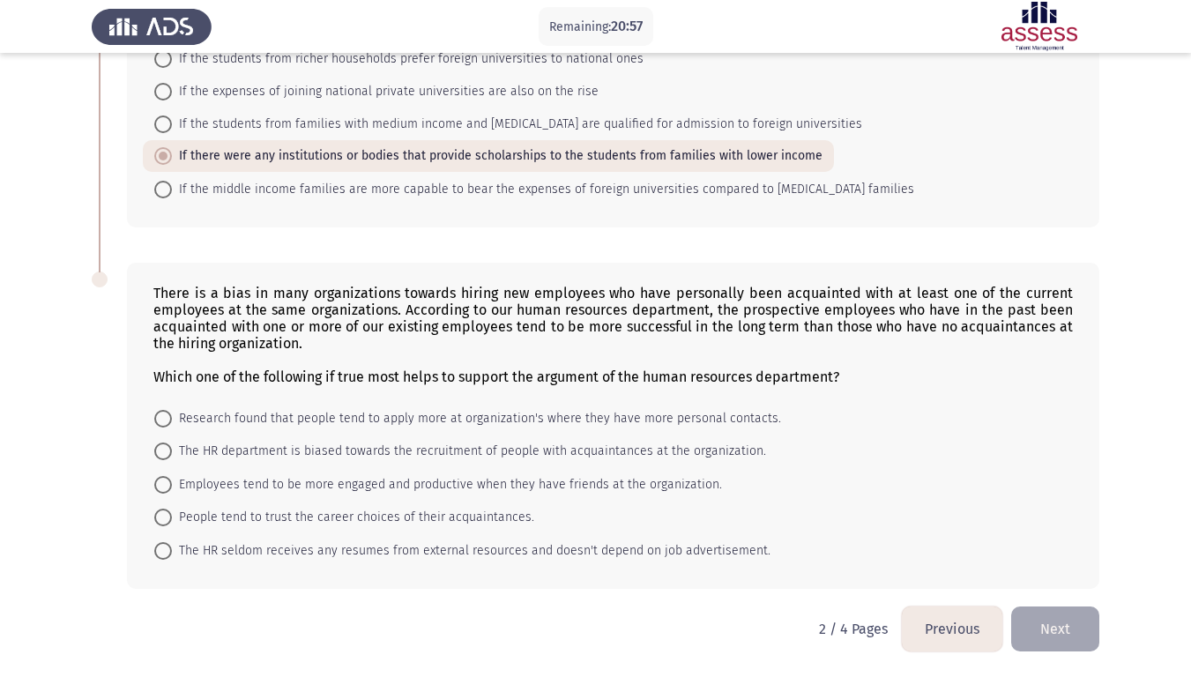
click at [167, 484] on span at bounding box center [163, 485] width 18 height 18
click at [167, 484] on input "Employees tend to be more engaged and productive when they have friends at the …" at bounding box center [163, 485] width 18 height 18
radio input "true"
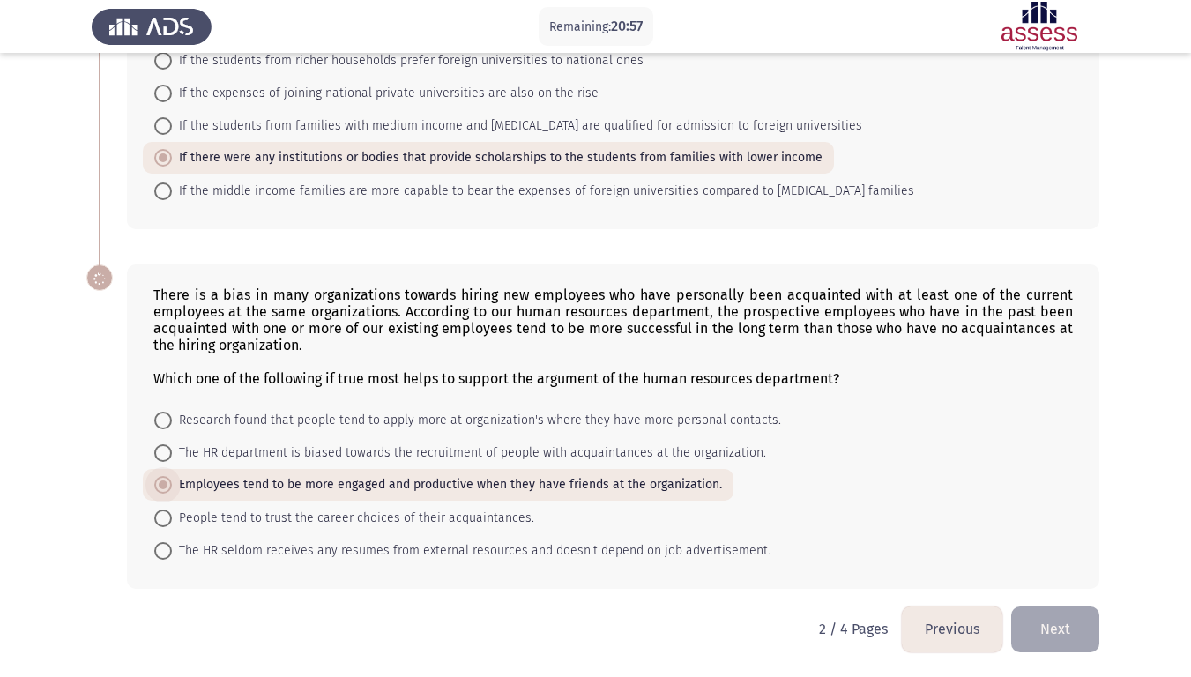
scroll to position [867, 0]
click at [1051, 572] on button "Next" at bounding box center [1056, 629] width 88 height 45
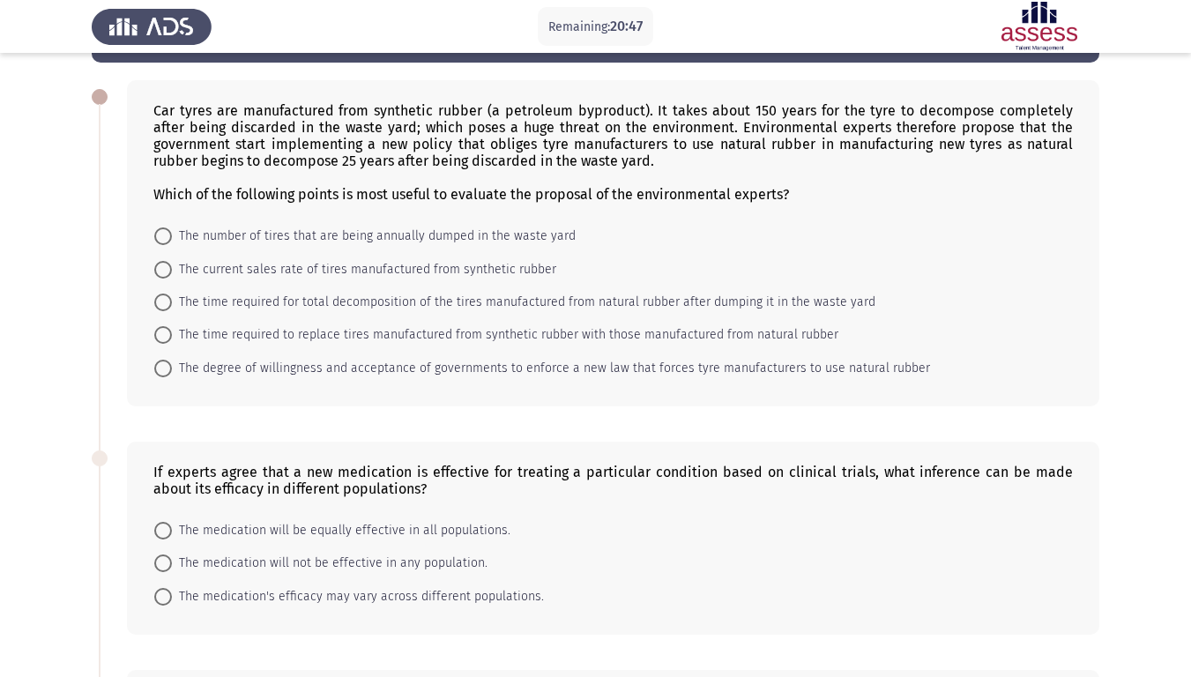
scroll to position [65, 0]
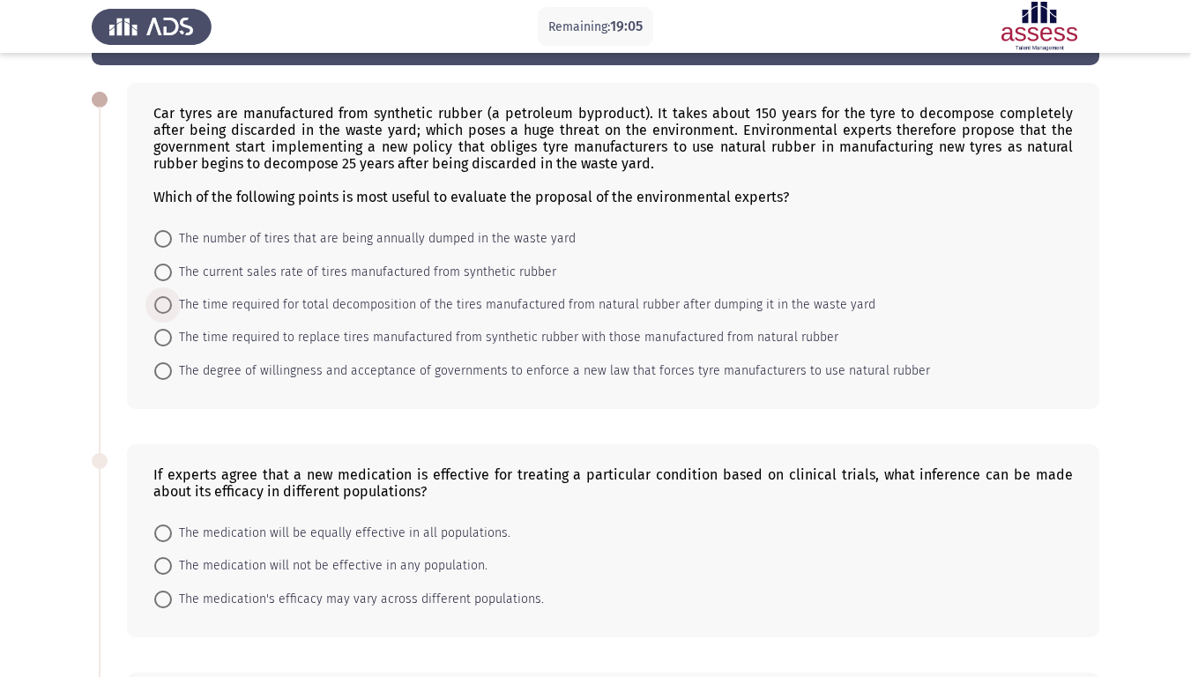
click at [161, 304] on span at bounding box center [163, 305] width 18 height 18
click at [161, 304] on input "The time required for total decomposition of the tires manufactured from natura…" at bounding box center [163, 305] width 18 height 18
radio input "true"
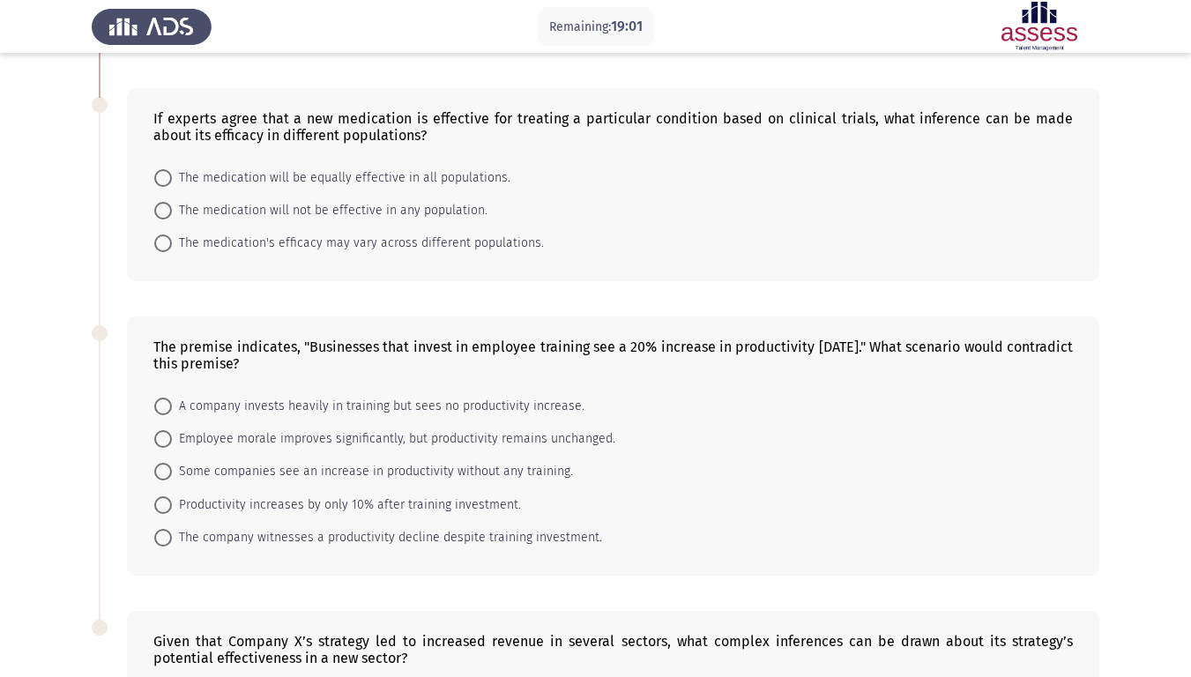
scroll to position [414, 0]
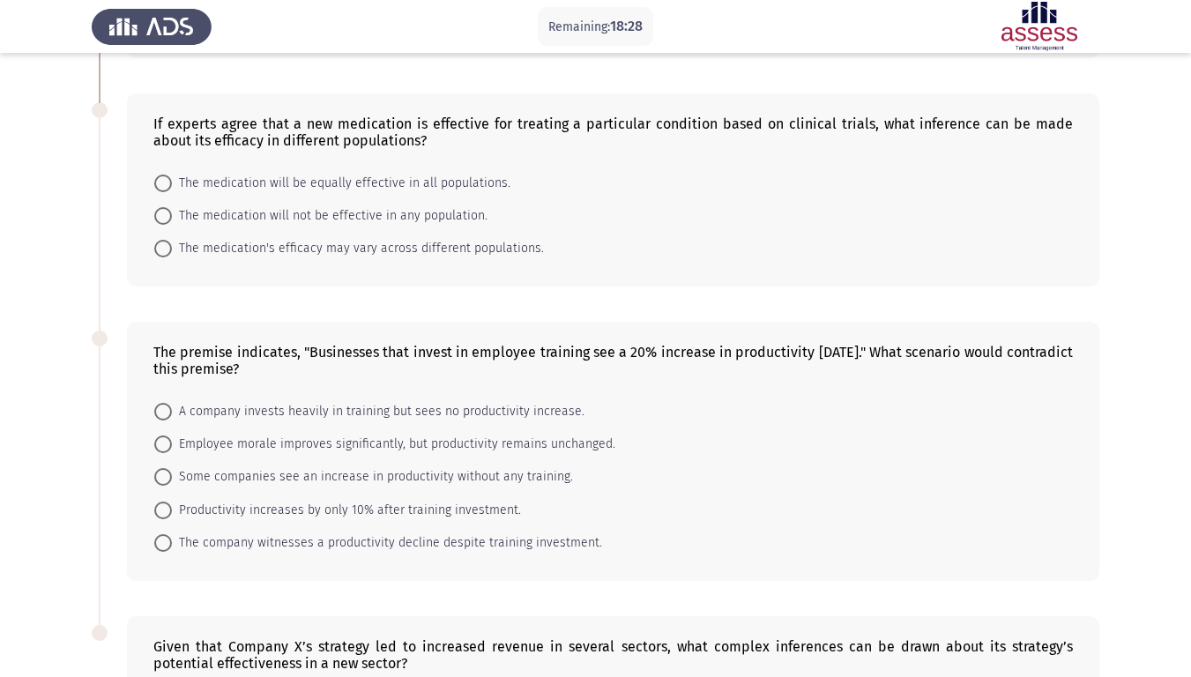
click at [163, 249] on span at bounding box center [163, 249] width 0 height 0
click at [163, 249] on input "The medication's efficacy may vary across different populations." at bounding box center [163, 249] width 18 height 18
radio input "true"
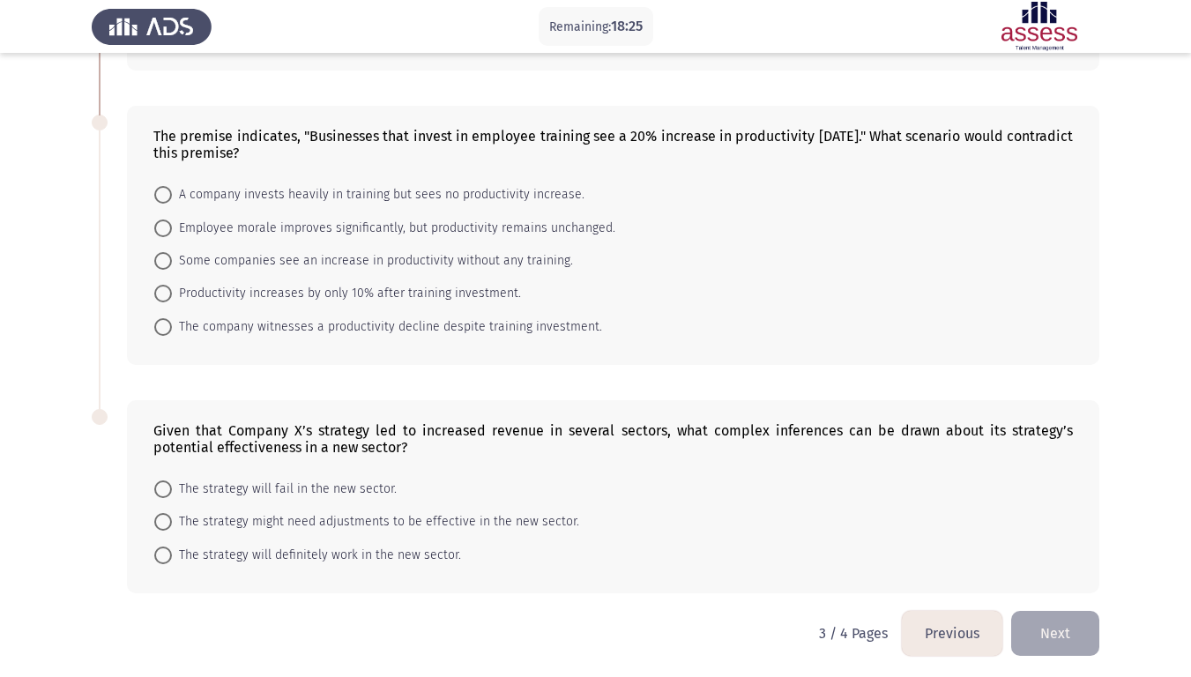
scroll to position [634, 0]
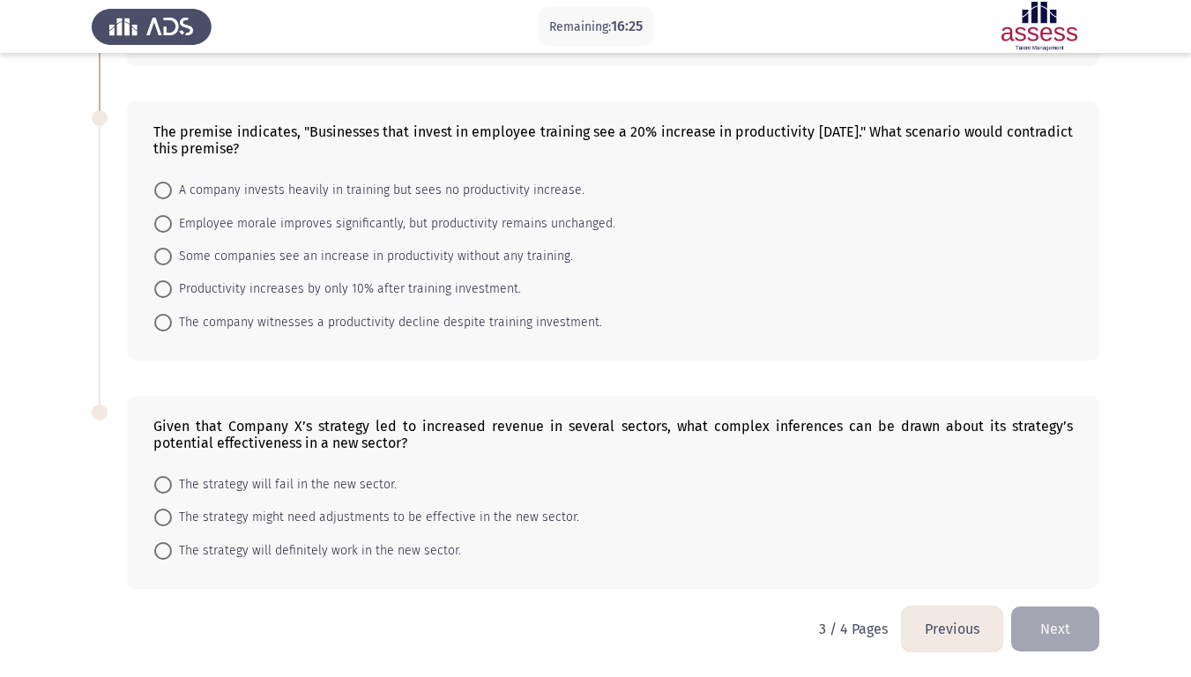
click at [164, 187] on span at bounding box center [163, 191] width 18 height 18
click at [164, 187] on input "A company invests heavily in training but sees no productivity increase." at bounding box center [163, 191] width 18 height 18
radio input "true"
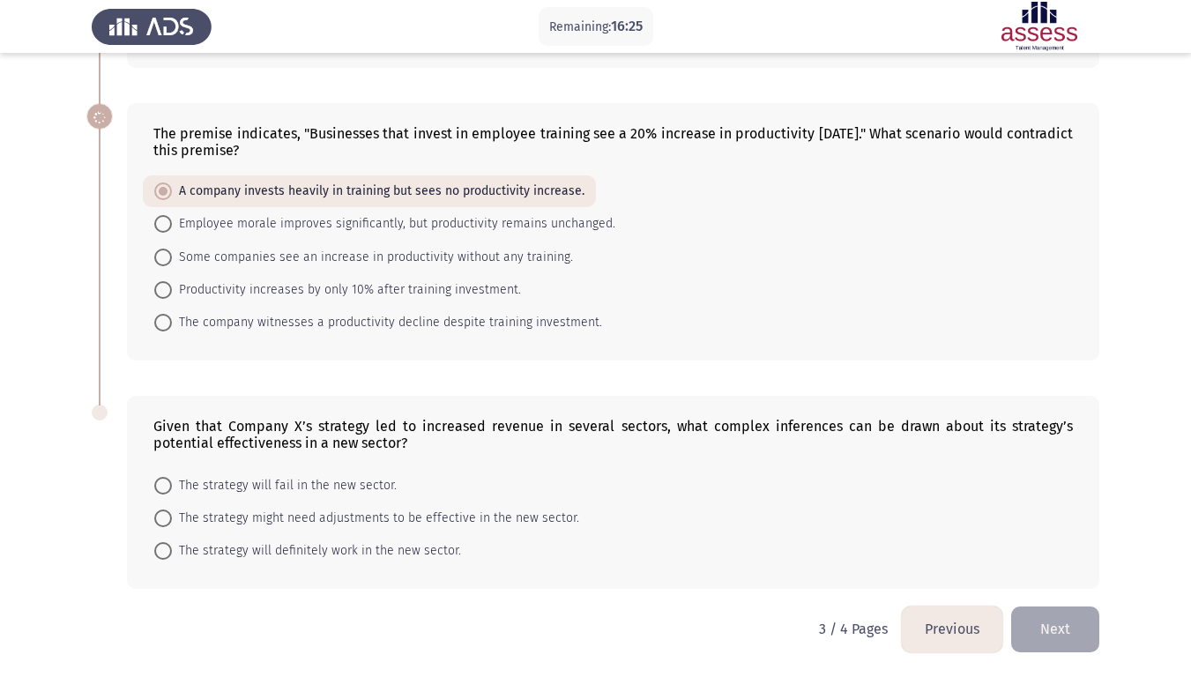
scroll to position [632, 0]
click at [160, 517] on span at bounding box center [163, 519] width 18 height 18
click at [160, 517] on input "The strategy might need adjustments to be effective in the new sector." at bounding box center [163, 519] width 18 height 18
radio input "true"
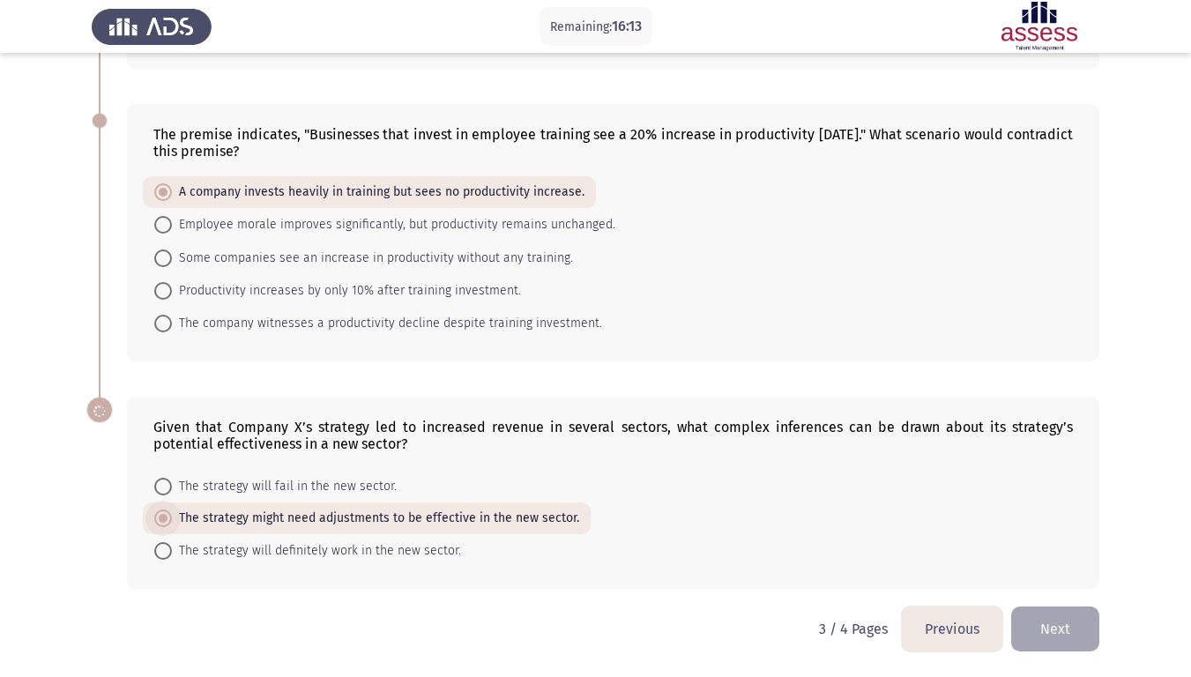
scroll to position [631, 0]
click at [1056, 572] on button "Next" at bounding box center [1056, 629] width 88 height 45
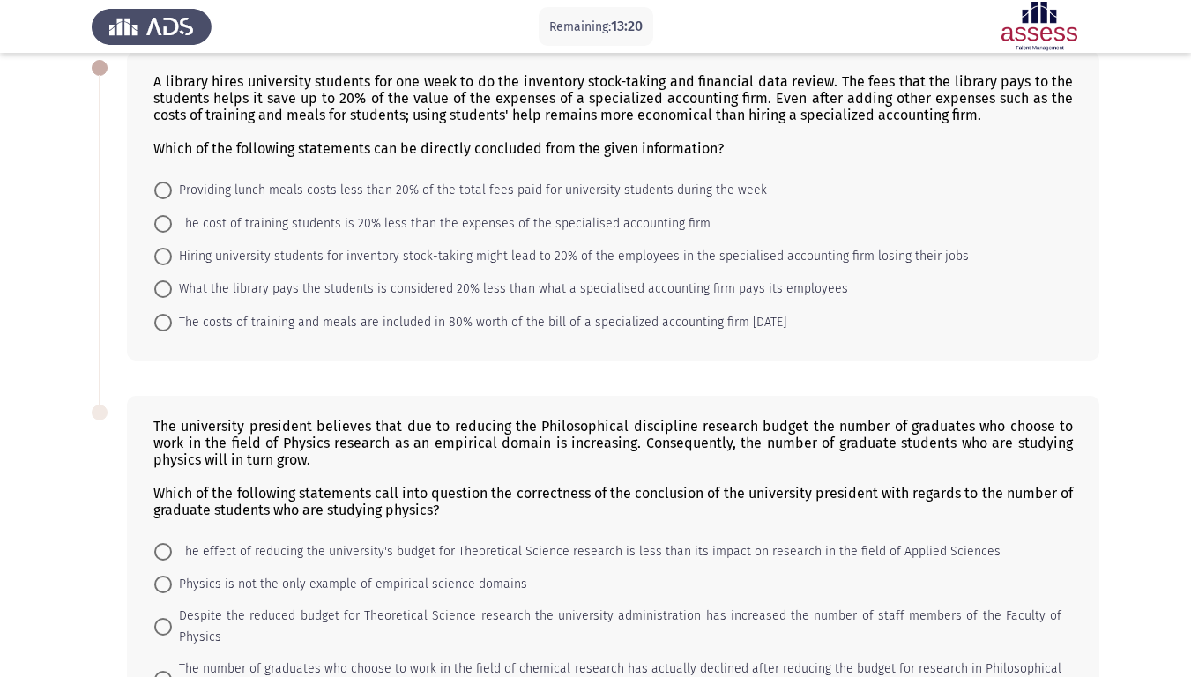
scroll to position [100, 0]
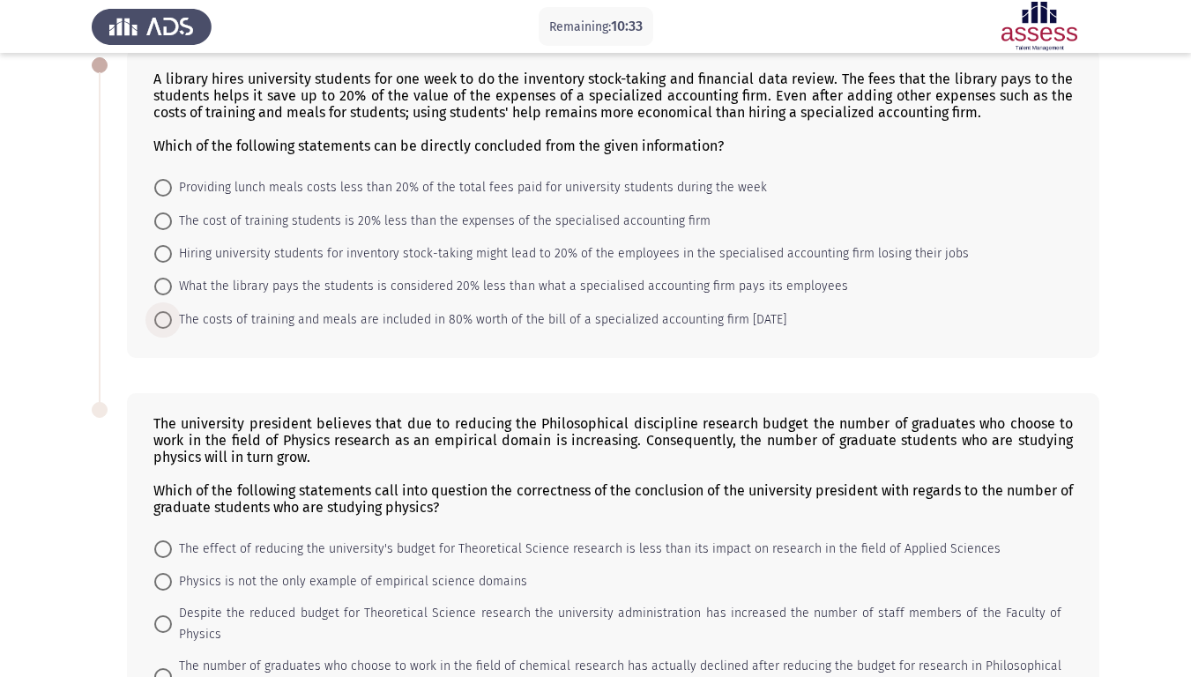
click at [164, 319] on span at bounding box center [163, 320] width 18 height 18
click at [164, 319] on input "The costs of training and meals are included in 80% worth of the bill of a spec…" at bounding box center [163, 320] width 18 height 18
radio input "true"
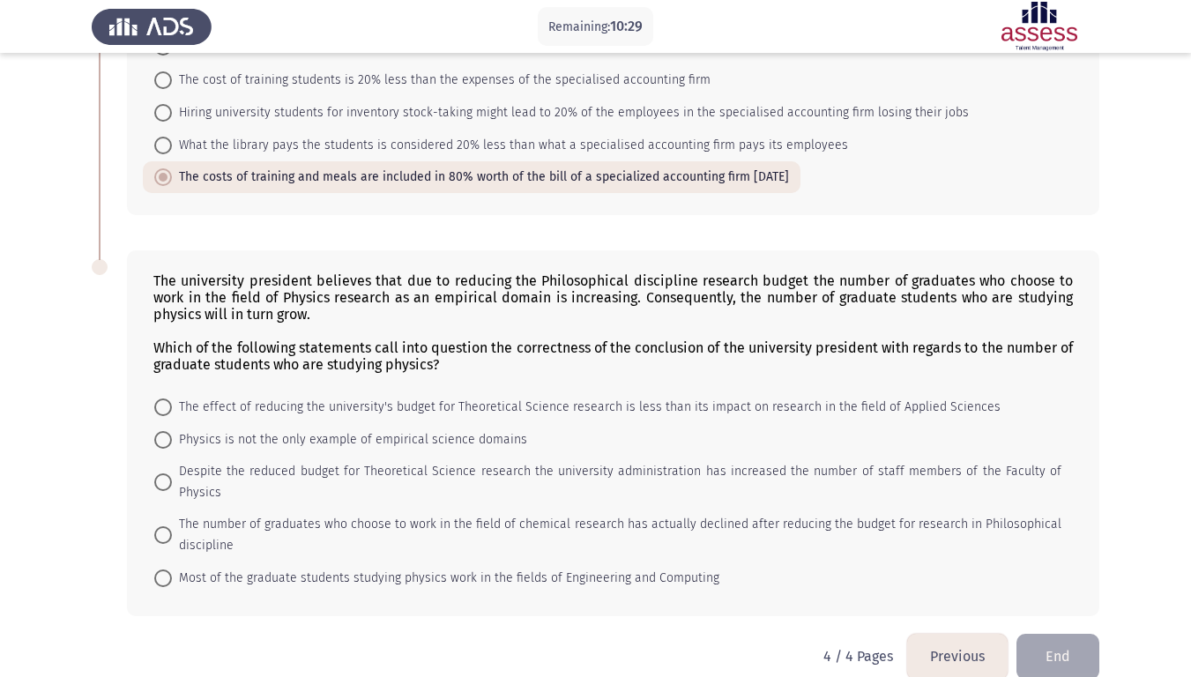
scroll to position [249, 0]
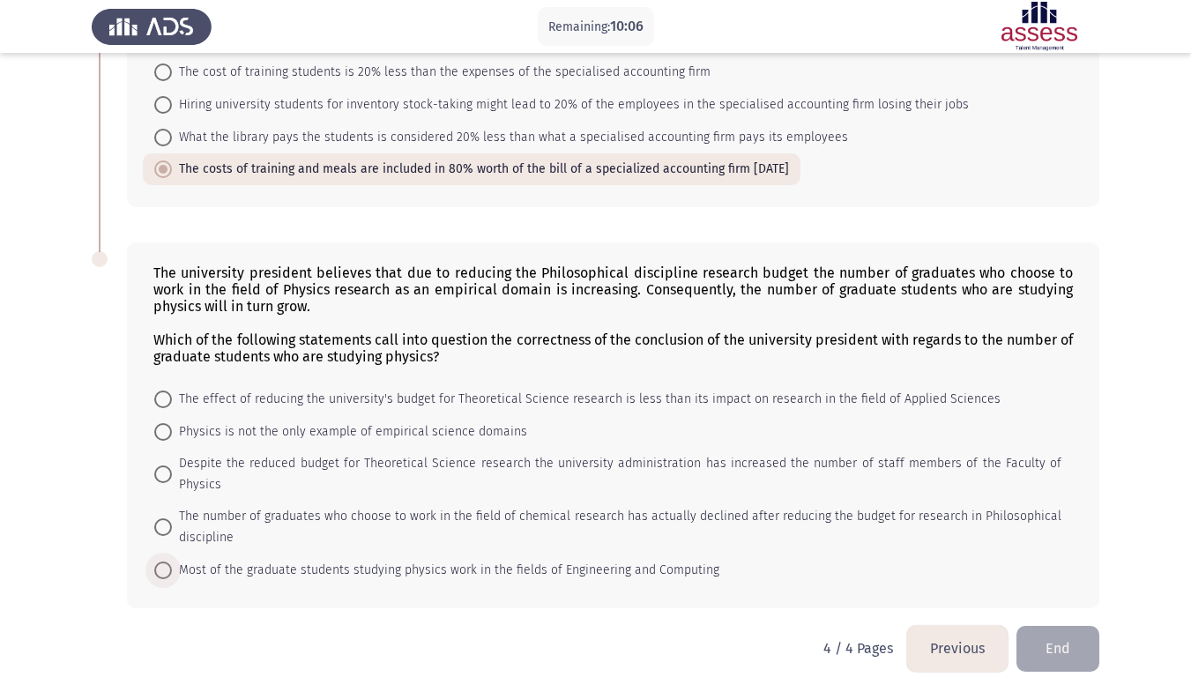
click at [164, 562] on span at bounding box center [163, 571] width 18 height 18
click at [164, 562] on input "Most of the graduate students studying physics work in the fields of Engineerin…" at bounding box center [163, 571] width 18 height 18
radio input "true"
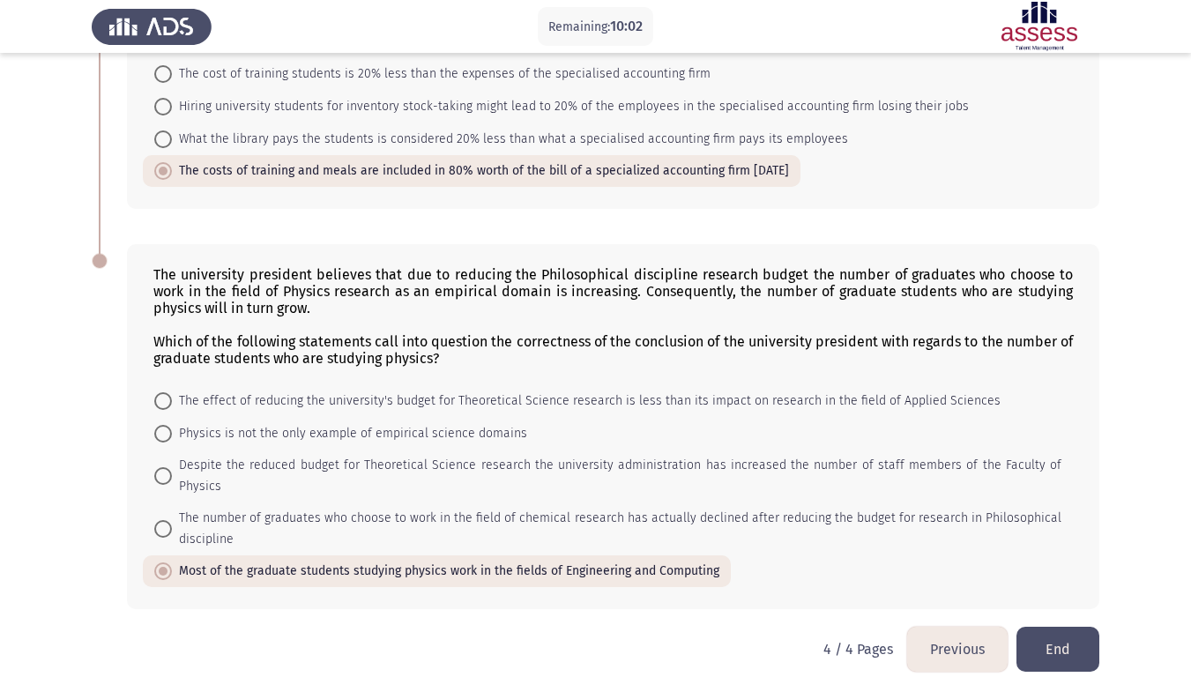
click at [931, 572] on button "Previous" at bounding box center [957, 649] width 101 height 45
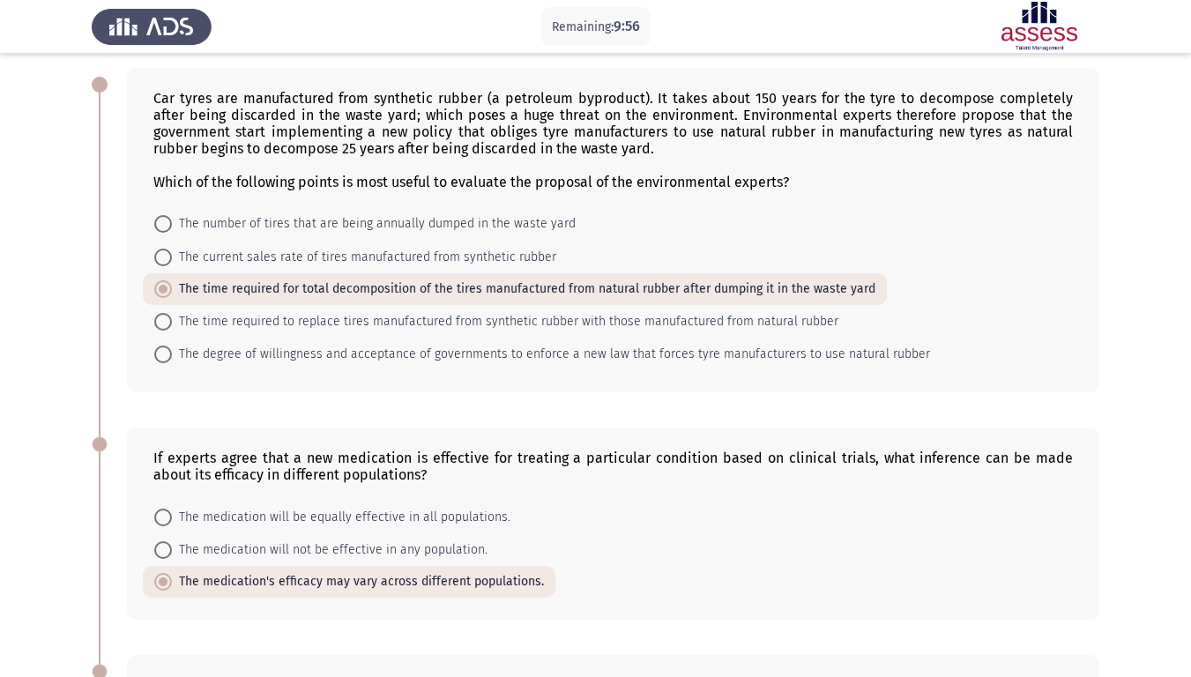
scroll to position [92, 0]
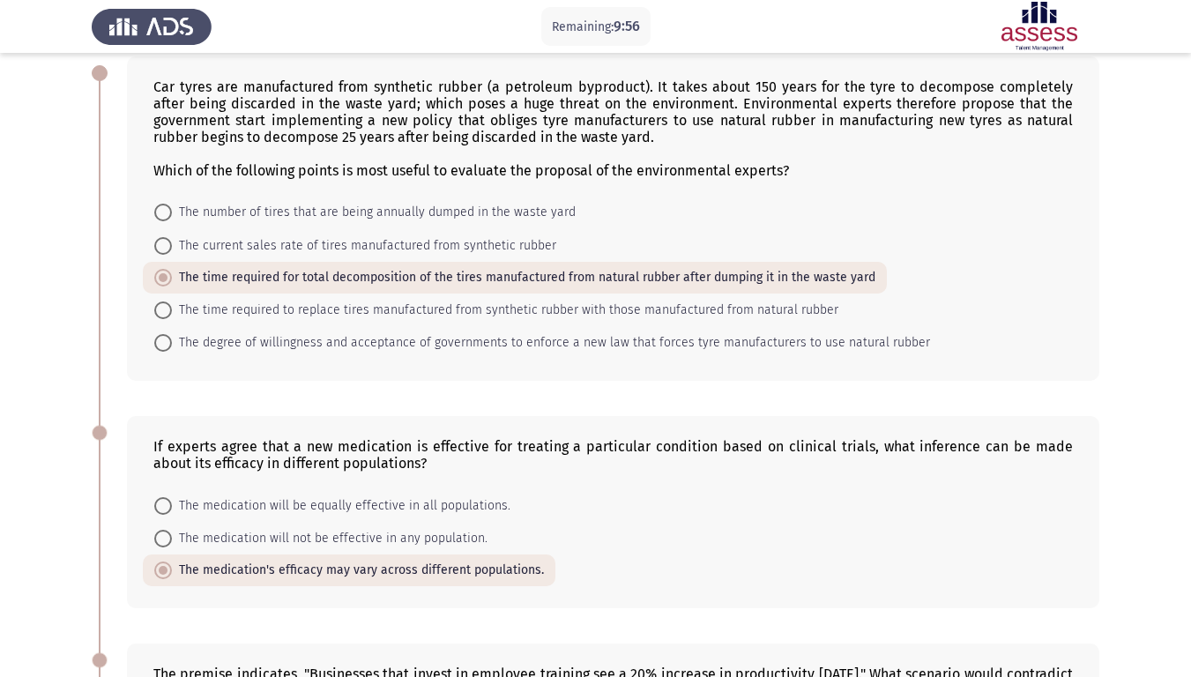
click at [935, 572] on div "If experts agree that a new medication is effective for treating a particular c…" at bounding box center [596, 513] width 1008 height 228
click at [937, 572] on div "If experts agree that a new medication is effective for treating a particular c…" at bounding box center [613, 512] width 973 height 192
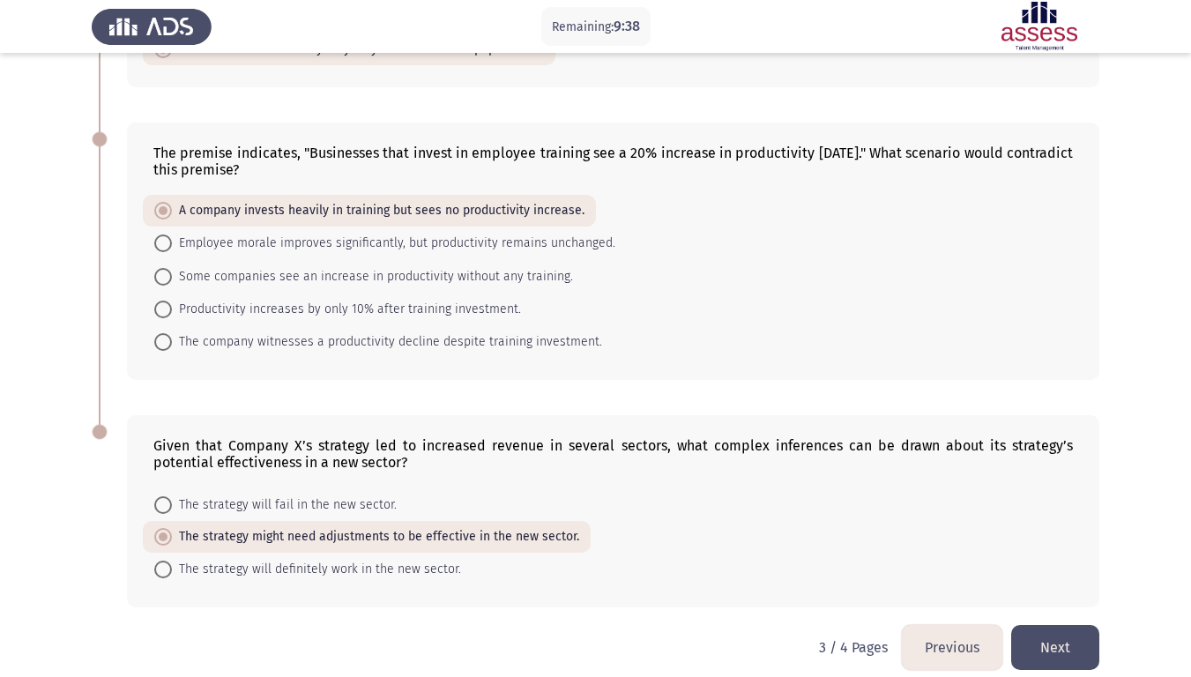
scroll to position [631, 0]
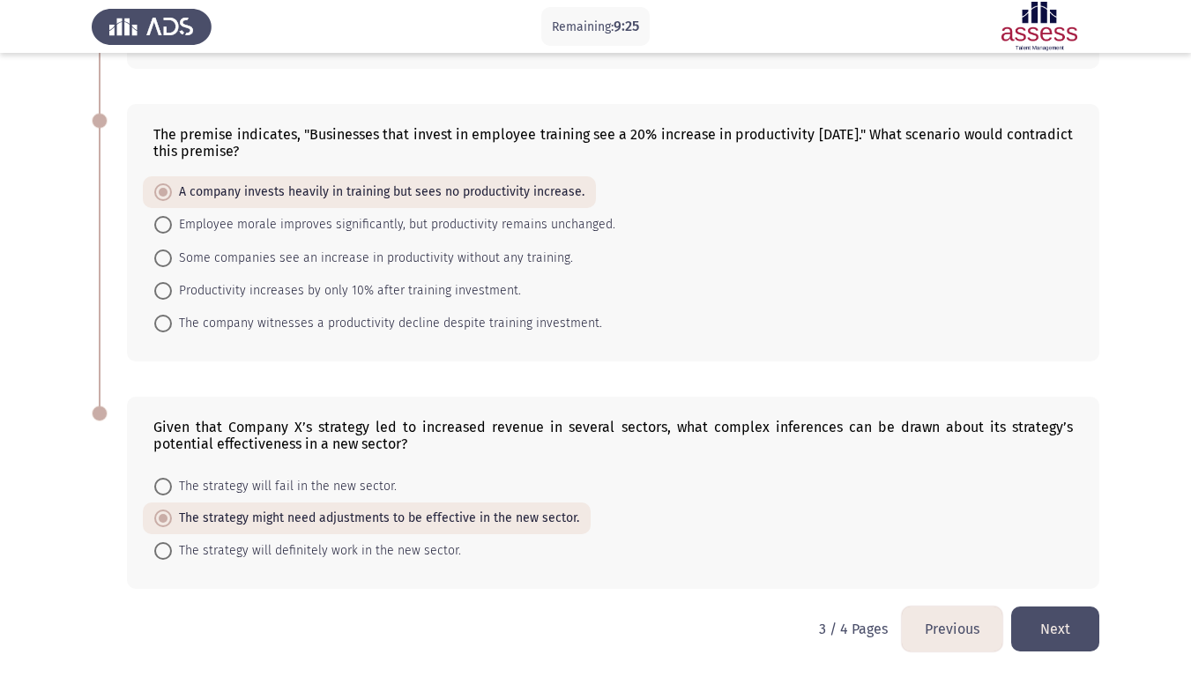
click at [943, 572] on button "Previous" at bounding box center [952, 629] width 101 height 45
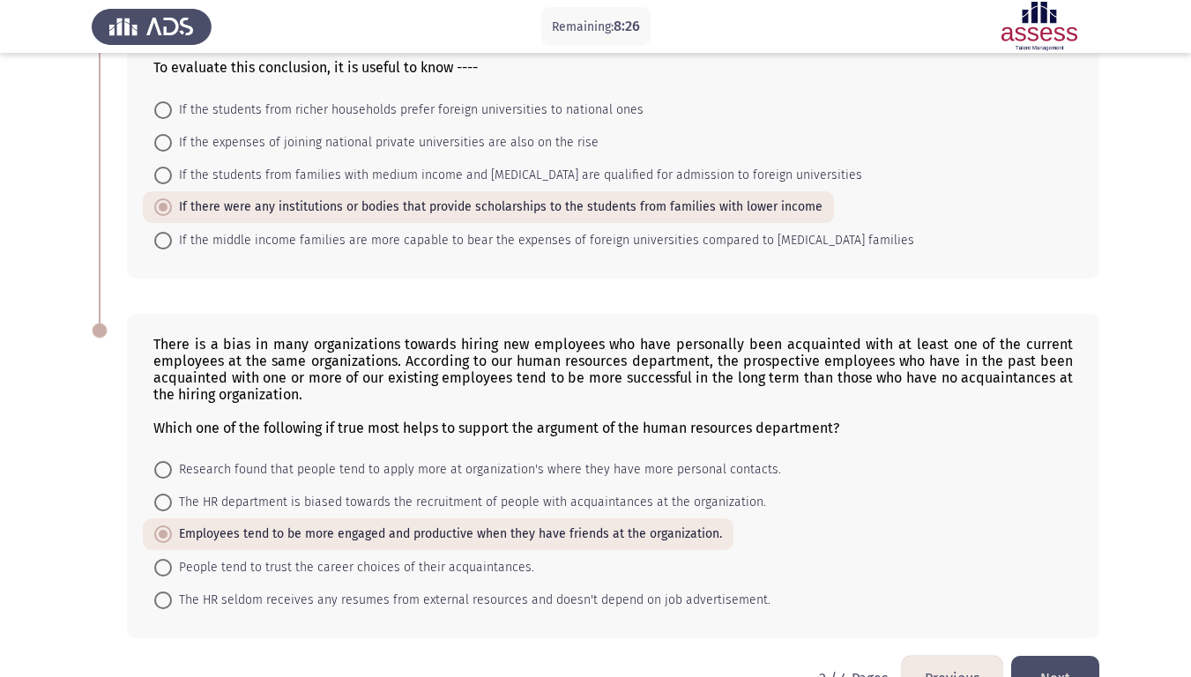
scroll to position [867, 0]
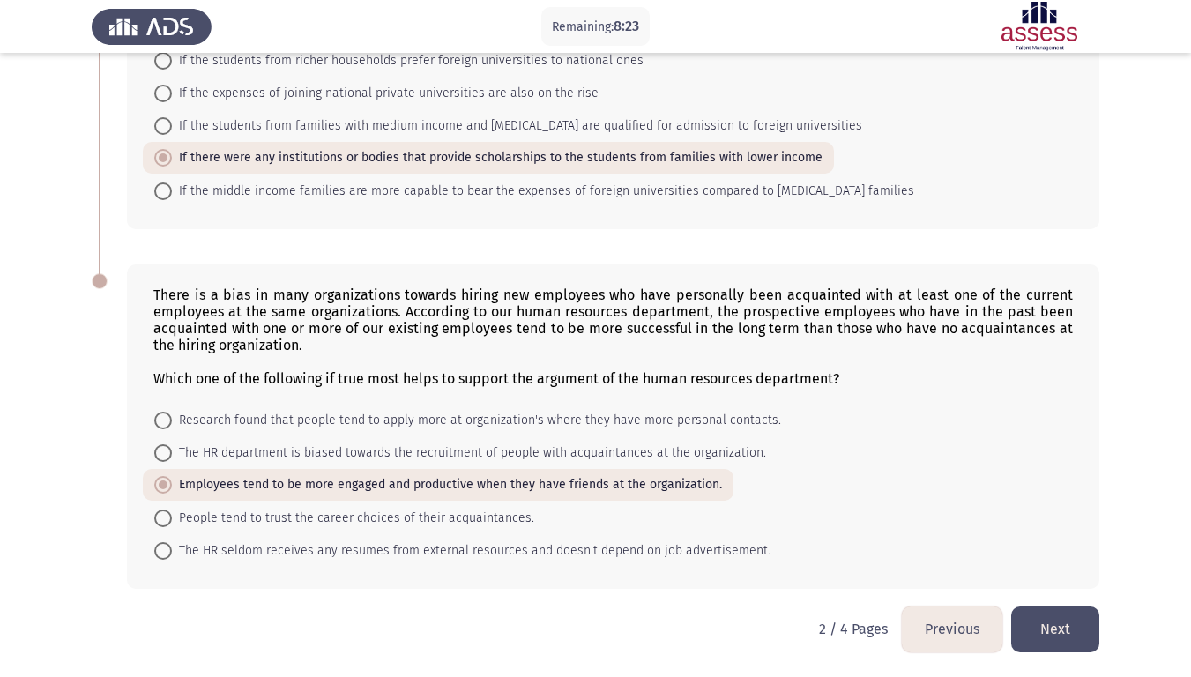
click at [1069, 572] on button "Next" at bounding box center [1056, 629] width 88 height 45
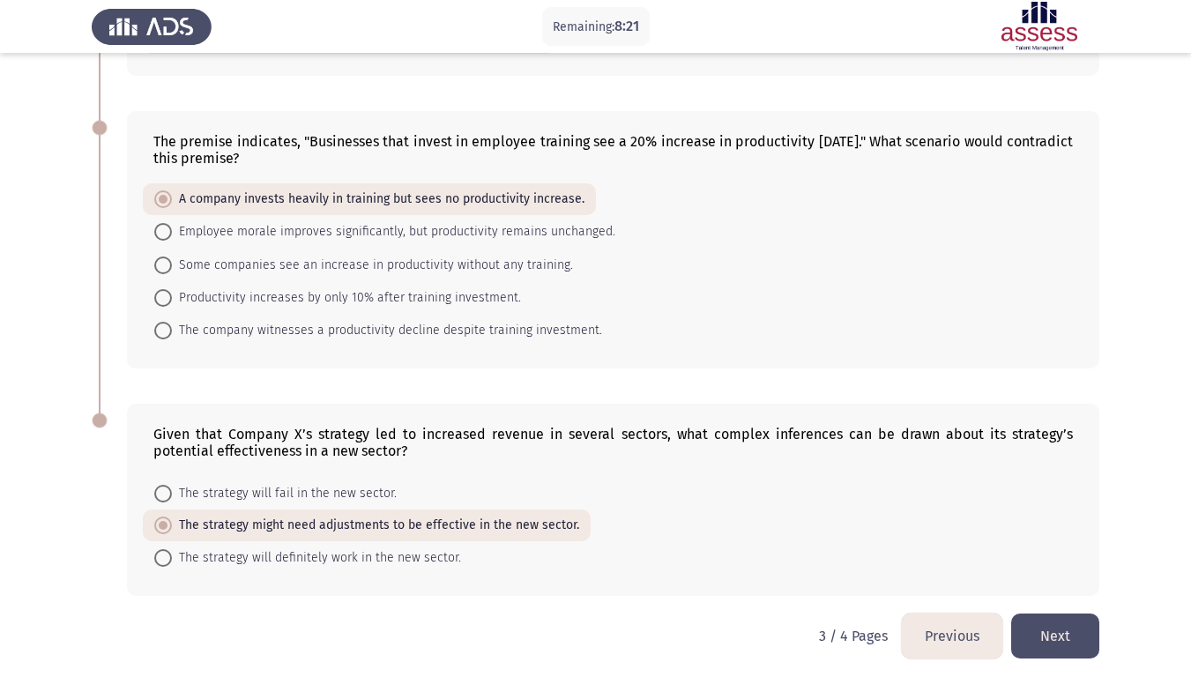
scroll to position [631, 0]
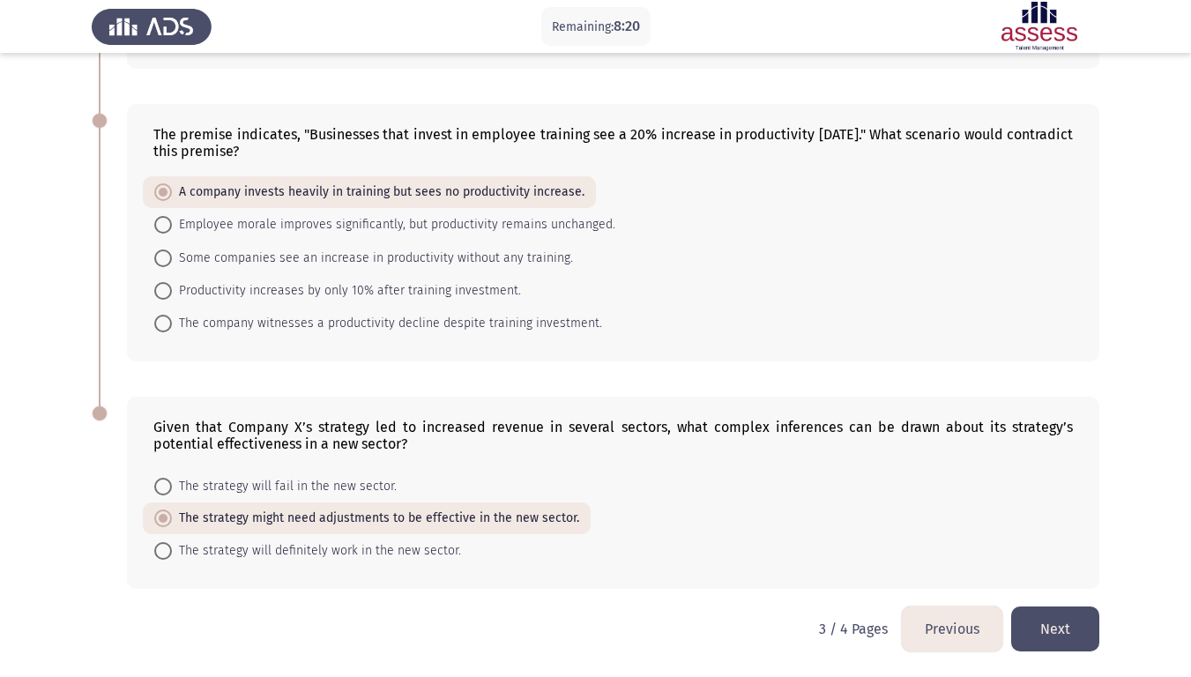
click at [1069, 572] on button "Next" at bounding box center [1056, 629] width 88 height 45
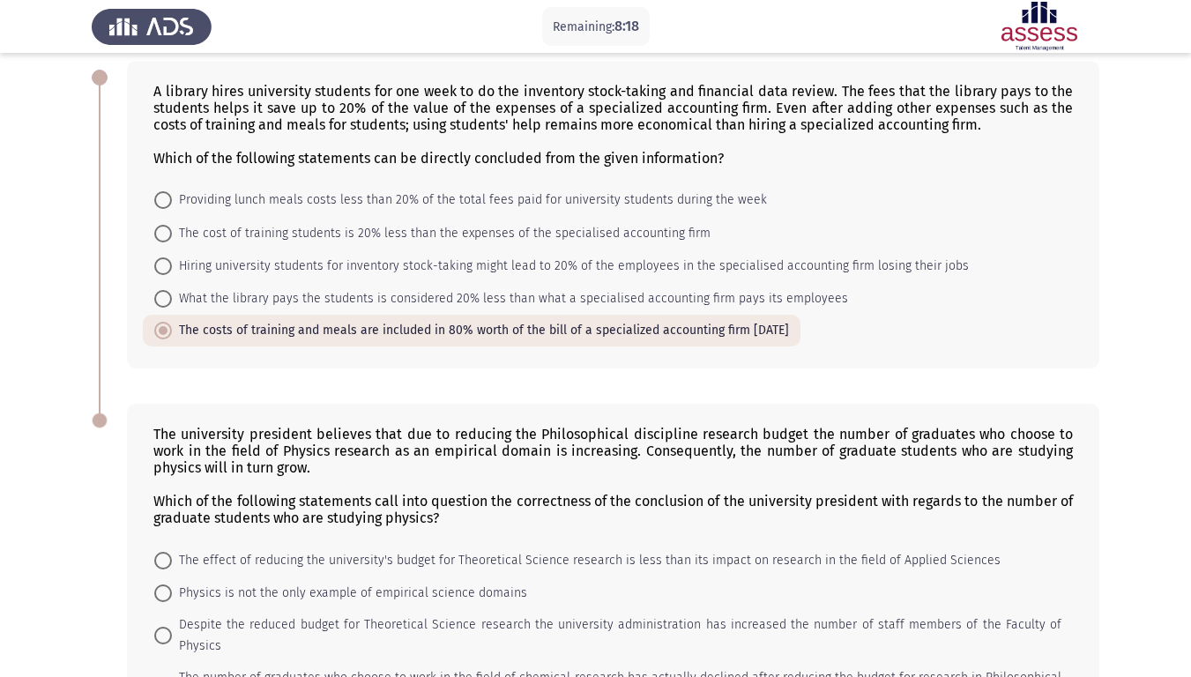
scroll to position [247, 0]
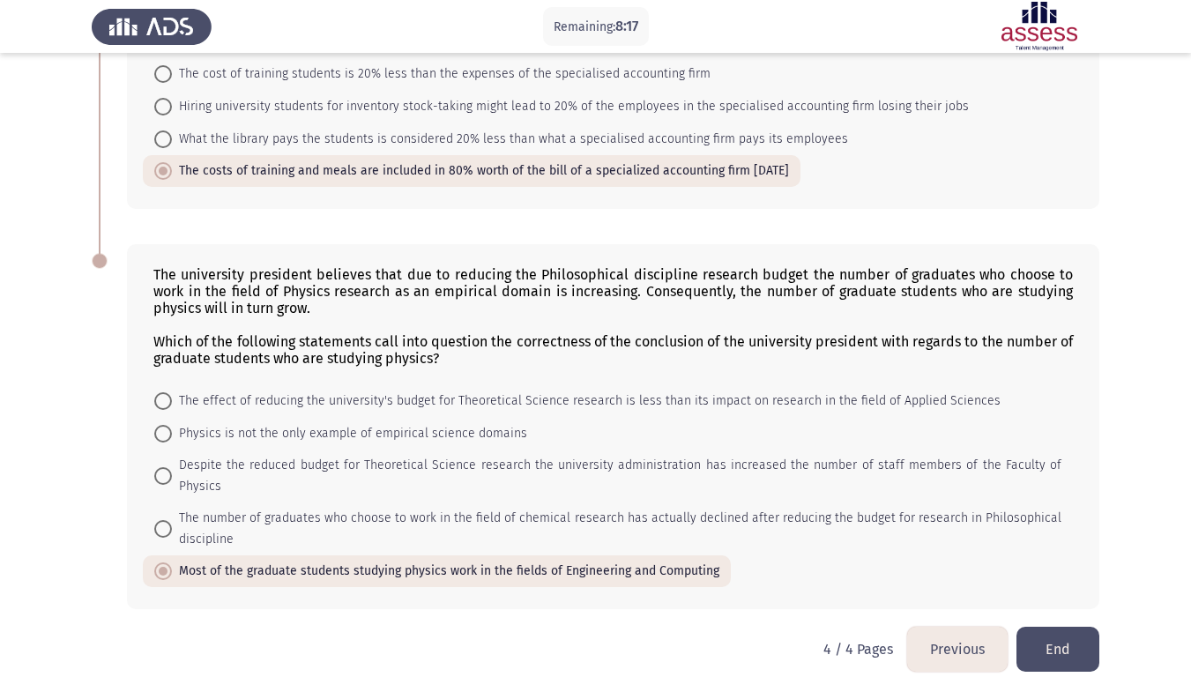
click at [1069, 572] on button "End" at bounding box center [1058, 649] width 83 height 45
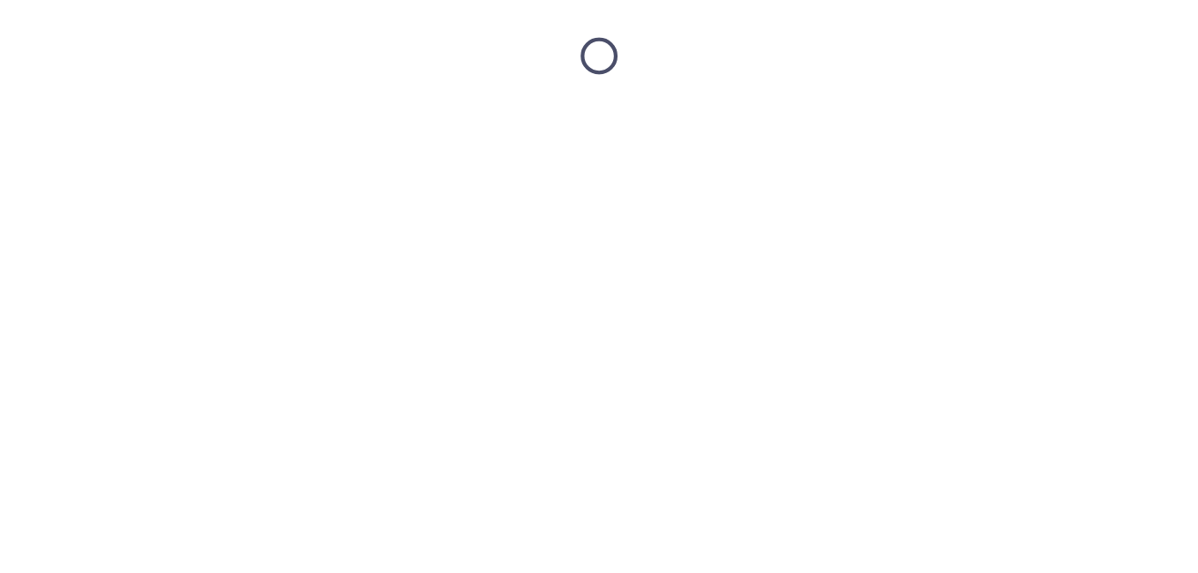
scroll to position [0, 0]
